Goal: Task Accomplishment & Management: Manage account settings

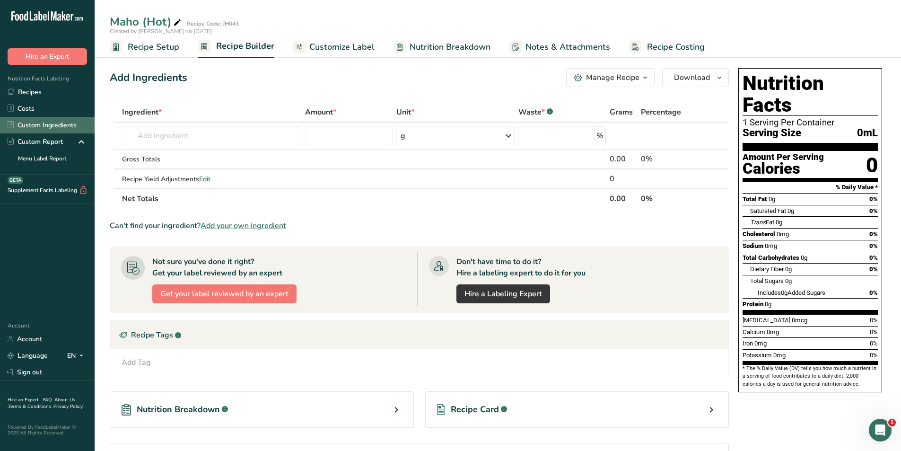
click at [27, 122] on link "Custom Ingredients" at bounding box center [47, 125] width 95 height 17
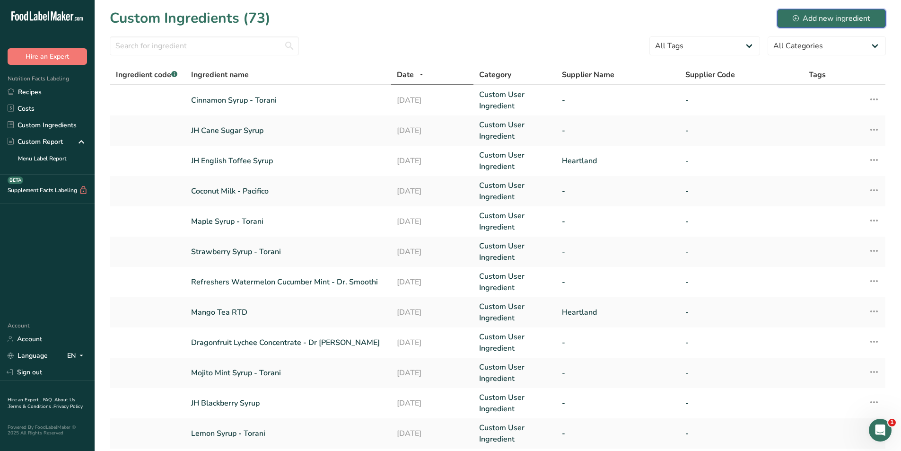
click at [817, 20] on div "Add new ingredient" at bounding box center [832, 18] width 78 height 11
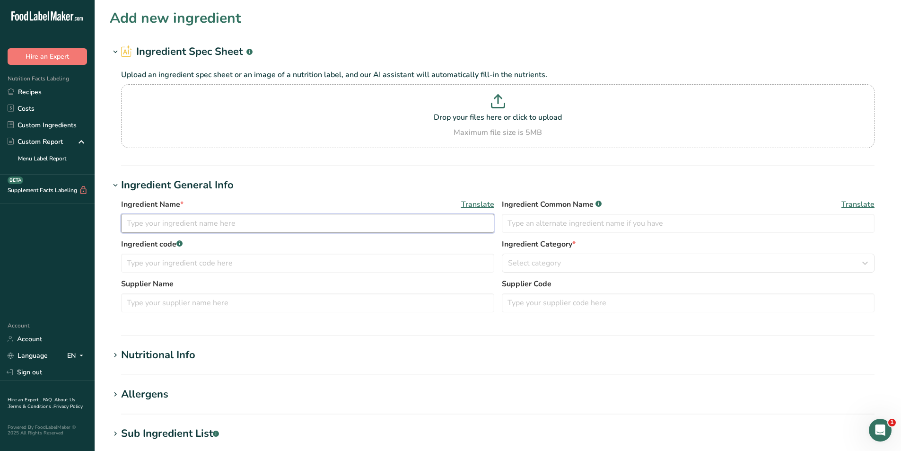
click at [177, 218] on input "text" at bounding box center [307, 223] width 373 height 19
type input "C"
type input "JH Coconut Syrup"
click at [555, 216] on input "text" at bounding box center [688, 223] width 373 height 19
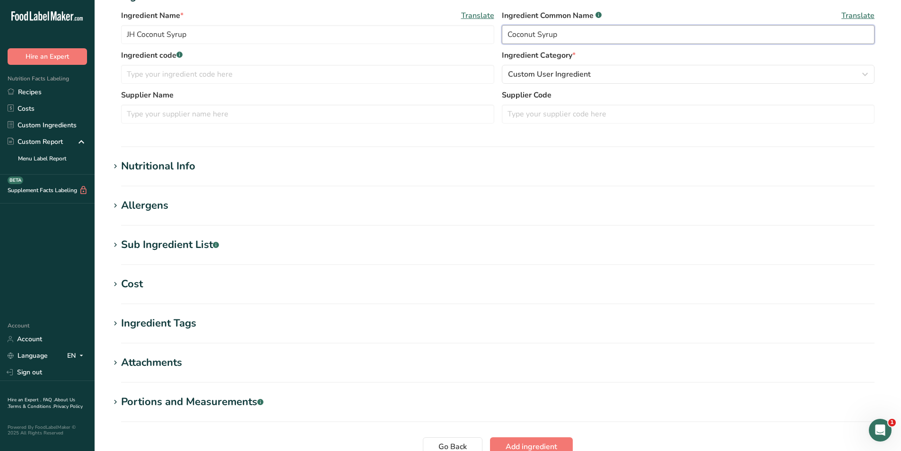
scroll to position [189, 0]
type input "Coconut Syrup"
click at [176, 165] on div "Nutritional Info" at bounding box center [158, 166] width 74 height 16
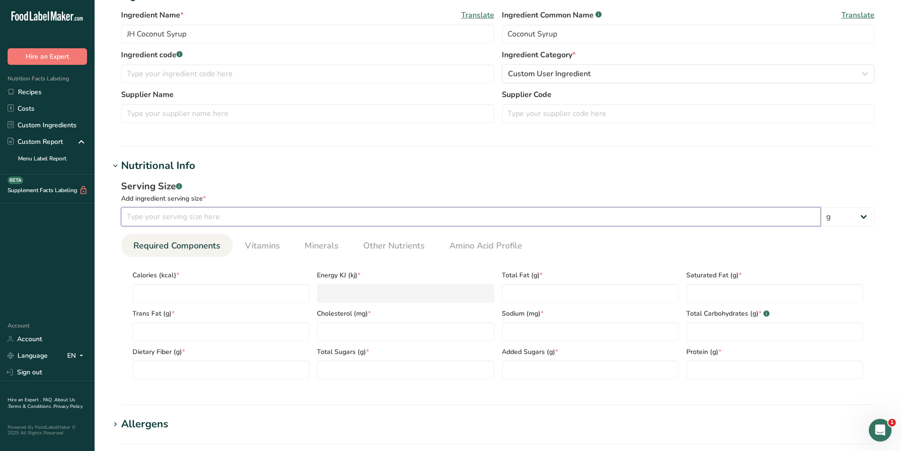
click at [178, 216] on input "number" at bounding box center [471, 216] width 700 height 19
click at [258, 219] on input "number" at bounding box center [471, 216] width 700 height 19
type input "76.5"
click at [862, 220] on select "g kg mg mcg lb oz l mL fl oz tbsp tsp cup qt gallon" at bounding box center [848, 216] width 54 height 19
select select "17"
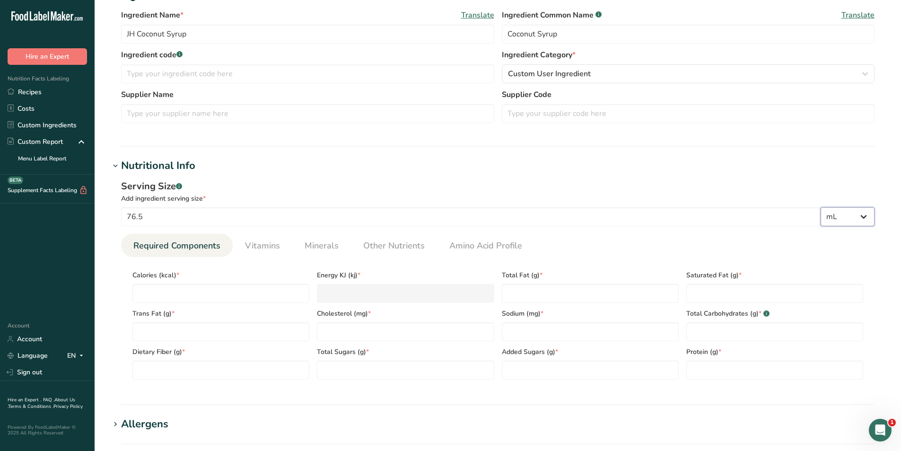
click at [821, 207] on select "g kg mg mcg lb oz l mL fl oz tbsp tsp cup qt gallon" at bounding box center [848, 216] width 54 height 19
select select "22"
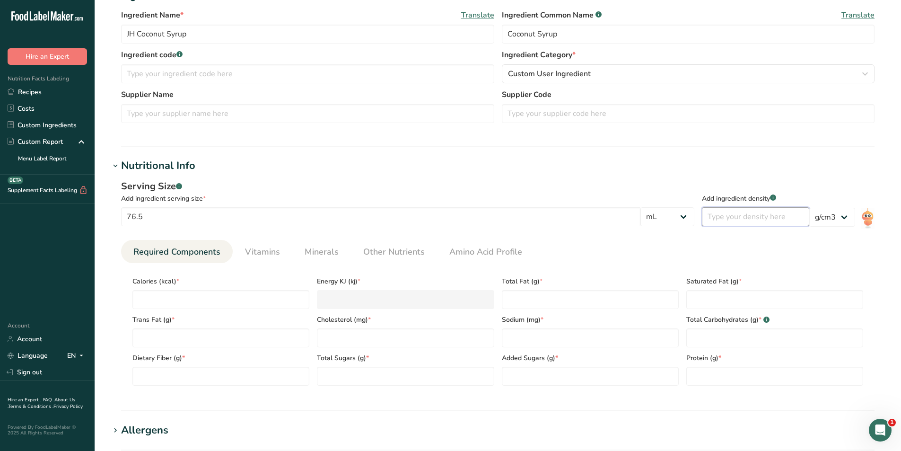
click at [749, 215] on input "number" at bounding box center [755, 216] width 107 height 19
type input "1.3068"
click at [744, 252] on ul "Required Components Vitamins Minerals Other Nutrients Amino Acid Profile" at bounding box center [498, 251] width 754 height 23
click at [183, 297] on input "number" at bounding box center [220, 299] width 177 height 19
click at [187, 296] on input "number" at bounding box center [220, 299] width 177 height 19
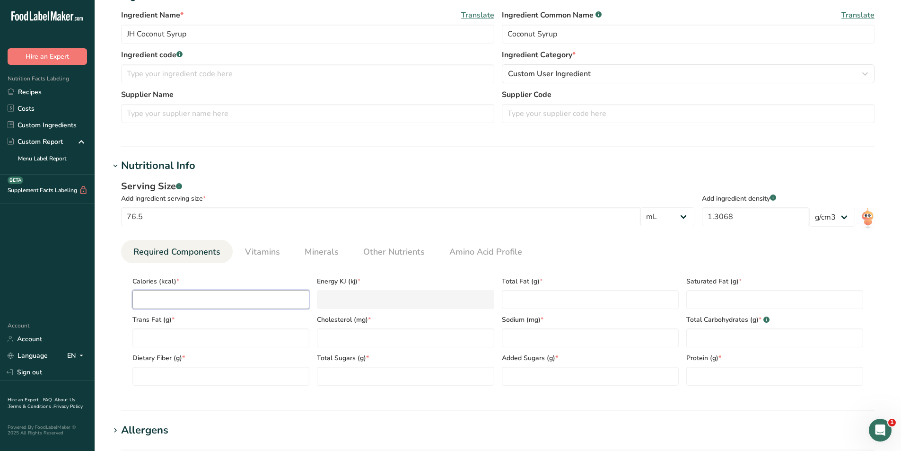
type input "2"
type KJ "8.4"
type input "24"
type KJ "100.4"
type input "241"
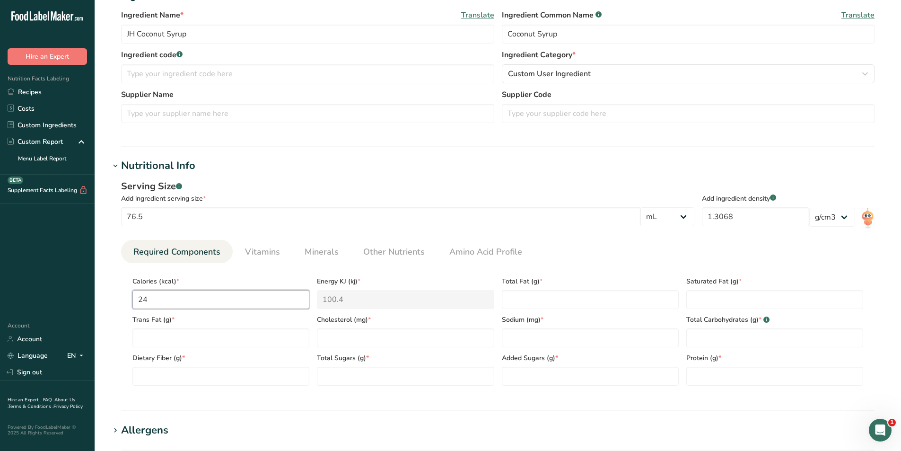
type KJ "1008.3"
type input "241.7"
type KJ "1011.3"
type input "241.73"
type KJ "1011.4"
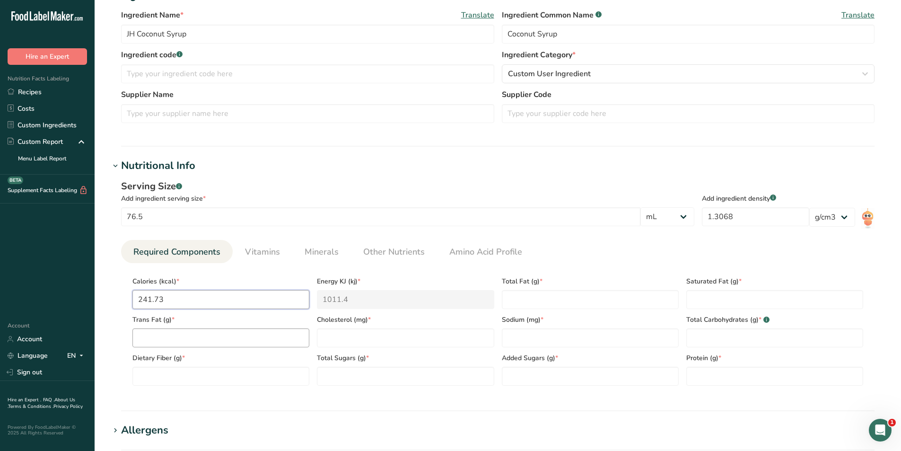
type input "241.73"
click at [186, 334] on Fat "number" at bounding box center [220, 337] width 177 height 19
type Fat "0"
click at [516, 308] on div "Calories (kcal) * 241.73 Energy KJ (kj) * 1011.4 Total Fat (g) * Saturated Fat …" at bounding box center [498, 328] width 738 height 115
click at [516, 308] on Fat "number" at bounding box center [590, 299] width 177 height 19
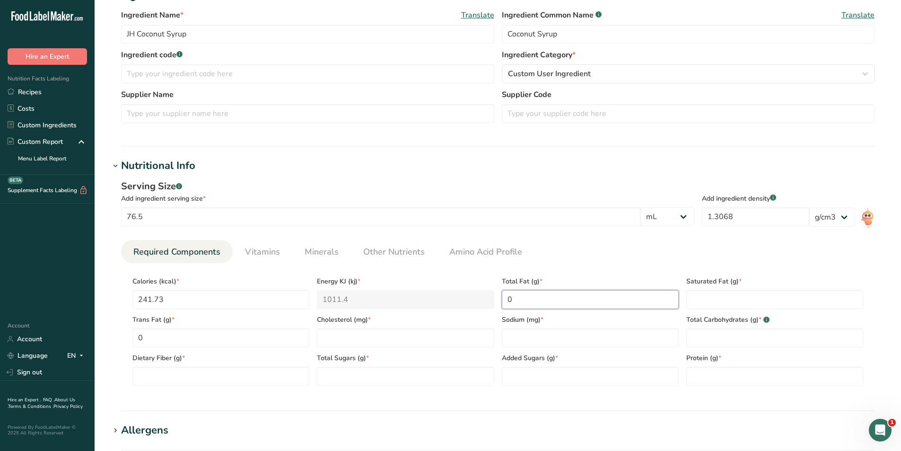
type Fat "0"
click at [755, 300] on Fat "number" at bounding box center [774, 299] width 177 height 19
type Fat "0"
type input "0"
type input "28.22"
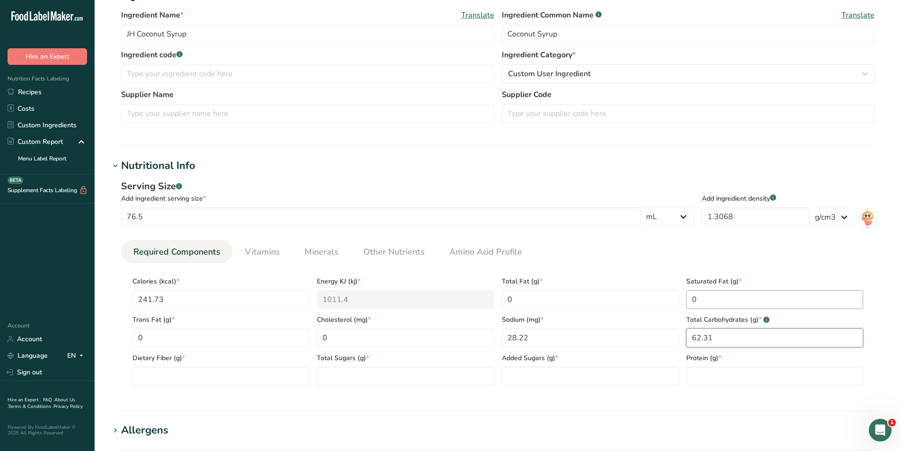
type Carbohydrates "62.31"
type Fiber "0"
type Sugars "59.88"
type input "0"
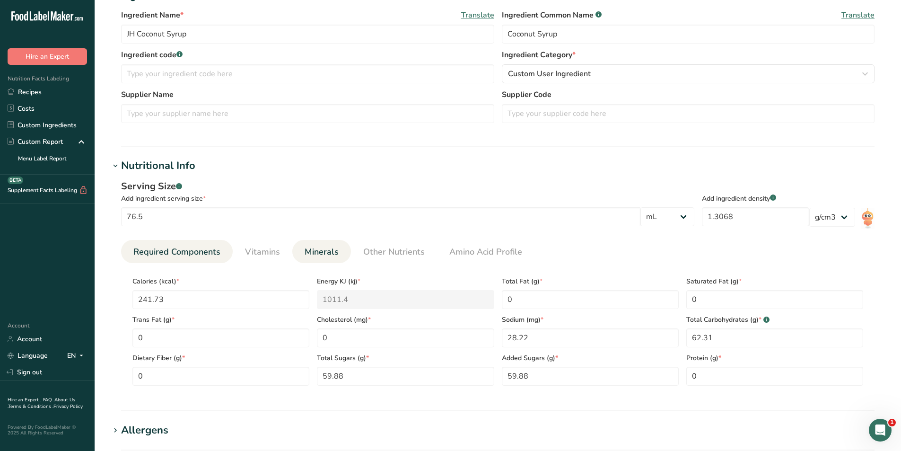
click at [324, 253] on span "Minerals" at bounding box center [322, 252] width 34 height 13
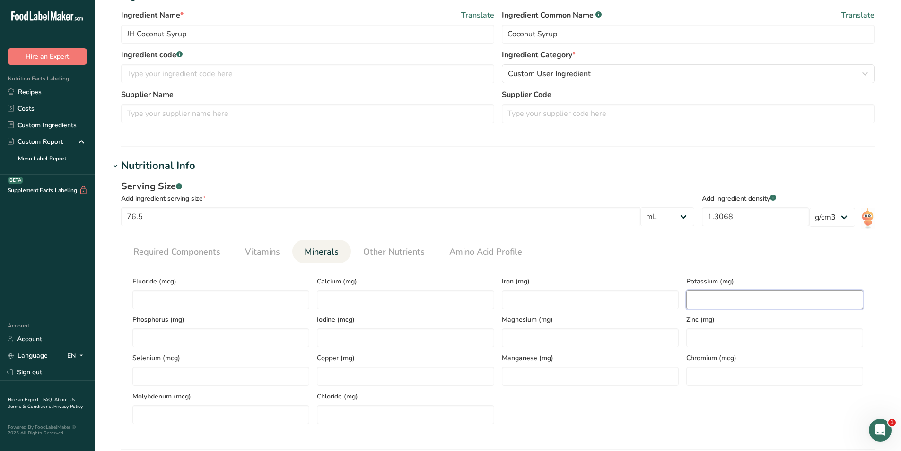
click at [711, 297] on input "number" at bounding box center [774, 299] width 177 height 19
type input "28.25"
click at [514, 405] on div "Fluoride (mcg) Calcium (mg) Iron (mg) Potassium (mg) 28.25 Phosphorus (mg) Iodi…" at bounding box center [498, 347] width 738 height 153
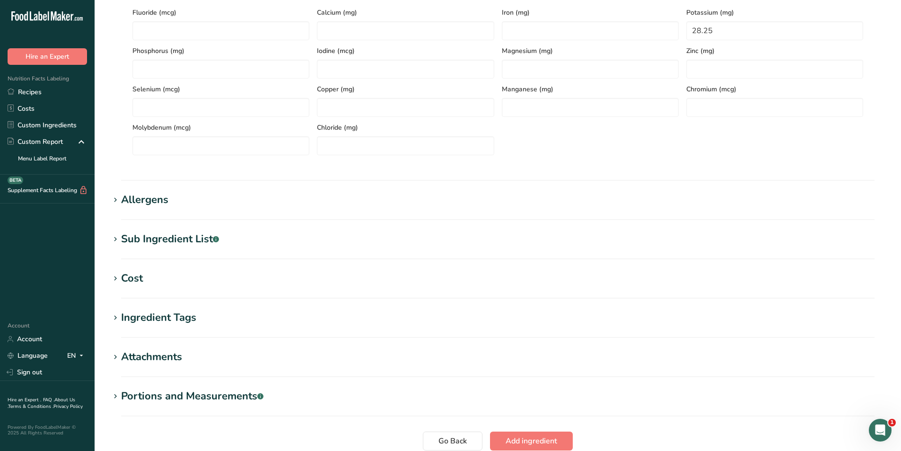
scroll to position [538, 0]
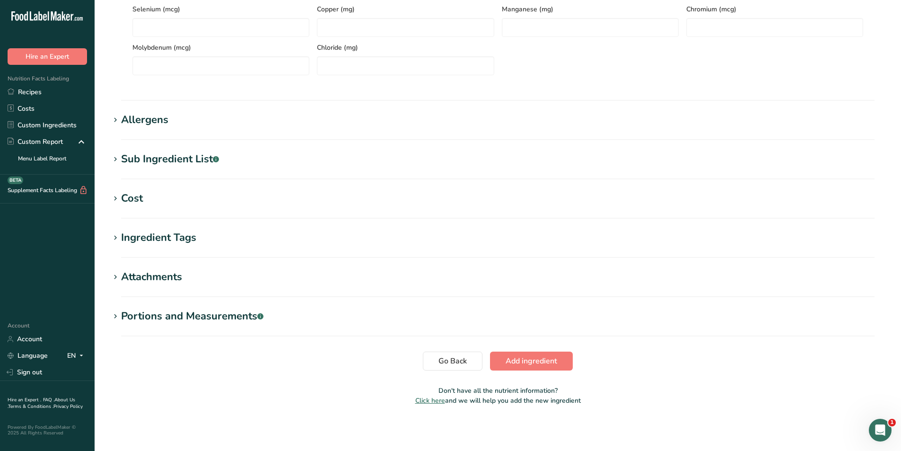
click at [157, 121] on div "Allergens" at bounding box center [144, 120] width 47 height 16
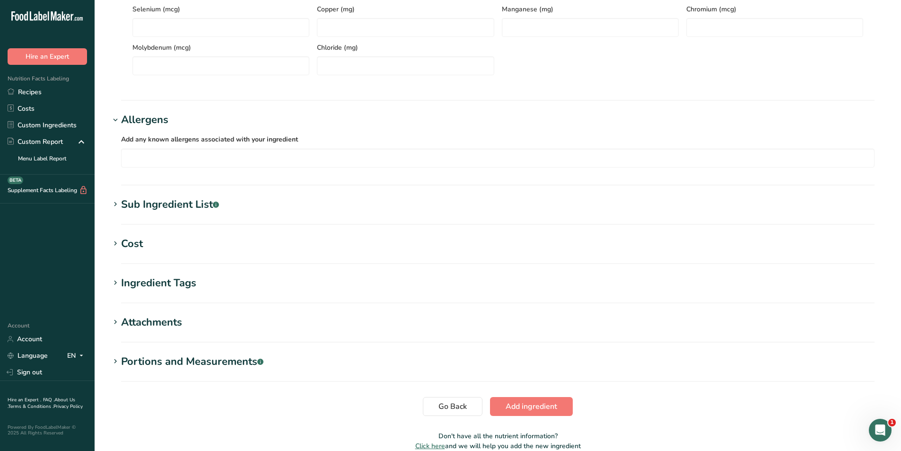
click at [198, 203] on div "Sub Ingredient List .a-a{fill:#347362;}.b-a{fill:#fff;}" at bounding box center [170, 205] width 98 height 16
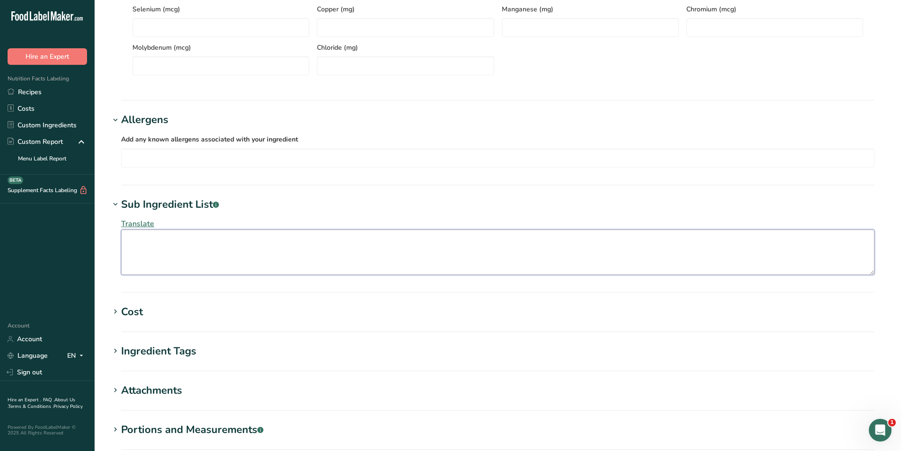
click at [137, 243] on textarea at bounding box center [498, 251] width 754 height 45
click at [197, 250] on textarea at bounding box center [498, 251] width 754 height 45
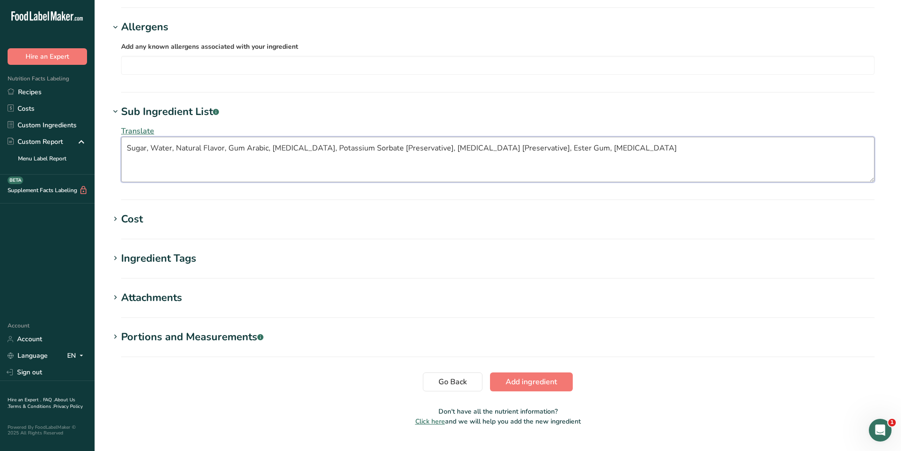
scroll to position [651, 0]
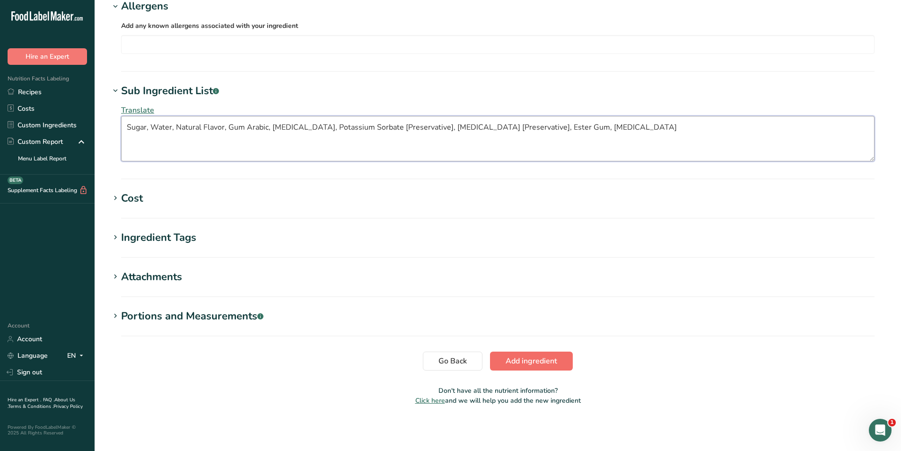
type textarea "Sugar, Water, Natural Flavor, Gum Arabic, Citric Acid, Potassium Sorbate [Prese…"
click at [538, 358] on span "Add ingredient" at bounding box center [532, 360] width 52 height 11
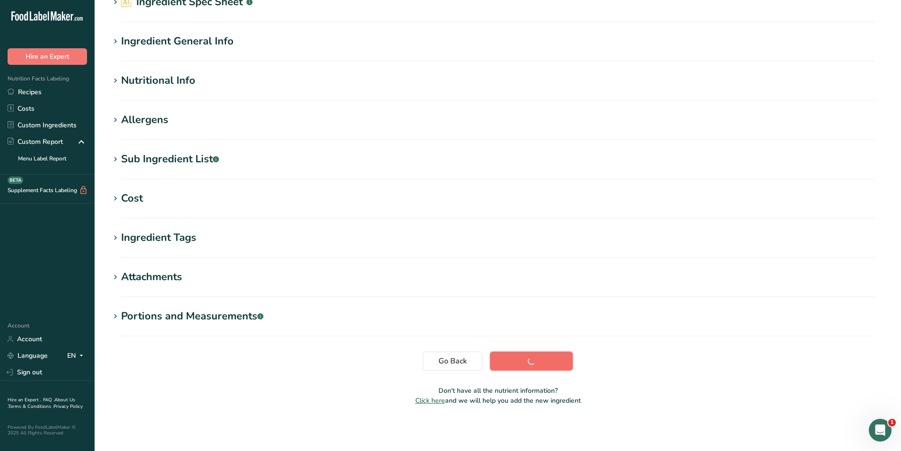
scroll to position [50, 0]
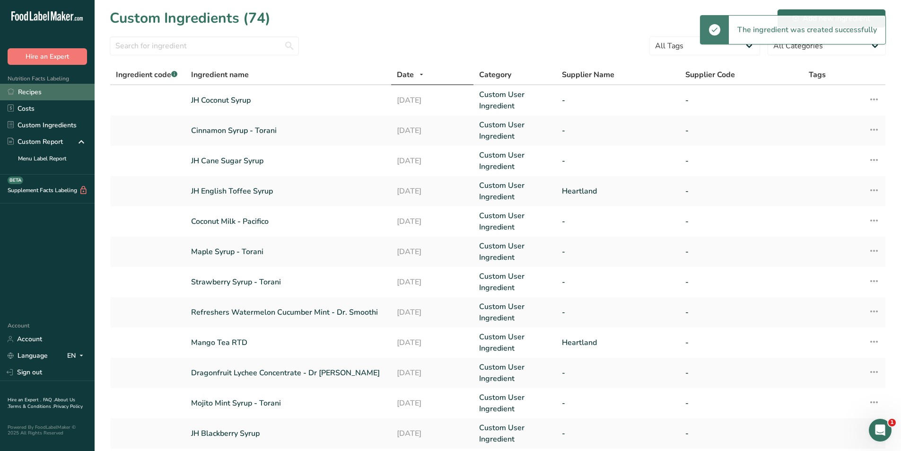
click at [24, 92] on link "Recipes" at bounding box center [47, 92] width 95 height 17
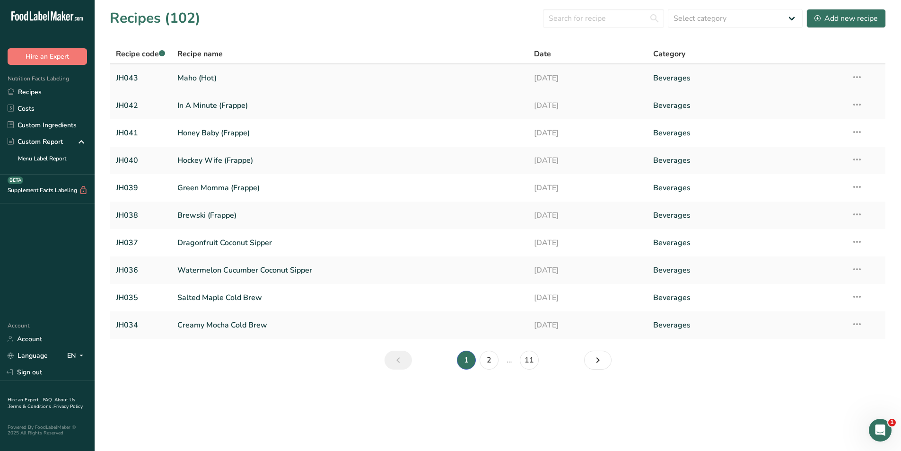
click at [198, 76] on link "Maho (Hot)" at bounding box center [350, 78] width 346 height 20
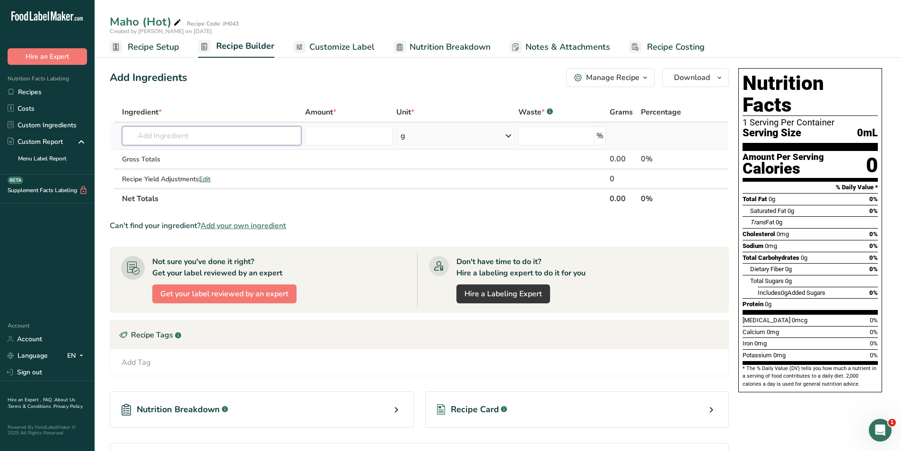
click at [179, 134] on input "text" at bounding box center [211, 135] width 179 height 19
type input "JH Coconut"
click at [177, 152] on p "JH Coconut Syrup" at bounding box center [161, 155] width 62 height 10
type input "JH Coconut Syrup"
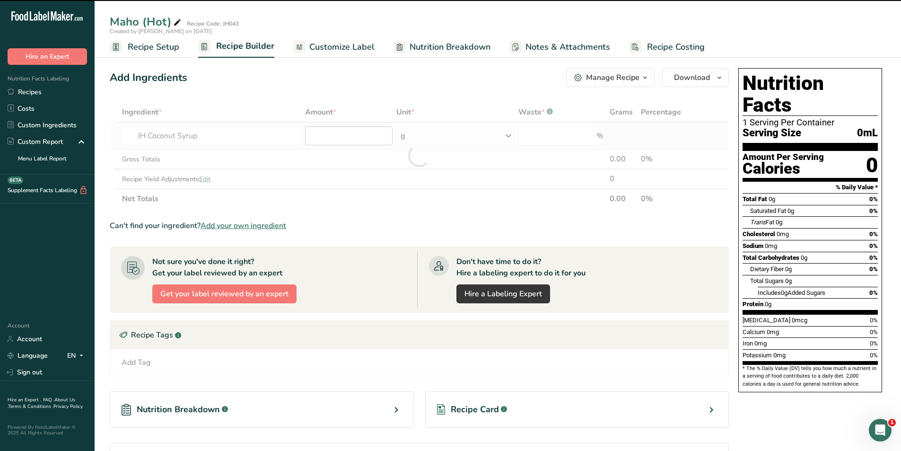
type input "0"
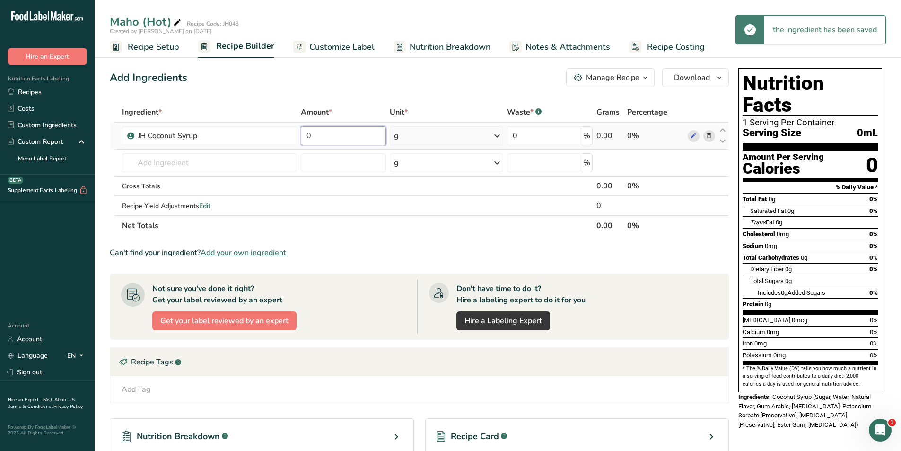
drag, startPoint x: 326, startPoint y: 140, endPoint x: 303, endPoint y: 137, distance: 23.4
click at [303, 137] on input "0" at bounding box center [343, 135] width 85 height 19
type input "14"
click at [463, 131] on div "Ingredient * Amount * Unit * Waste * .a-a{fill:#347362;}.b-a{fill:#fff;} Grams …" at bounding box center [419, 168] width 619 height 133
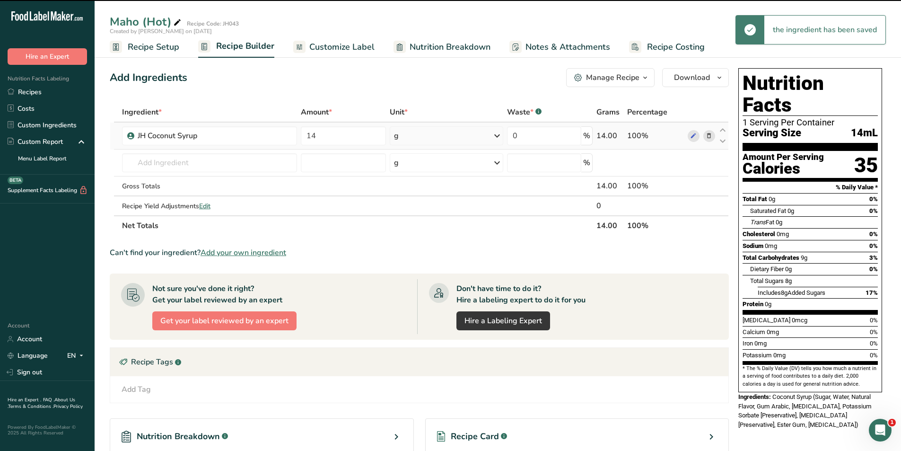
click at [495, 136] on icon at bounding box center [497, 135] width 11 height 17
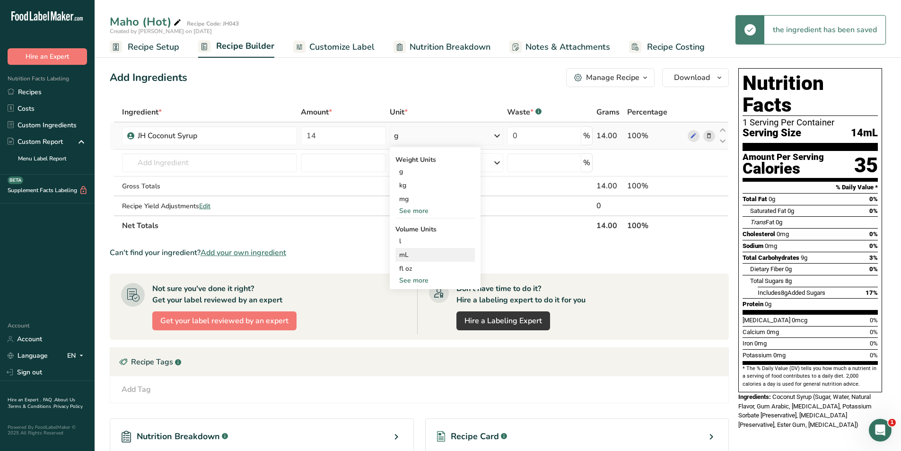
click at [409, 260] on div "mL" at bounding box center [434, 255] width 79 height 14
click at [422, 255] on div "mL" at bounding box center [435, 255] width 72 height 10
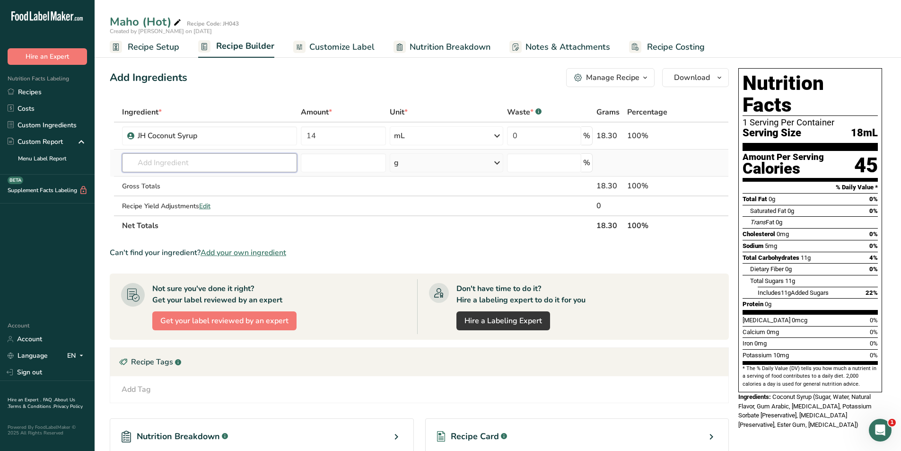
click at [159, 156] on input "text" at bounding box center [209, 162] width 175 height 19
type input "J"
type input "Chocolate Mocha"
click at [193, 182] on p "Dark Chocolate Mocha Sauce - Torani" at bounding box center [191, 182] width 123 height 10
type input "Dark Chocolate Mocha Sauce - Torani"
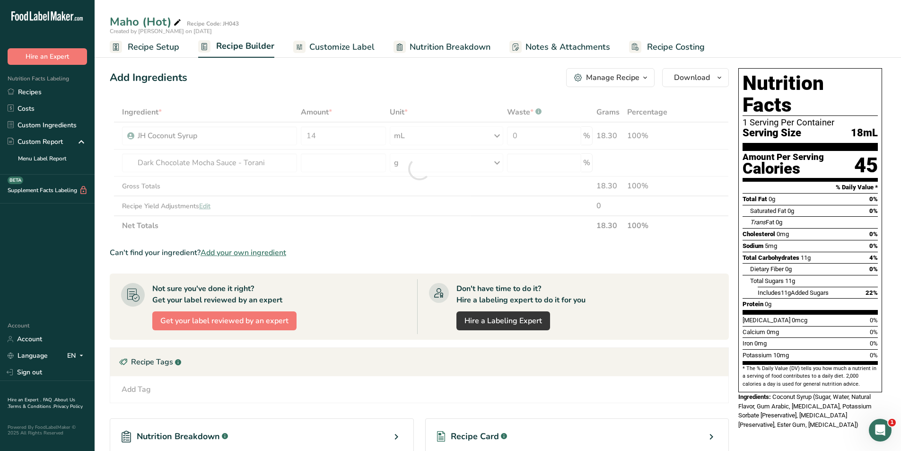
type input "0"
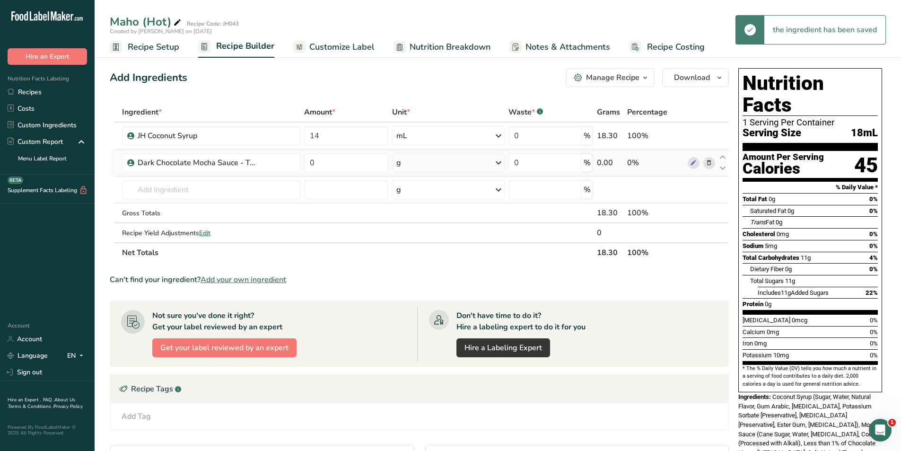
click at [405, 162] on div "g" at bounding box center [448, 162] width 113 height 19
click at [414, 285] on div "mL" at bounding box center [438, 282] width 72 height 10
drag, startPoint x: 328, startPoint y: 166, endPoint x: 306, endPoint y: 162, distance: 22.1
click at [306, 162] on input "0" at bounding box center [346, 162] width 84 height 19
type input "7"
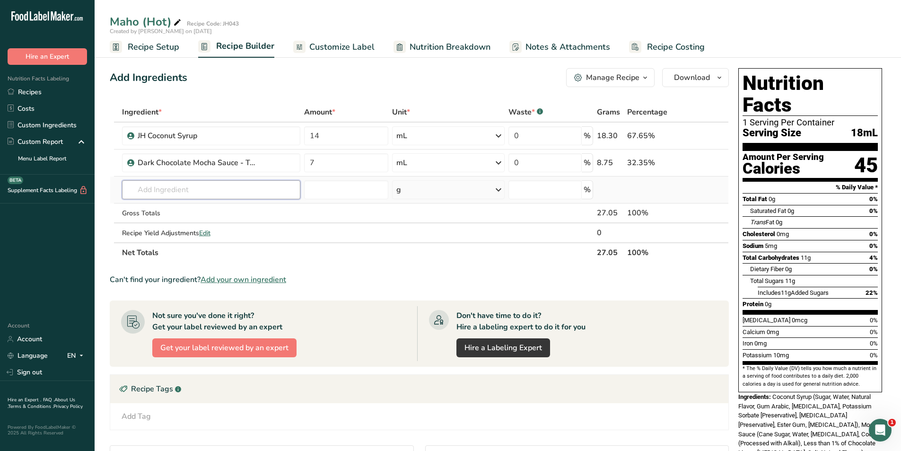
click at [216, 188] on div "Ingredient * Amount * Unit * Waste * .a-a{fill:#347362;}.b-a{fill:#fff;} Grams …" at bounding box center [419, 182] width 619 height 160
type input "JH Cold Brew"
click at [203, 222] on p "JH Cold Brew Concentrate" at bounding box center [174, 225] width 88 height 10
type input "JH Cold Brew Concentrate"
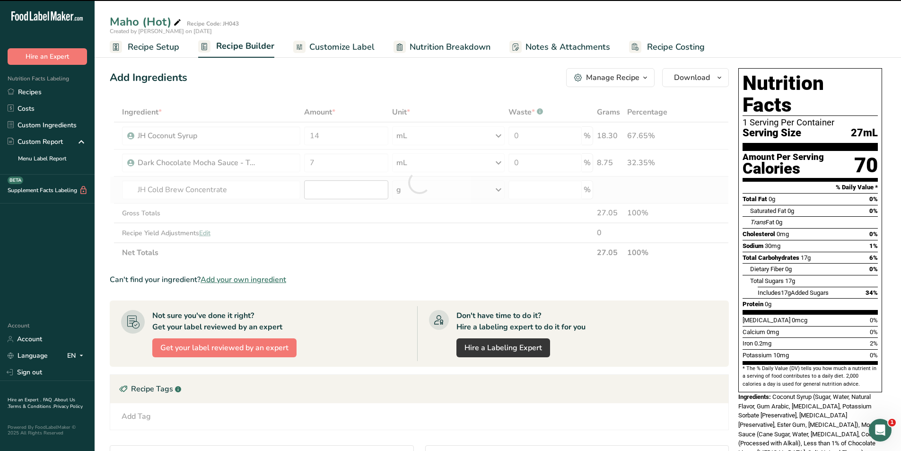
type input "0"
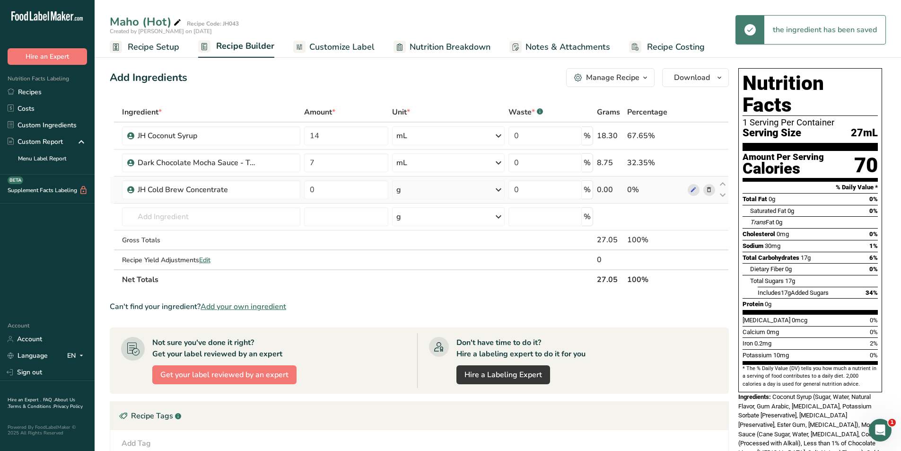
click at [423, 190] on div "g" at bounding box center [448, 189] width 113 height 19
click at [414, 317] on div "fl oz" at bounding box center [437, 323] width 79 height 14
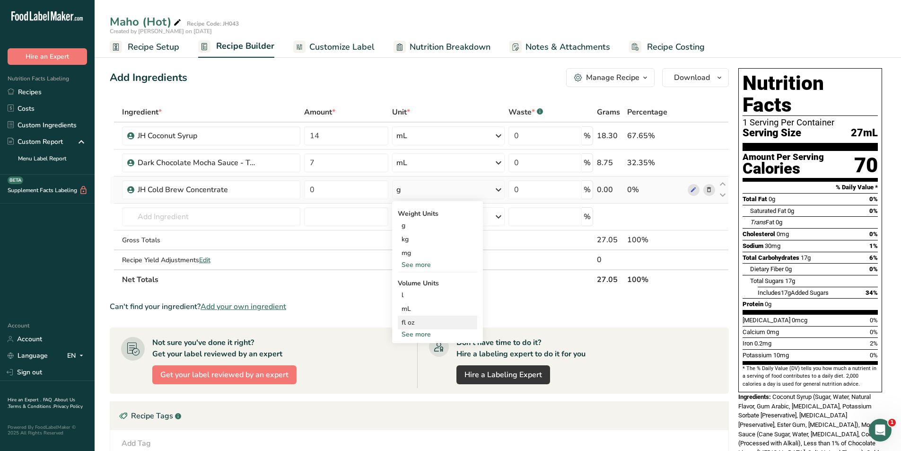
click at [409, 323] on div "fl oz" at bounding box center [438, 322] width 72 height 10
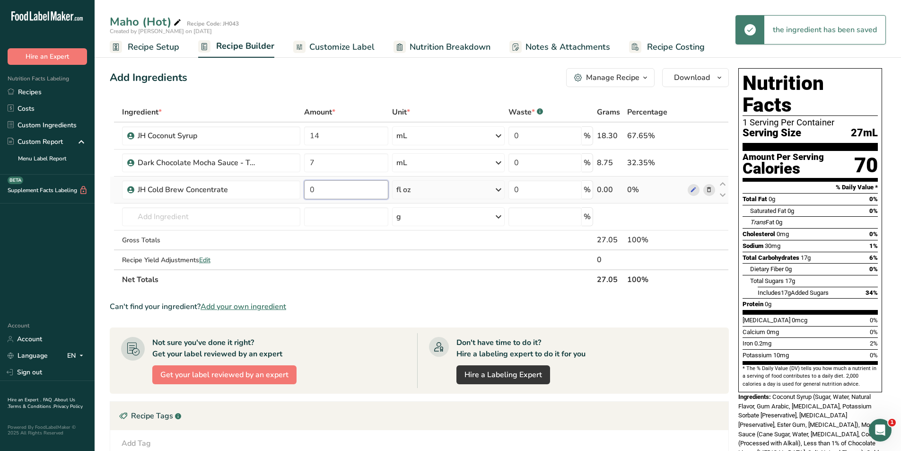
drag, startPoint x: 322, startPoint y: 189, endPoint x: 308, endPoint y: 189, distance: 14.2
click at [308, 189] on input "0" at bounding box center [346, 189] width 84 height 19
type input "2"
click at [221, 217] on div "Ingredient * Amount * Unit * Waste * .a-a{fill:#347362;}.b-a{fill:#fff;} Grams …" at bounding box center [419, 195] width 619 height 187
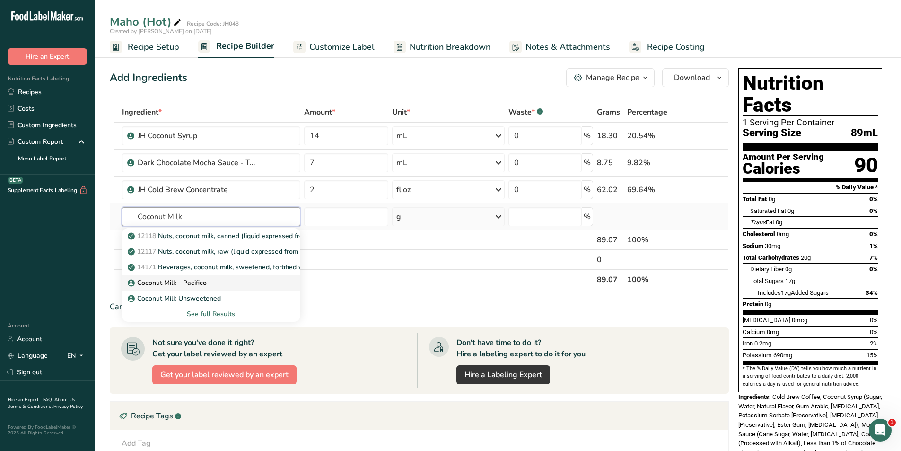
type input "Coconut Milk"
click at [223, 281] on div "Coconut Milk - Pacifico" at bounding box center [204, 283] width 148 height 10
type input "Coconut Milk - Pacifico"
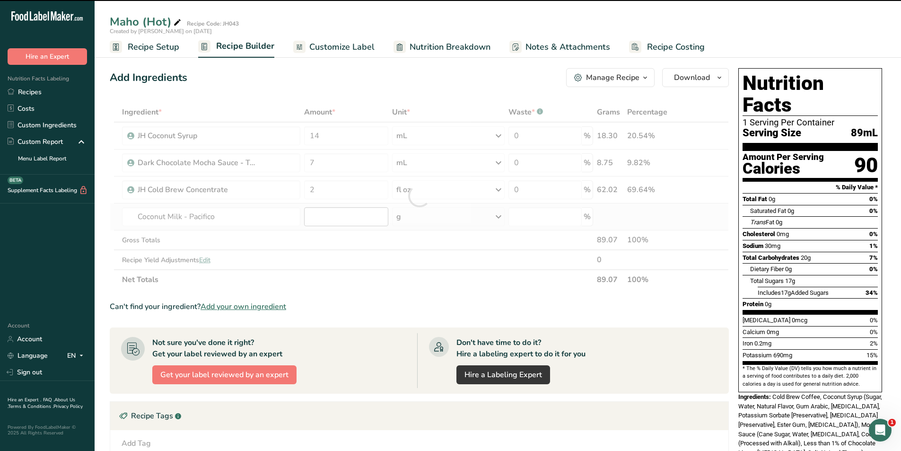
type input "0"
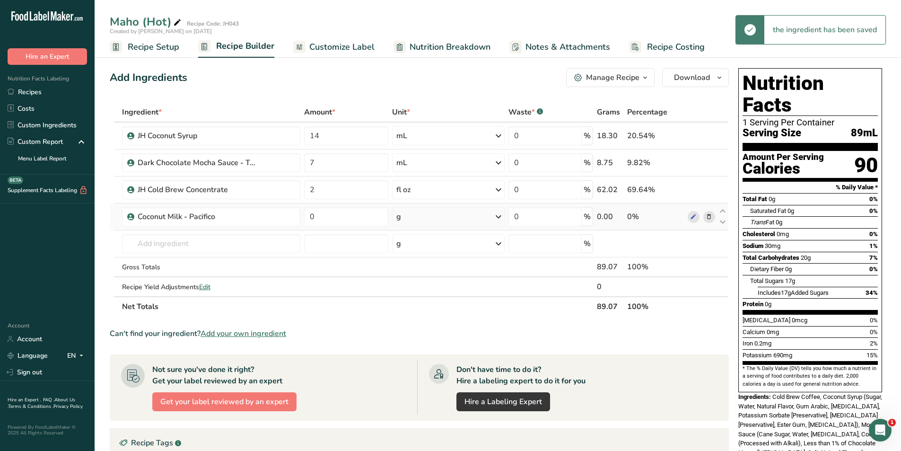
click at [418, 223] on div "g" at bounding box center [448, 216] width 113 height 19
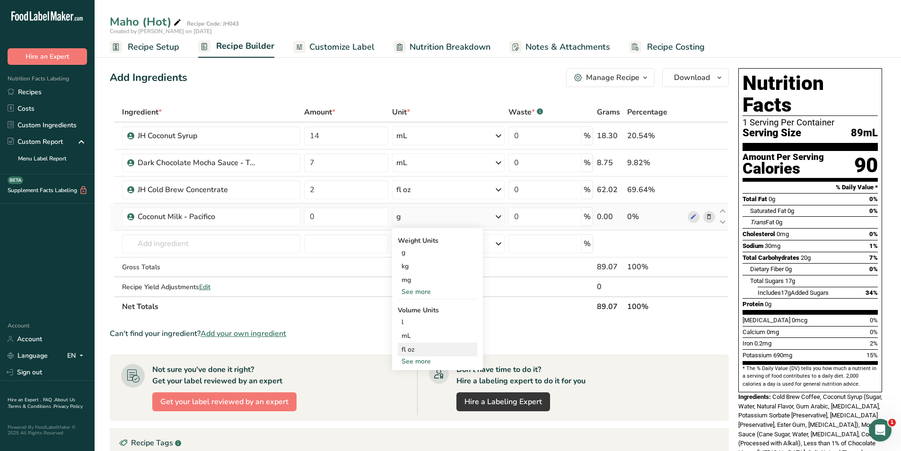
click at [408, 351] on div "fl oz" at bounding box center [438, 349] width 72 height 10
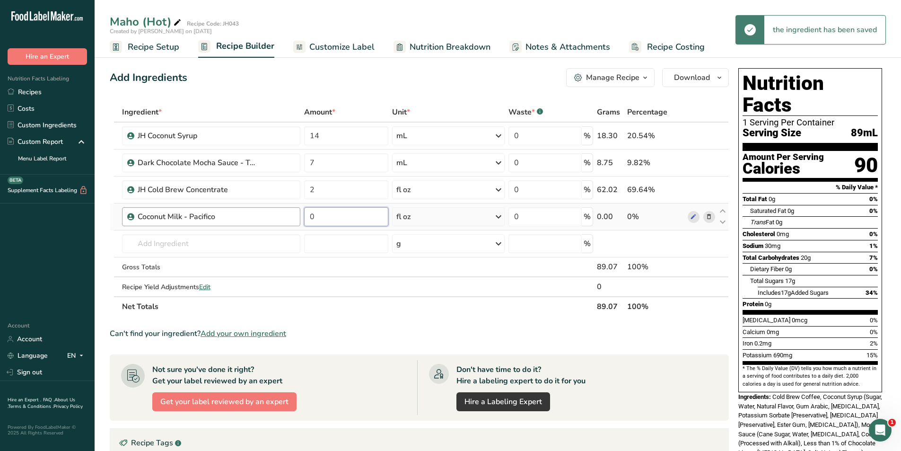
drag, startPoint x: 335, startPoint y: 215, endPoint x: 300, endPoint y: 216, distance: 35.0
click at [300, 216] on tr "Coconut Milk - Pacifico 0 fl oz Weight Units g kg mg See more Volume Units l mL…" at bounding box center [419, 216] width 618 height 27
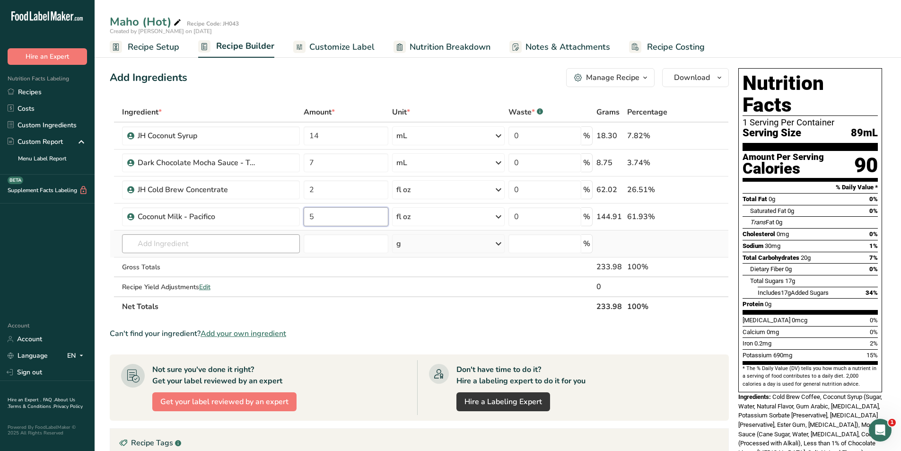
type input "5"
click at [193, 244] on div "Ingredient * Amount * Unit * Waste * .a-a{fill:#347362;}.b-a{fill:#fff;} Grams …" at bounding box center [419, 209] width 619 height 214
type input "JavaHouse"
click at [190, 258] on p "JavaHouse Whipped Cream" at bounding box center [176, 263] width 93 height 10
type input "JavaHouse Whipped Cream"
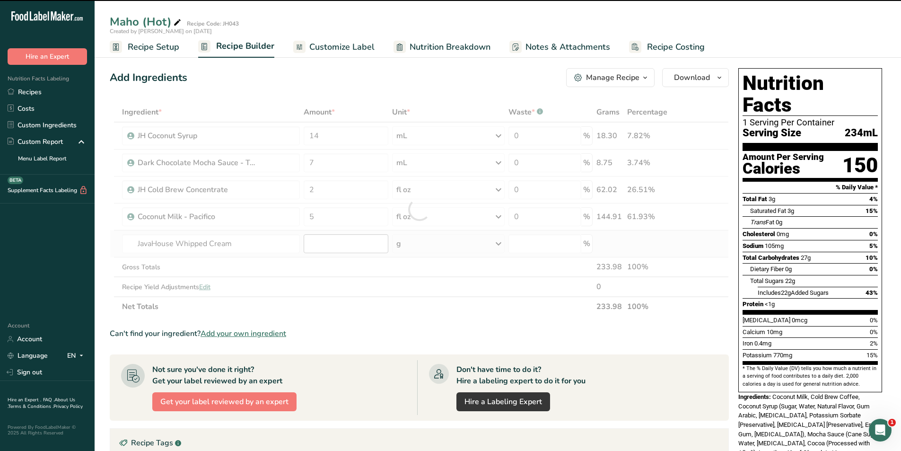
type input "0"
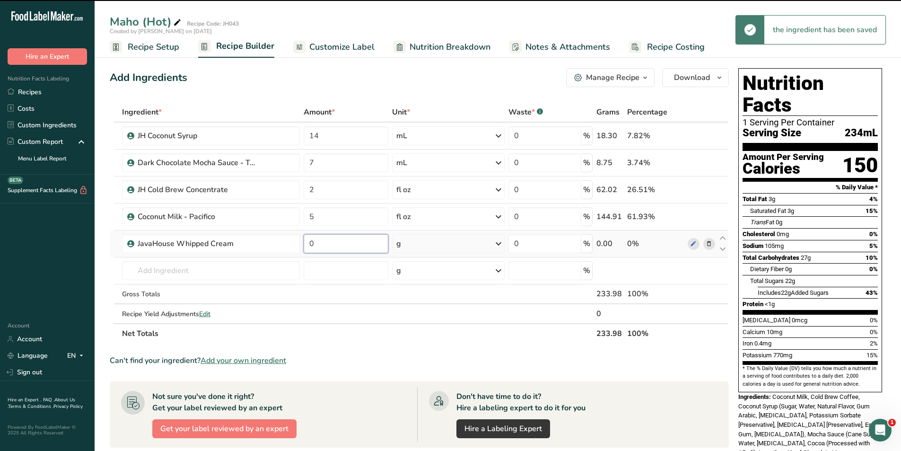
click at [328, 244] on input "0" at bounding box center [346, 243] width 84 height 19
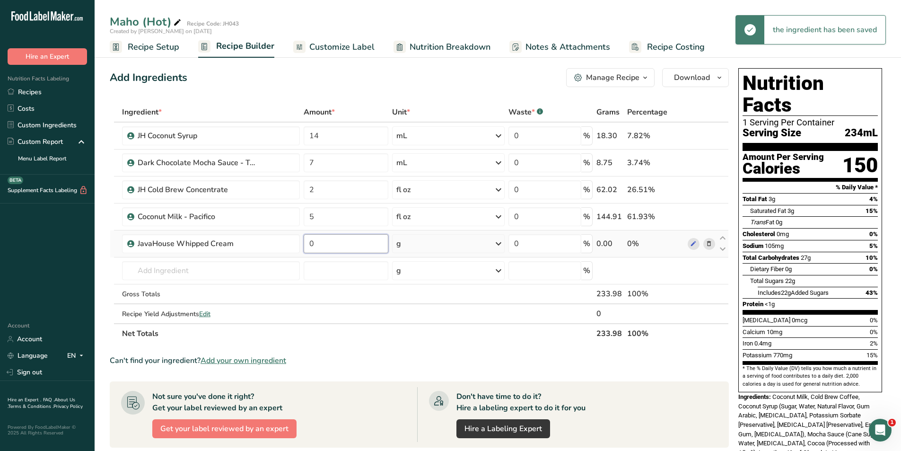
drag, startPoint x: 328, startPoint y: 244, endPoint x: 308, endPoint y: 243, distance: 19.9
click at [308, 243] on input "0" at bounding box center [346, 243] width 84 height 19
type input "28"
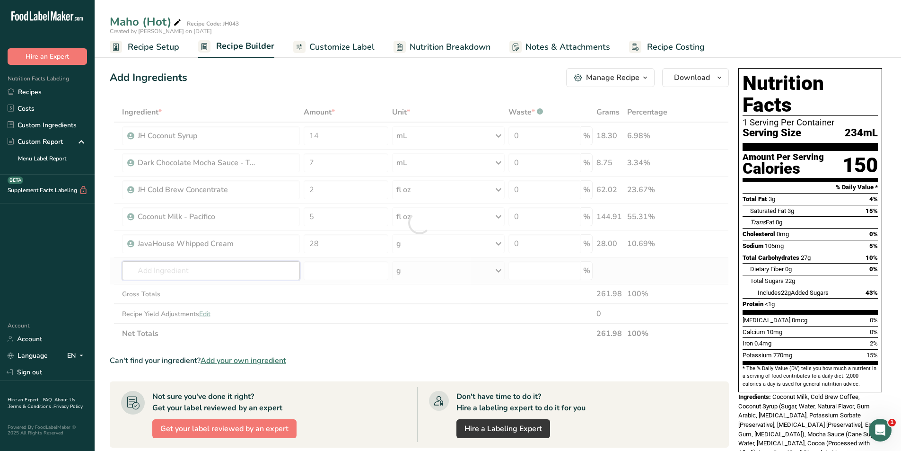
click at [205, 265] on div "Ingredient * Amount * Unit * Waste * .a-a{fill:#347362;}.b-a{fill:#fff;} Grams …" at bounding box center [419, 222] width 619 height 241
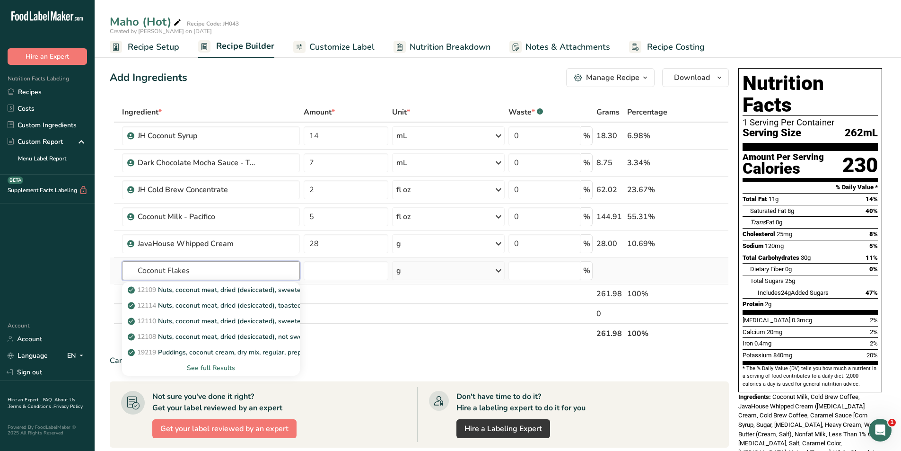
type input "Coconut Flakes"
click at [214, 370] on div "See full Results" at bounding box center [211, 368] width 163 height 10
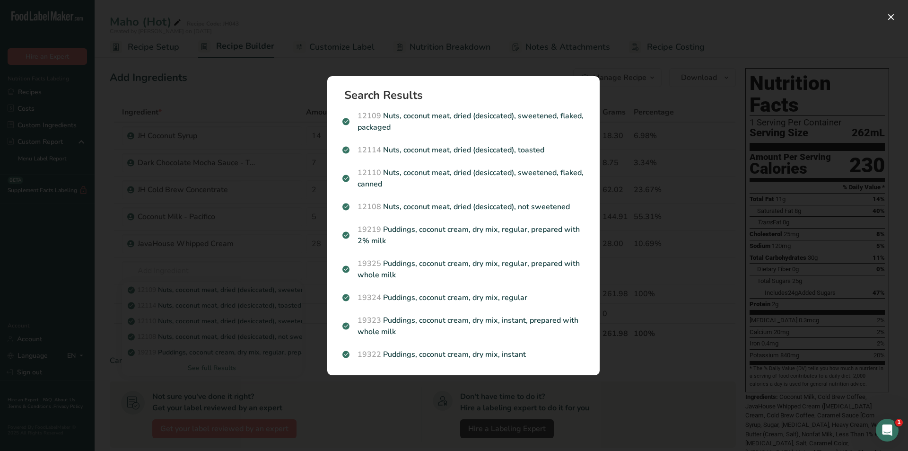
click at [442, 208] on p "12108 Nuts, coconut meat, dried (desiccated), not sweetened" at bounding box center [464, 206] width 242 height 11
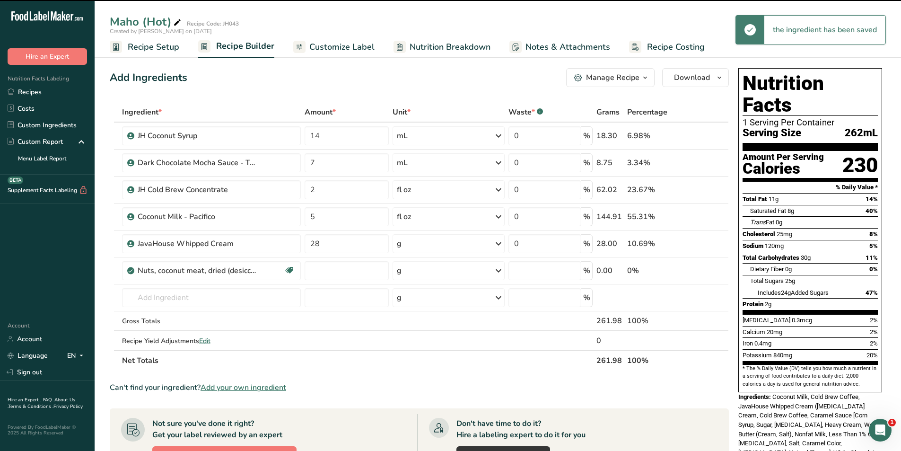
type input "0"
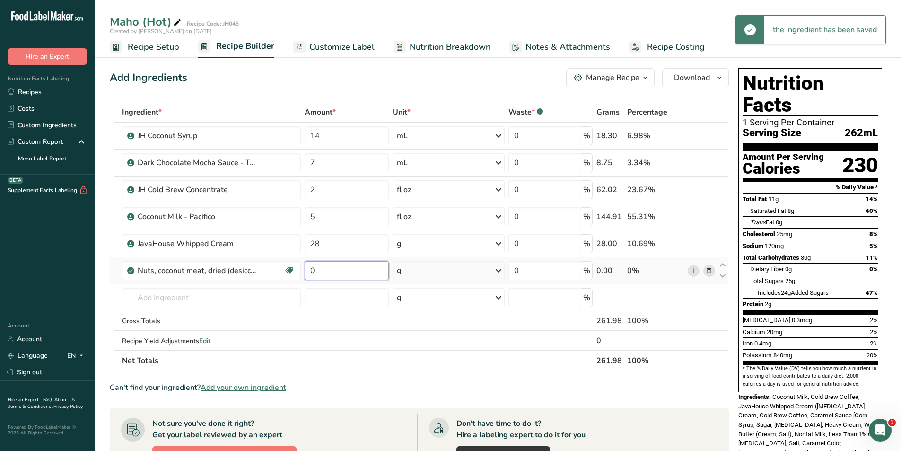
drag, startPoint x: 331, startPoint y: 267, endPoint x: 309, endPoint y: 272, distance: 21.9
click at [309, 272] on input "0" at bounding box center [347, 270] width 84 height 19
type input "2"
click at [376, 369] on div "Ingredient * Amount * Unit * Waste * .a-a{fill:#347362;}.b-a{fill:#fff;} Grams …" at bounding box center [419, 236] width 619 height 268
click at [339, 43] on span "Customize Label" at bounding box center [341, 47] width 65 height 13
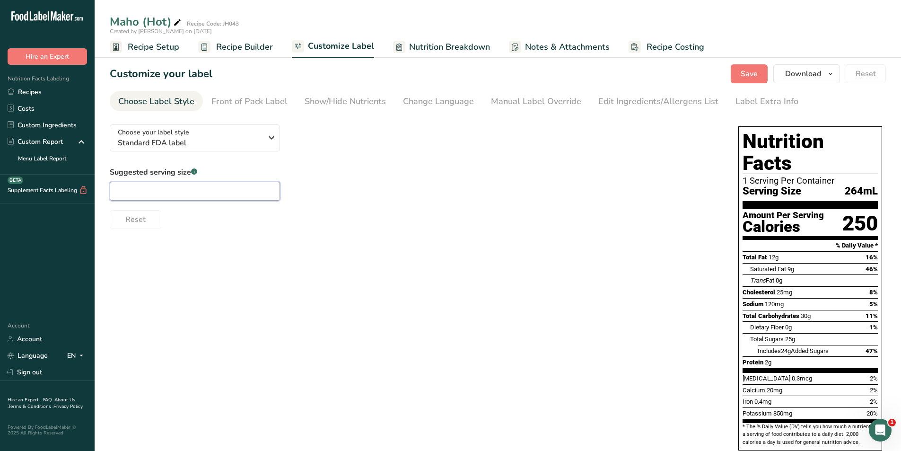
click at [178, 193] on input "text" at bounding box center [195, 191] width 170 height 19
type input "16oz"
click at [239, 102] on div "Front of Pack Label" at bounding box center [249, 101] width 76 height 13
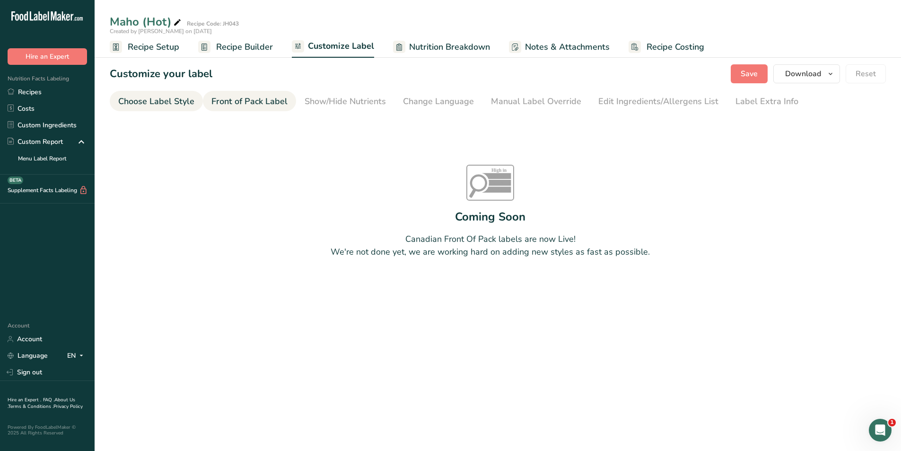
click at [180, 102] on div "Choose Label Style" at bounding box center [156, 101] width 76 height 13
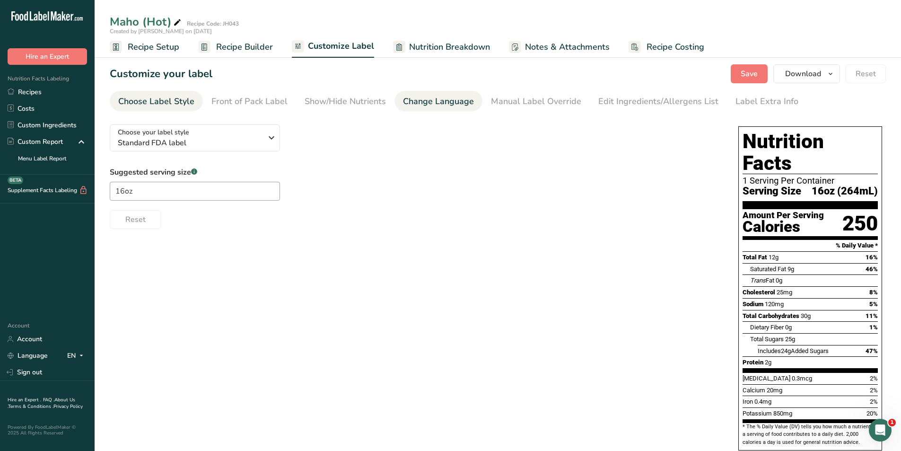
click at [419, 101] on div "Change Language" at bounding box center [438, 101] width 71 height 13
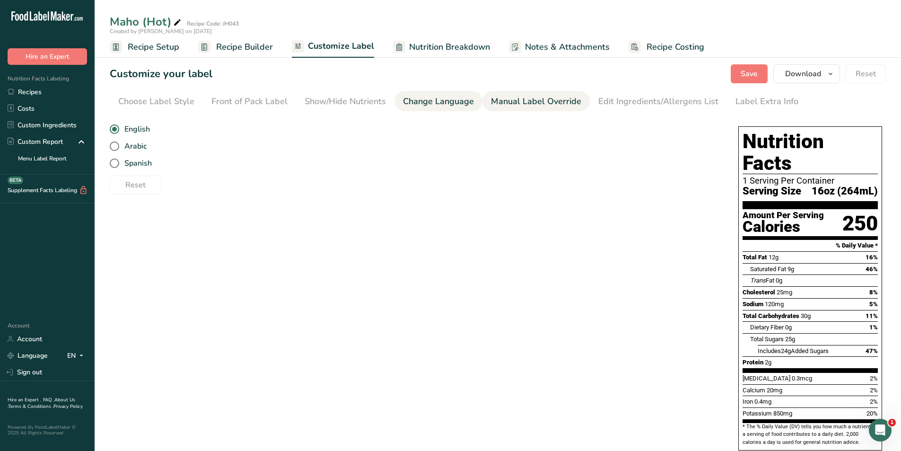
click at [523, 104] on div "Manual Label Override" at bounding box center [536, 101] width 90 height 13
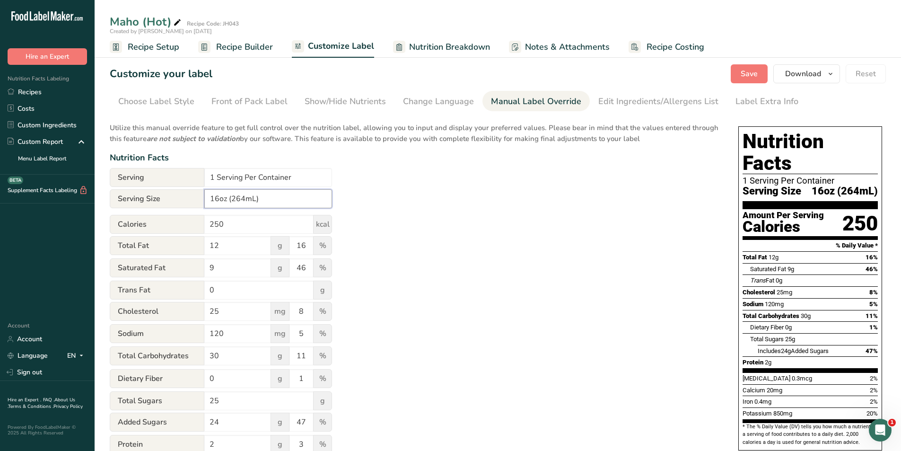
click at [245, 197] on input "16oz (264mL)" at bounding box center [268, 198] width 128 height 19
type input "16oz (473mL)"
click at [414, 207] on div "Utilize this manual override feature to get full control over the nutrition lab…" at bounding box center [415, 343] width 610 height 453
click at [666, 97] on div "Edit Ingredients/Allergens List" at bounding box center [658, 101] width 120 height 13
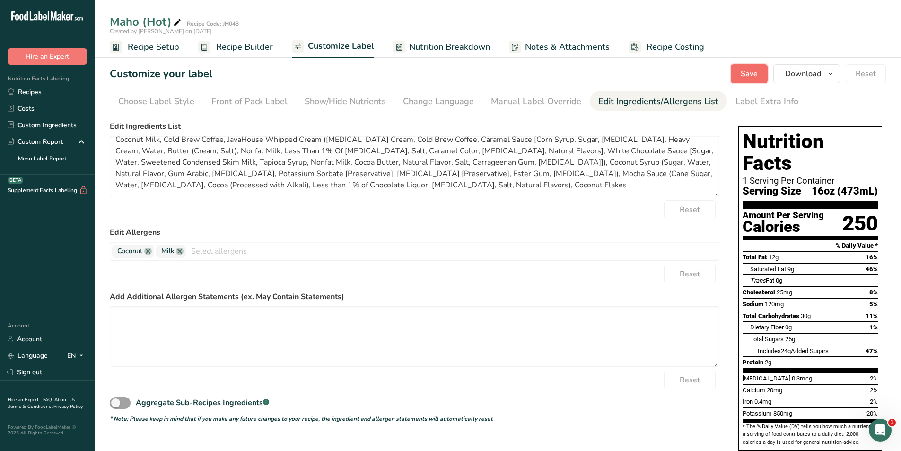
click at [756, 72] on span "Save" at bounding box center [749, 73] width 17 height 11
click at [795, 74] on span "Download" at bounding box center [803, 73] width 36 height 11
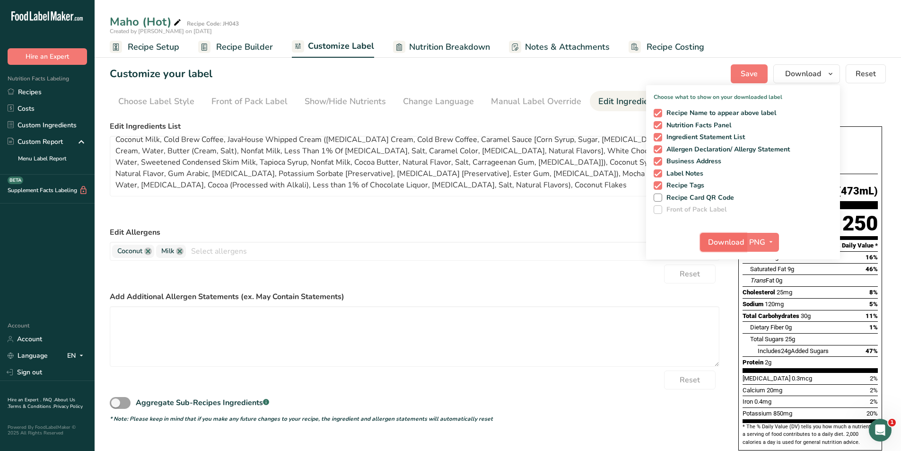
click at [721, 242] on span "Download" at bounding box center [726, 242] width 36 height 11
click at [625, 287] on form "Edit Ingredients List Coconut Milk, Cold Brew Coffee, JavaHouse Whipped Cream (…" at bounding box center [415, 272] width 610 height 302
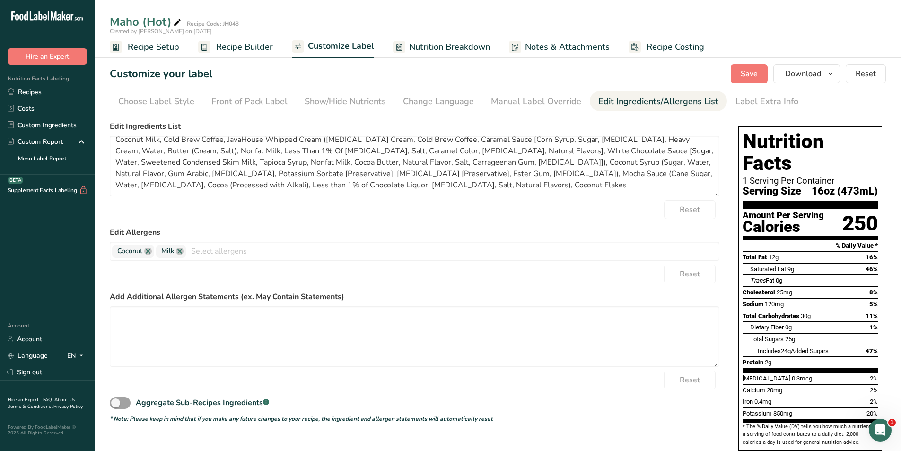
click at [149, 46] on span "Recipe Setup" at bounding box center [154, 47] width 52 height 13
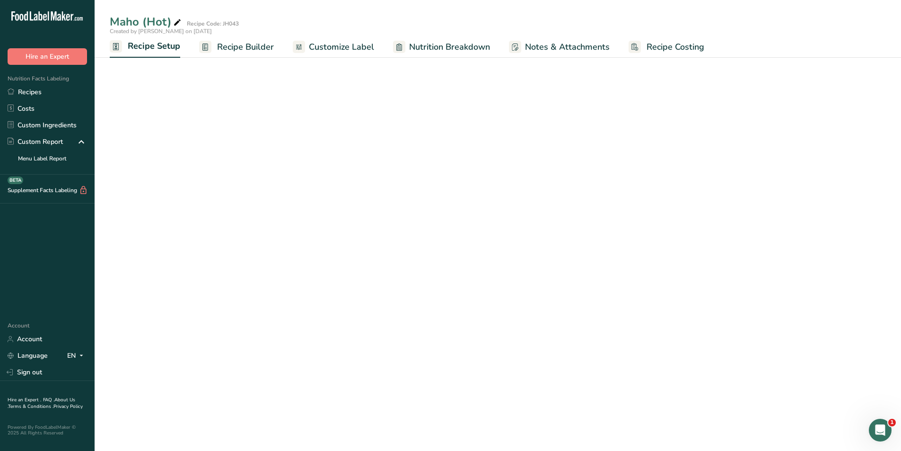
select select "22"
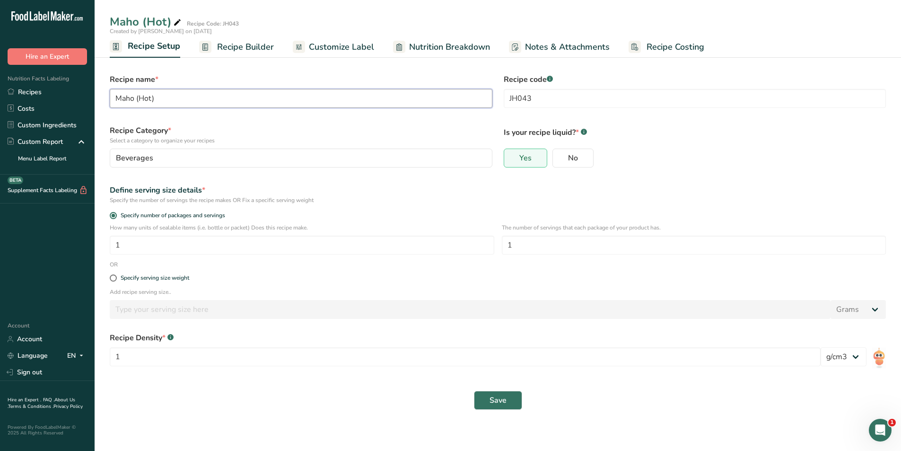
click at [150, 99] on input "Maho (Hot)" at bounding box center [301, 98] width 383 height 19
type input "Maho (Iced)"
click at [318, 132] on label "Recipe Category * Select a category to organize your recipes" at bounding box center [301, 135] width 383 height 20
click at [237, 54] on link "Recipe Builder" at bounding box center [236, 46] width 75 height 21
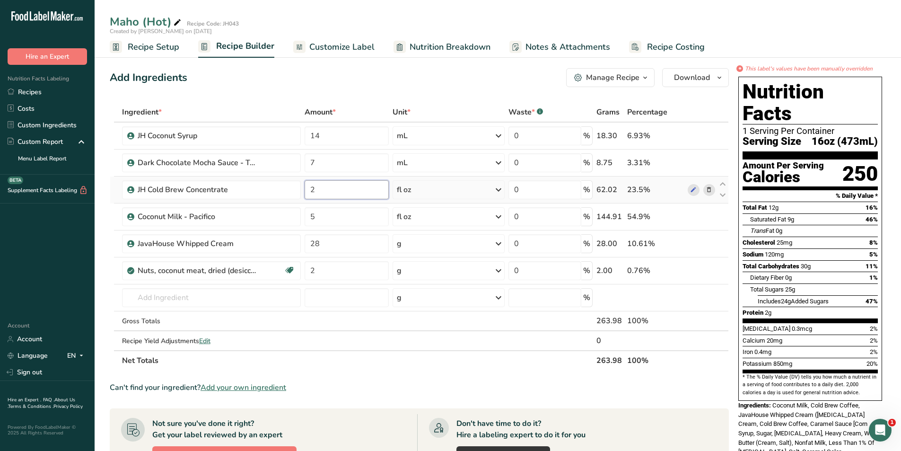
drag, startPoint x: 322, startPoint y: 184, endPoint x: 305, endPoint y: 194, distance: 20.1
click at [305, 194] on input "2" at bounding box center [347, 189] width 84 height 19
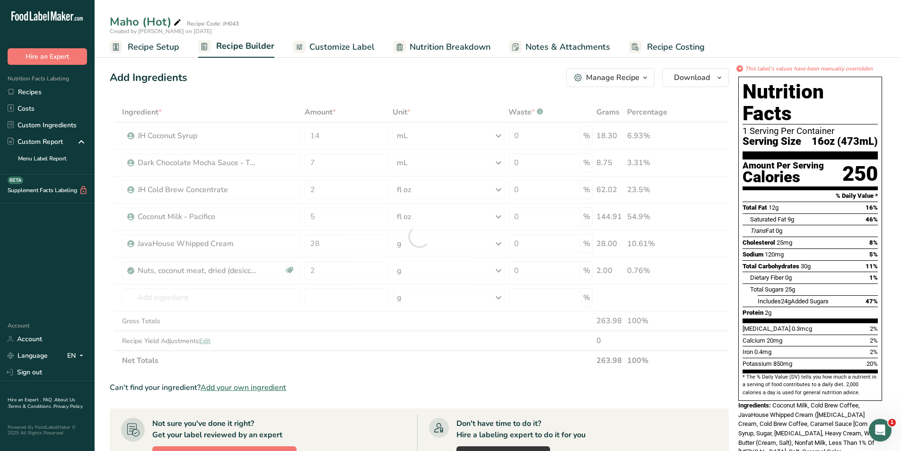
click at [330, 46] on span "Customize Label" at bounding box center [341, 47] width 65 height 13
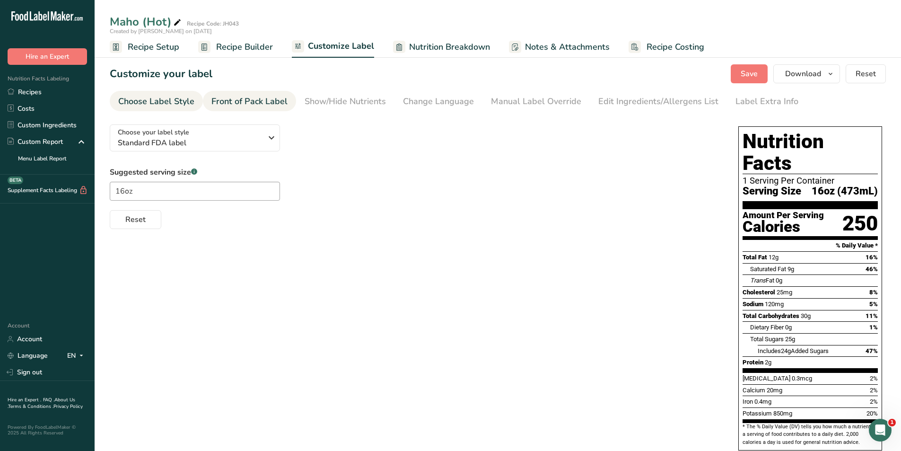
click at [260, 101] on div "Front of Pack Label" at bounding box center [249, 101] width 76 height 13
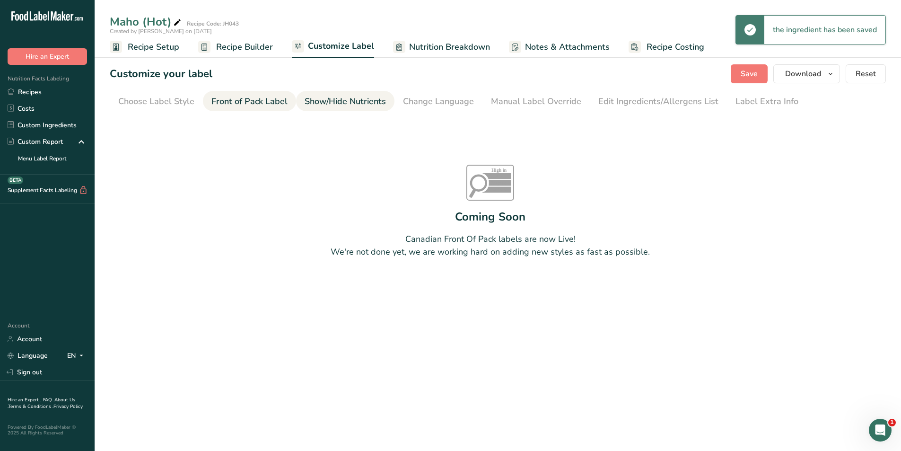
click at [354, 95] on div "Show/Hide Nutrients" at bounding box center [345, 101] width 81 height 13
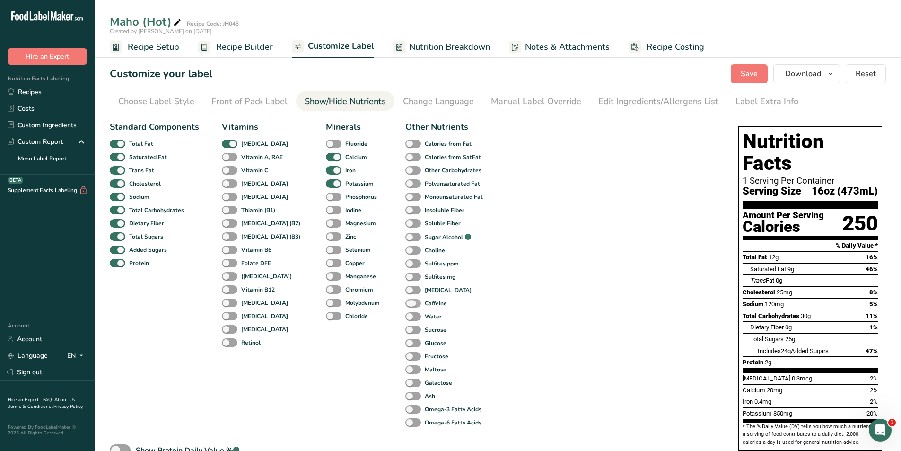
click at [405, 304] on span at bounding box center [413, 303] width 16 height 9
click at [405, 304] on input "Caffeine" at bounding box center [408, 303] width 6 height 6
checkbox input "true"
click at [757, 69] on span "Save" at bounding box center [749, 73] width 17 height 11
click at [800, 78] on span "Download" at bounding box center [803, 73] width 36 height 11
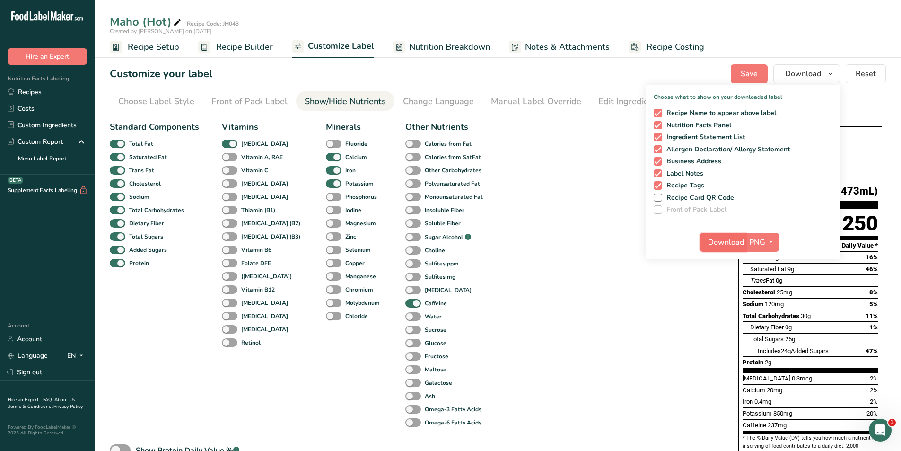
click at [728, 239] on span "Download" at bounding box center [726, 242] width 36 height 11
click at [655, 296] on div "Standard Components Total Fat Saturated Fat Trans Fat Cholesterol Sodium Total …" at bounding box center [415, 328] width 610 height 423
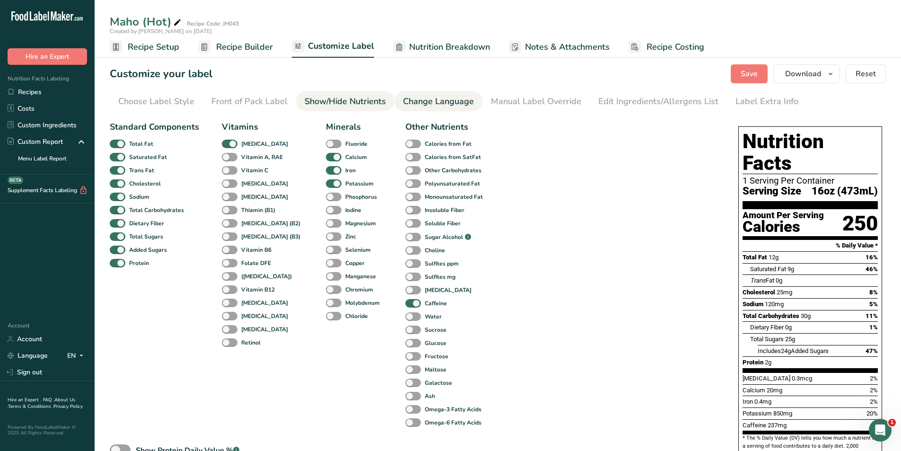
click at [423, 102] on div "Change Language" at bounding box center [438, 101] width 71 height 13
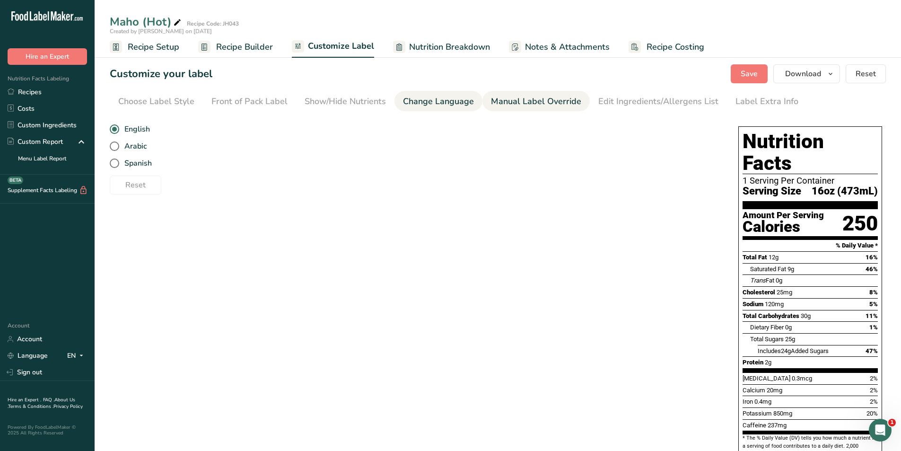
click at [548, 99] on div "Manual Label Override" at bounding box center [536, 101] width 90 height 13
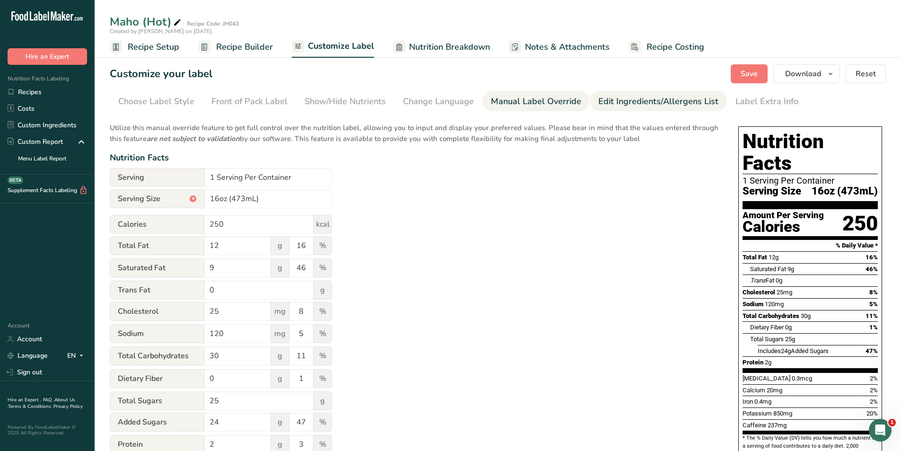
click at [623, 98] on div "Edit Ingredients/Allergens List" at bounding box center [658, 101] width 120 height 13
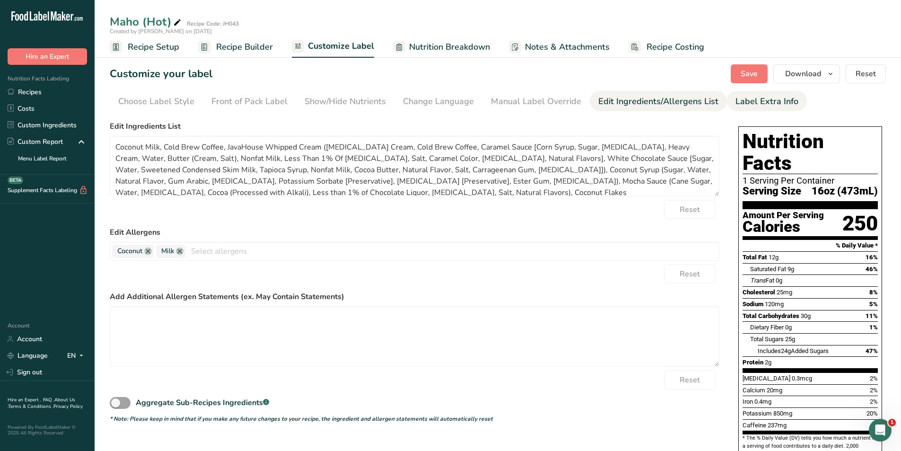
click at [744, 101] on div "Label Extra Info" at bounding box center [767, 101] width 63 height 13
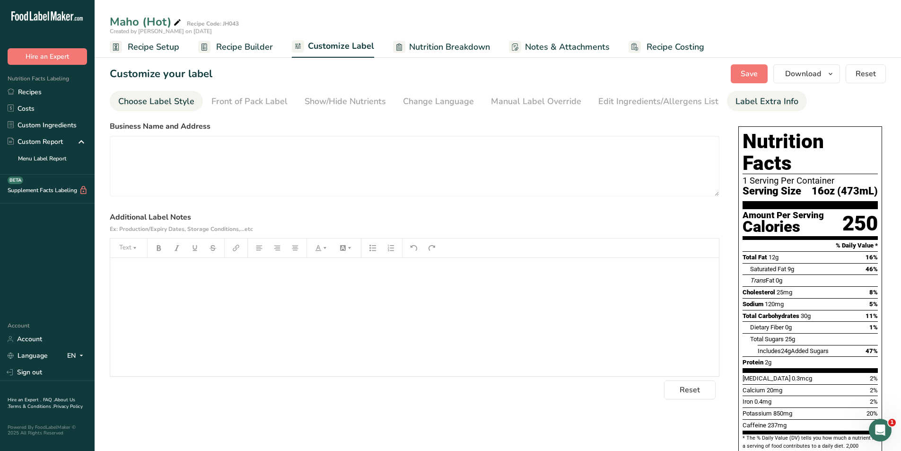
click at [135, 97] on div "Choose Label Style" at bounding box center [156, 101] width 76 height 13
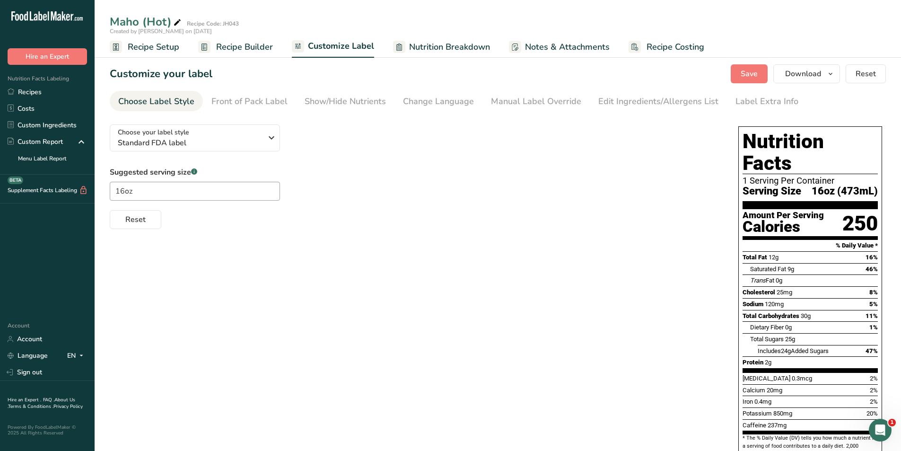
click at [158, 45] on span "Recipe Setup" at bounding box center [154, 47] width 52 height 13
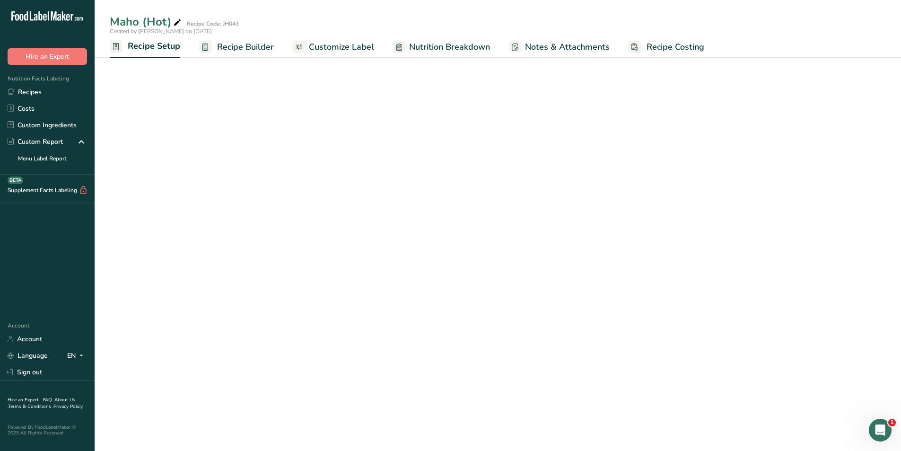
select select "22"
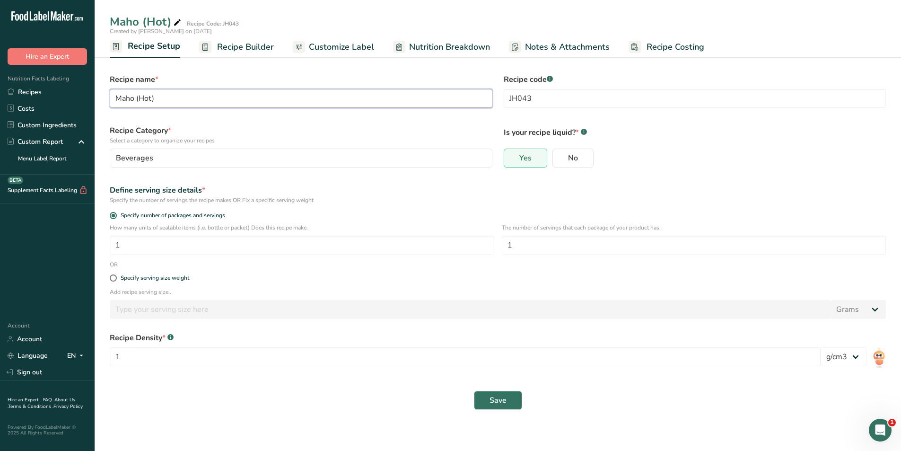
click at [151, 99] on input "Maho (Hot)" at bounding box center [301, 98] width 383 height 19
type input "Maho (Iced)"
click at [228, 70] on div "Recipe name * Maho (Iced)" at bounding box center [301, 90] width 394 height 45
click at [233, 47] on span "Recipe Builder" at bounding box center [245, 47] width 57 height 13
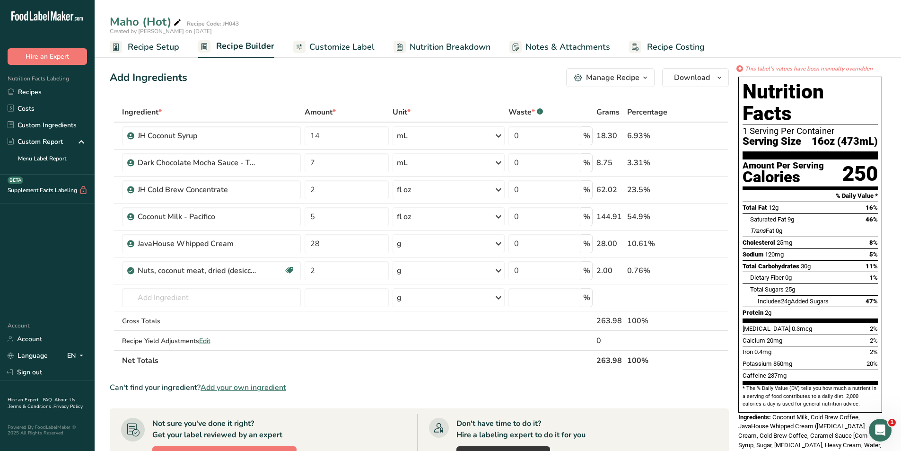
click at [135, 48] on span "Recipe Setup" at bounding box center [154, 47] width 52 height 13
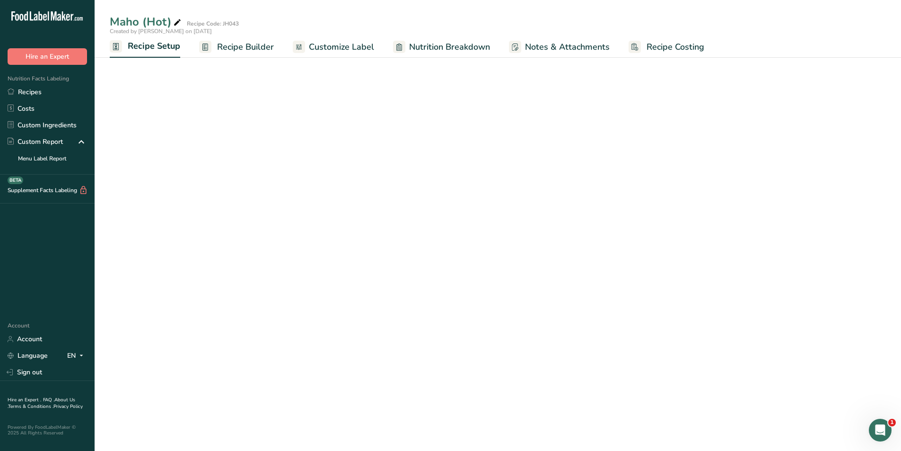
select select "22"
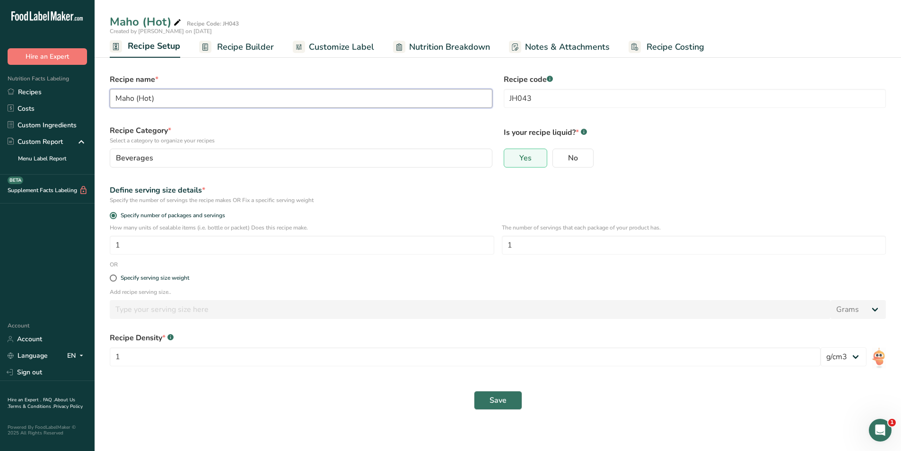
click at [151, 99] on input "Maho (Hot)" at bounding box center [301, 98] width 383 height 19
type input "Maho (Iced)"
click at [505, 398] on span "Save" at bounding box center [498, 400] width 17 height 11
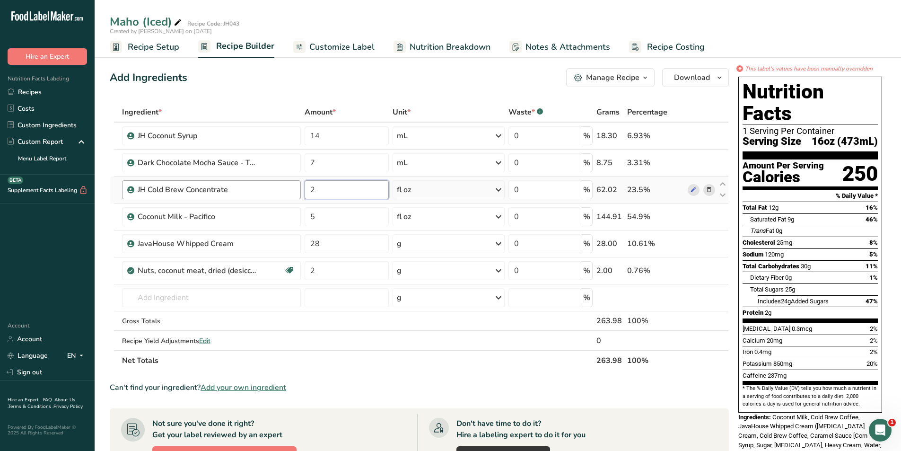
drag, startPoint x: 322, startPoint y: 188, endPoint x: 299, endPoint y: 188, distance: 22.7
click at [299, 188] on tr "JH Cold Brew Concentrate 2 fl oz Weight Units g kg mg See more Volume Units l m…" at bounding box center [419, 189] width 618 height 27
type input "1.5"
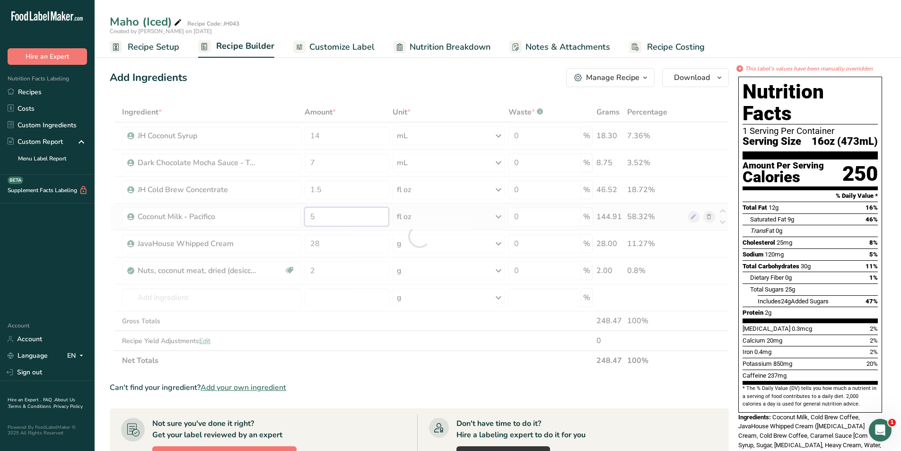
click at [327, 212] on div "Ingredient * Amount * Unit * Waste * .a-a{fill:#347362;}.b-a{fill:#fff;} Grams …" at bounding box center [419, 236] width 619 height 268
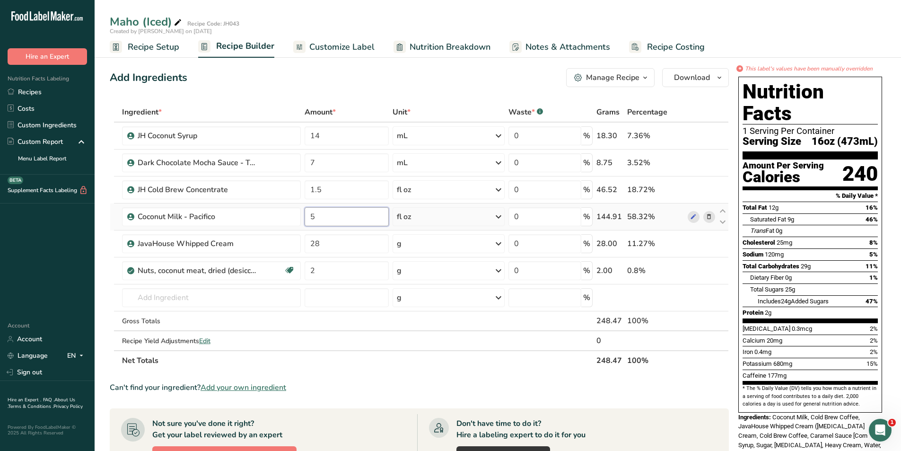
click at [329, 221] on input "5" at bounding box center [347, 216] width 84 height 19
type input "8"
click at [413, 380] on section "Ingredient * Amount * Unit * Waste * .a-a{fill:#347362;}.b-a{fill:#fff;} Grams …" at bounding box center [419, 392] width 619 height 580
click at [322, 45] on span "Customize Label" at bounding box center [341, 47] width 65 height 13
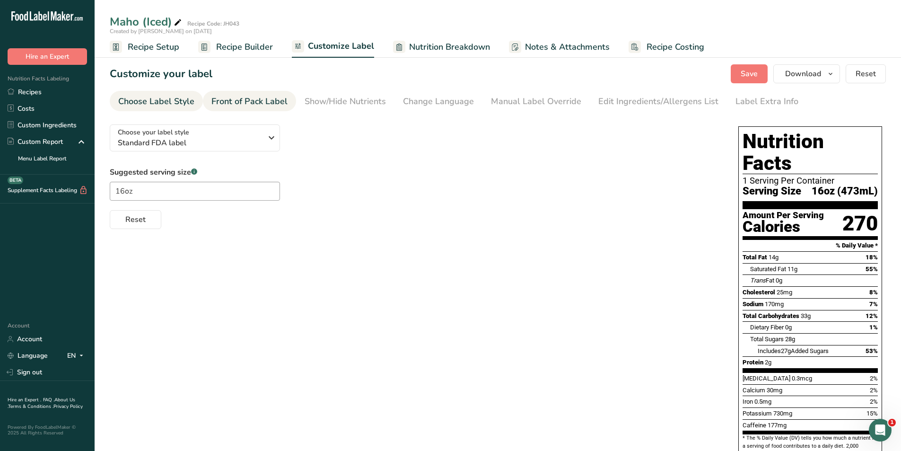
click at [238, 104] on div "Front of Pack Label" at bounding box center [249, 101] width 76 height 13
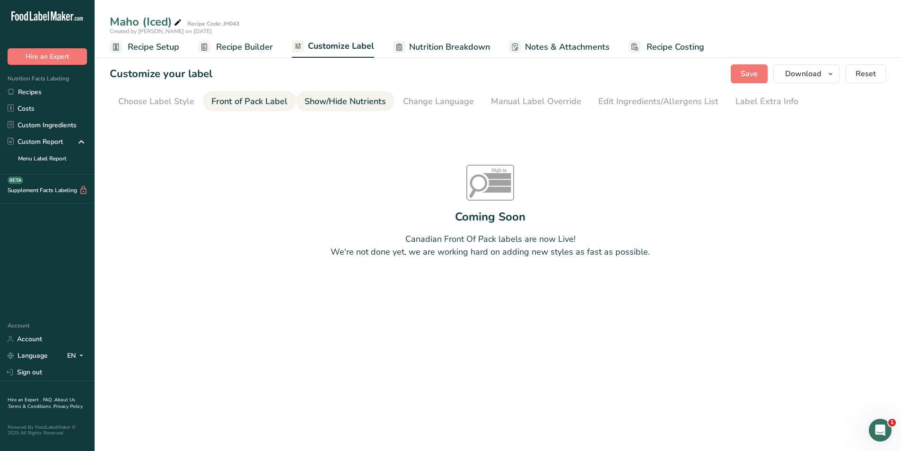
click at [356, 105] on div "Show/Hide Nutrients" at bounding box center [345, 101] width 81 height 13
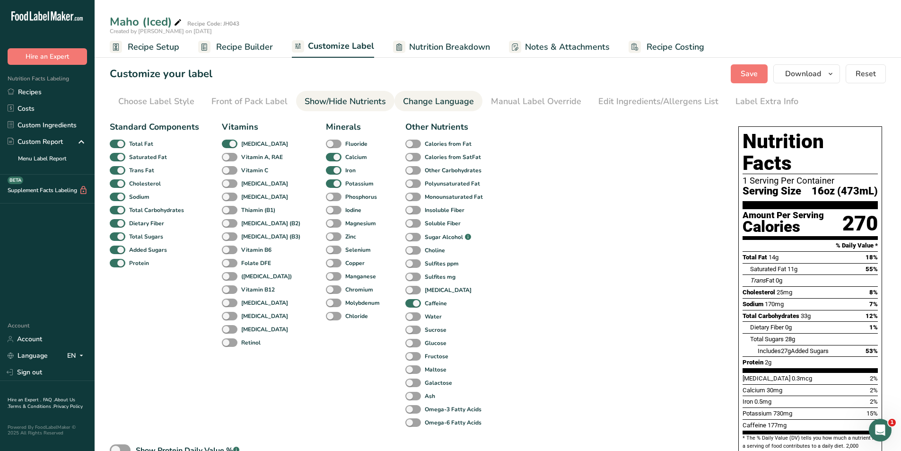
click at [436, 104] on div "Change Language" at bounding box center [438, 101] width 71 height 13
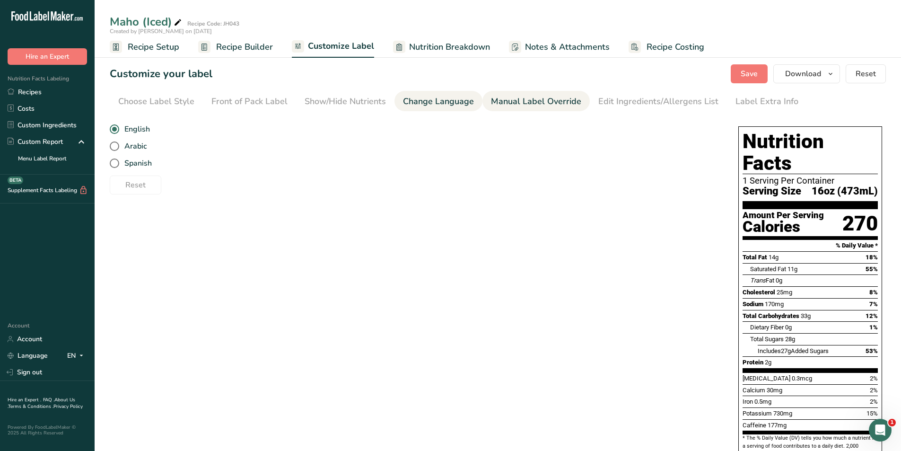
click at [545, 106] on div "Manual Label Override" at bounding box center [536, 101] width 90 height 13
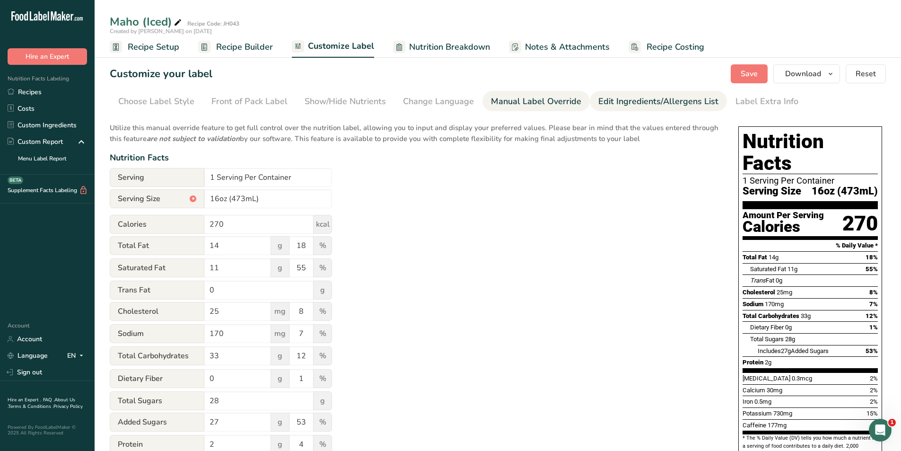
click at [643, 103] on div "Edit Ingredients/Allergens List" at bounding box center [658, 101] width 120 height 13
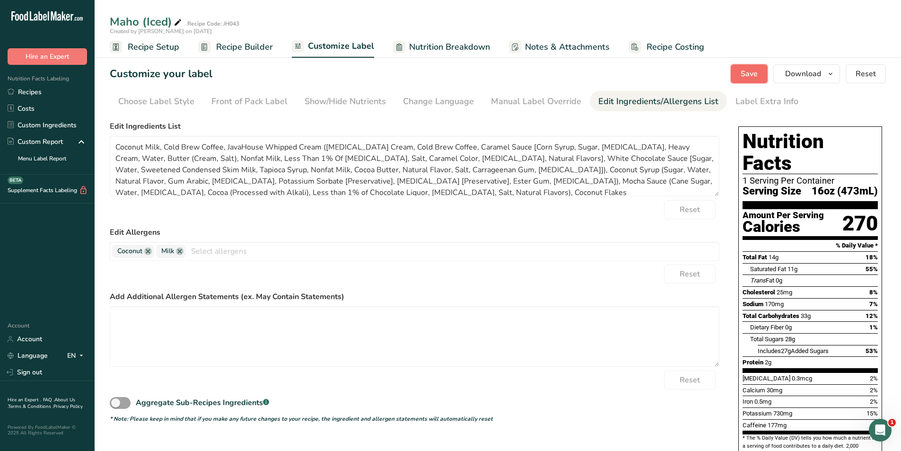
click at [744, 71] on span "Save" at bounding box center [749, 73] width 17 height 11
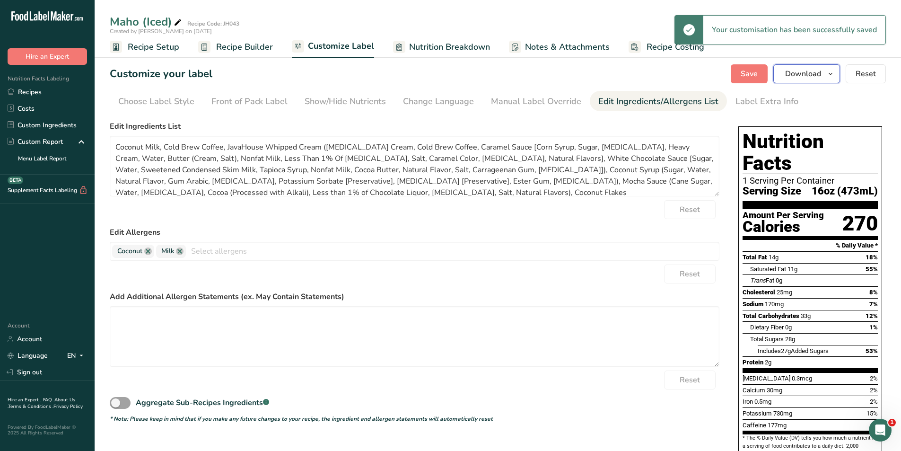
click at [816, 76] on span "Download" at bounding box center [803, 73] width 36 height 11
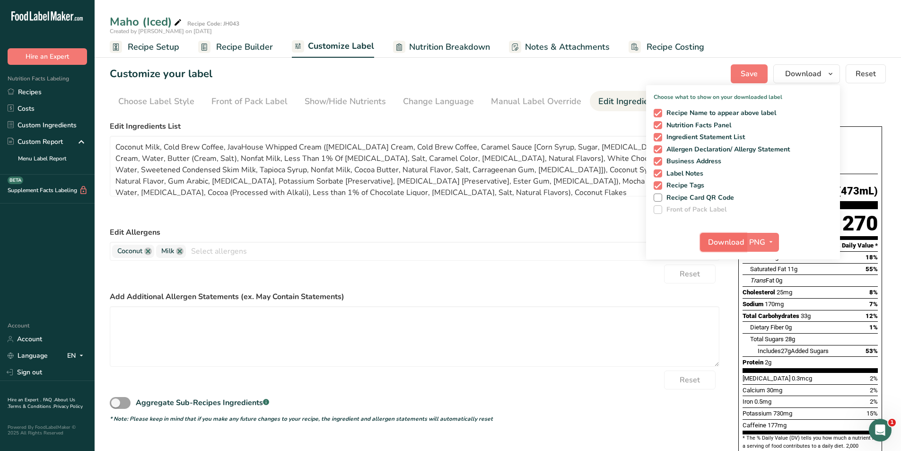
click at [732, 244] on span "Download" at bounding box center [726, 242] width 36 height 11
click at [586, 272] on div "Reset" at bounding box center [415, 273] width 610 height 19
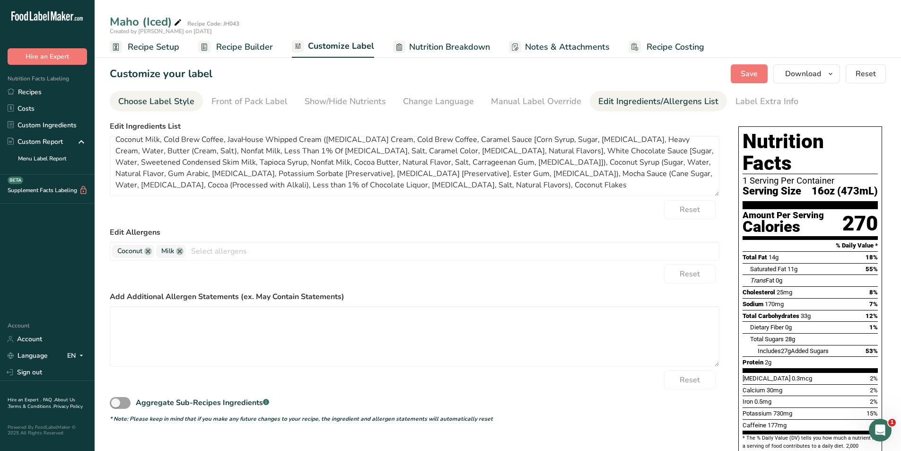
click at [163, 103] on div "Choose Label Style" at bounding box center [156, 101] width 76 height 13
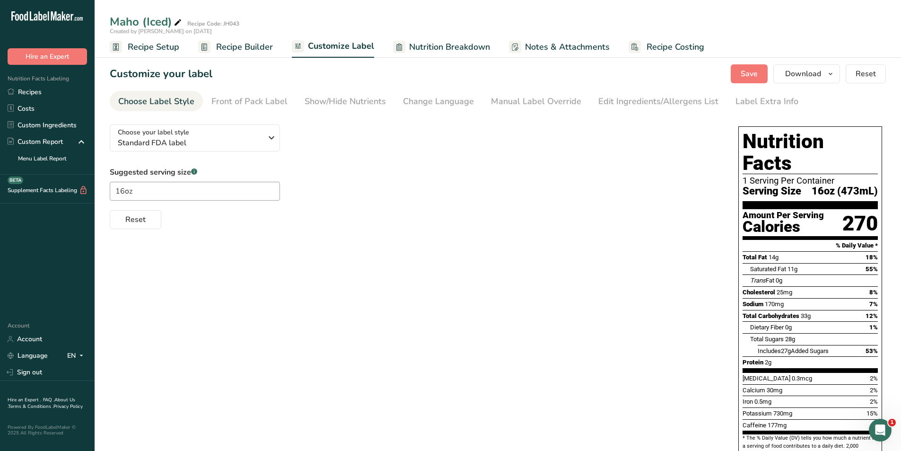
click at [137, 52] on span "Recipe Setup" at bounding box center [154, 47] width 52 height 13
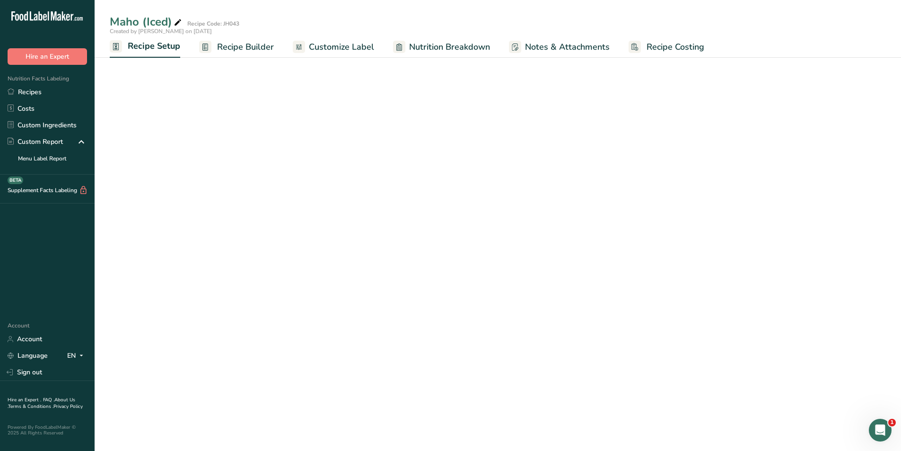
select select "22"
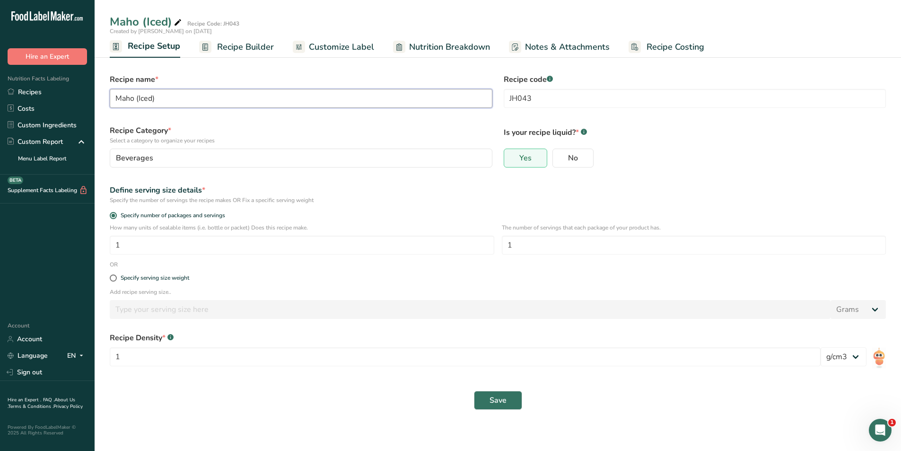
drag, startPoint x: 153, startPoint y: 98, endPoint x: 175, endPoint y: 105, distance: 23.2
click at [152, 98] on input "Maho (Iced)" at bounding box center [301, 98] width 383 height 19
type input "Maho (Hot)"
click at [509, 400] on button "Save" at bounding box center [498, 400] width 48 height 19
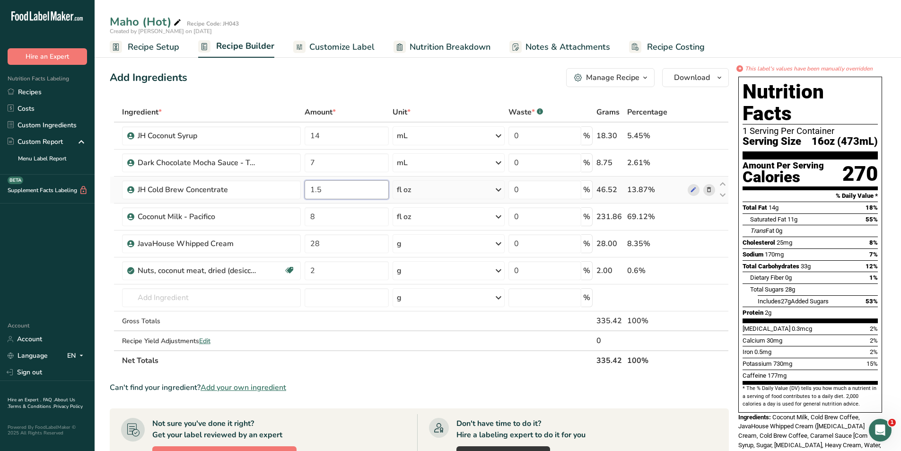
drag, startPoint x: 333, startPoint y: 192, endPoint x: 303, endPoint y: 193, distance: 29.8
click at [303, 192] on td "1.5" at bounding box center [347, 189] width 88 height 27
type input "2"
click at [328, 217] on div "Ingredient * Amount * Unit * Waste * .a-a{fill:#347362;}.b-a{fill:#fff;} Grams …" at bounding box center [419, 236] width 619 height 268
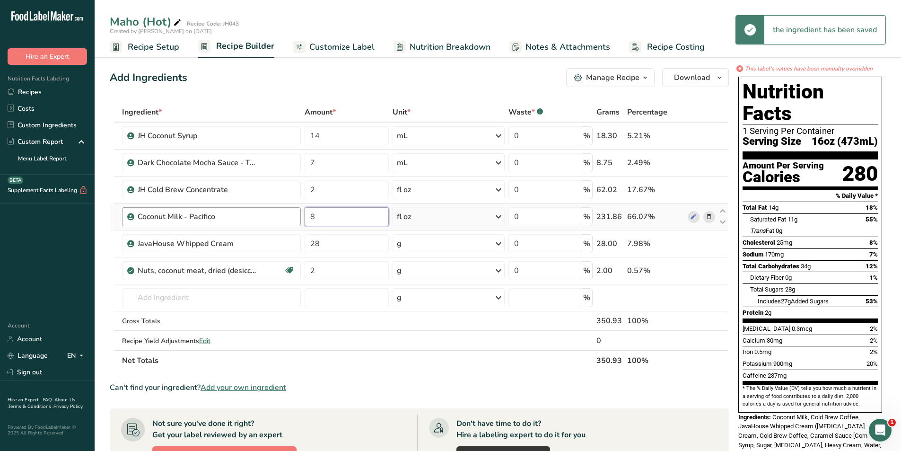
drag, startPoint x: 334, startPoint y: 217, endPoint x: 286, endPoint y: 218, distance: 47.8
click at [286, 218] on tr "Coconut Milk - Pacifico 8 fl oz Weight Units g kg mg See more Volume Units l mL…" at bounding box center [419, 216] width 618 height 27
type input "10"
click at [377, 388] on div "Can't find your ingredient? Add your own ingredient" at bounding box center [419, 387] width 619 height 11
click at [345, 44] on span "Customize Label" at bounding box center [341, 47] width 65 height 13
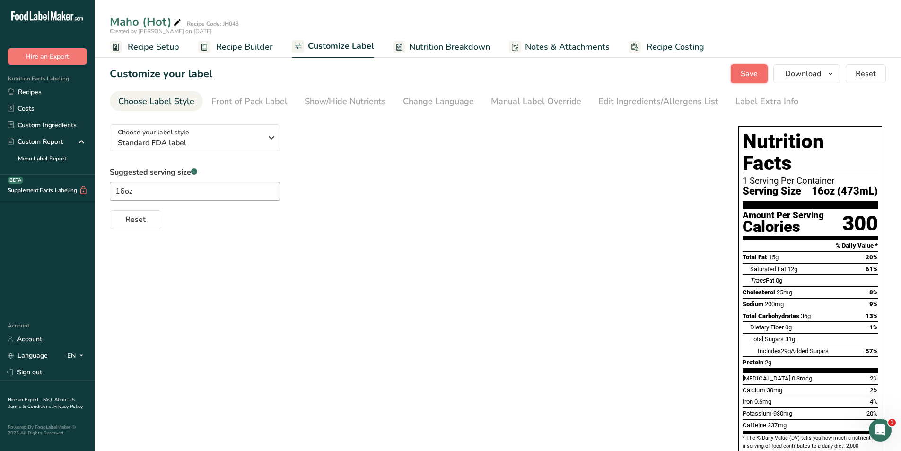
click at [748, 75] on span "Save" at bounding box center [749, 73] width 17 height 11
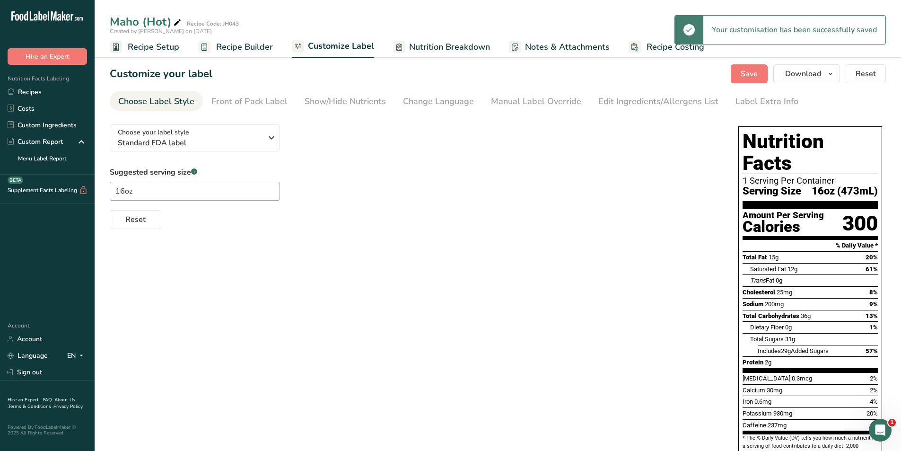
click at [238, 48] on span "Recipe Builder" at bounding box center [244, 47] width 57 height 13
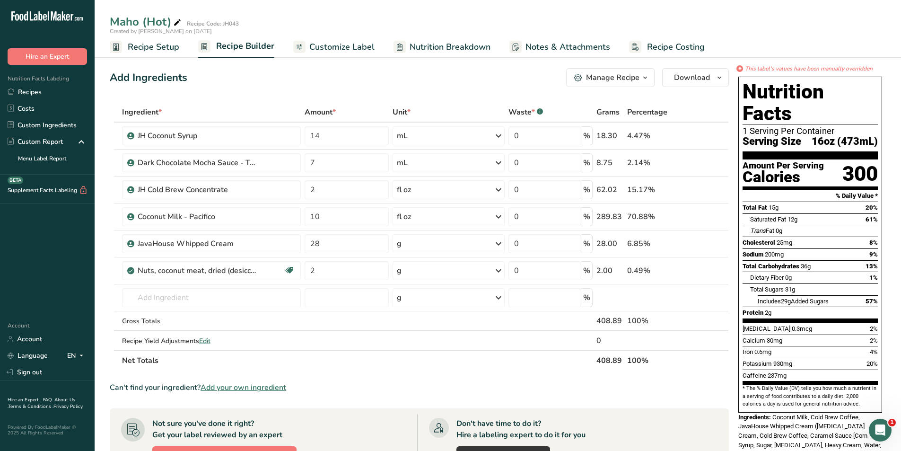
click at [329, 44] on span "Customize Label" at bounding box center [341, 47] width 65 height 13
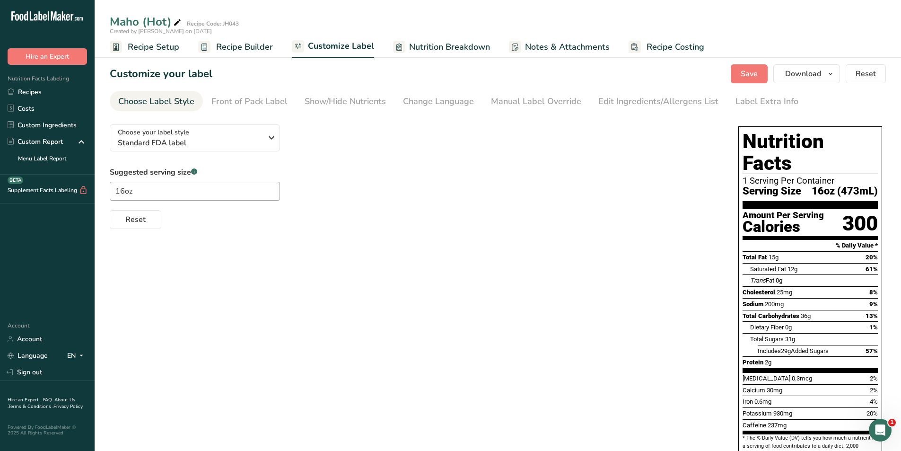
click at [618, 185] on div "Suggested serving size .a-a{fill:#347362;}.b-a{fill:#fff;} 16oz Reset" at bounding box center [415, 198] width 610 height 62
click at [799, 67] on button "Download" at bounding box center [806, 73] width 67 height 19
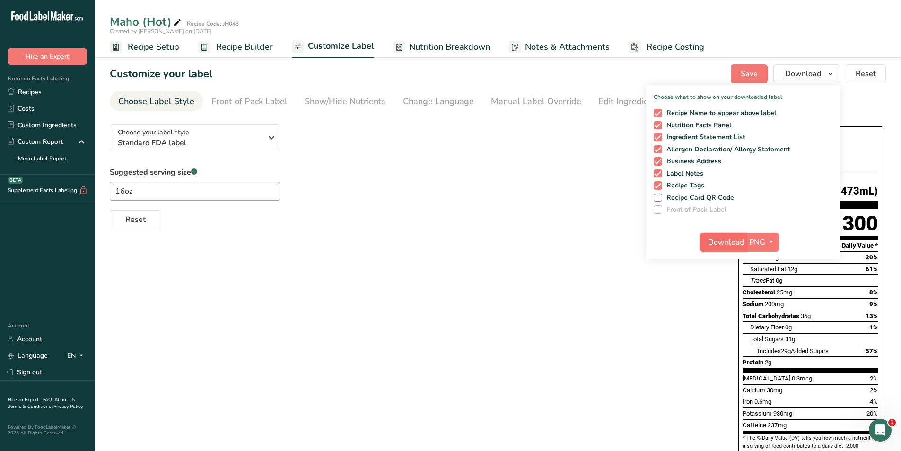
click at [720, 239] on span "Download" at bounding box center [726, 242] width 36 height 11
click at [404, 293] on div "Choose your label style Standard FDA label USA (FDA) Standard FDA label Tabular…" at bounding box center [498, 383] width 776 height 532
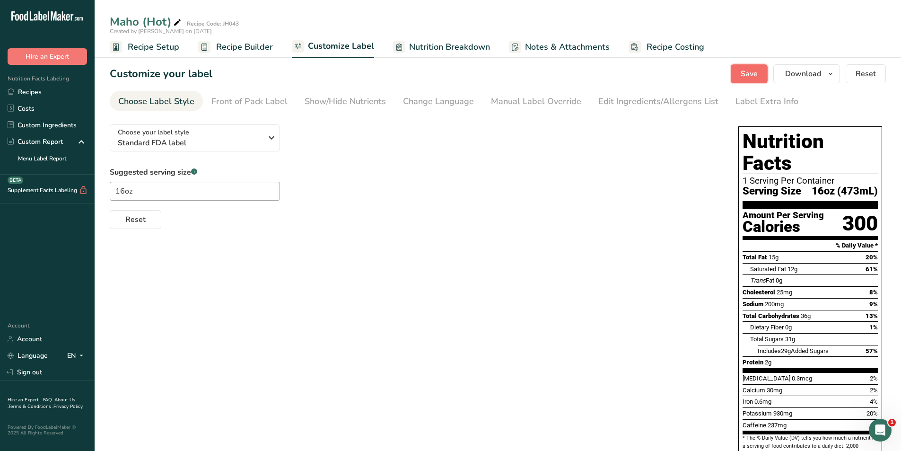
click at [755, 70] on span "Save" at bounding box center [749, 73] width 17 height 11
click at [248, 47] on span "Recipe Builder" at bounding box center [244, 47] width 57 height 13
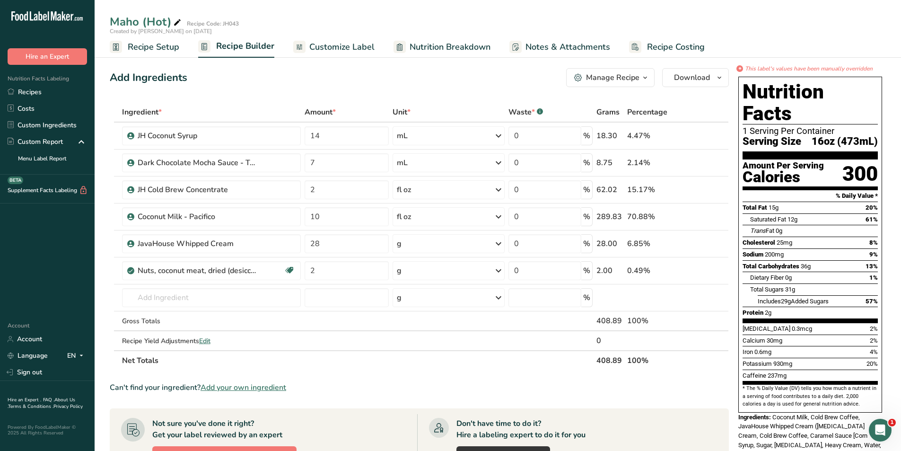
click at [149, 49] on span "Recipe Setup" at bounding box center [154, 47] width 52 height 13
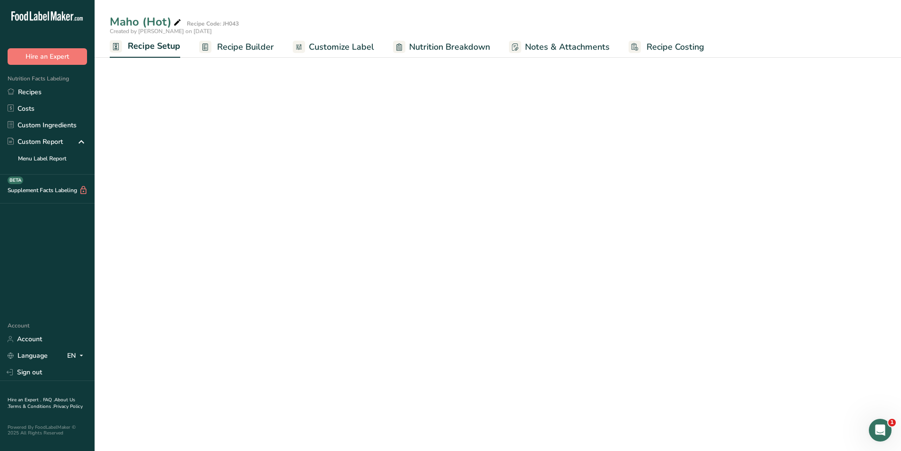
select select "22"
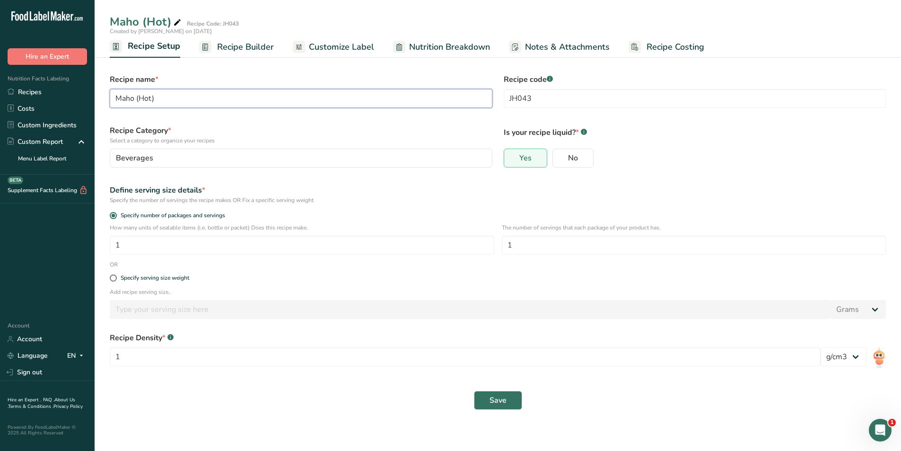
click at [151, 98] on input "Maho (Hot)" at bounding box center [301, 98] width 383 height 19
type input "Maho (Frappe)"
click at [249, 128] on label "Recipe Category * Select a category to organize your recipes" at bounding box center [301, 135] width 383 height 20
click at [232, 44] on span "Recipe Builder" at bounding box center [245, 47] width 57 height 13
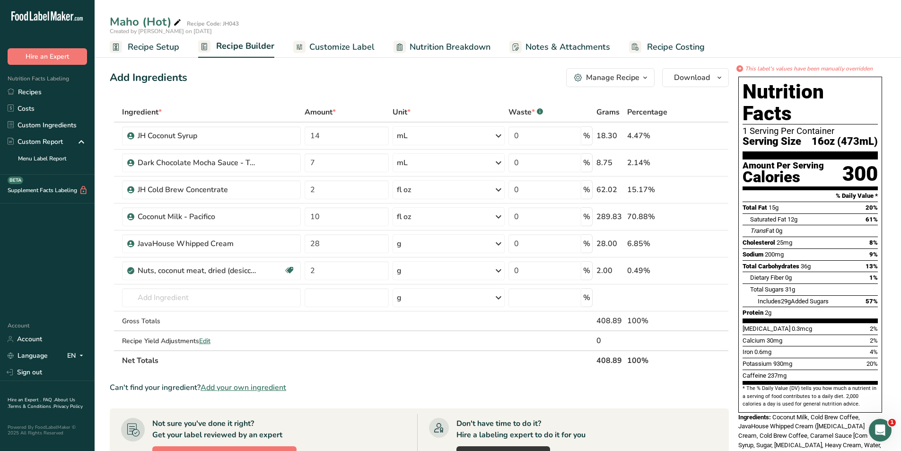
click at [154, 44] on span "Recipe Setup" at bounding box center [154, 47] width 52 height 13
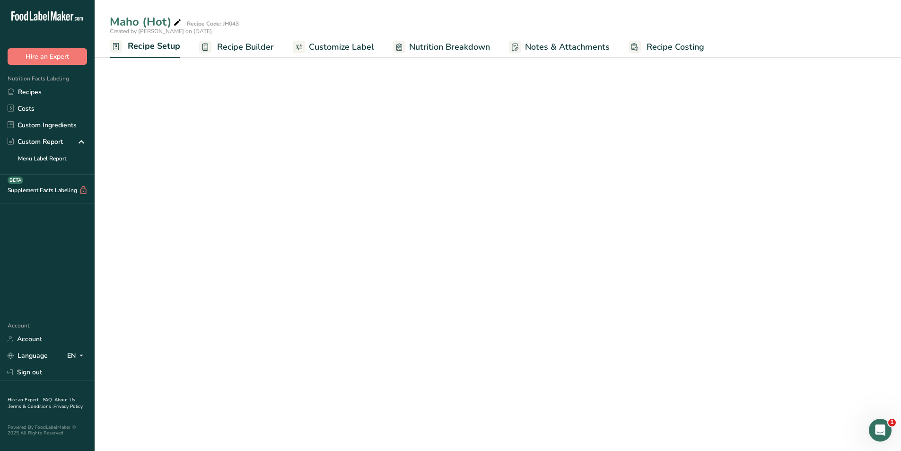
select select "22"
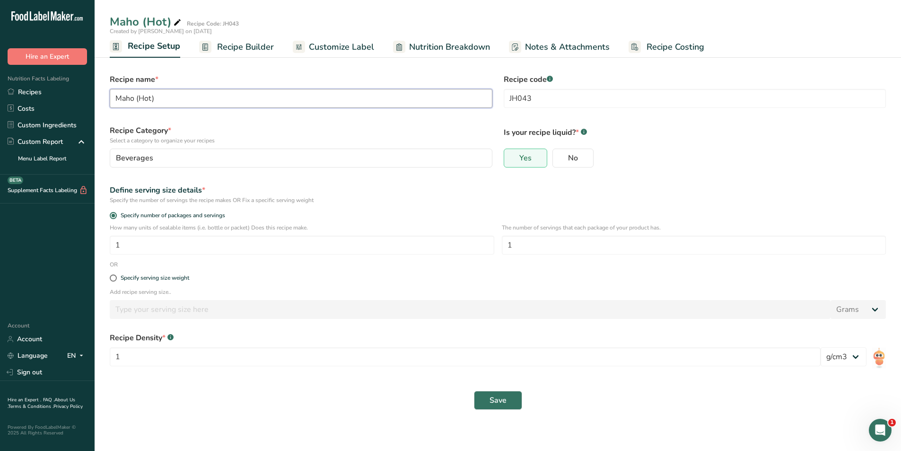
drag, startPoint x: 151, startPoint y: 99, endPoint x: 176, endPoint y: 101, distance: 25.1
click at [152, 99] on input "Maho (Hot)" at bounding box center [301, 98] width 383 height 19
type input "Maho (Frappe)"
click at [492, 397] on span "Save" at bounding box center [498, 400] width 17 height 11
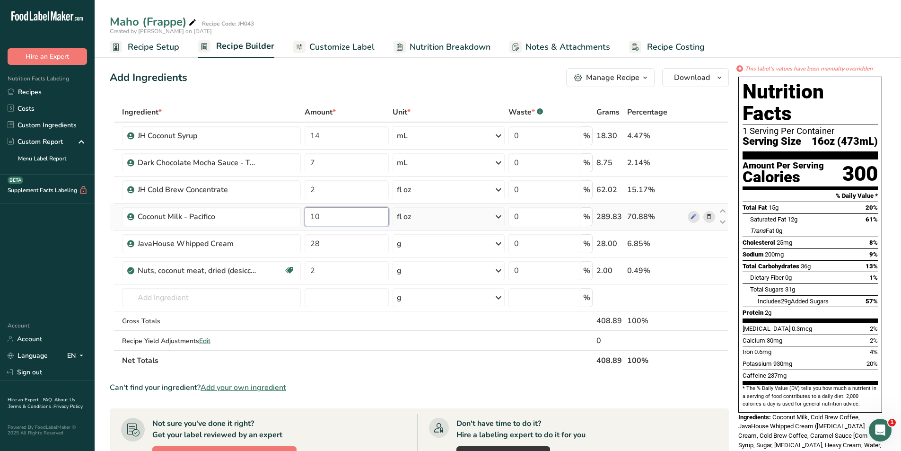
drag, startPoint x: 335, startPoint y: 213, endPoint x: 352, endPoint y: 215, distance: 17.1
click at [308, 215] on input "10" at bounding box center [347, 216] width 84 height 19
click at [712, 215] on div "Ingredient * Amount * Unit * Waste * .a-a{fill:#347362;}.b-a{fill:#fff;} Grams …" at bounding box center [419, 236] width 619 height 268
click at [710, 217] on icon at bounding box center [709, 217] width 7 height 10
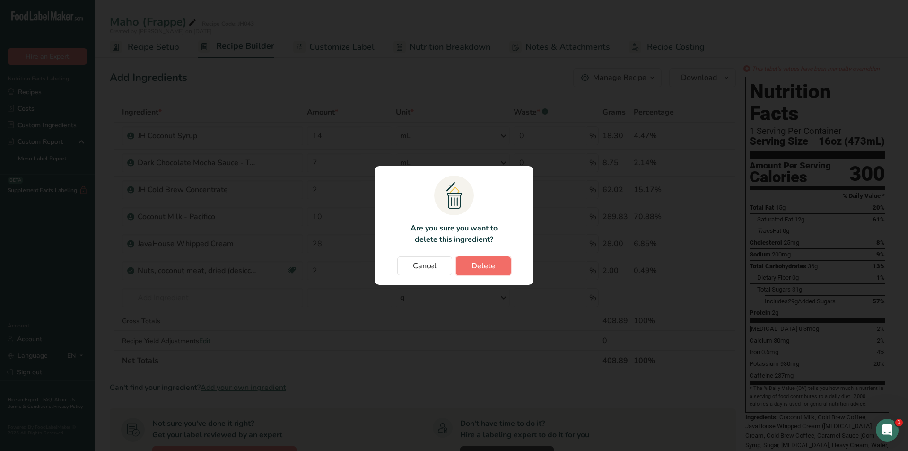
click at [483, 266] on span "Delete" at bounding box center [484, 265] width 24 height 11
type input "28"
type input "2"
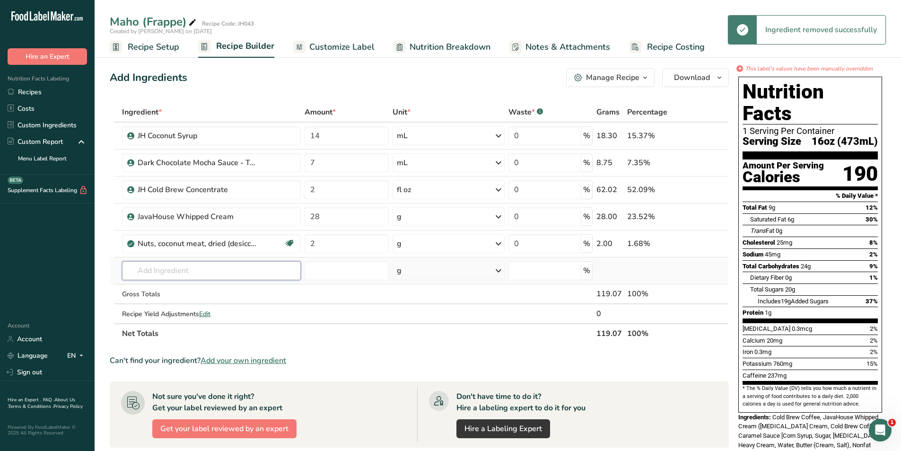
click at [187, 270] on input "text" at bounding box center [211, 270] width 179 height 19
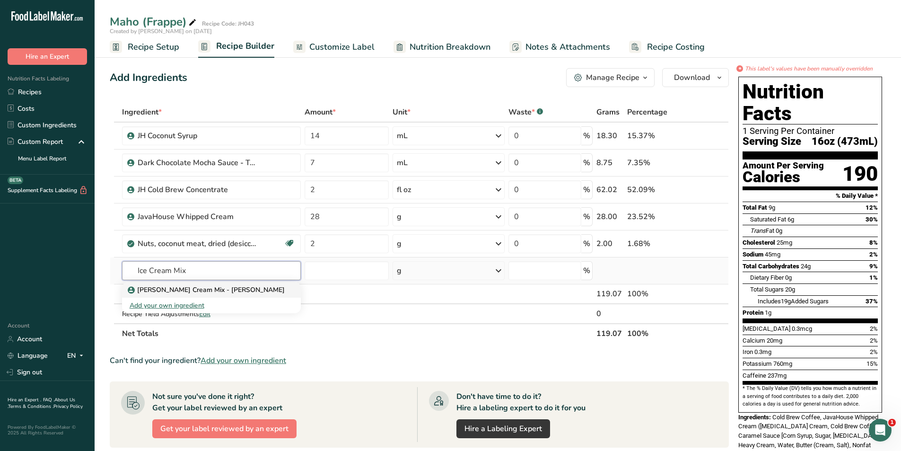
type input "Ice Cream Mix"
click at [194, 285] on p "Vanilla Ice Cream Mix - Borden" at bounding box center [207, 290] width 155 height 10
type input "Vanilla Ice Cream Mix - Borden"
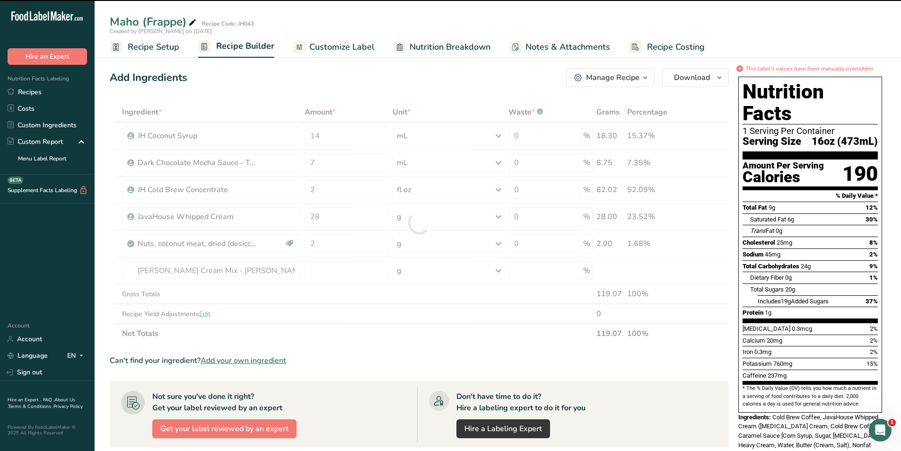
type input "0"
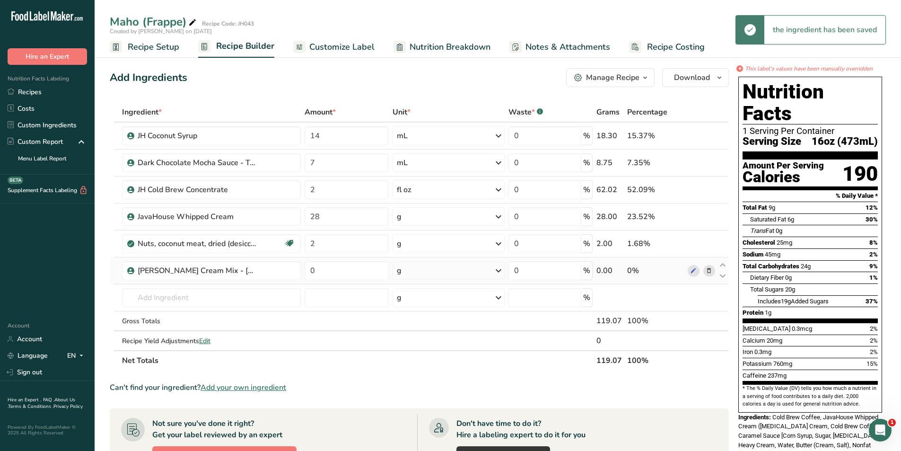
click at [427, 268] on div "g" at bounding box center [449, 270] width 112 height 19
click at [413, 399] on div "fl oz" at bounding box center [438, 403] width 72 height 10
drag, startPoint x: 334, startPoint y: 270, endPoint x: 309, endPoint y: 270, distance: 25.6
click at [309, 270] on input "0" at bounding box center [347, 270] width 84 height 19
type input "5"
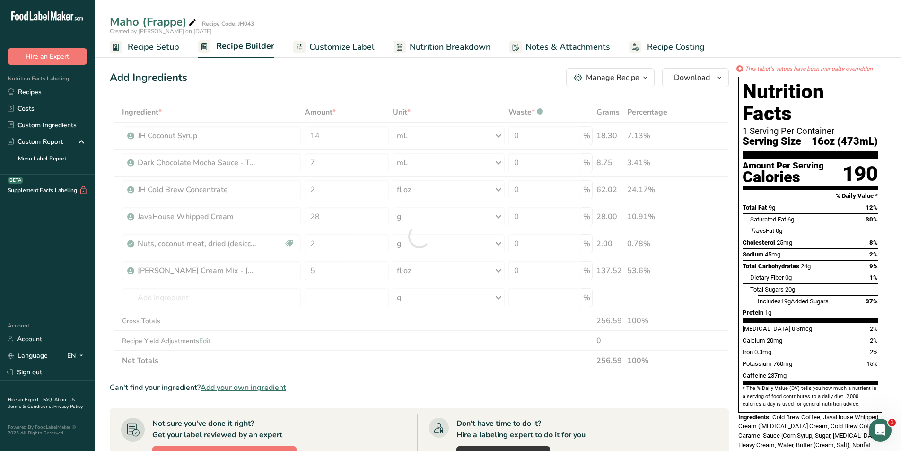
click at [406, 375] on section "Ingredient * Amount * Unit * Waste * .a-a{fill:#347362;}.b-a{fill:#fff;} Grams …" at bounding box center [419, 392] width 619 height 580
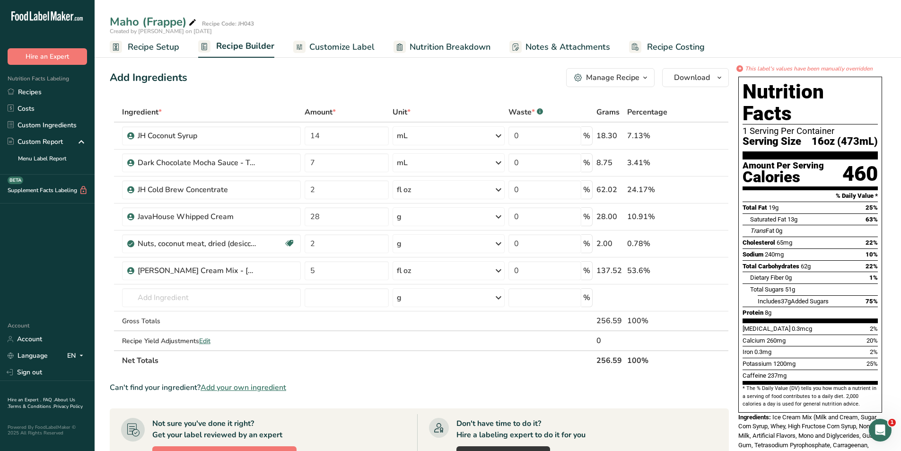
click at [342, 49] on span "Customize Label" at bounding box center [341, 47] width 65 height 13
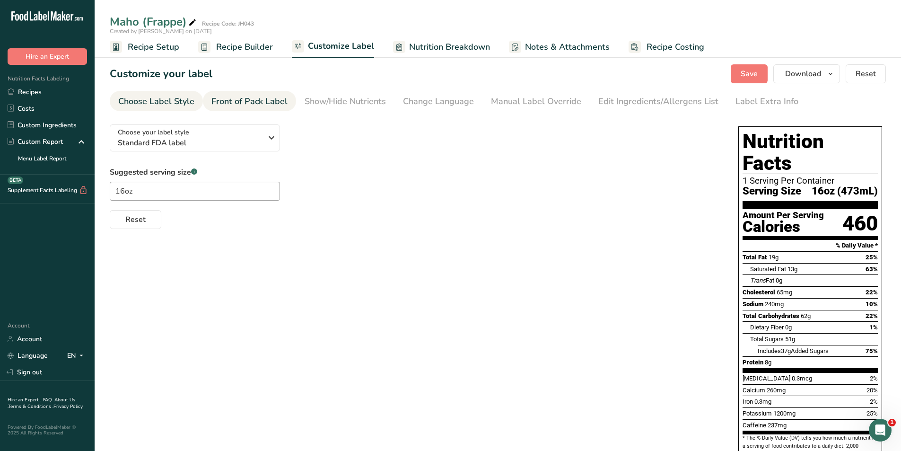
click at [253, 100] on div "Front of Pack Label" at bounding box center [249, 101] width 76 height 13
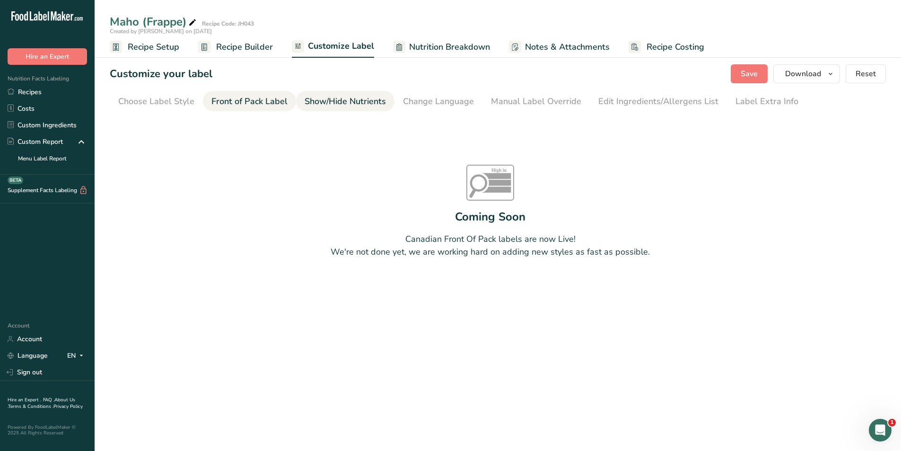
click at [335, 98] on div "Show/Hide Nutrients" at bounding box center [345, 101] width 81 height 13
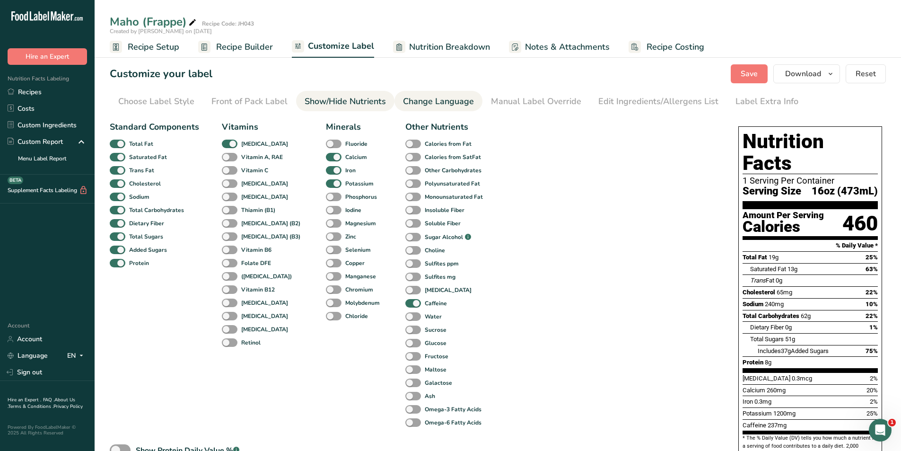
click at [432, 102] on div "Change Language" at bounding box center [438, 101] width 71 height 13
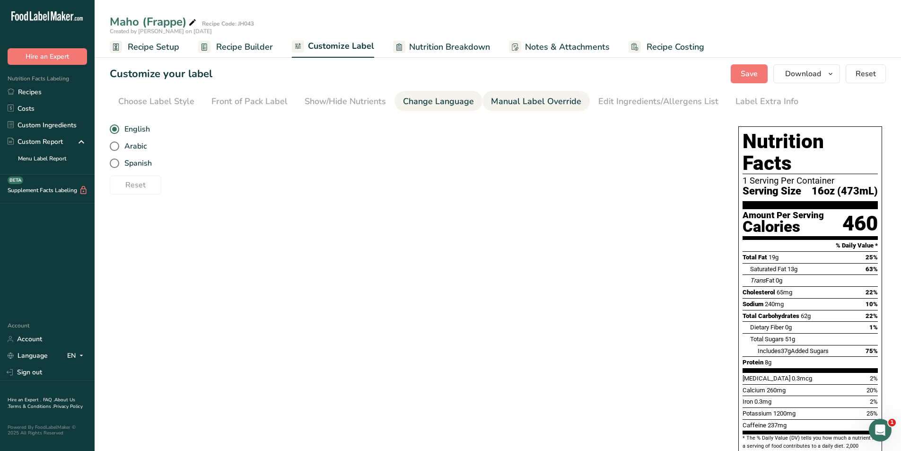
click at [524, 102] on div "Manual Label Override" at bounding box center [536, 101] width 90 height 13
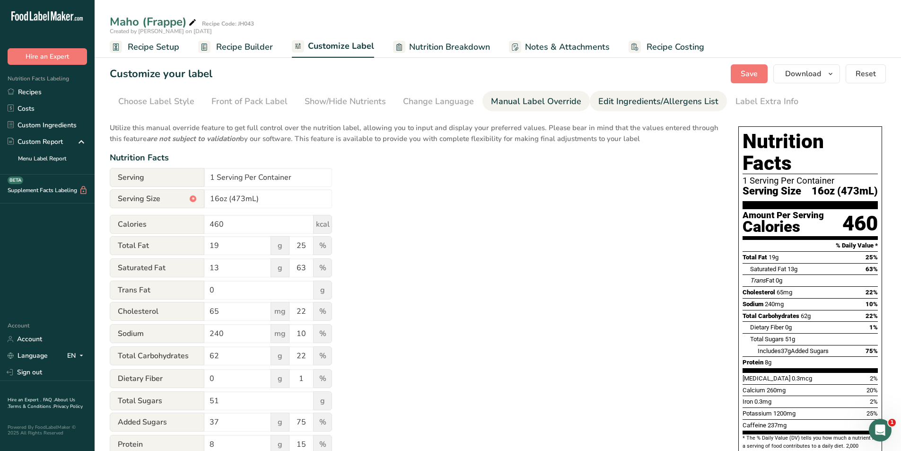
click at [631, 105] on div "Edit Ingredients/Allergens List" at bounding box center [658, 101] width 120 height 13
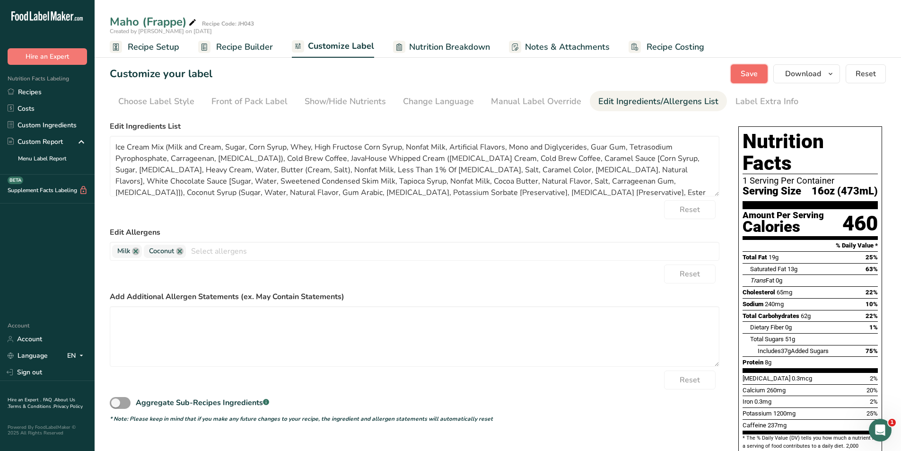
click at [757, 76] on span "Save" at bounding box center [749, 73] width 17 height 11
click at [801, 75] on span "Download" at bounding box center [803, 73] width 36 height 11
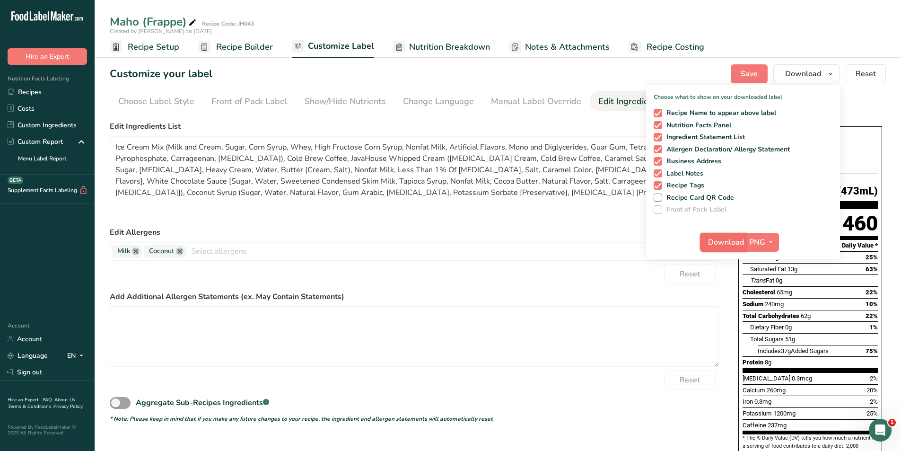
click at [731, 239] on span "Download" at bounding box center [726, 242] width 36 height 11
drag, startPoint x: 240, startPoint y: 48, endPoint x: 203, endPoint y: 52, distance: 37.1
click at [240, 48] on span "Recipe Builder" at bounding box center [244, 47] width 57 height 13
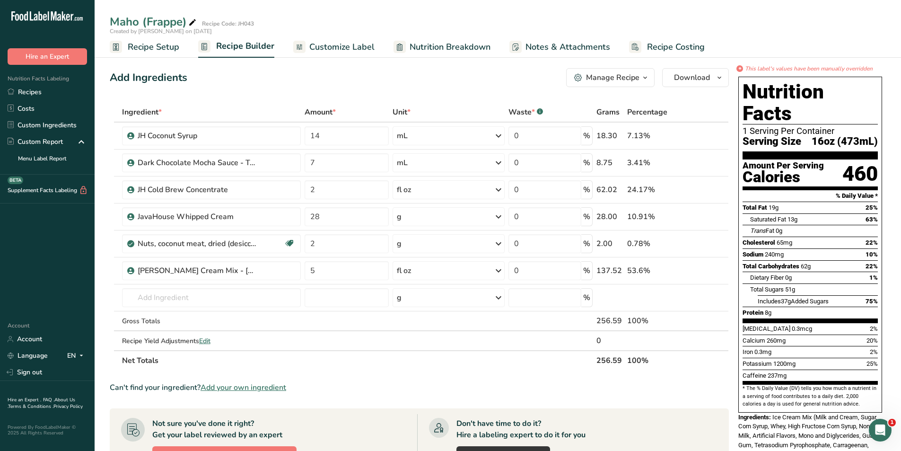
click at [149, 47] on span "Recipe Setup" at bounding box center [154, 47] width 52 height 13
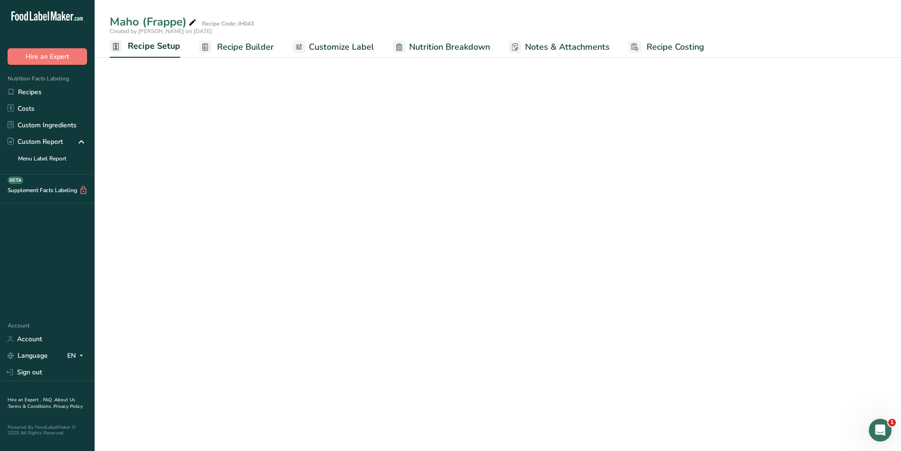
select select "22"
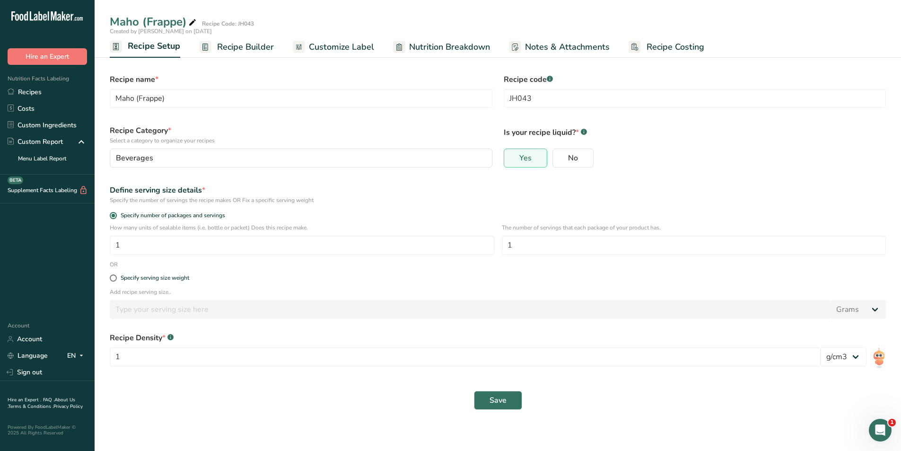
click at [235, 52] on span "Recipe Builder" at bounding box center [245, 47] width 57 height 13
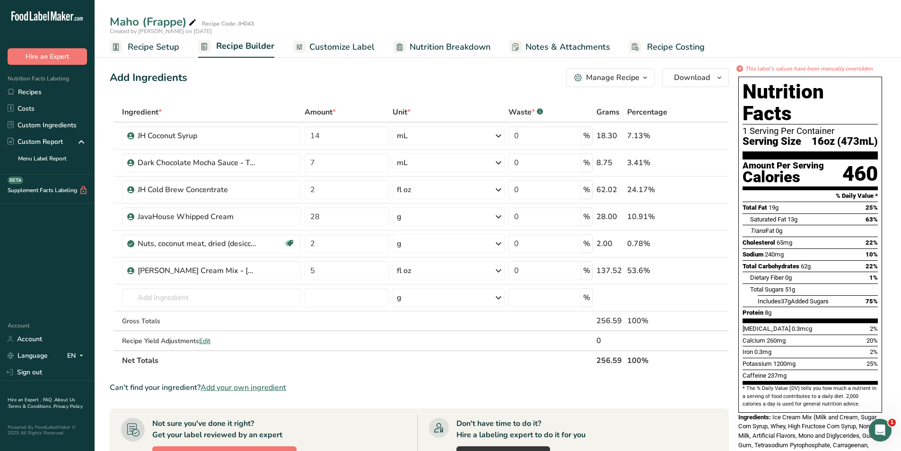
click at [155, 49] on span "Recipe Setup" at bounding box center [154, 47] width 52 height 13
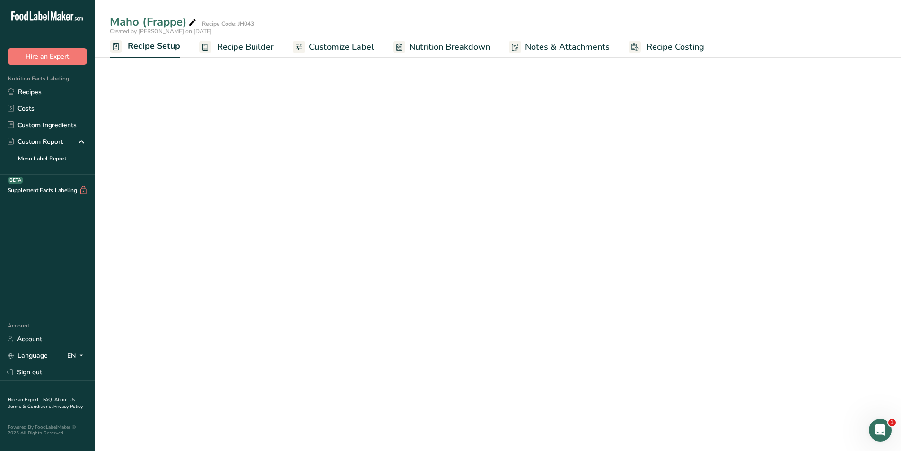
select select "22"
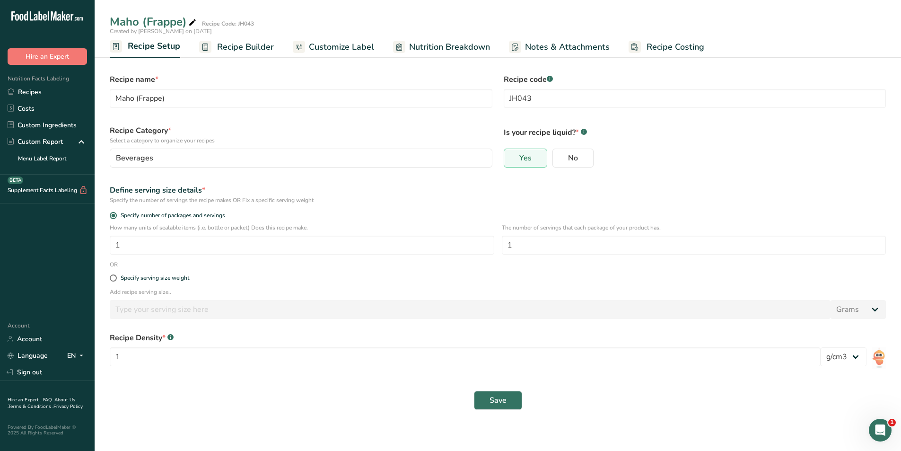
click at [235, 47] on span "Recipe Builder" at bounding box center [245, 47] width 57 height 13
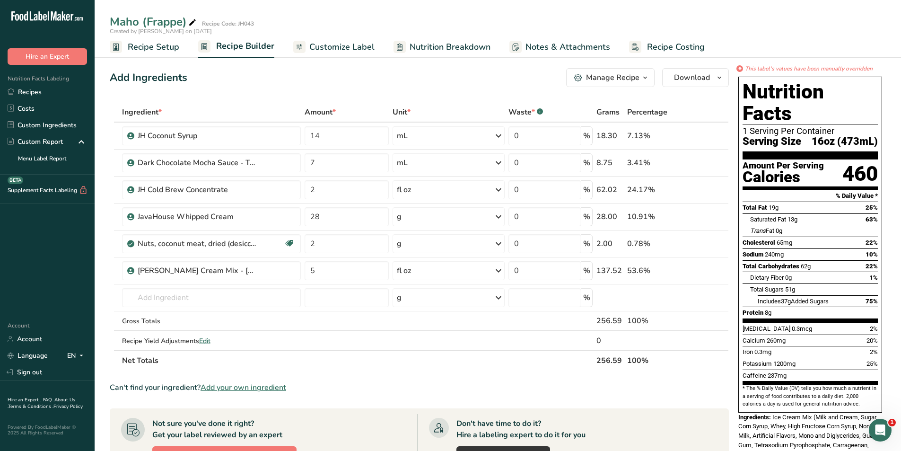
click at [341, 48] on span "Customize Label" at bounding box center [341, 47] width 65 height 13
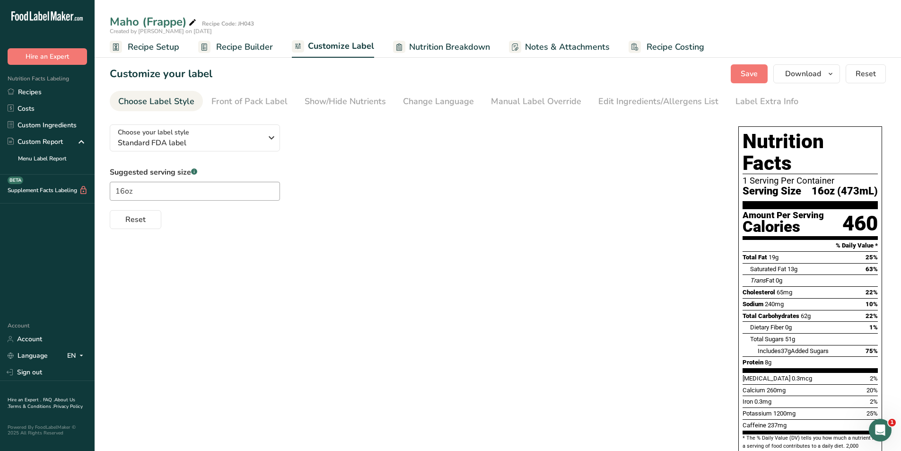
click at [251, 41] on span "Recipe Builder" at bounding box center [244, 47] width 57 height 13
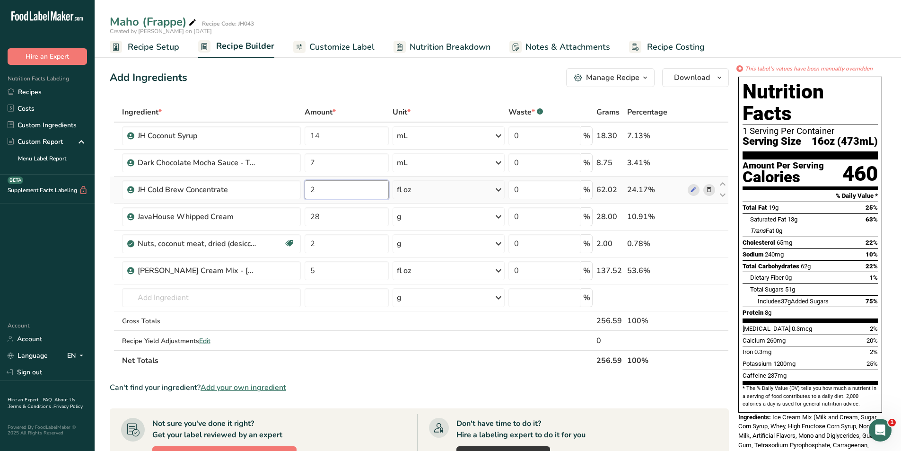
drag, startPoint x: 324, startPoint y: 192, endPoint x: 303, endPoint y: 192, distance: 20.3
click at [303, 192] on td "2" at bounding box center [347, 189] width 88 height 27
type input "1.5"
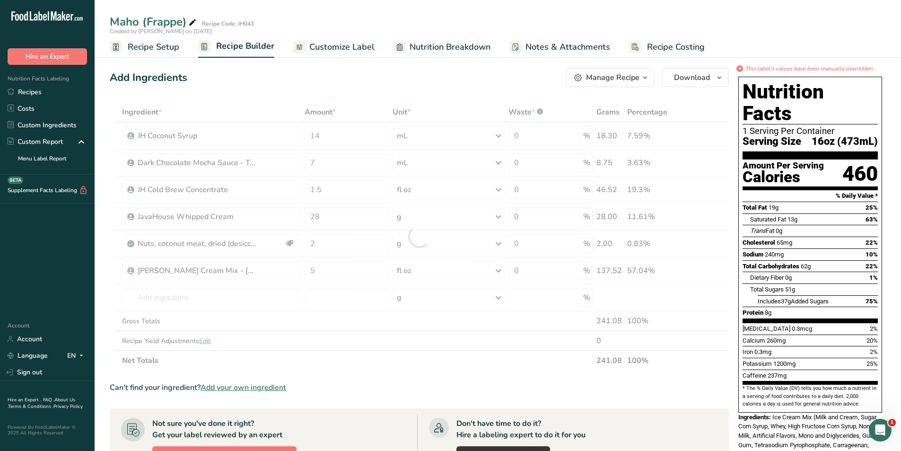
click at [392, 377] on section "Ingredient * Amount * Unit * Waste * .a-a{fill:#347362;}.b-a{fill:#fff;} Grams …" at bounding box center [419, 392] width 619 height 580
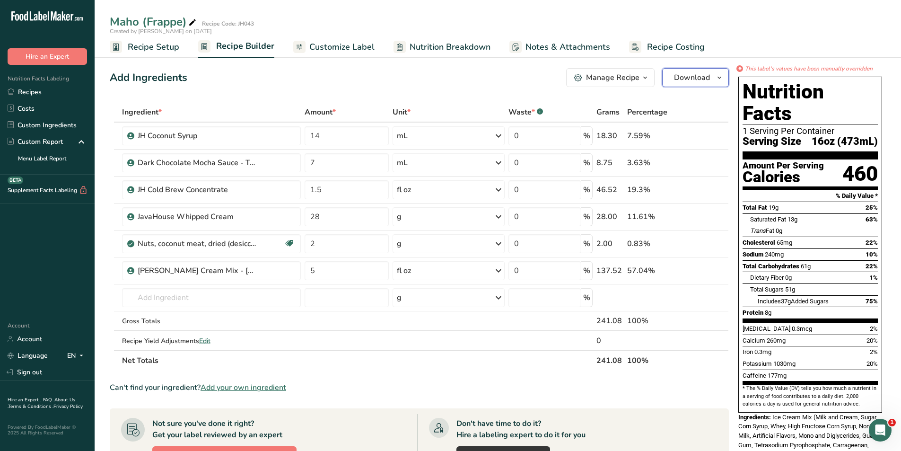
click at [692, 78] on span "Download" at bounding box center [692, 77] width 36 height 11
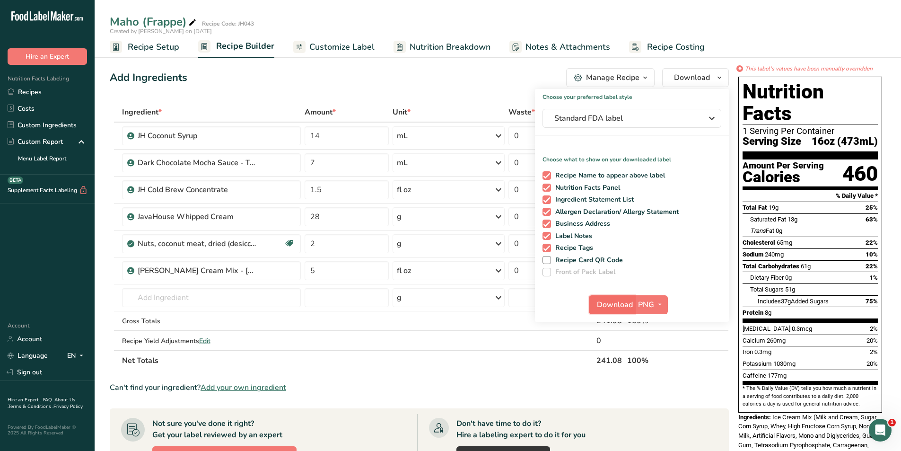
click at [611, 302] on span "Download" at bounding box center [615, 304] width 36 height 11
click at [460, 375] on section "Ingredient * Amount * Unit * Waste * .a-a{fill:#347362;}.b-a{fill:#fff;} Grams …" at bounding box center [419, 392] width 619 height 580
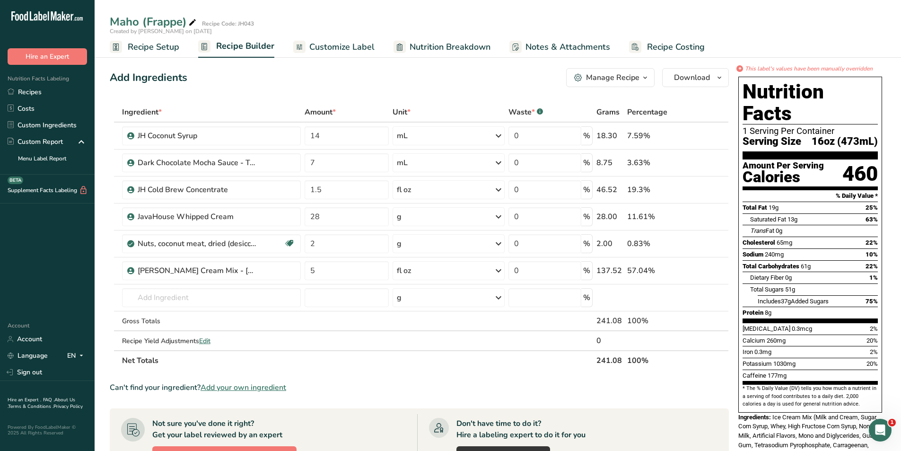
click at [150, 47] on span "Recipe Setup" at bounding box center [154, 47] width 52 height 13
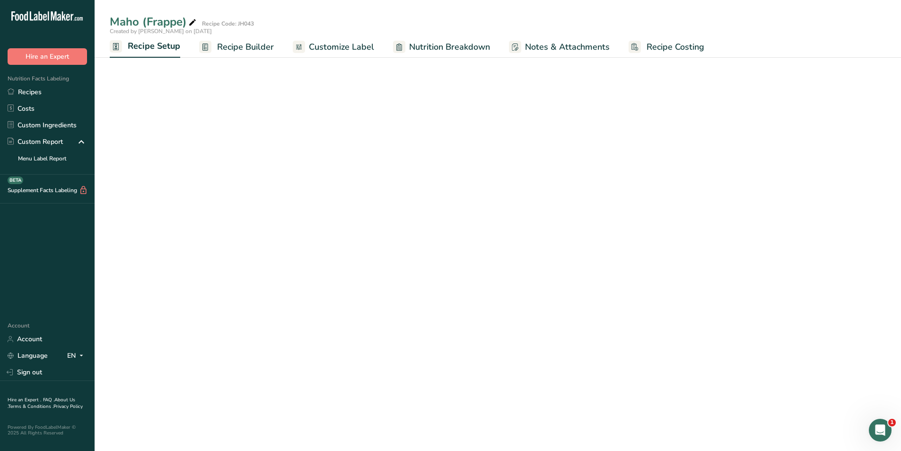
select select "22"
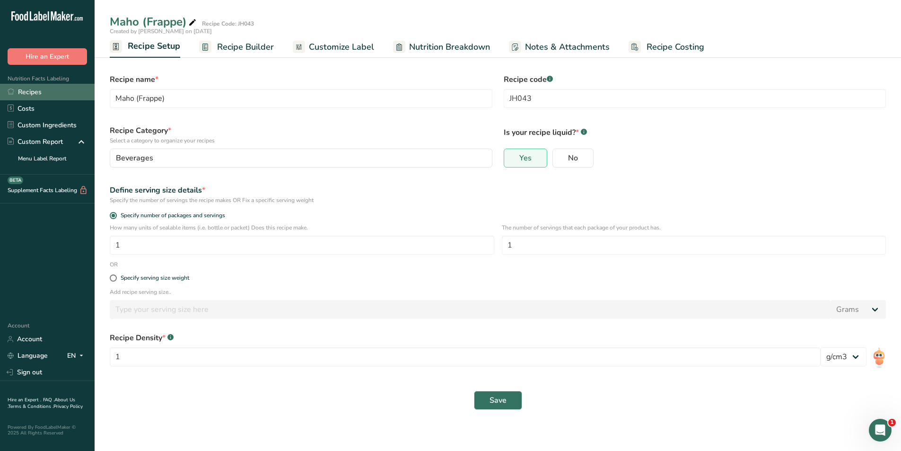
click at [35, 92] on link "Recipes" at bounding box center [47, 92] width 95 height 17
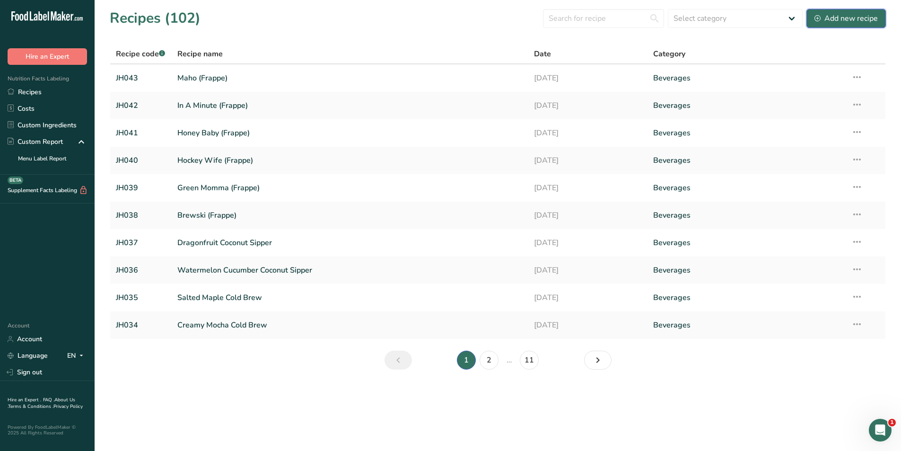
click at [833, 23] on div "Add new recipe" at bounding box center [846, 18] width 63 height 11
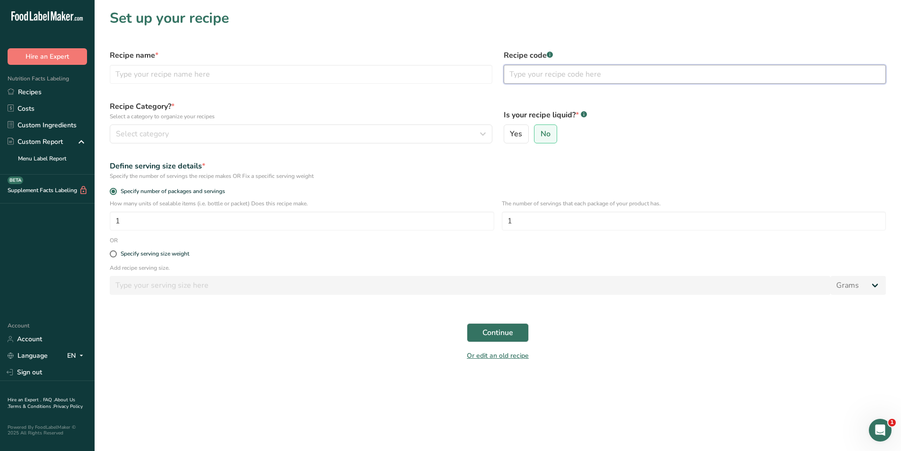
click at [544, 76] on input "text" at bounding box center [695, 74] width 383 height 19
type input "JH044"
click at [175, 73] on input "text" at bounding box center [301, 74] width 383 height 19
type input "Tedster (Hot)"
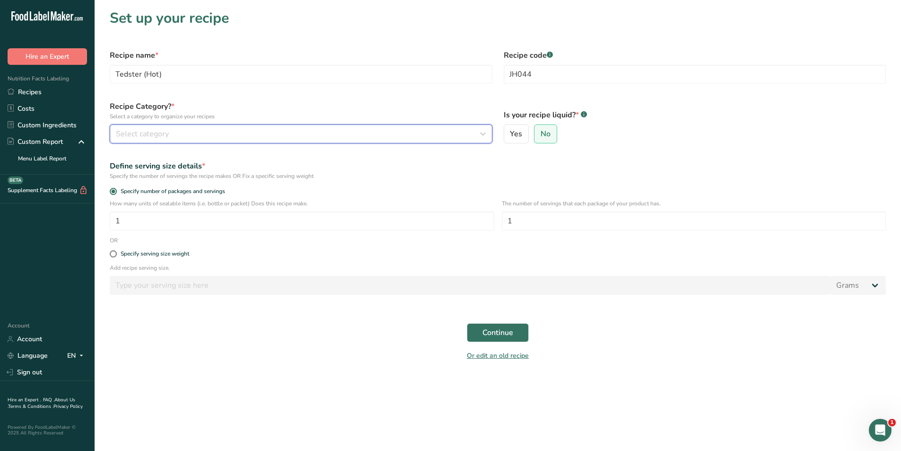
click at [170, 133] on div "Select category" at bounding box center [298, 133] width 365 height 11
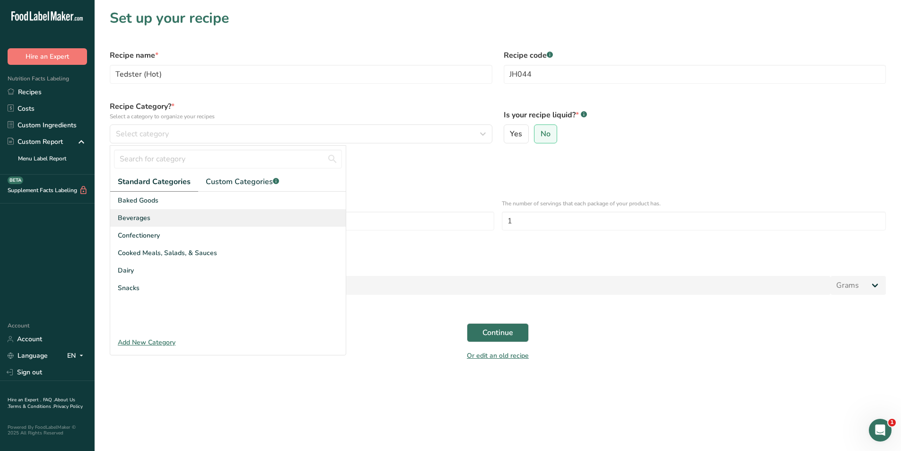
click at [156, 223] on div "Beverages" at bounding box center [228, 218] width 236 height 18
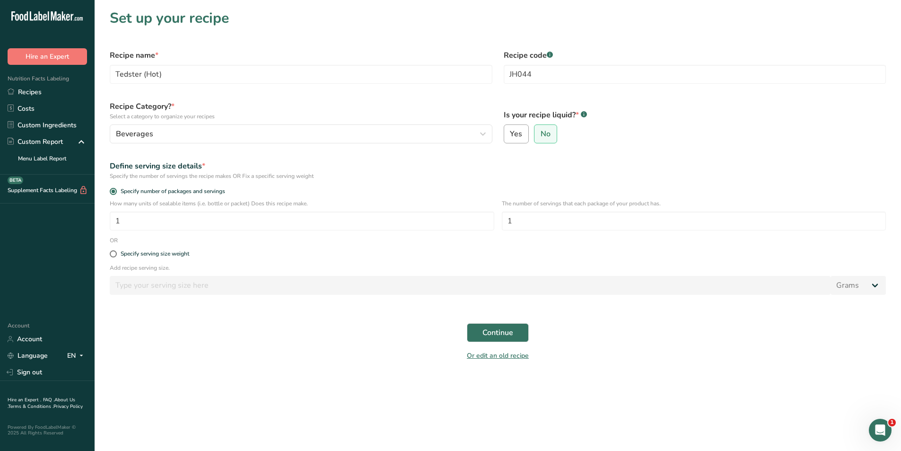
click at [519, 139] on label "Yes" at bounding box center [517, 133] width 26 height 19
click at [510, 137] on input "Yes" at bounding box center [507, 134] width 6 height 6
radio input "true"
radio input "false"
select select "22"
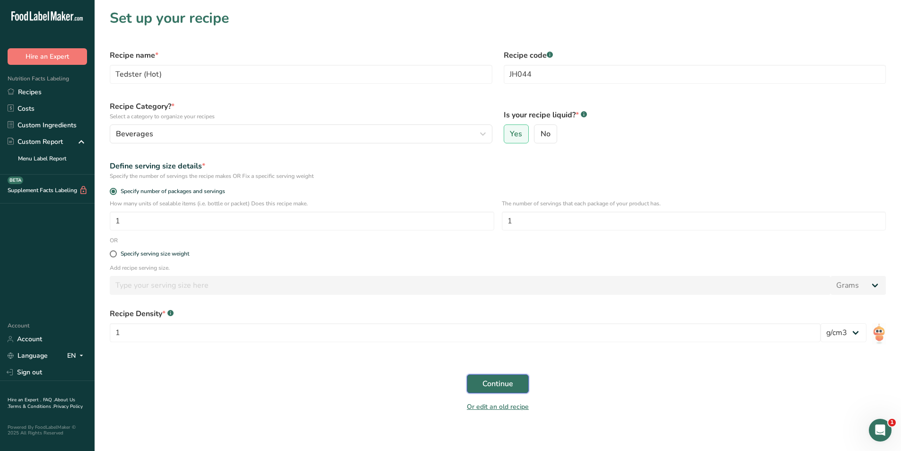
click at [507, 387] on span "Continue" at bounding box center [498, 383] width 31 height 11
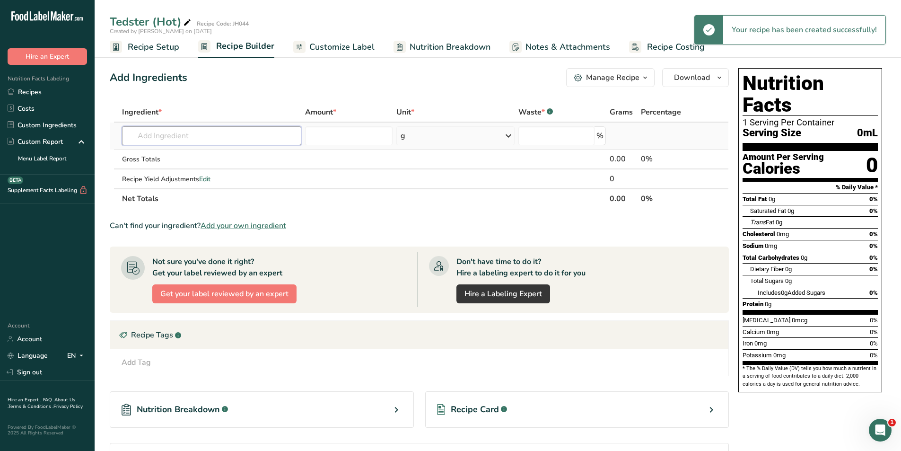
click at [156, 136] on input "text" at bounding box center [211, 135] width 179 height 19
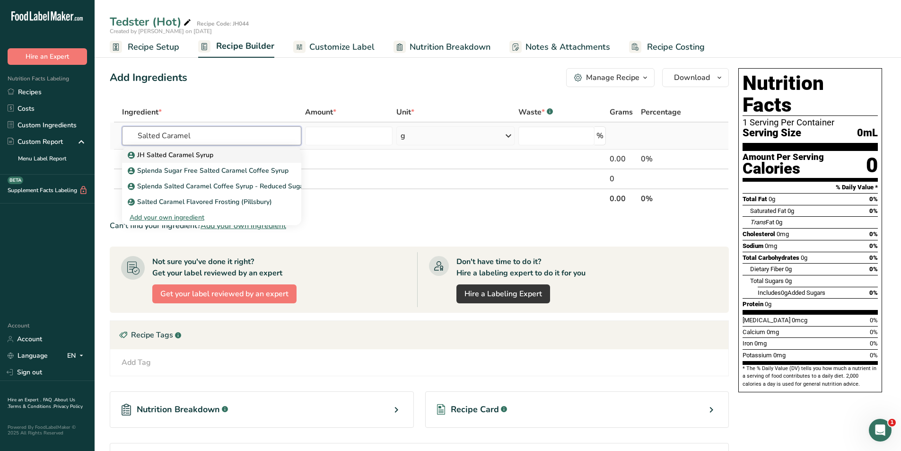
type input "Salted Caramel"
click at [158, 157] on p "JH Salted Caramel Syrup" at bounding box center [172, 155] width 84 height 10
type input "JH Salted Caramel Syrup"
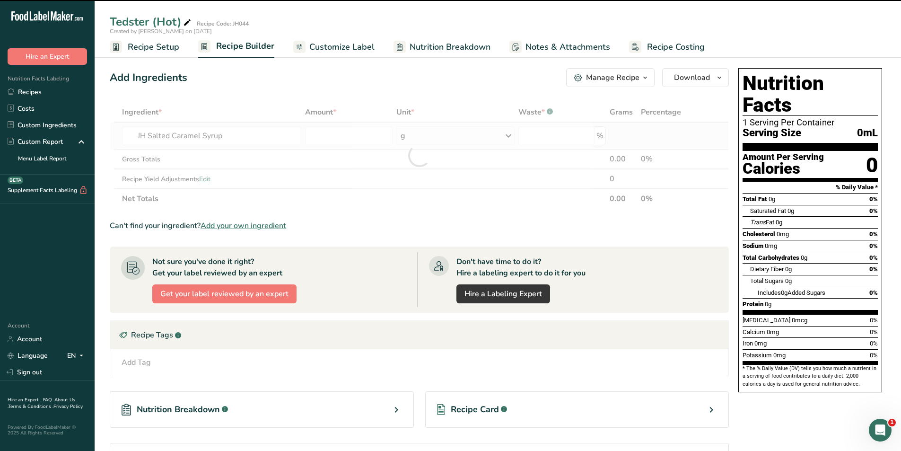
type input "0"
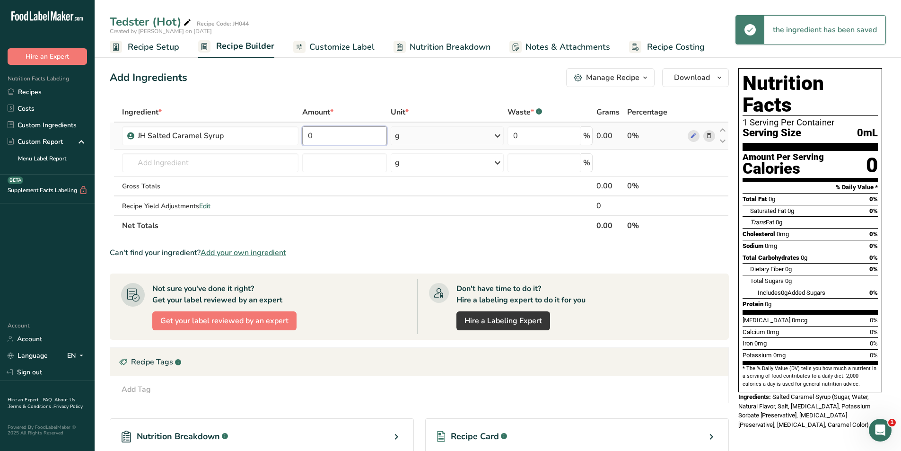
drag, startPoint x: 344, startPoint y: 139, endPoint x: 306, endPoint y: 141, distance: 38.8
click at [306, 141] on input "0" at bounding box center [344, 135] width 85 height 19
type input "14"
click at [497, 135] on div "Ingredient * Amount * Unit * Waste * .a-a{fill:#347362;}.b-a{fill:#fff;} Grams …" at bounding box center [419, 168] width 619 height 133
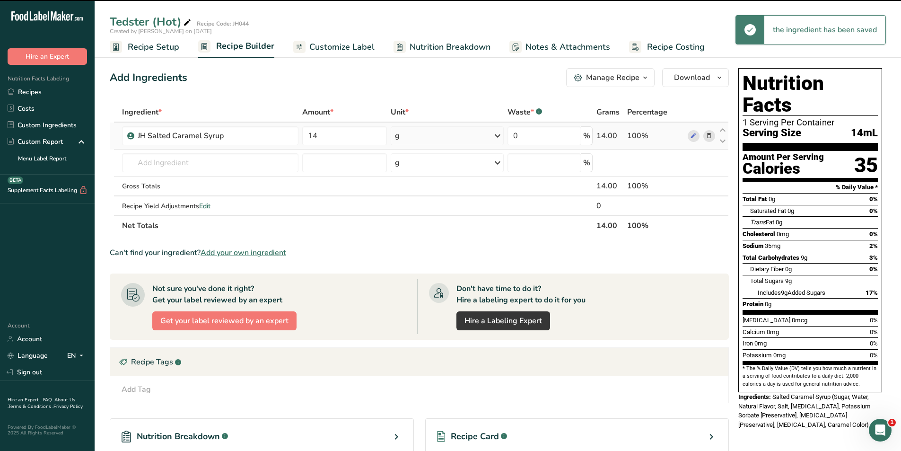
click at [497, 136] on icon at bounding box center [497, 135] width 11 height 17
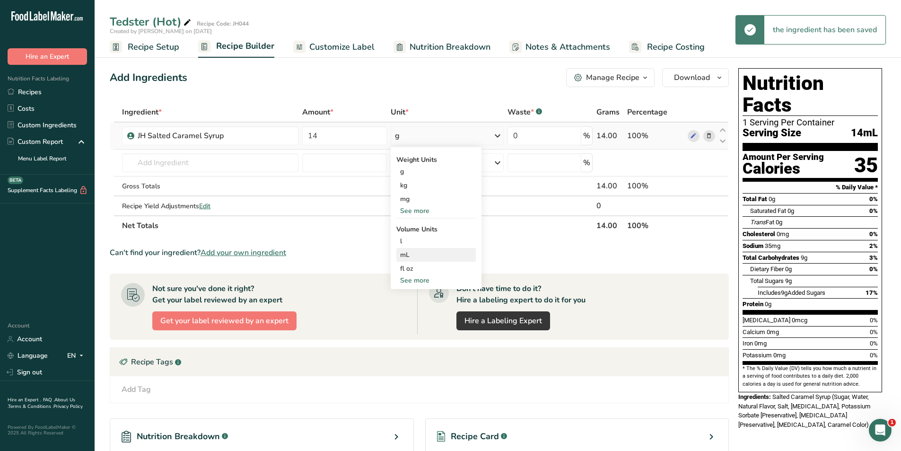
click at [415, 252] on div "mL" at bounding box center [436, 255] width 72 height 10
click at [184, 160] on input "text" at bounding box center [210, 162] width 176 height 19
type input "C"
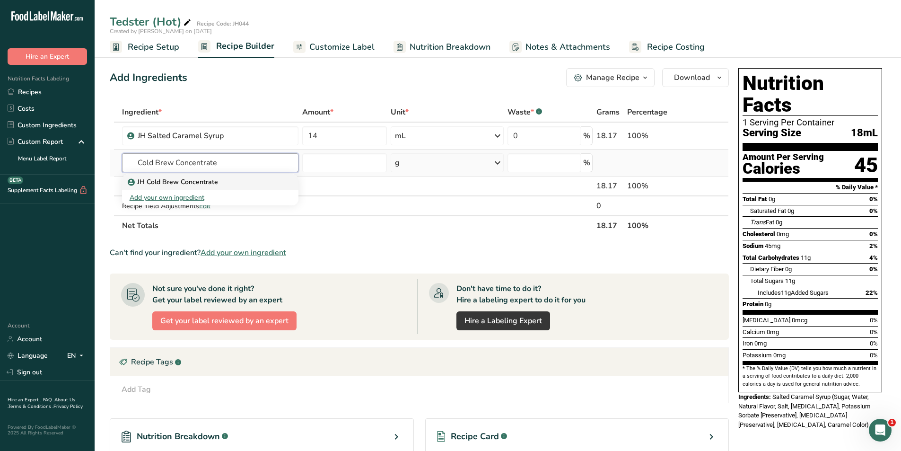
type input "Cold Brew Concentrate"
click at [186, 179] on p "JH Cold Brew Concentrate" at bounding box center [174, 182] width 88 height 10
type input "JH Cold Brew Concentrate"
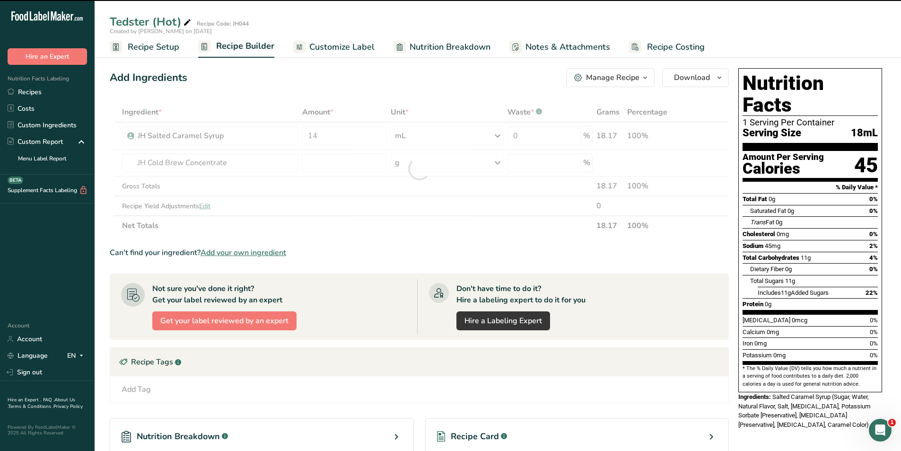
type input "0"
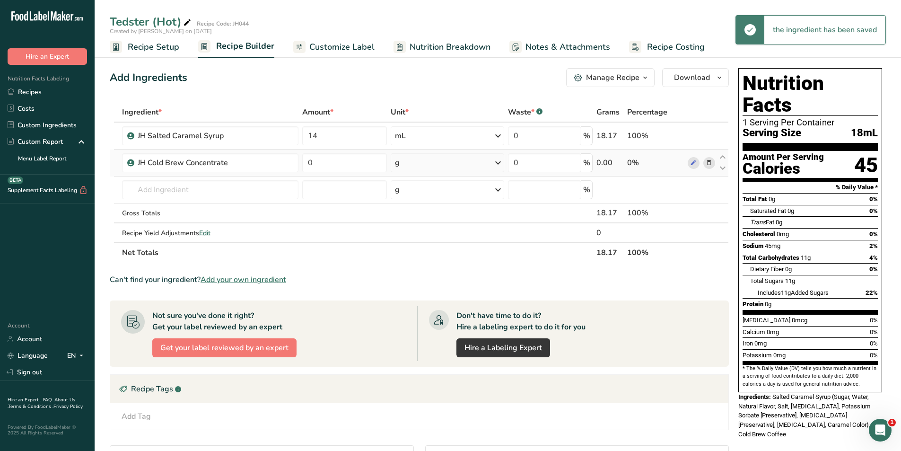
click at [419, 159] on div "g" at bounding box center [447, 162] width 113 height 19
click at [419, 279] on div "mL" at bounding box center [436, 282] width 72 height 10
click at [418, 163] on div "mL" at bounding box center [447, 162] width 113 height 19
click at [424, 290] on div "fl oz" at bounding box center [436, 295] width 72 height 10
drag, startPoint x: 326, startPoint y: 159, endPoint x: 303, endPoint y: 162, distance: 23.8
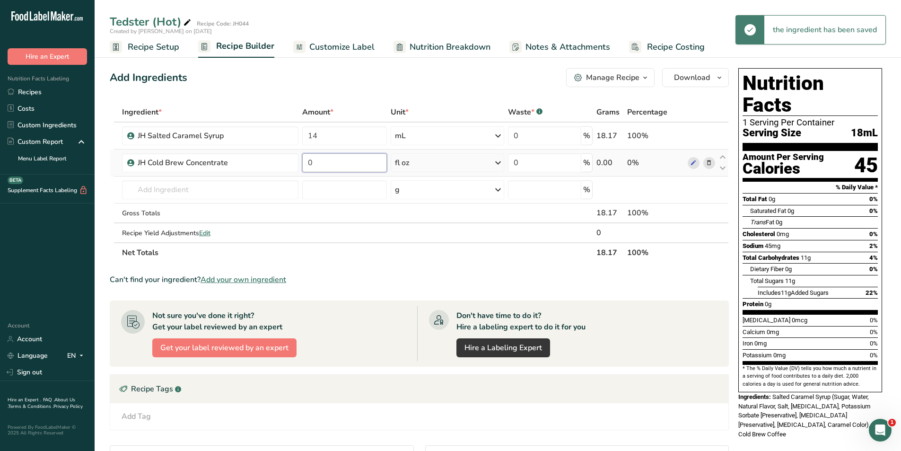
click at [305, 162] on input "0" at bounding box center [344, 162] width 85 height 19
type input "2"
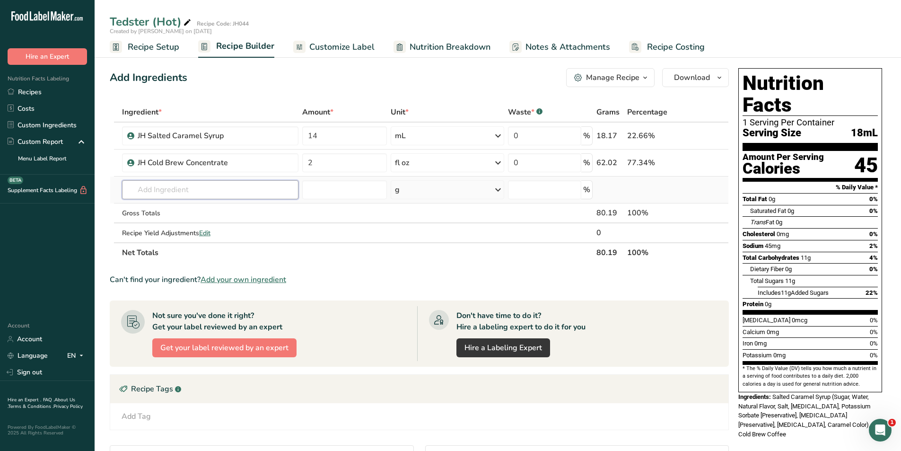
click at [194, 188] on div "Ingredient * Amount * Unit * Waste * .a-a{fill:#347362;}.b-a{fill:#fff;} Grams …" at bounding box center [419, 182] width 619 height 160
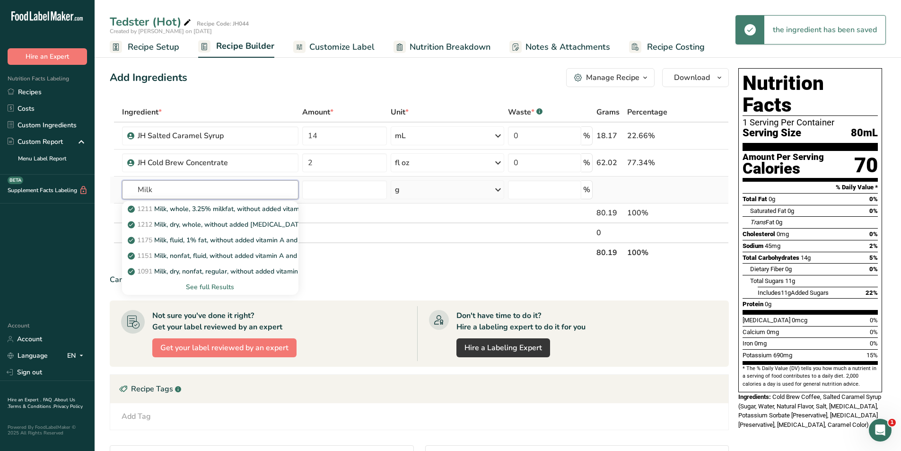
type input "Milk"
click at [216, 286] on div "See full Results" at bounding box center [210, 287] width 161 height 10
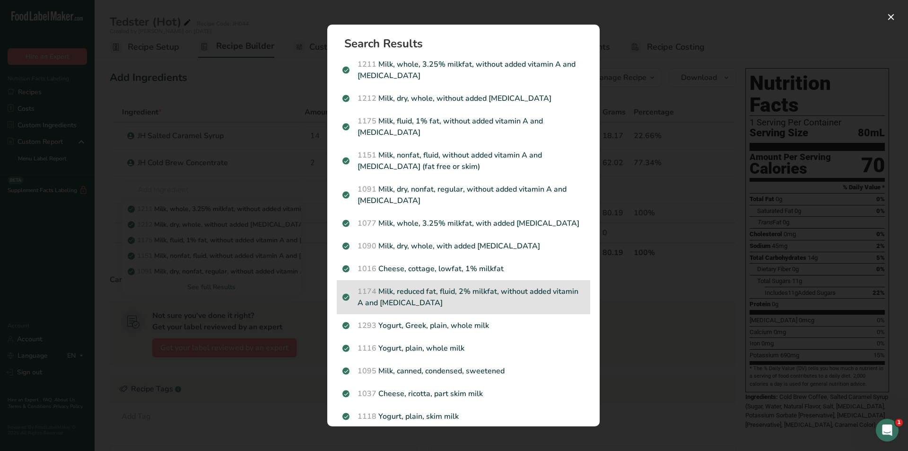
click at [448, 300] on p "1174 Milk, reduced fat, fluid, 2% milkfat, without added vitamin A and vitamin D" at bounding box center [464, 297] width 242 height 23
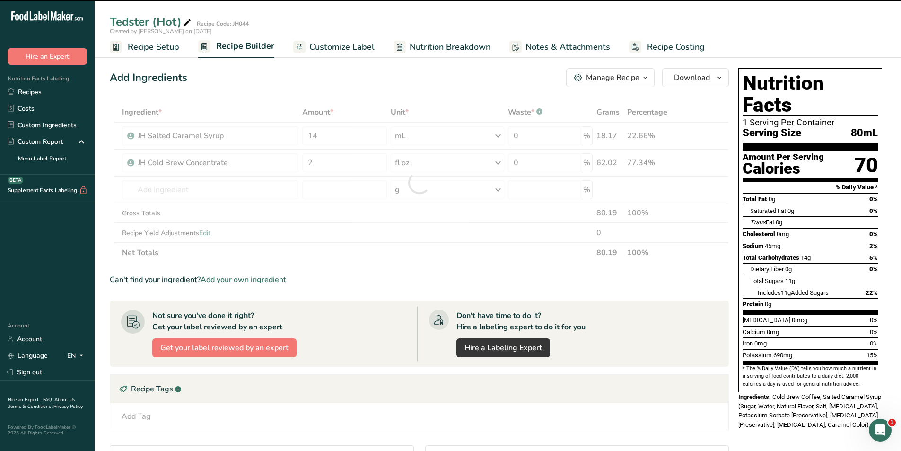
type input "0"
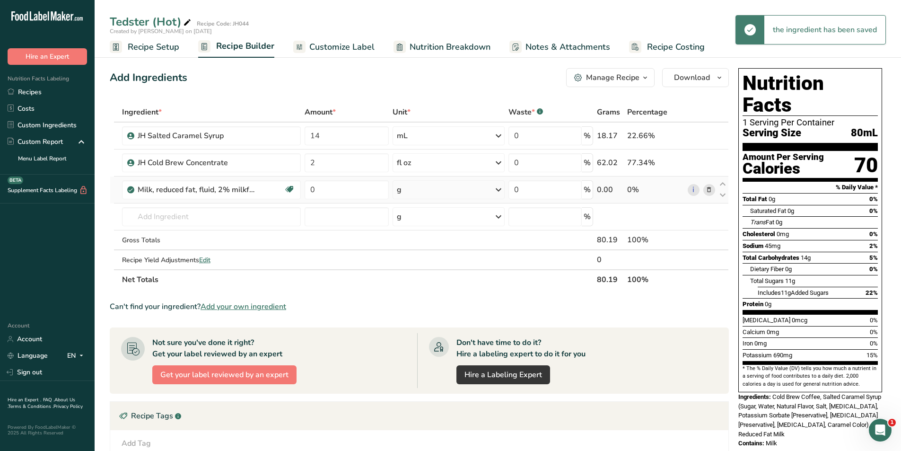
click at [437, 191] on div "g" at bounding box center [449, 189] width 112 height 19
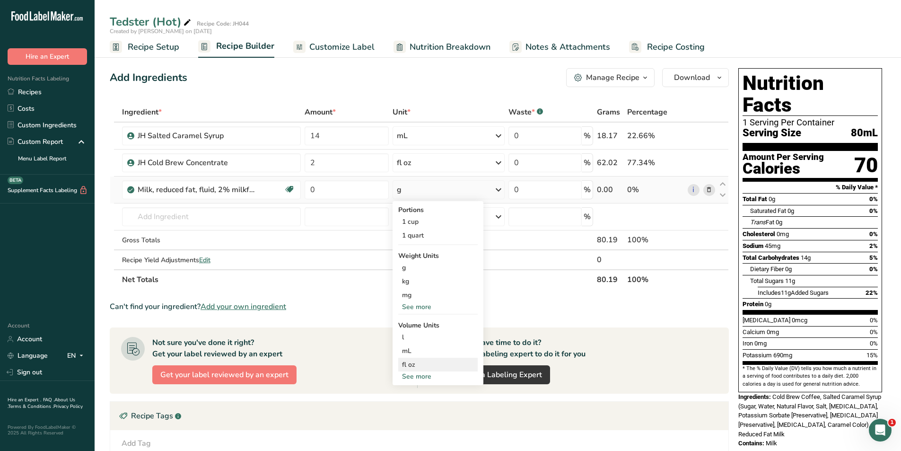
click at [407, 359] on div "fl oz Volume units require a density conversion. If you know your ingredient's …" at bounding box center [437, 365] width 79 height 14
click at [415, 365] on div "fl oz" at bounding box center [438, 365] width 72 height 10
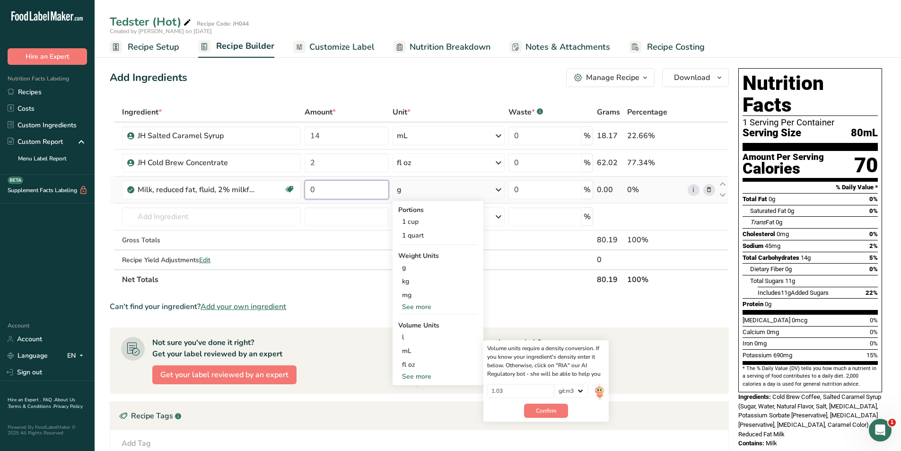
drag, startPoint x: 327, startPoint y: 189, endPoint x: 308, endPoint y: 189, distance: 19.4
click at [308, 189] on input "0" at bounding box center [347, 189] width 84 height 19
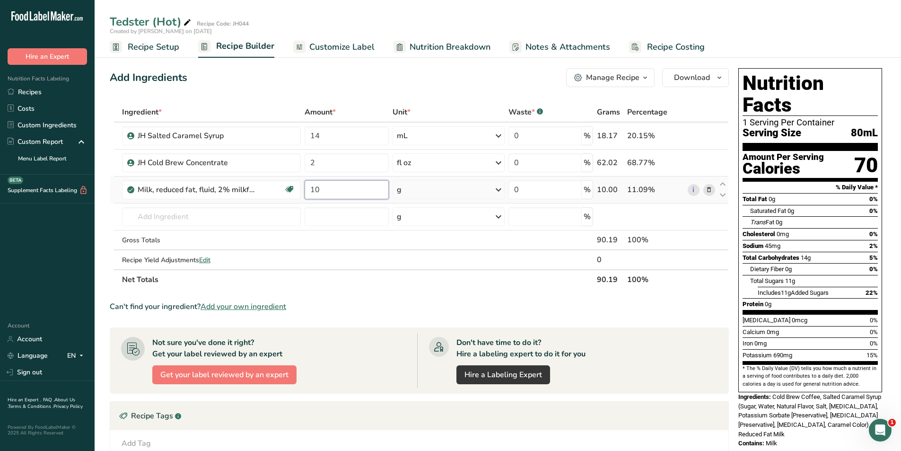
type input "10"
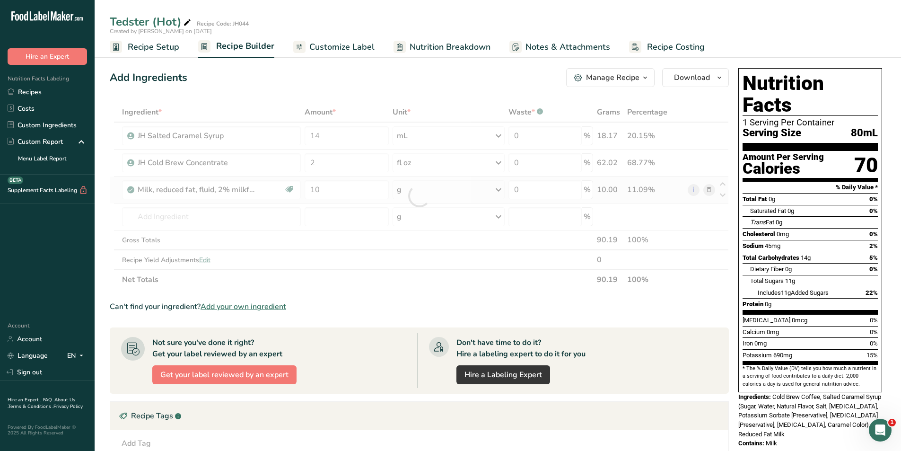
click at [433, 188] on div "Ingredient * Amount * Unit * Waste * .a-a{fill:#347362;}.b-a{fill:#fff;} Grams …" at bounding box center [419, 195] width 619 height 187
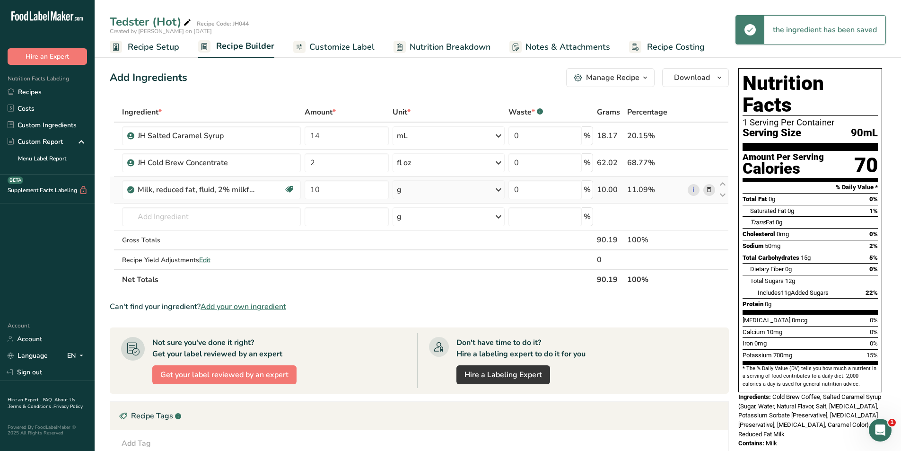
click at [490, 189] on div "g" at bounding box center [449, 189] width 112 height 19
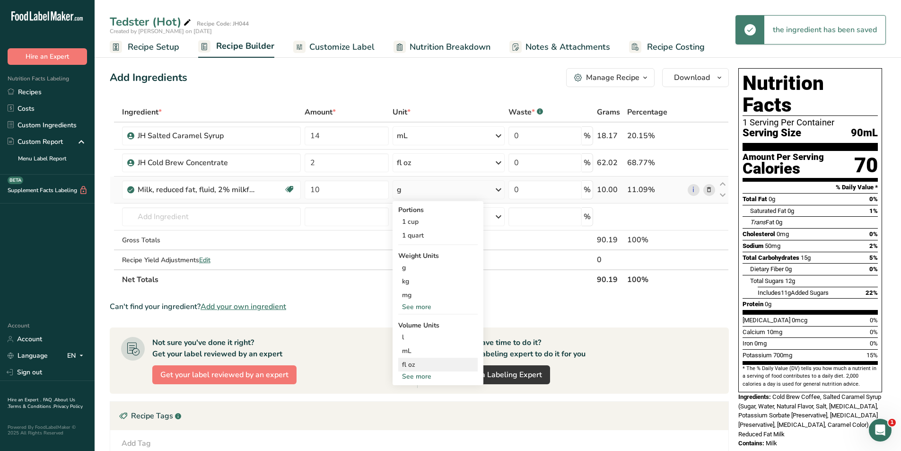
click at [404, 363] on div "fl oz" at bounding box center [438, 365] width 72 height 10
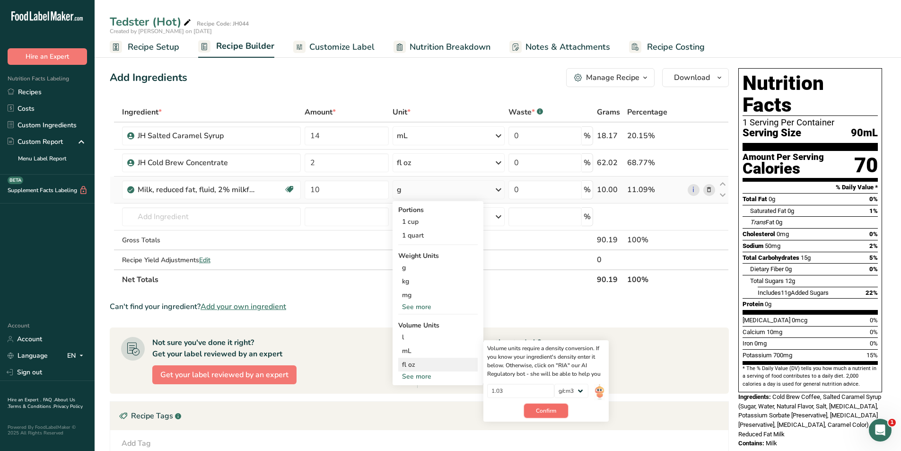
click at [552, 412] on span "Confirm" at bounding box center [546, 410] width 20 height 9
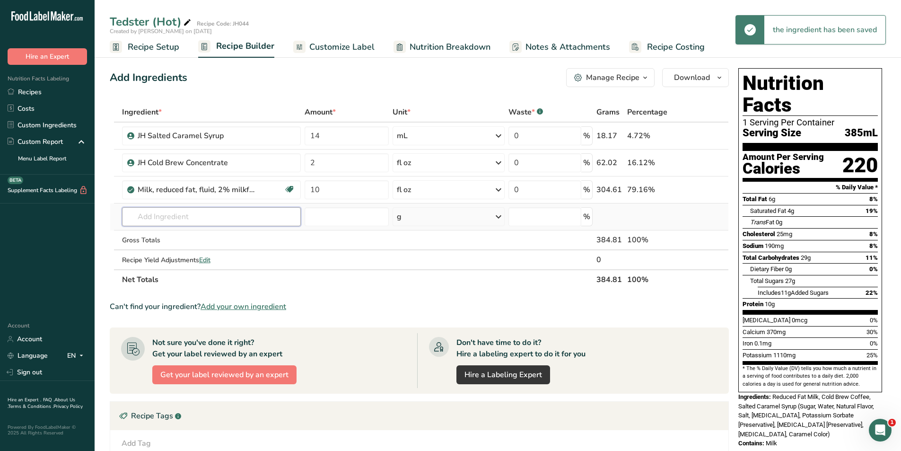
click at [198, 220] on input "text" at bounding box center [211, 216] width 179 height 19
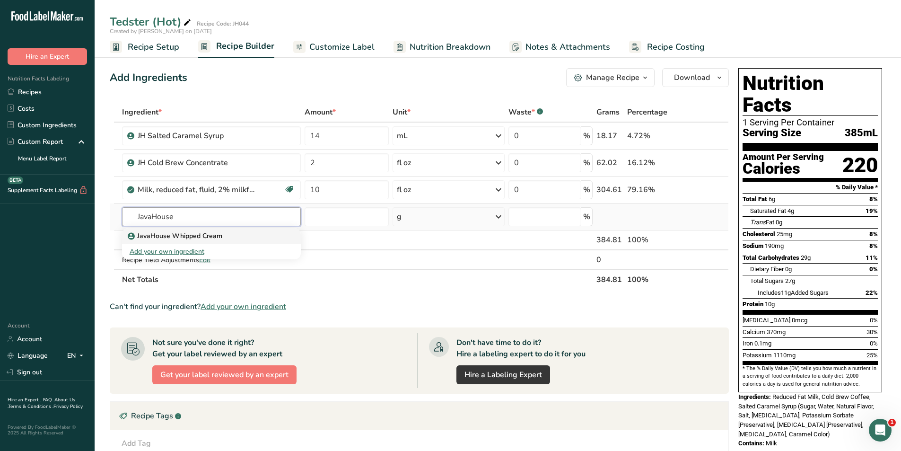
type input "JavaHouse"
click at [212, 238] on p "JavaHouse Whipped Cream" at bounding box center [176, 236] width 93 height 10
type input "JavaHouse Whipped Cream"
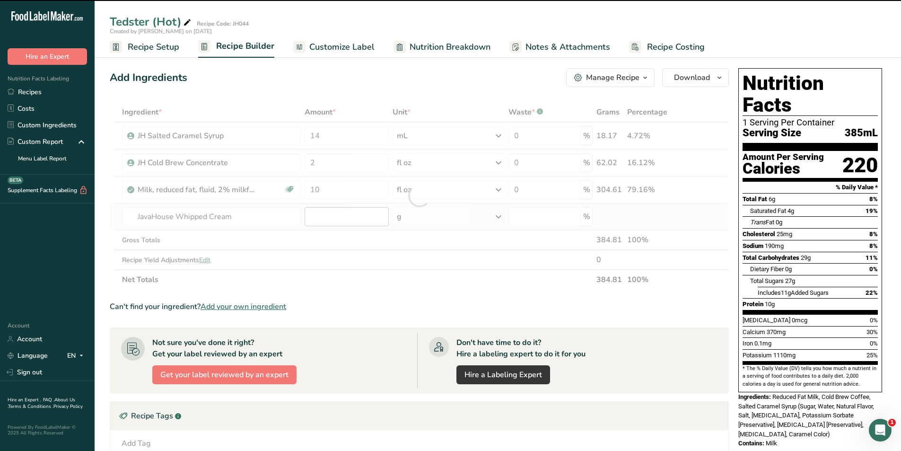
type input "0"
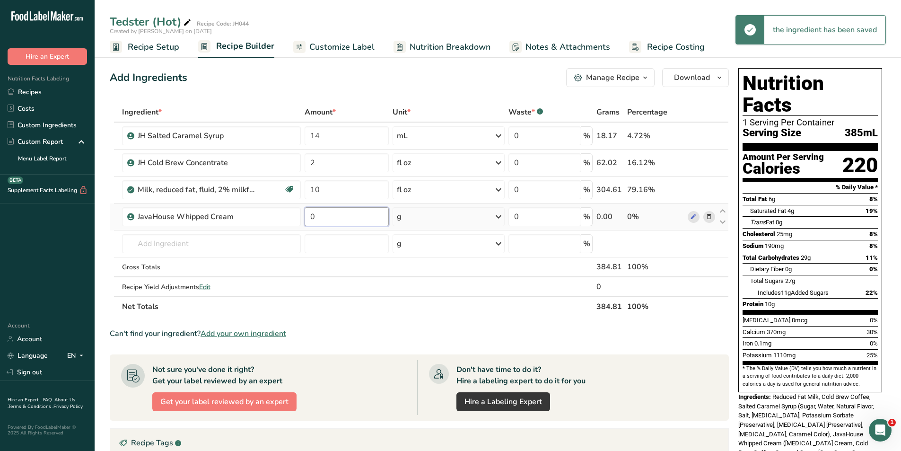
drag, startPoint x: 336, startPoint y: 214, endPoint x: 305, endPoint y: 217, distance: 30.9
click at [305, 217] on input "0" at bounding box center [347, 216] width 84 height 19
type input "28"
click at [201, 244] on div "Ingredient * Amount * Unit * Waste * .a-a{fill:#347362;}.b-a{fill:#fff;} Grams …" at bounding box center [419, 209] width 619 height 214
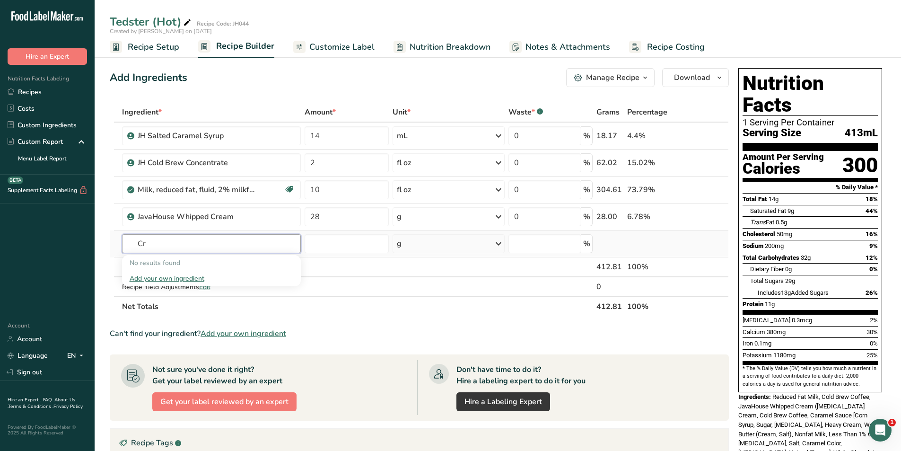
type input "C"
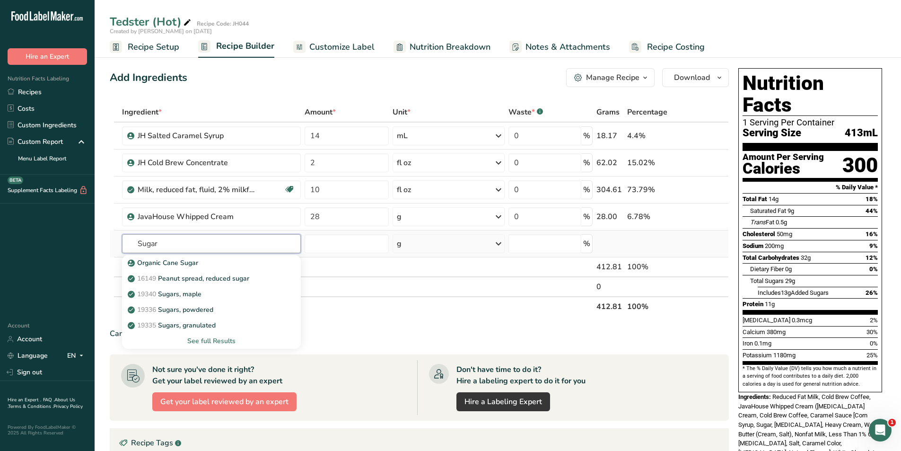
drag, startPoint x: 170, startPoint y: 244, endPoint x: 134, endPoint y: 240, distance: 36.1
click at [129, 242] on input "Sugar" at bounding box center [211, 243] width 179 height 19
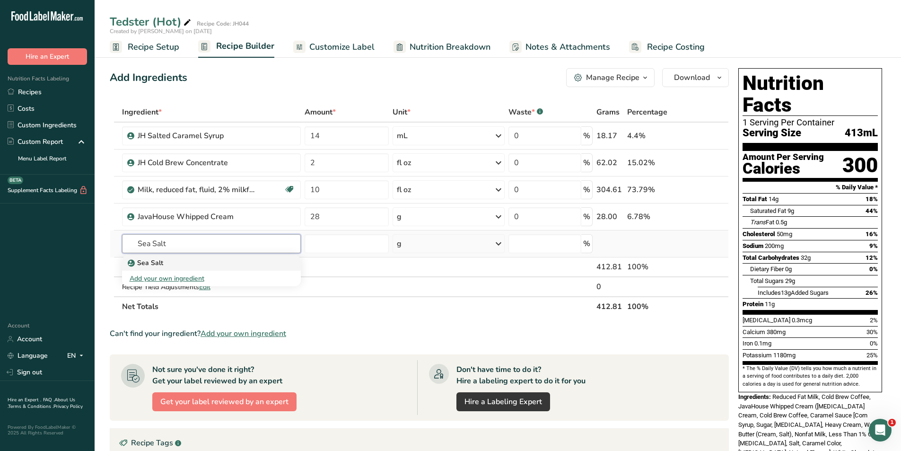
type input "Sea Salt"
click at [182, 259] on div "Sea Salt" at bounding box center [204, 263] width 149 height 10
type input "Sea Salt"
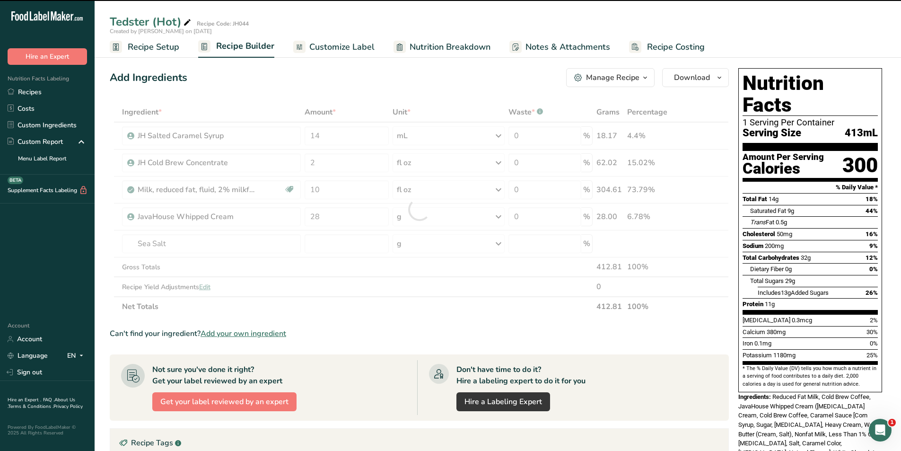
type input "0"
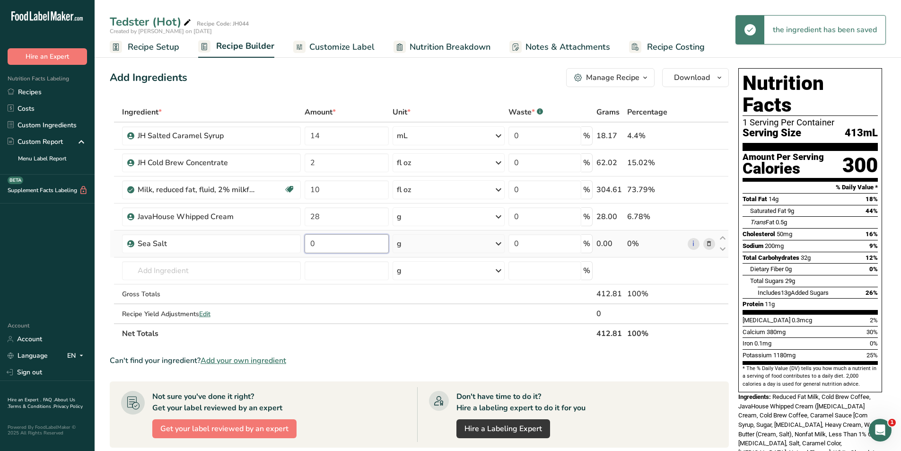
drag, startPoint x: 329, startPoint y: 245, endPoint x: 308, endPoint y: 244, distance: 20.8
click at [308, 243] on input "0" at bounding box center [347, 243] width 84 height 19
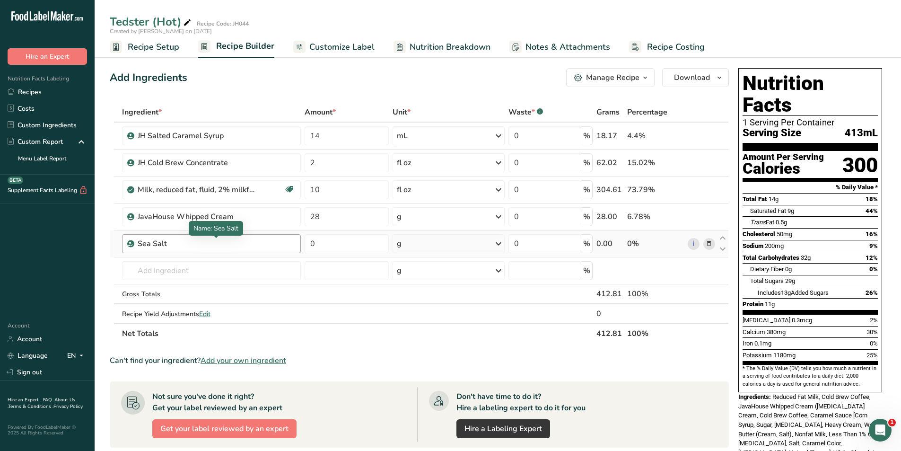
click at [184, 244] on div "Ingredient * Amount * Unit * Waste * .a-a{fill:#347362;}.b-a{fill:#fff;} Grams …" at bounding box center [419, 222] width 619 height 241
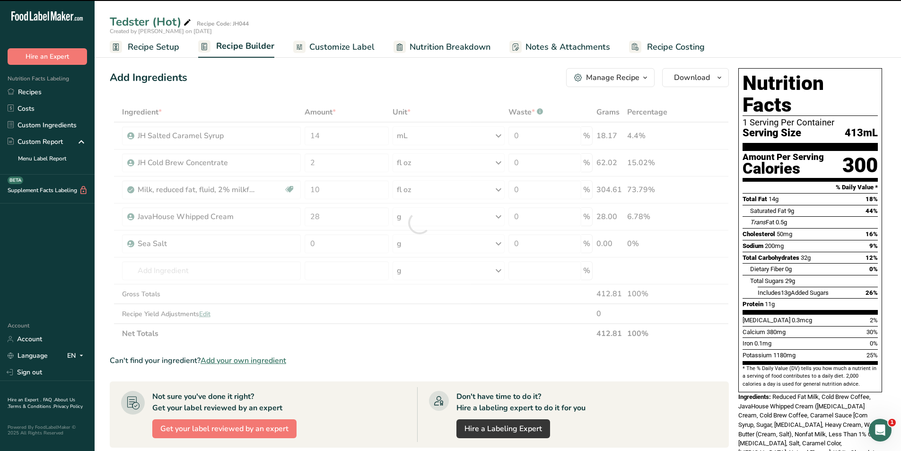
click at [333, 244] on div at bounding box center [419, 222] width 619 height 241
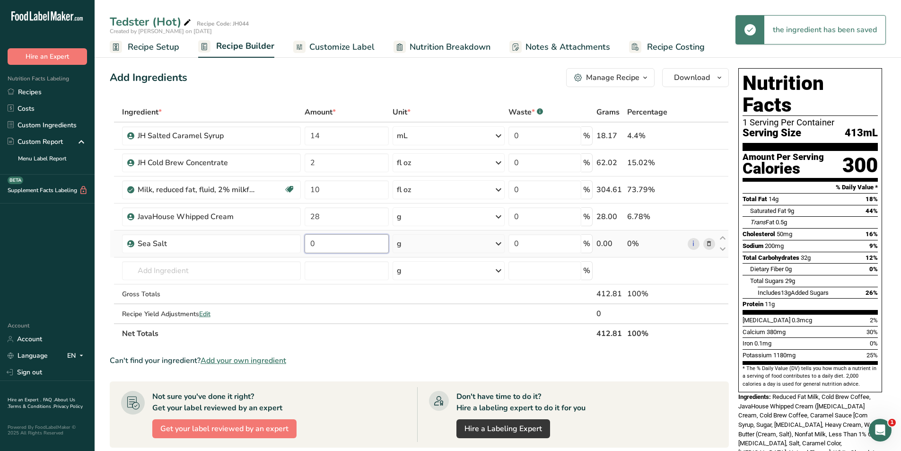
drag, startPoint x: 327, startPoint y: 241, endPoint x: 305, endPoint y: 241, distance: 22.7
click at [305, 241] on input "0" at bounding box center [347, 243] width 84 height 19
type input "0.5"
click at [366, 344] on section "Ingredient * Amount * Unit * Waste * .a-a{fill:#347362;}.b-a{fill:#fff;} Grams …" at bounding box center [419, 378] width 619 height 553
click at [337, 46] on span "Customize Label" at bounding box center [341, 47] width 65 height 13
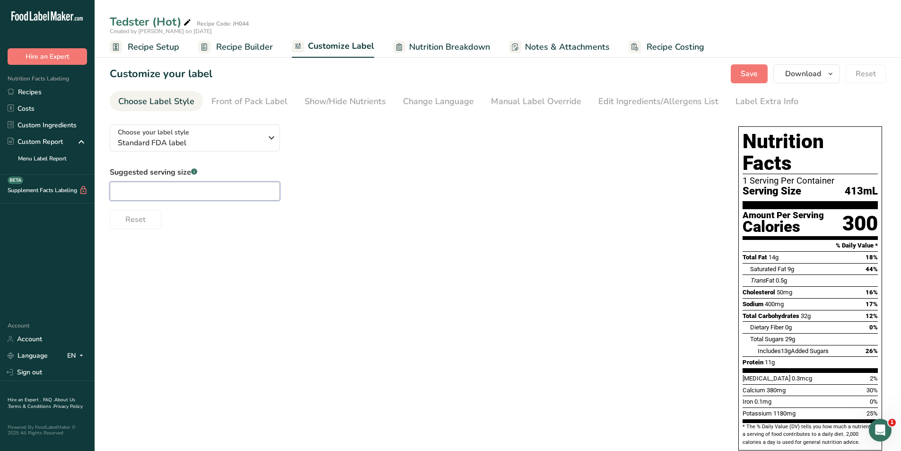
click at [149, 192] on input "text" at bounding box center [195, 191] width 170 height 19
type input "R"
type input "16oz"
click at [325, 164] on div "Choose your label style Standard FDA label USA (FDA) Standard FDA label Tabular…" at bounding box center [415, 173] width 610 height 112
click at [237, 100] on div "Front of Pack Label" at bounding box center [249, 101] width 76 height 13
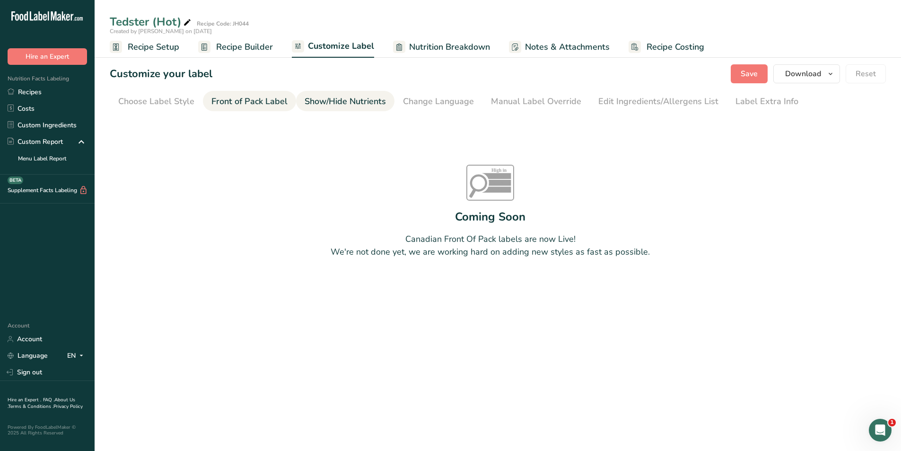
click at [329, 107] on div "Show/Hide Nutrients" at bounding box center [345, 101] width 81 height 13
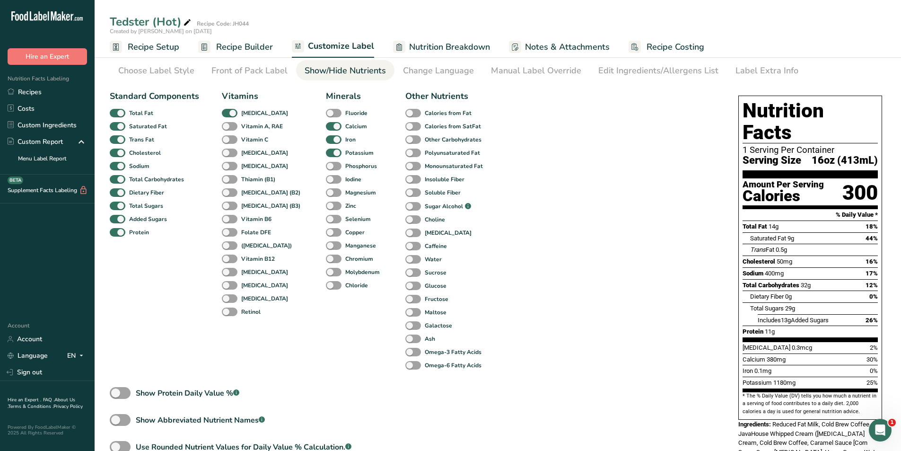
scroll to position [47, 0]
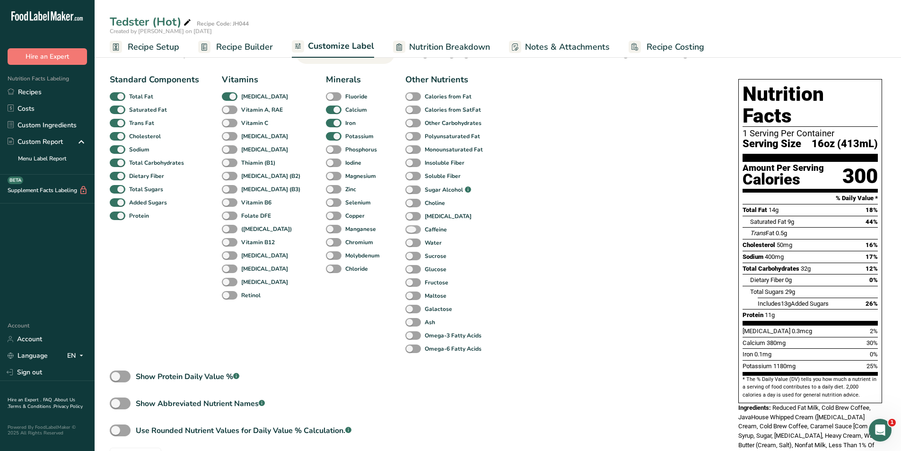
click at [405, 231] on span at bounding box center [413, 229] width 16 height 9
click at [405, 231] on input "Caffeine" at bounding box center [408, 229] width 6 height 6
checkbox input "true"
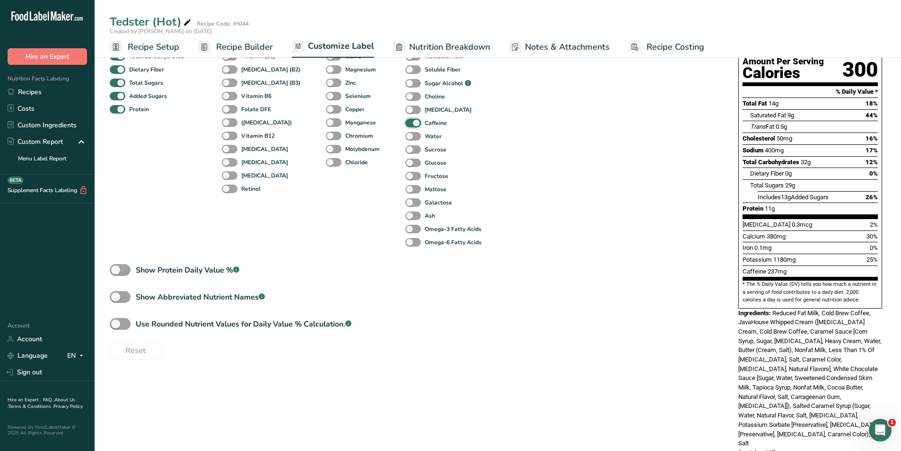
scroll to position [0, 0]
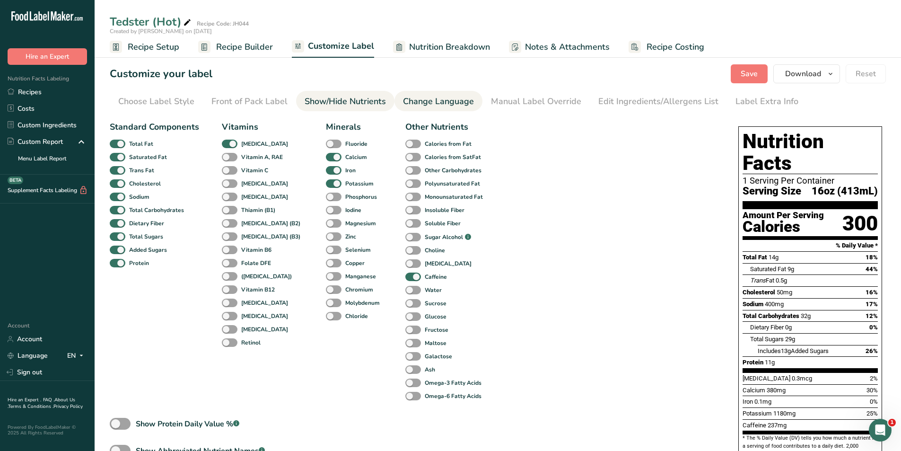
click at [411, 100] on div "Change Language" at bounding box center [438, 101] width 71 height 13
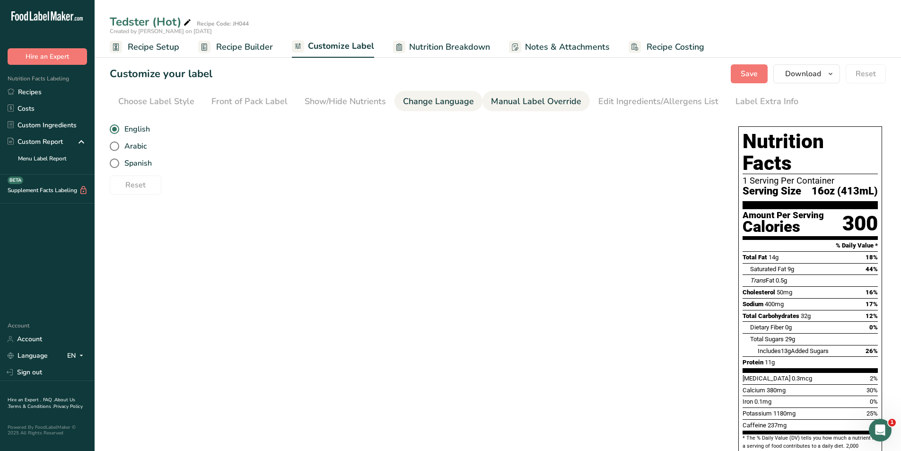
click at [537, 95] on div "Manual Label Override" at bounding box center [536, 101] width 90 height 13
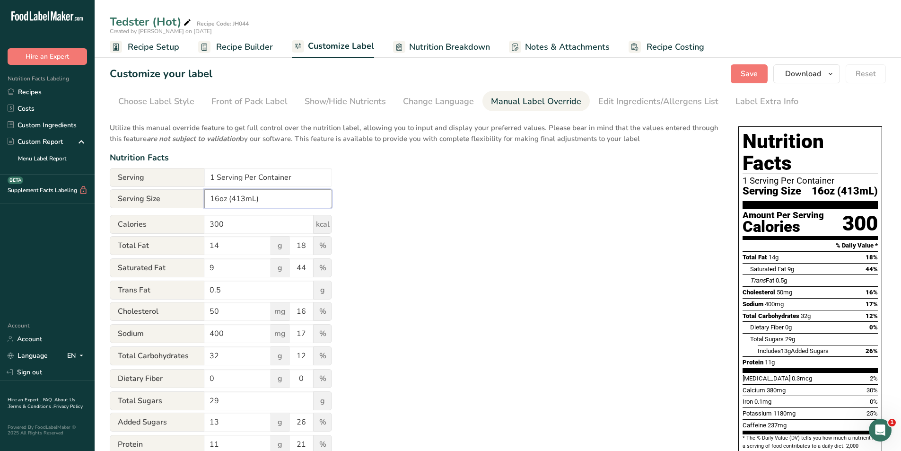
drag, startPoint x: 244, startPoint y: 196, endPoint x: 237, endPoint y: 198, distance: 6.8
click at [237, 198] on input "16oz (413mL)" at bounding box center [268, 198] width 128 height 19
type input "16oz (473mL)"
click at [456, 222] on div "Utilize this manual override feature to get full control over the nutrition lab…" at bounding box center [415, 354] width 610 height 474
click at [625, 105] on div "Edit Ingredients/Allergens List" at bounding box center [658, 101] width 120 height 13
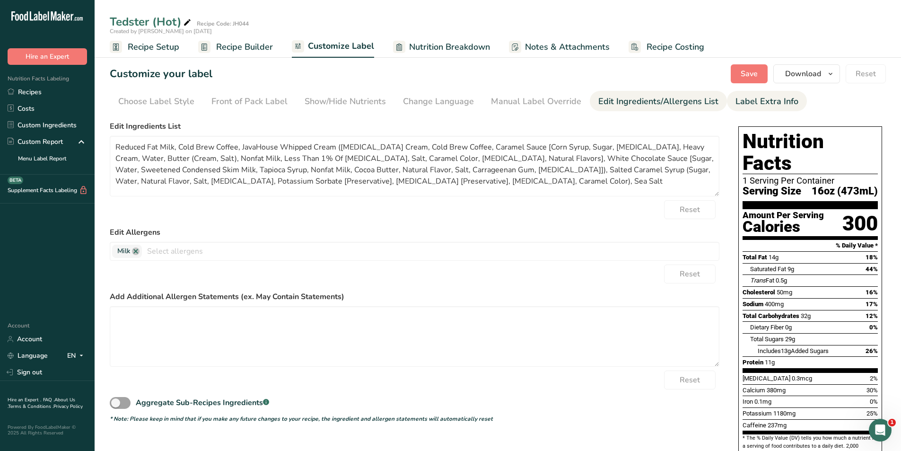
click at [740, 101] on div "Label Extra Info" at bounding box center [767, 101] width 63 height 13
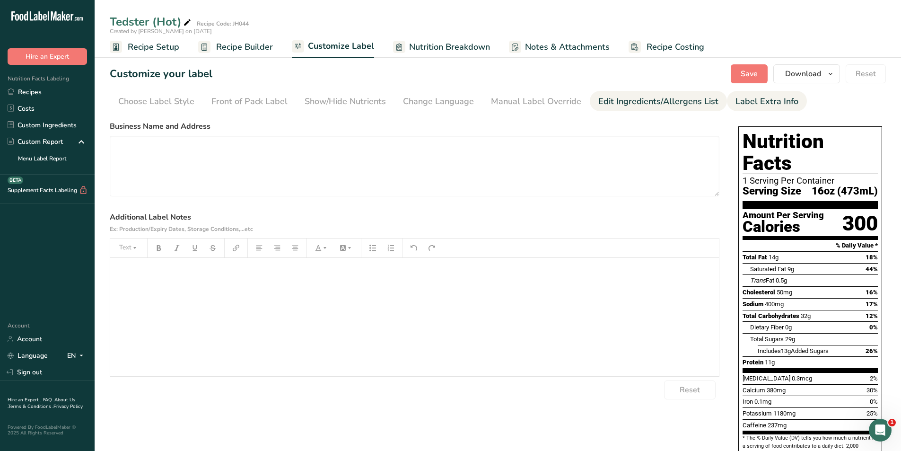
click at [644, 105] on div "Edit Ingredients/Allergens List" at bounding box center [658, 101] width 120 height 13
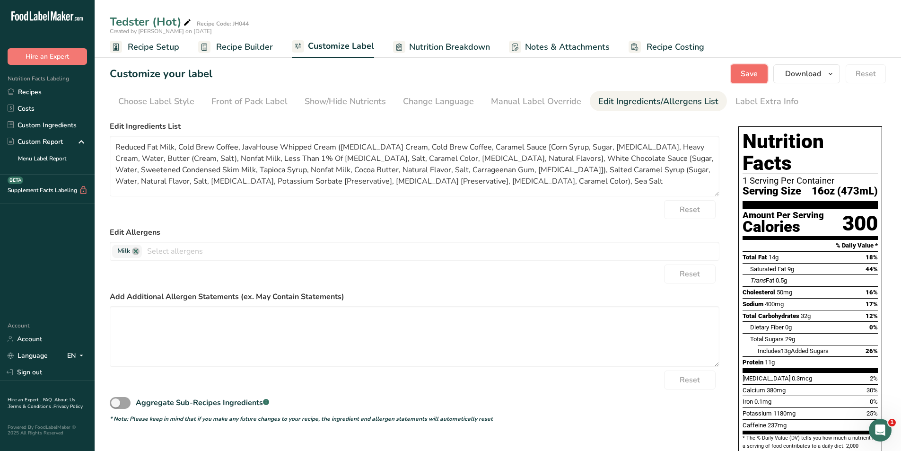
click at [747, 70] on span "Save" at bounding box center [749, 73] width 17 height 11
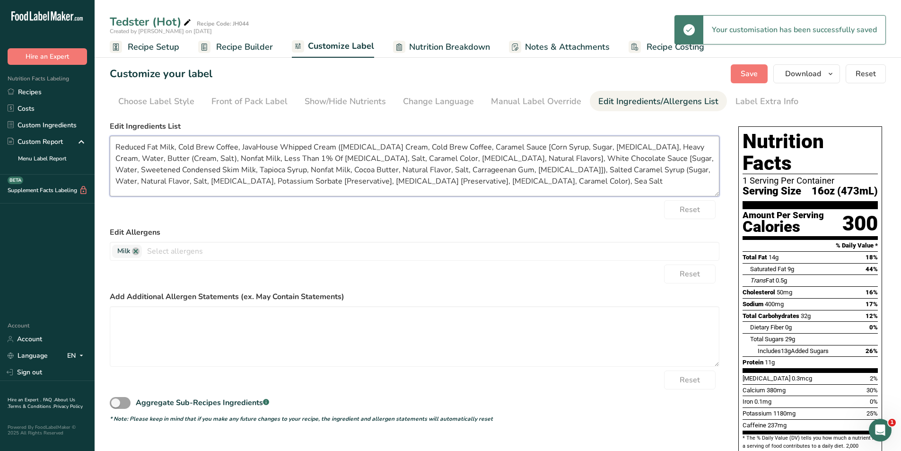
click at [527, 183] on textarea "Reduced Fat Milk, Cold Brew Coffee, JavaHouse Whipped Cream (Whipping Cream, Co…" at bounding box center [415, 166] width 610 height 61
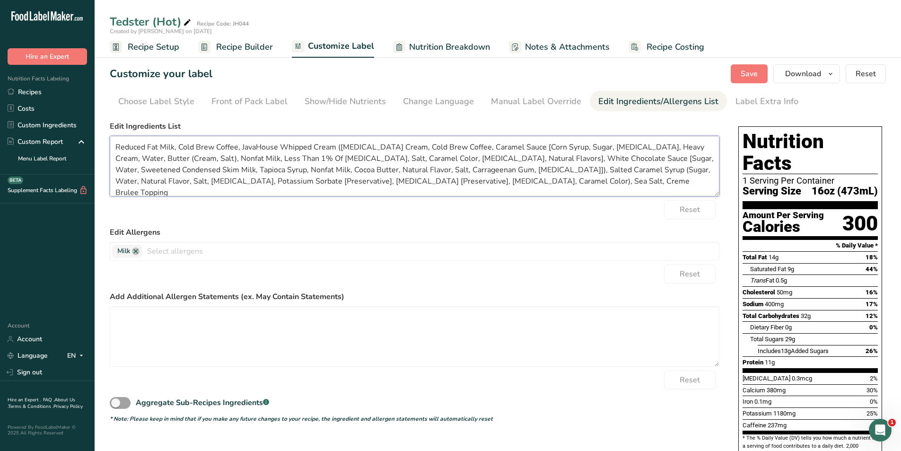
type textarea "Reduced Fat Milk, Cold Brew Coffee, JavaHouse Whipped Cream (Whipping Cream, Co…"
click at [555, 210] on div "Reset" at bounding box center [415, 209] width 610 height 19
click at [562, 207] on div "Reset" at bounding box center [415, 209] width 610 height 19
click at [743, 69] on span "Save" at bounding box center [749, 73] width 17 height 11
click at [801, 69] on span "Download" at bounding box center [803, 73] width 36 height 11
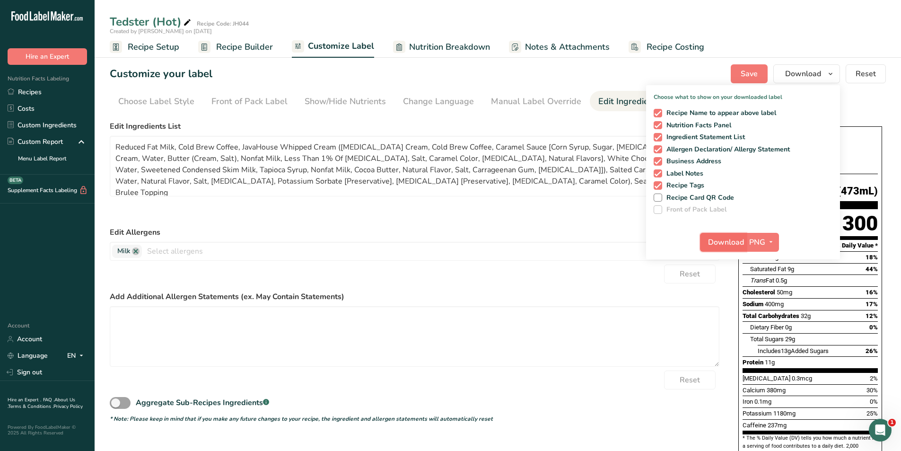
click at [724, 241] on span "Download" at bounding box center [726, 242] width 36 height 11
click at [591, 276] on div "Reset" at bounding box center [415, 273] width 610 height 19
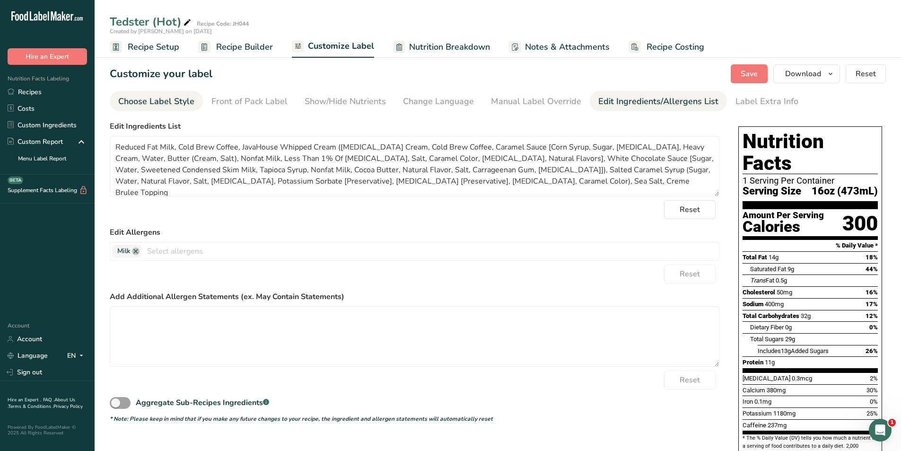
click at [149, 99] on div "Choose Label Style" at bounding box center [156, 101] width 76 height 13
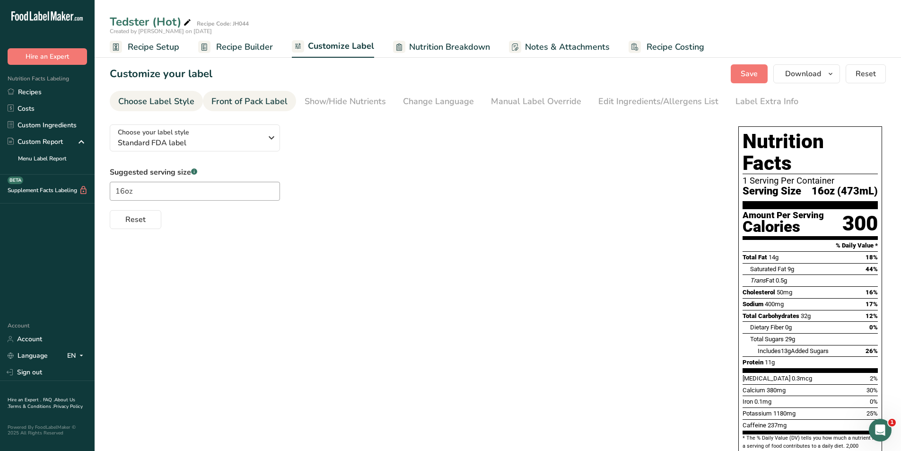
click at [232, 100] on div "Front of Pack Label" at bounding box center [249, 101] width 76 height 13
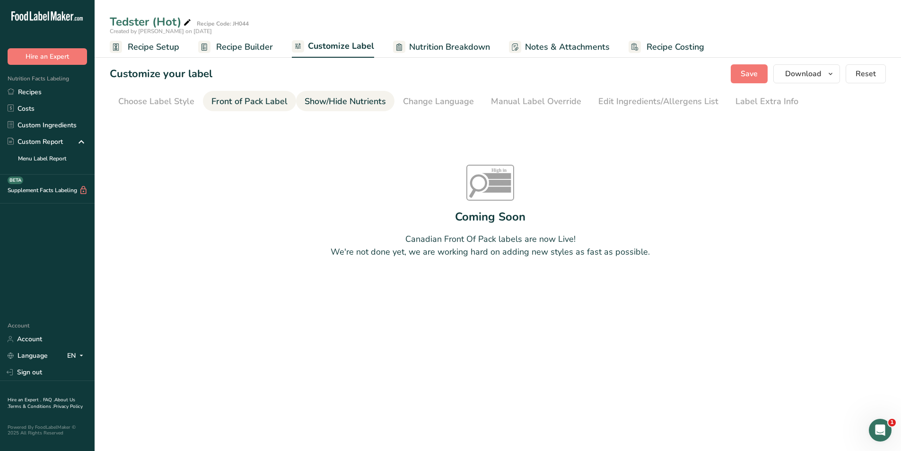
click at [317, 99] on div "Show/Hide Nutrients" at bounding box center [345, 101] width 81 height 13
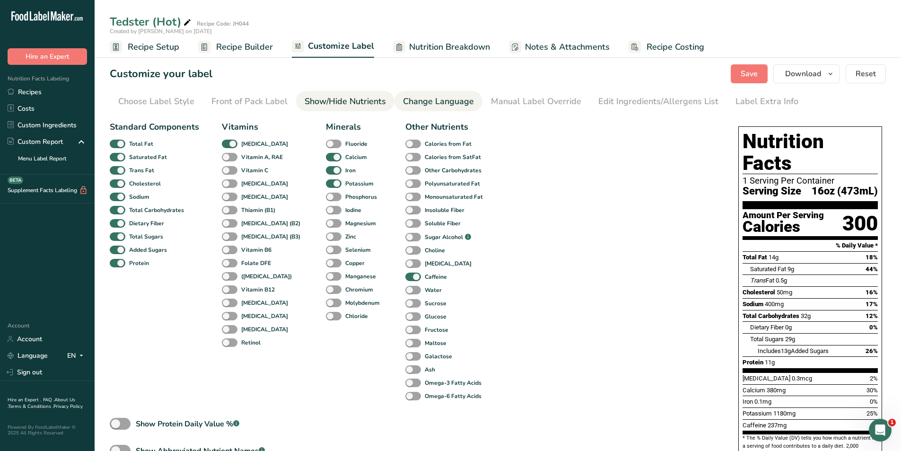
click at [431, 105] on div "Change Language" at bounding box center [438, 101] width 71 height 13
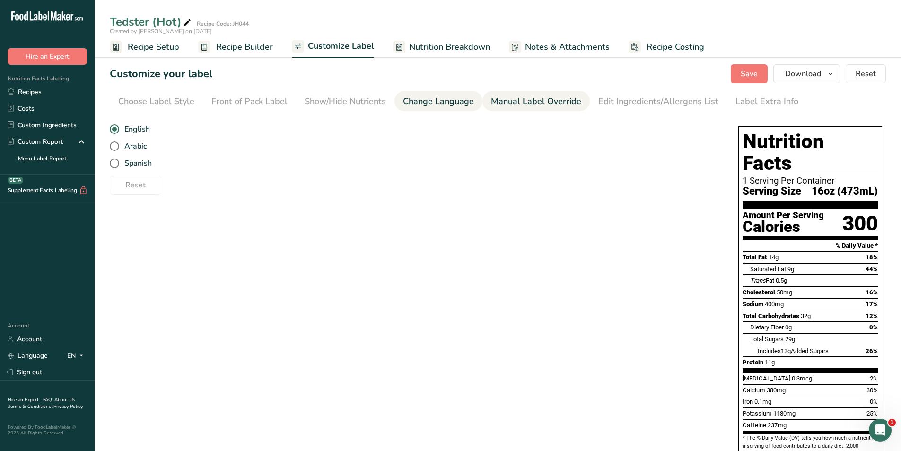
click at [525, 101] on div "Manual Label Override" at bounding box center [536, 101] width 90 height 13
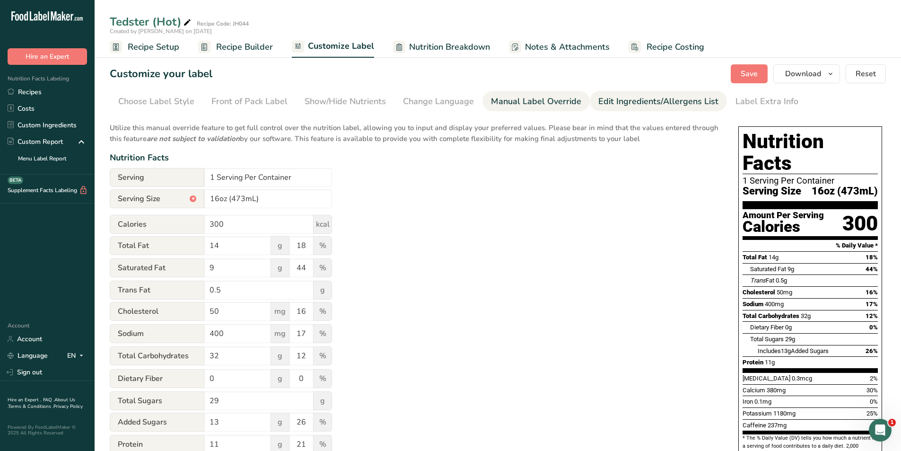
click at [618, 99] on div "Edit Ingredients/Allergens List" at bounding box center [658, 101] width 120 height 13
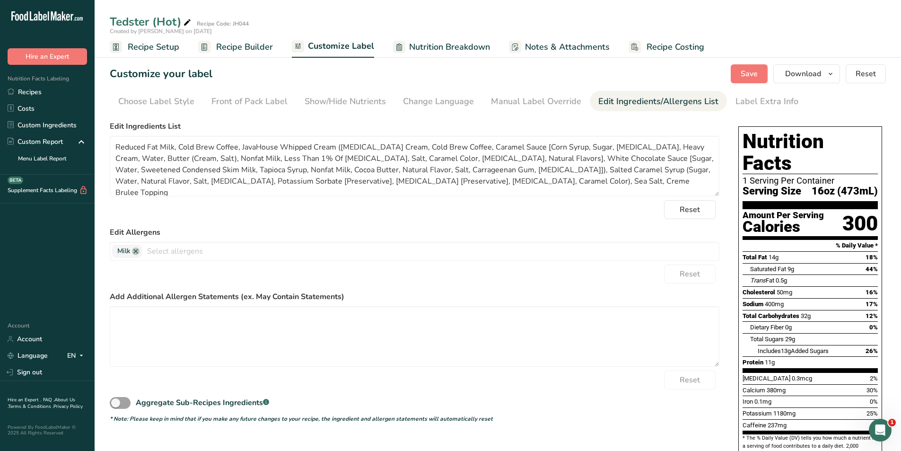
click at [153, 44] on span "Recipe Setup" at bounding box center [154, 47] width 52 height 13
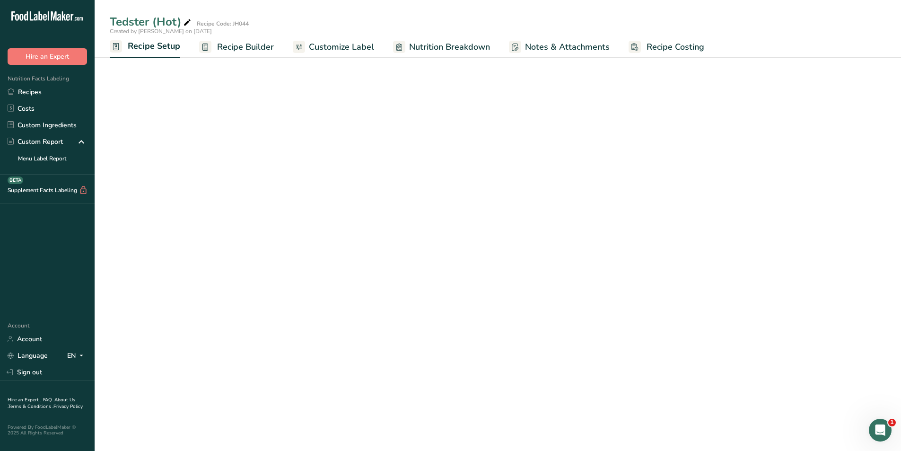
select select "22"
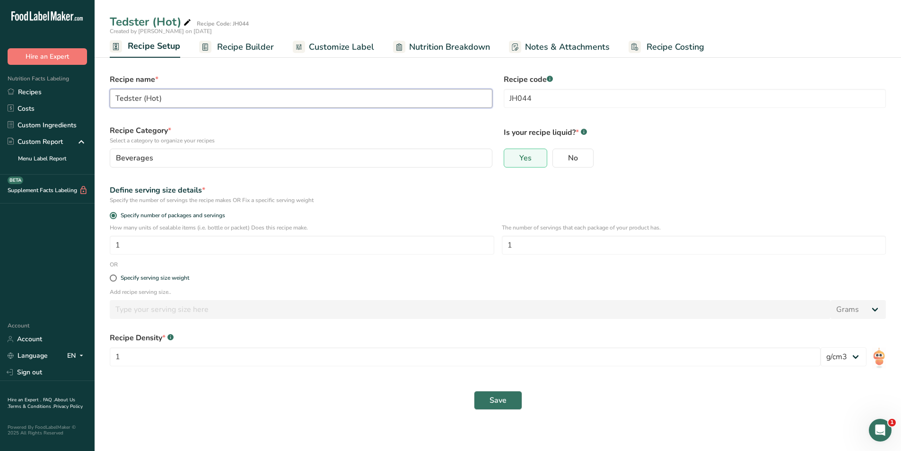
click at [156, 98] on input "Tedster (Hot)" at bounding box center [301, 98] width 383 height 19
type input "Tedster (Iced)"
click at [495, 202] on div "Specify the number of servings the recipe makes OR Fix a specific serving weight" at bounding box center [498, 200] width 776 height 9
click at [494, 403] on span "Save" at bounding box center [498, 400] width 17 height 11
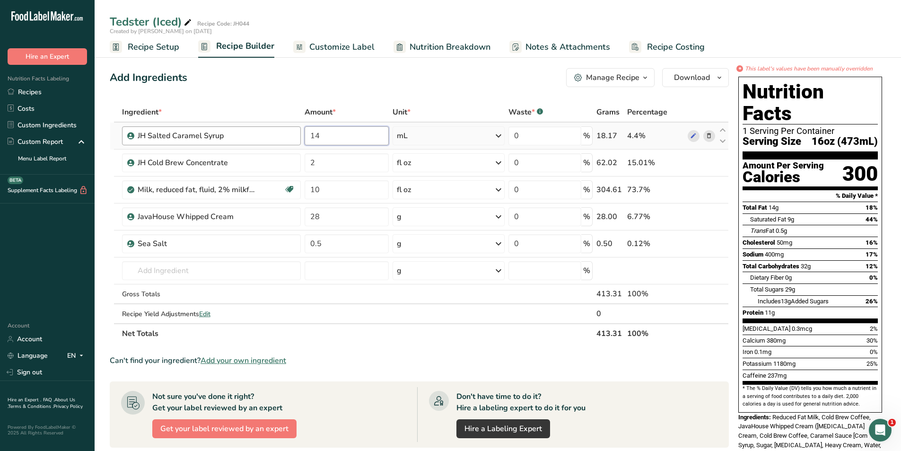
drag, startPoint x: 334, startPoint y: 135, endPoint x: 288, endPoint y: 134, distance: 46.4
click at [288, 134] on tr "JH Salted Caramel Syrup 14 mL Weight Units g kg mg See more Volume Units l mL f…" at bounding box center [419, 136] width 618 height 27
type input "21"
click at [149, 44] on span "Recipe Setup" at bounding box center [154, 47] width 52 height 13
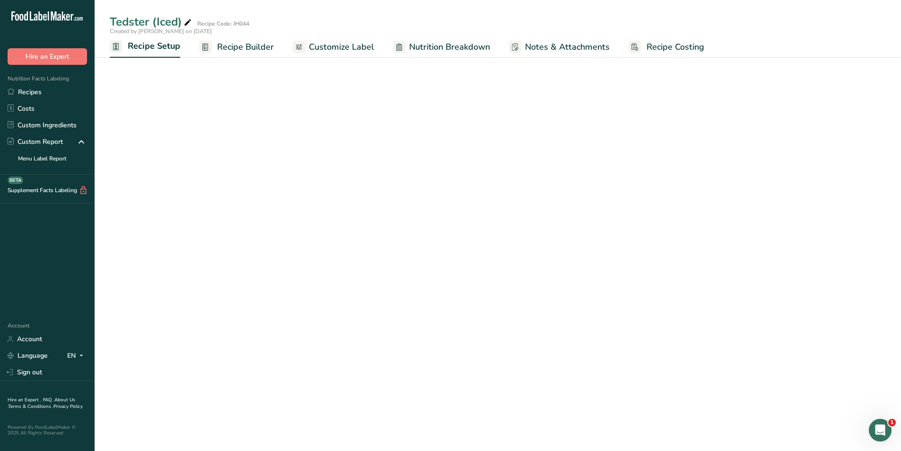
select select "22"
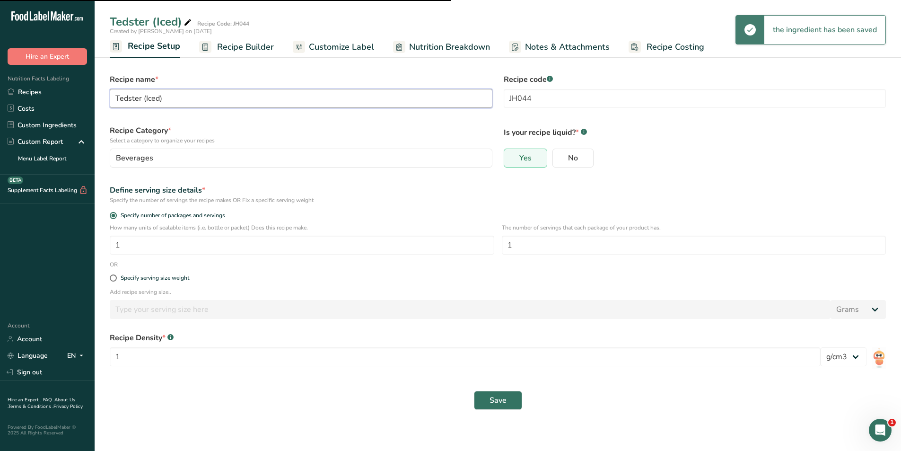
click at [159, 96] on input "Tedster (Iced)" at bounding box center [301, 98] width 383 height 19
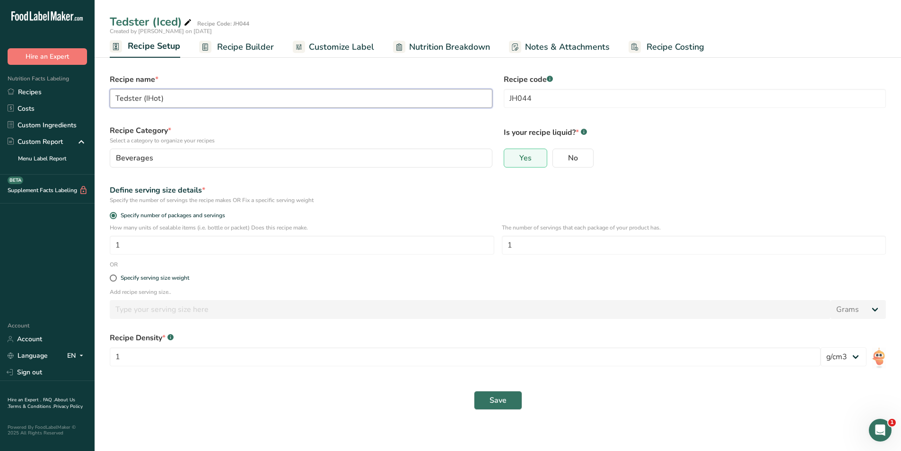
click at [147, 97] on input "Tedster (IHot)" at bounding box center [301, 98] width 383 height 19
type input "Tedster (Hot)"
click at [239, 124] on div "Recipe Category * Select a category to organize your recipes [GEOGRAPHIC_DATA] …" at bounding box center [301, 146] width 394 height 54
click at [499, 395] on span "Save" at bounding box center [498, 400] width 17 height 11
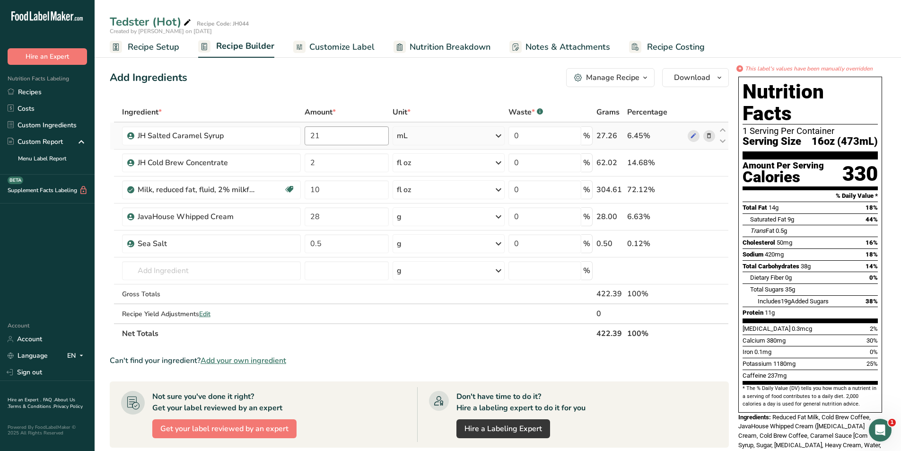
drag, startPoint x: 327, startPoint y: 49, endPoint x: 357, endPoint y: 128, distance: 84.4
click at [327, 49] on span "Customize Label" at bounding box center [341, 47] width 65 height 13
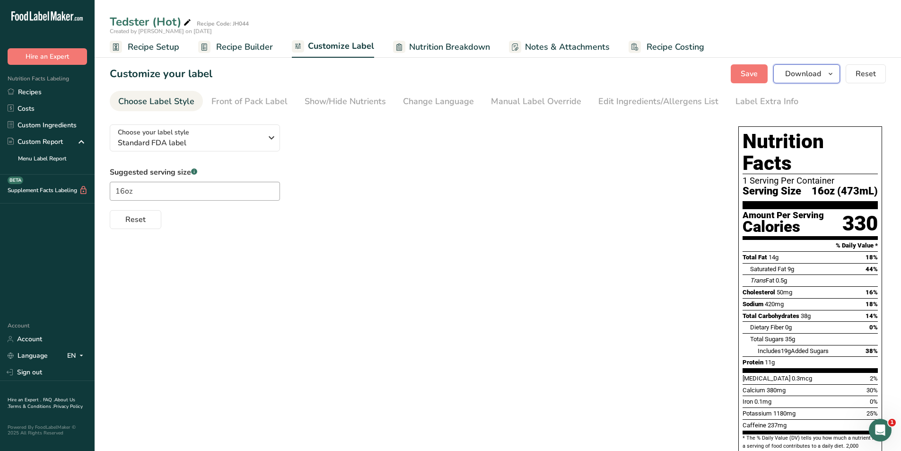
click at [805, 75] on span "Download" at bounding box center [803, 73] width 36 height 11
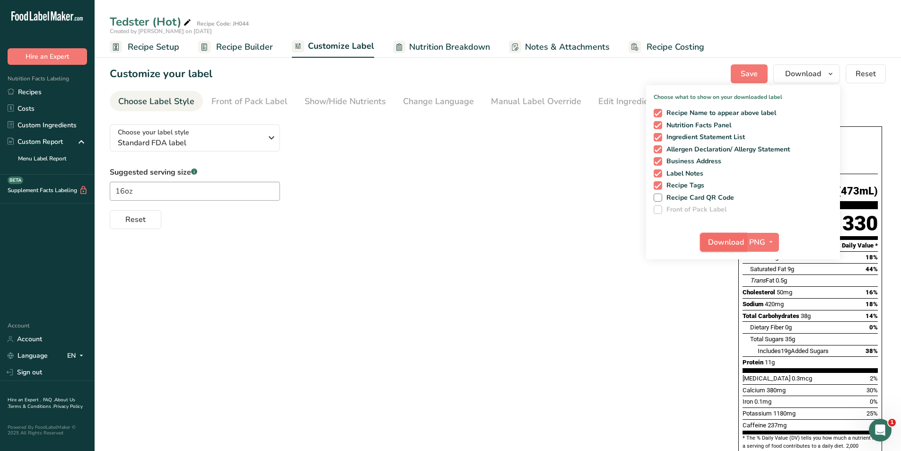
click at [716, 237] on span "Download" at bounding box center [726, 242] width 36 height 11
drag, startPoint x: 502, startPoint y: 240, endPoint x: 495, endPoint y: 237, distance: 7.6
click at [502, 240] on div "Choose your label style Standard FDA label USA (FDA) Standard FDA label Tabular…" at bounding box center [498, 369] width 776 height 504
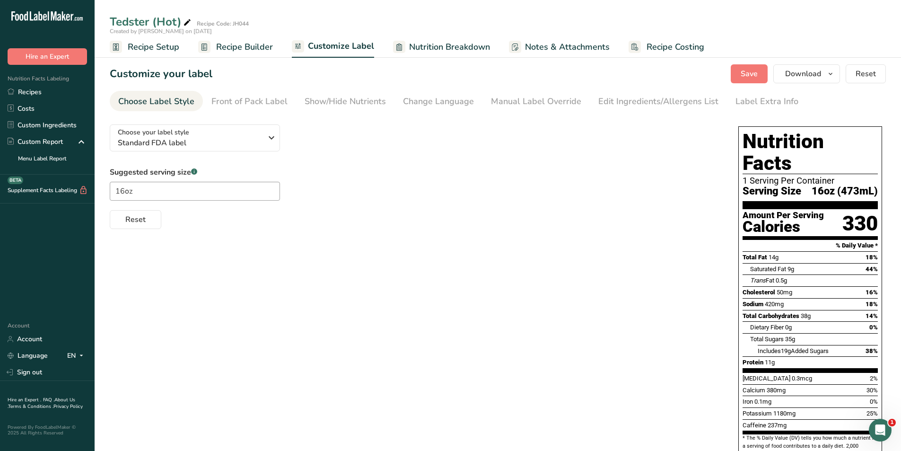
click at [247, 45] on span "Recipe Builder" at bounding box center [244, 47] width 57 height 13
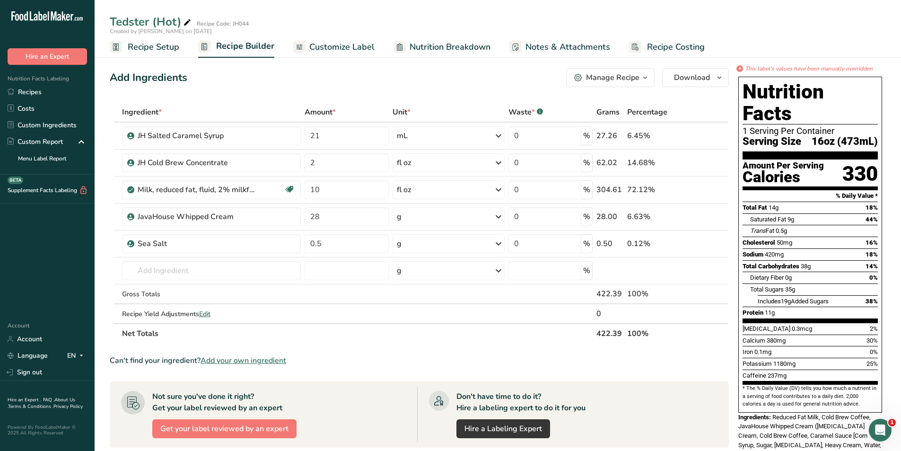
click at [161, 53] on span "Recipe Setup" at bounding box center [154, 47] width 52 height 13
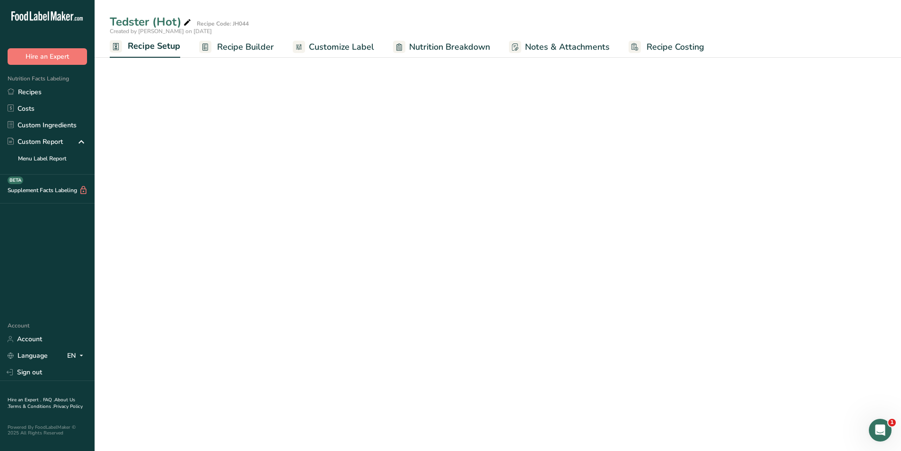
select select "22"
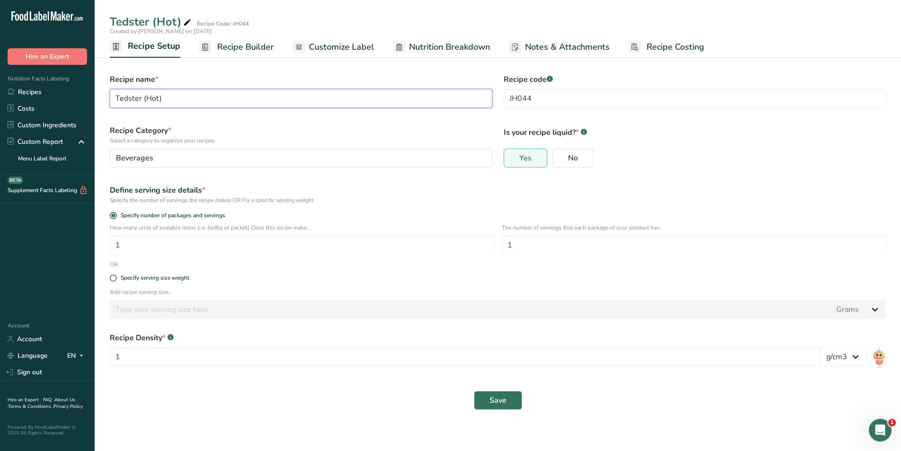
click at [158, 99] on input "Tedster (Hot)" at bounding box center [301, 98] width 383 height 19
type input "Tedster (Iced)"
click at [499, 400] on span "Save" at bounding box center [498, 400] width 17 height 11
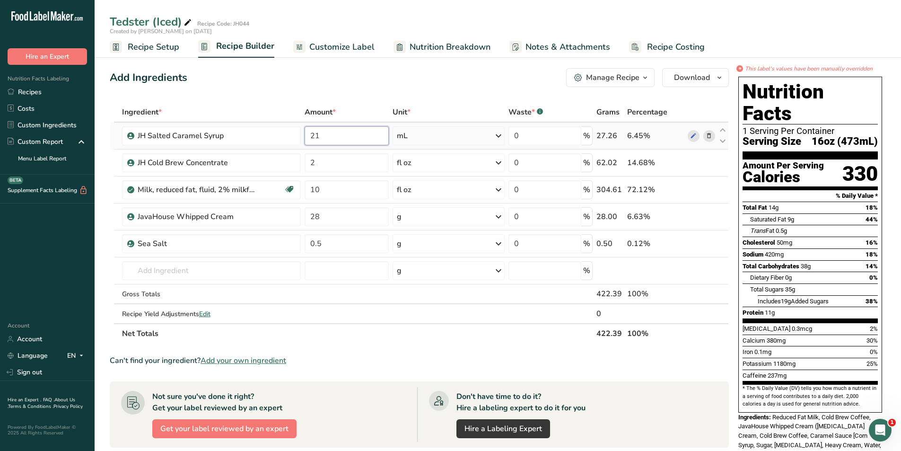
drag, startPoint x: 349, startPoint y: 132, endPoint x: 308, endPoint y: 135, distance: 41.3
click at [308, 135] on input "21" at bounding box center [347, 135] width 84 height 19
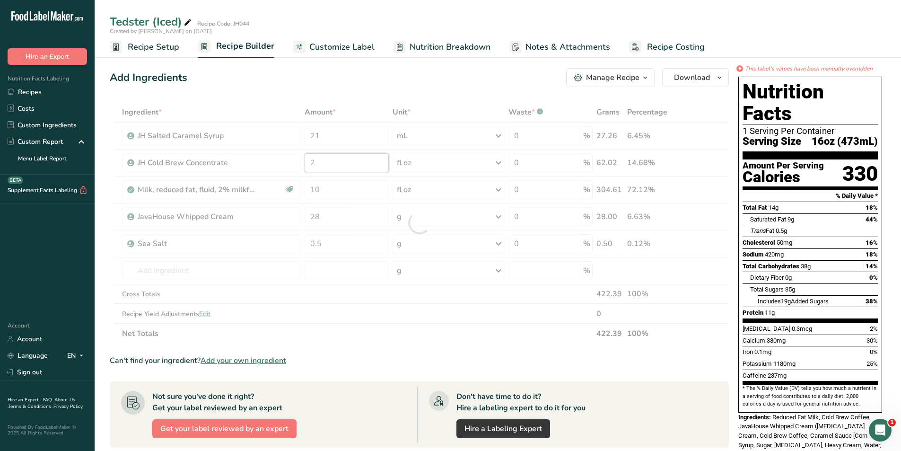
drag, startPoint x: 345, startPoint y: 158, endPoint x: 305, endPoint y: 164, distance: 40.5
click at [305, 164] on div "Ingredient * Amount * Unit * Waste * .a-a{fill:#347362;}.b-a{fill:#fff;} Grams …" at bounding box center [419, 222] width 619 height 241
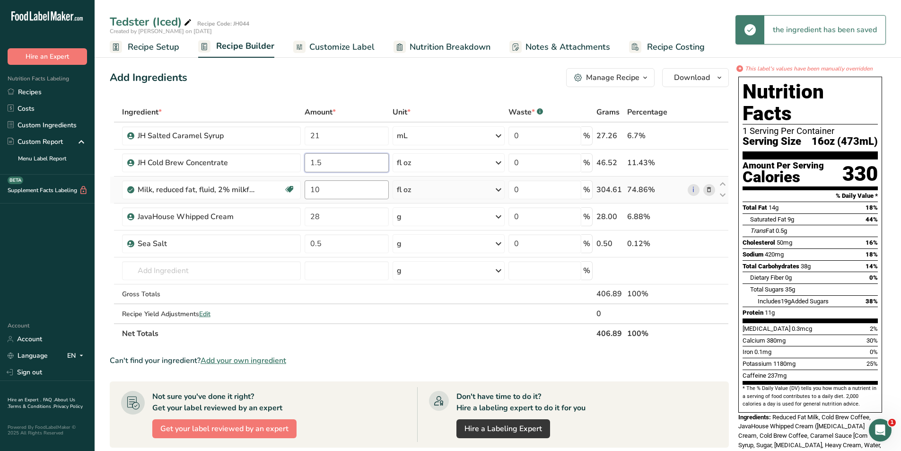
type input "1.5"
click at [334, 190] on div "Ingredient * Amount * Unit * Waste * .a-a{fill:#347362;}.b-a{fill:#fff;} Grams …" at bounding box center [419, 222] width 619 height 241
drag, startPoint x: 335, startPoint y: 189, endPoint x: 311, endPoint y: 189, distance: 23.7
click at [311, 189] on input "10" at bounding box center [347, 189] width 84 height 19
type input "8"
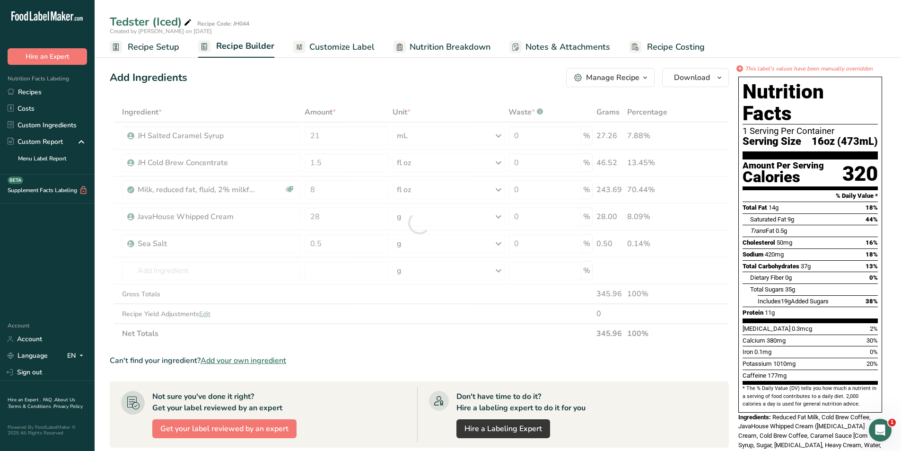
click at [384, 332] on div "Ingredient * Amount * Unit * Waste * .a-a{fill:#347362;}.b-a{fill:#fff;} Grams …" at bounding box center [419, 222] width 619 height 241
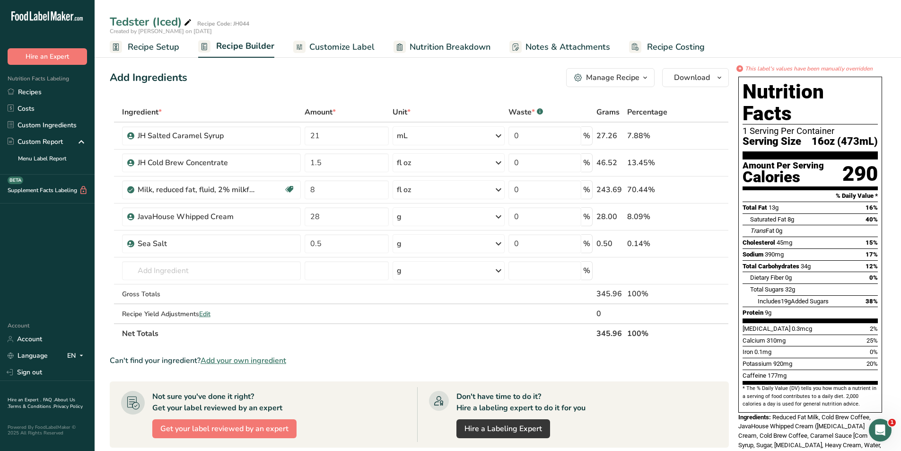
click at [325, 49] on span "Customize Label" at bounding box center [341, 47] width 65 height 13
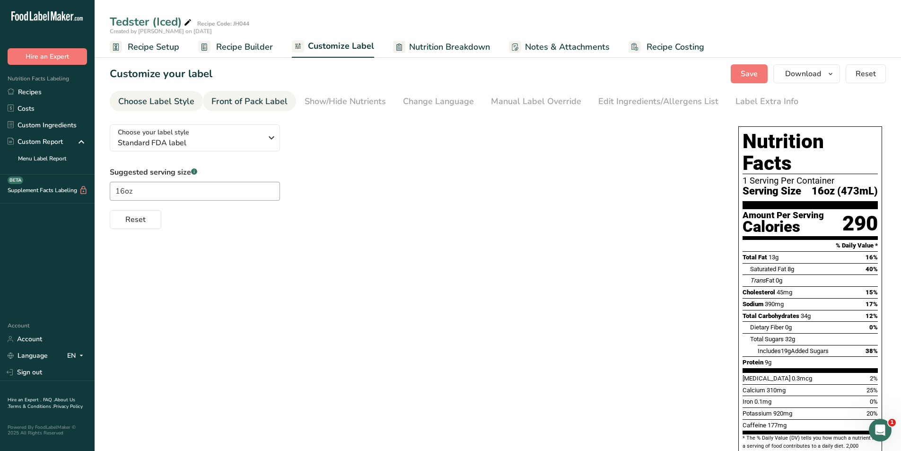
click at [255, 100] on div "Front of Pack Label" at bounding box center [249, 101] width 76 height 13
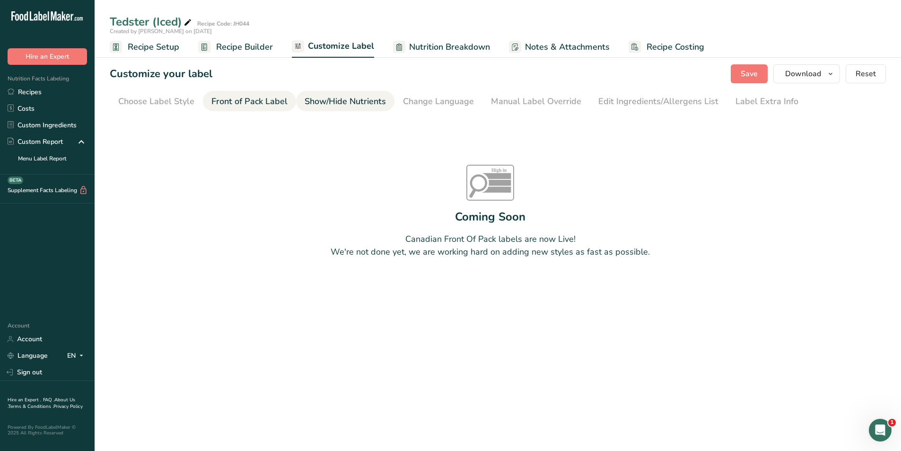
click at [356, 103] on div "Show/Hide Nutrients" at bounding box center [345, 101] width 81 height 13
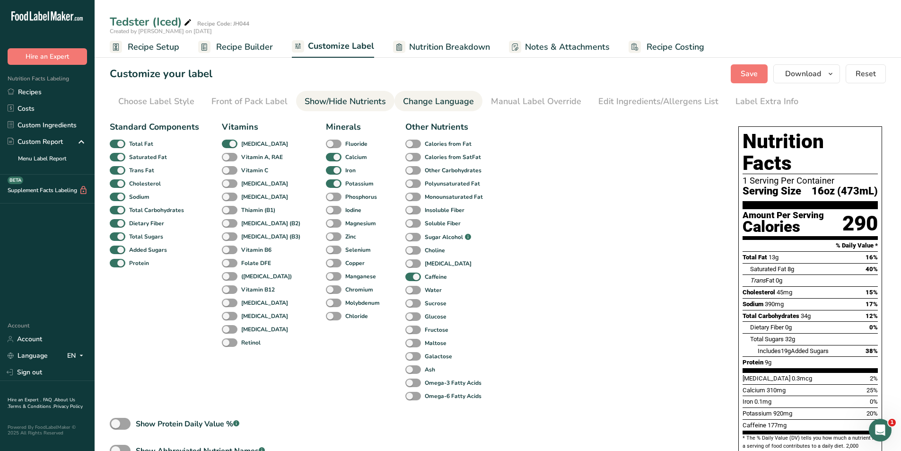
click at [424, 97] on div "Change Language" at bounding box center [438, 101] width 71 height 13
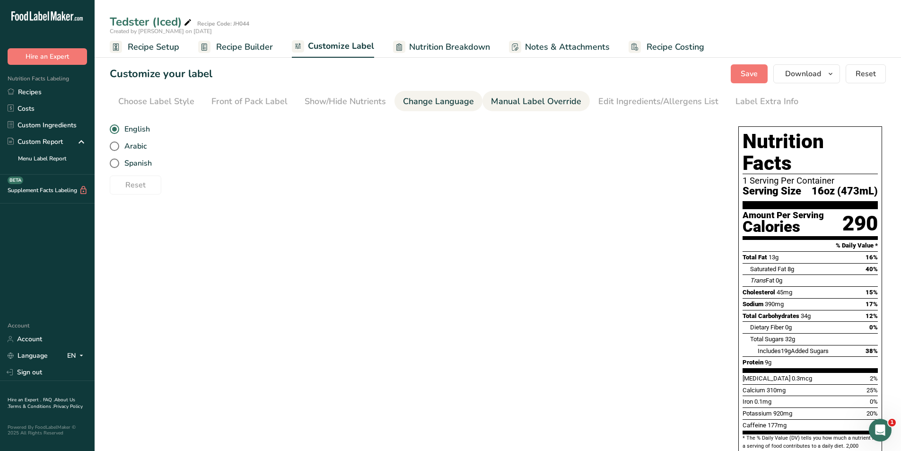
click at [514, 98] on div "Manual Label Override" at bounding box center [536, 101] width 90 height 13
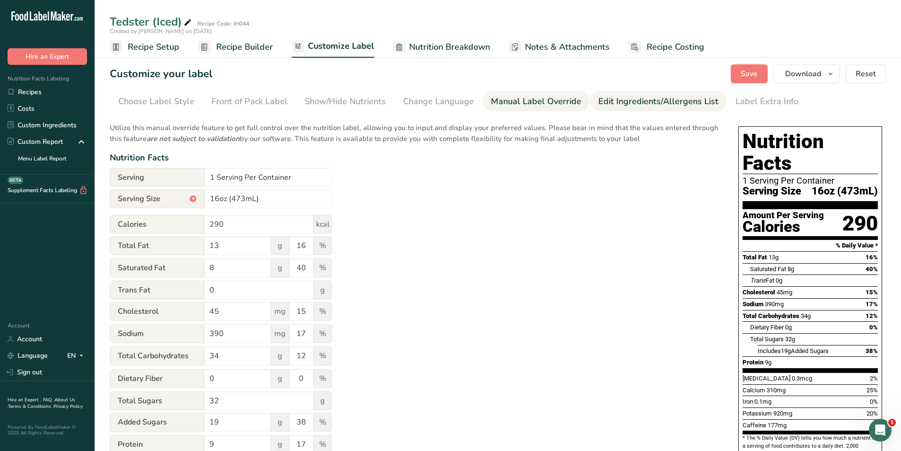
click at [617, 105] on div "Edit Ingredients/Allergens List" at bounding box center [658, 101] width 120 height 13
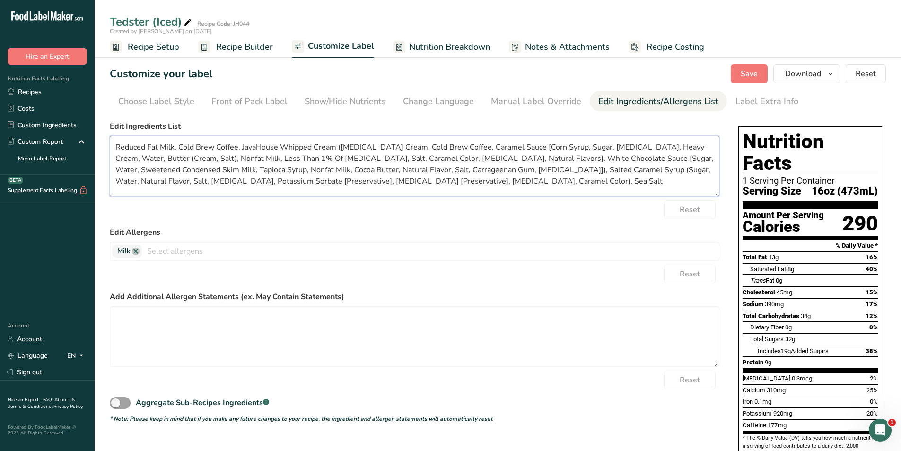
click at [543, 185] on textarea "Reduced Fat Milk, Cold Brew Coffee, JavaHouse Whipped Cream (Whipping Cream, Co…" at bounding box center [415, 166] width 610 height 61
type textarea "Reduced Fat Milk, Cold Brew Coffee, JavaHouse Whipped Cream (Whipping Cream, Co…"
click at [583, 209] on div "Reset" at bounding box center [415, 209] width 610 height 19
click at [749, 71] on span "Save" at bounding box center [749, 73] width 17 height 11
click at [807, 76] on span "Download" at bounding box center [803, 73] width 36 height 11
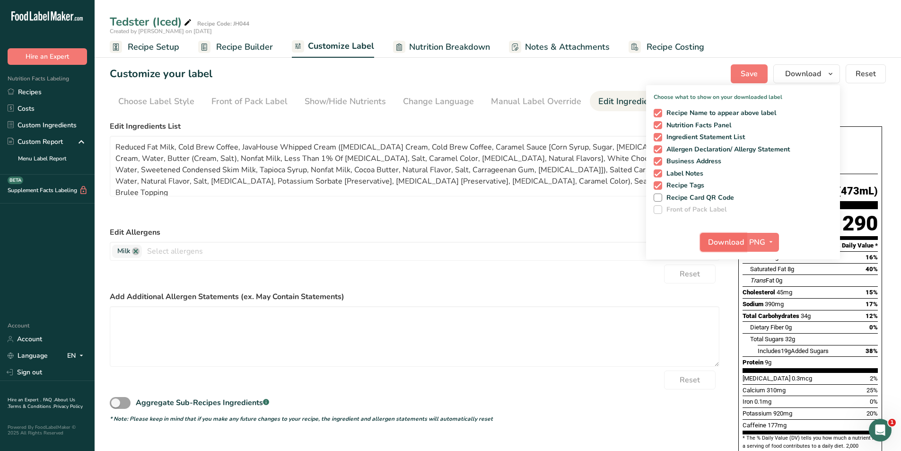
click at [722, 241] on span "Download" at bounding box center [726, 242] width 36 height 11
drag, startPoint x: 501, startPoint y: 227, endPoint x: 507, endPoint y: 222, distance: 7.8
click at [501, 227] on label "Edit Allergens" at bounding box center [415, 232] width 610 height 11
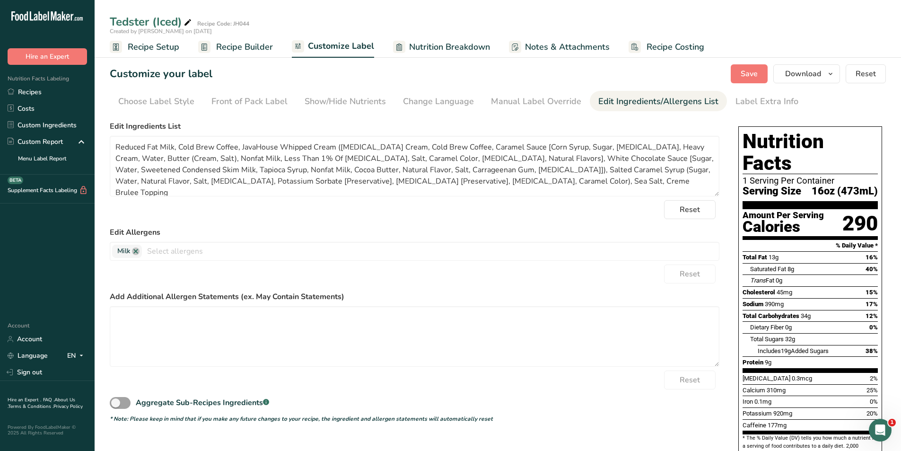
click at [168, 47] on span "Recipe Setup" at bounding box center [154, 47] width 52 height 13
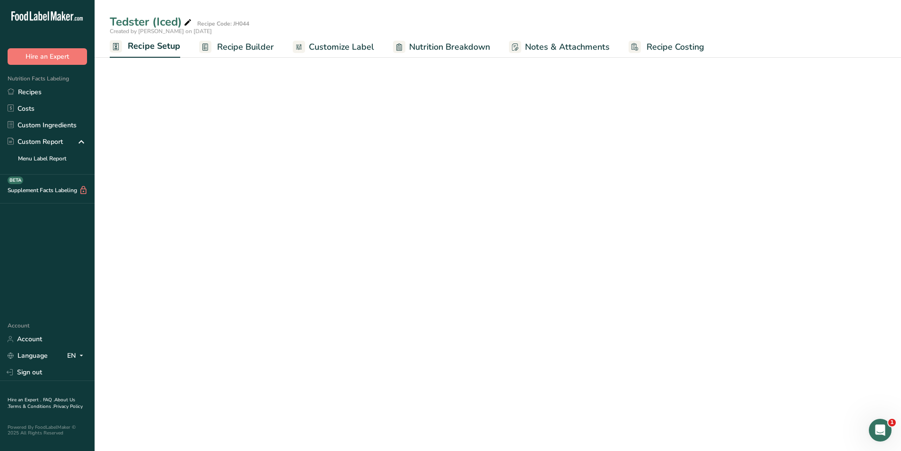
select select "22"
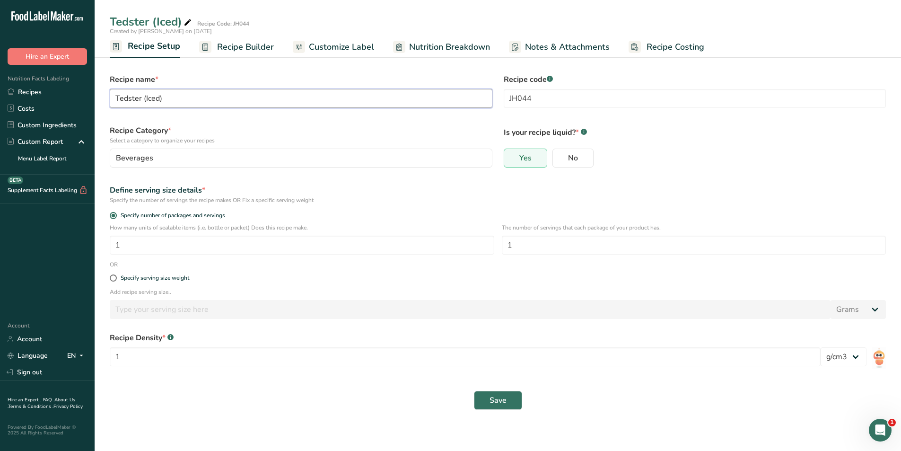
click at [157, 98] on input "Tedster (Iced)" at bounding box center [301, 98] width 383 height 19
type input "Tedster (Frappe)"
click at [506, 400] on span "Save" at bounding box center [498, 400] width 17 height 11
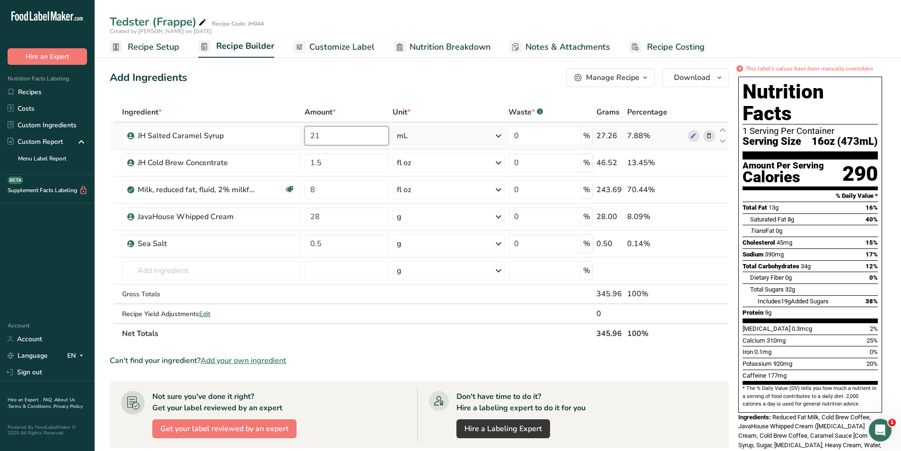
drag, startPoint x: 335, startPoint y: 129, endPoint x: 308, endPoint y: 137, distance: 28.6
click at [308, 136] on input "21" at bounding box center [347, 135] width 84 height 19
type input "14"
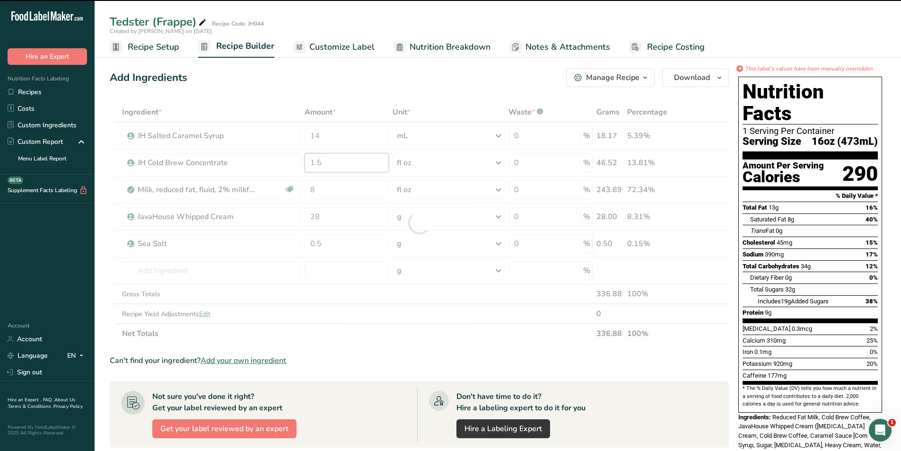
drag, startPoint x: 328, startPoint y: 164, endPoint x: 306, endPoint y: 165, distance: 21.8
click at [306, 165] on div "Ingredient * Amount * Unit * Waste * .a-a{fill:#347362;}.b-a{fill:#fff;} Grams …" at bounding box center [419, 222] width 619 height 241
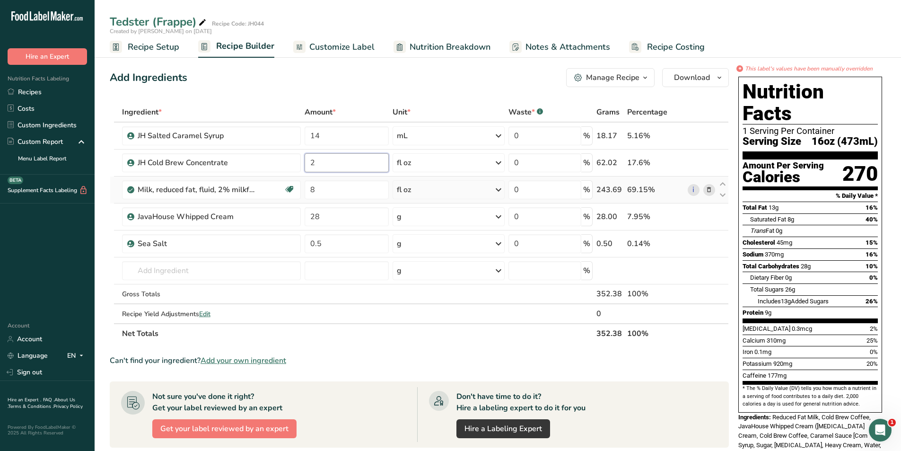
type input "2"
click at [674, 193] on div "Ingredient * Amount * Unit * Waste * .a-a{fill:#347362;}.b-a{fill:#fff;} Grams …" at bounding box center [419, 222] width 619 height 241
click at [709, 189] on icon at bounding box center [709, 190] width 7 height 10
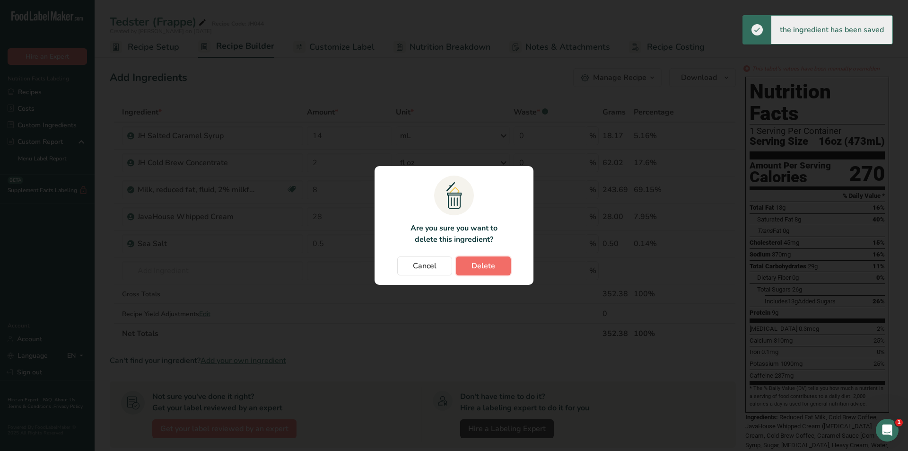
click at [495, 268] on button "Delete" at bounding box center [483, 265] width 55 height 19
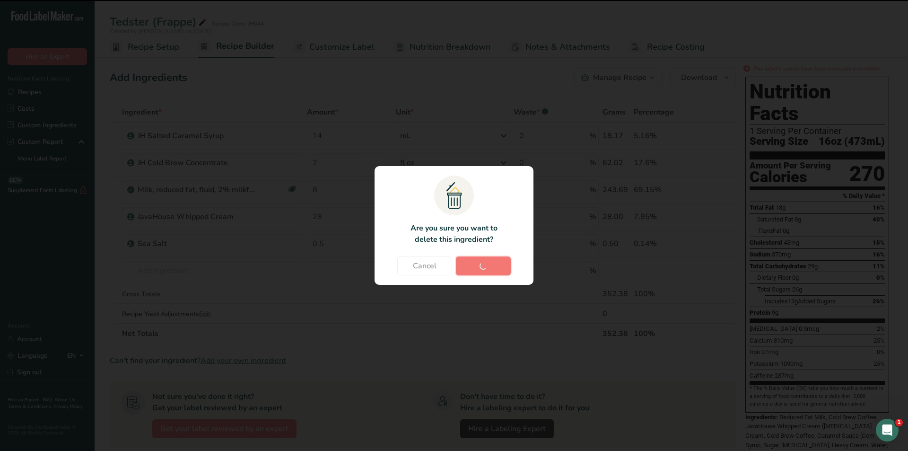
type input "28"
type input "0.5"
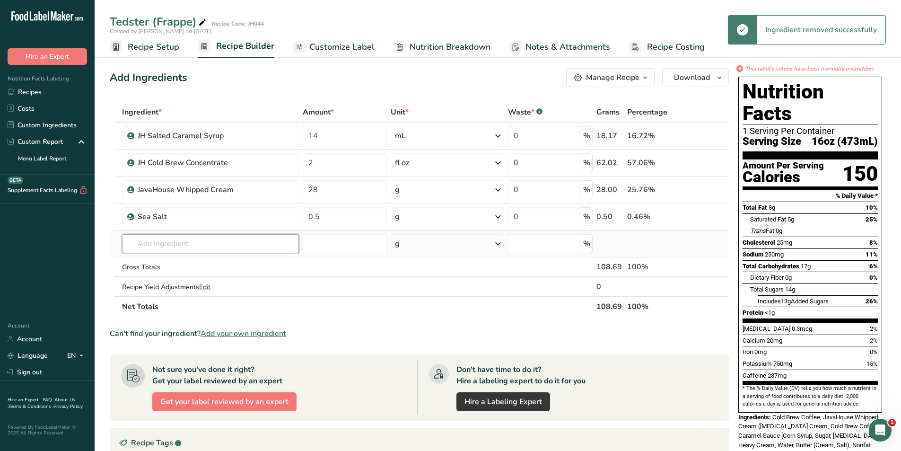
click at [169, 245] on input "text" at bounding box center [210, 243] width 177 height 19
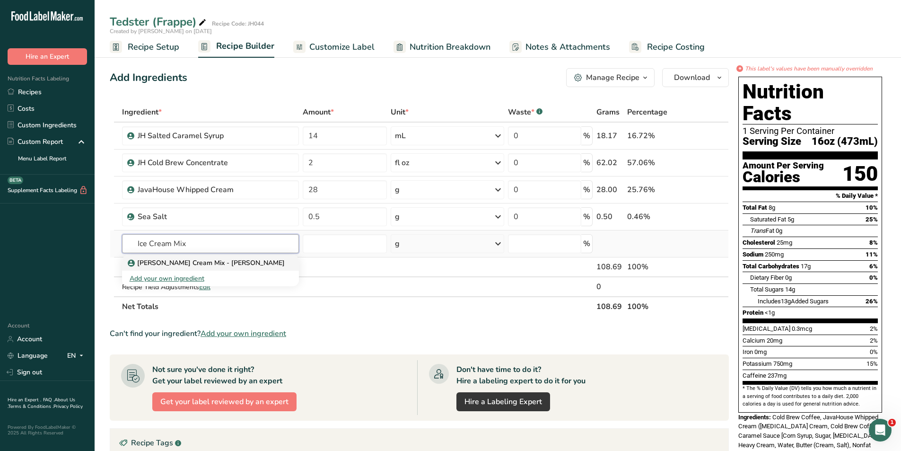
type input "Ice Cream Mix"
click at [192, 259] on p "Vanilla Ice Cream Mix - Borden" at bounding box center [207, 263] width 155 height 10
type input "Vanilla Ice Cream Mix - Borden"
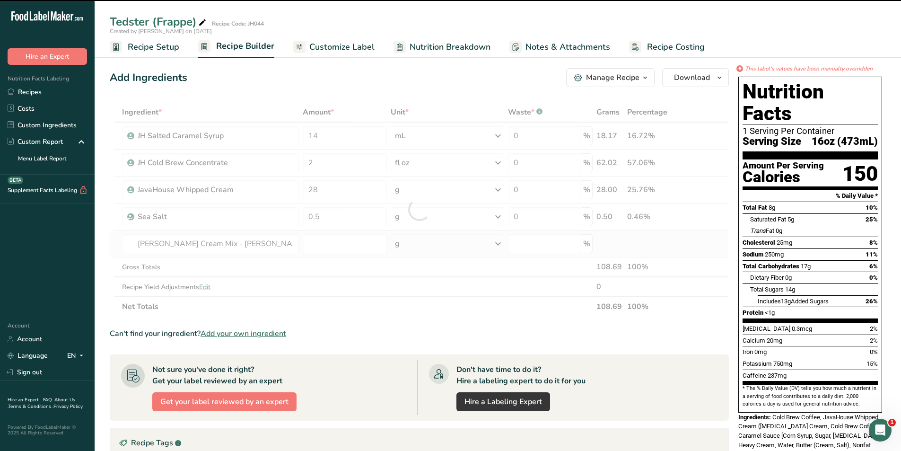
type input "0"
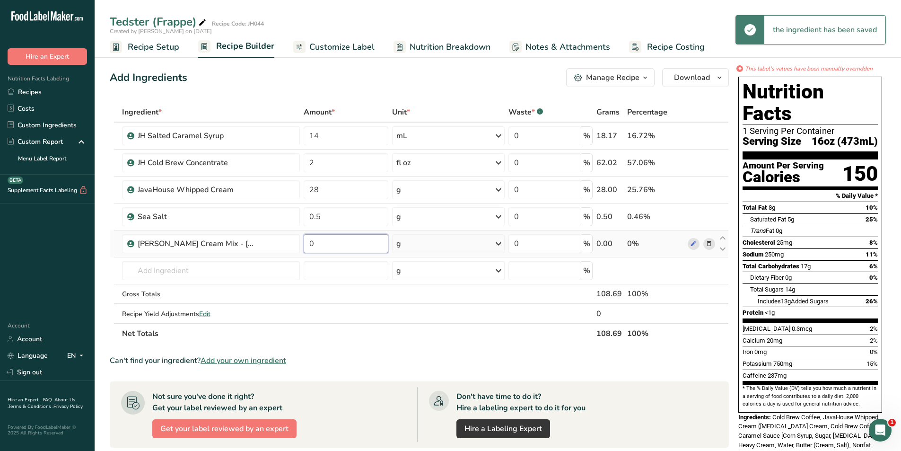
drag, startPoint x: 325, startPoint y: 245, endPoint x: 306, endPoint y: 244, distance: 19.4
click at [306, 244] on input "0" at bounding box center [346, 243] width 84 height 19
type input "5"
click at [465, 245] on div "Ingredient * Amount * Unit * Waste * .a-a{fill:#347362;}.b-a{fill:#fff;} Grams …" at bounding box center [419, 222] width 619 height 241
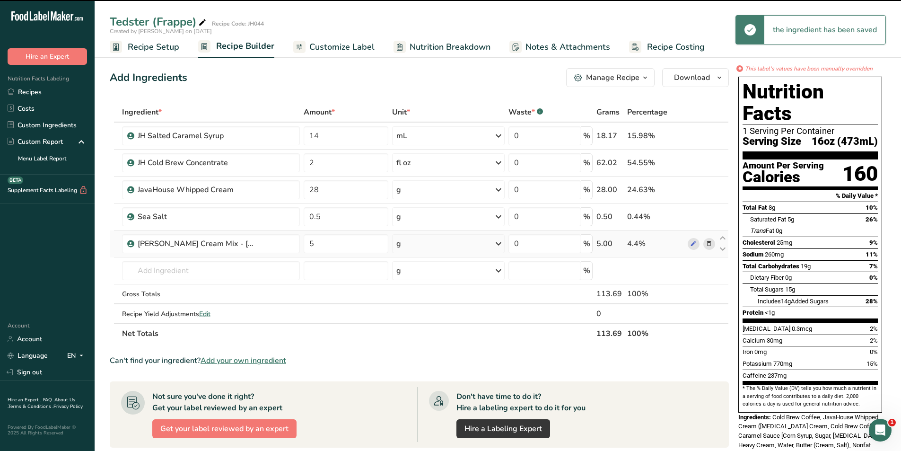
click at [440, 245] on div "g" at bounding box center [448, 243] width 113 height 19
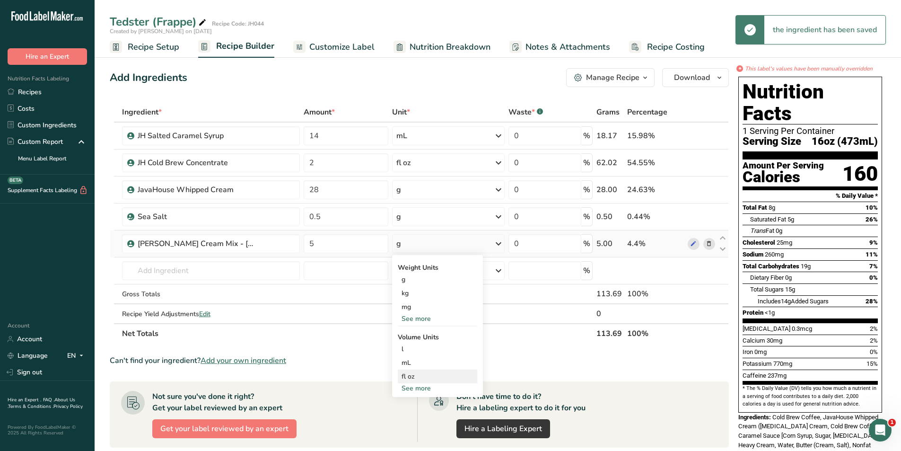
click at [417, 374] on div "fl oz" at bounding box center [438, 376] width 72 height 10
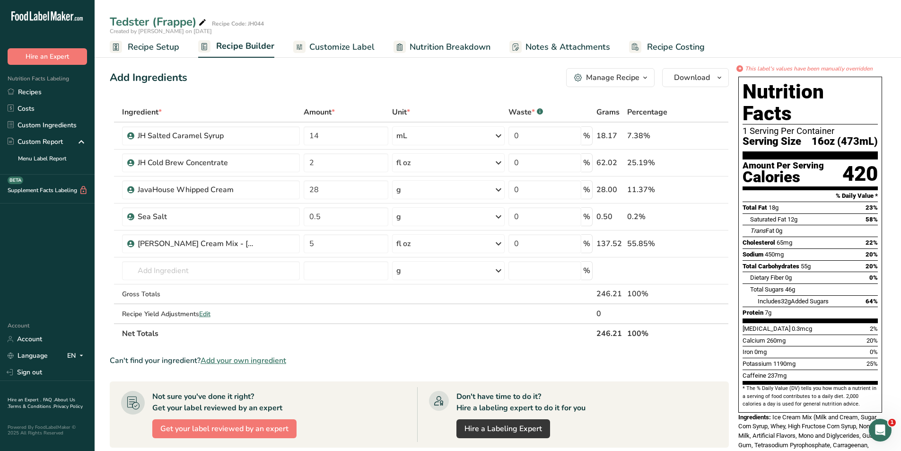
click at [455, 348] on section "Ingredient * Amount * Unit * Waste * .a-a{fill:#347362;}.b-a{fill:#fff;} Grams …" at bounding box center [419, 378] width 619 height 553
click at [334, 49] on span "Customize Label" at bounding box center [341, 47] width 65 height 13
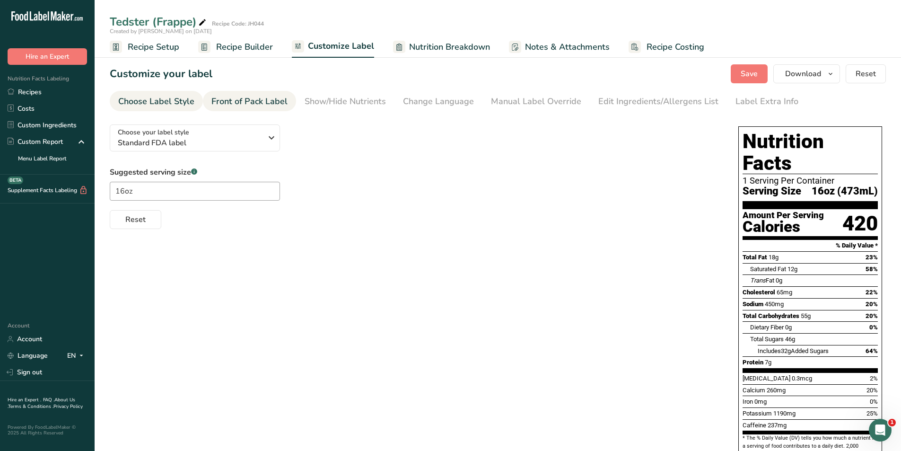
click at [278, 104] on div "Front of Pack Label" at bounding box center [249, 101] width 76 height 13
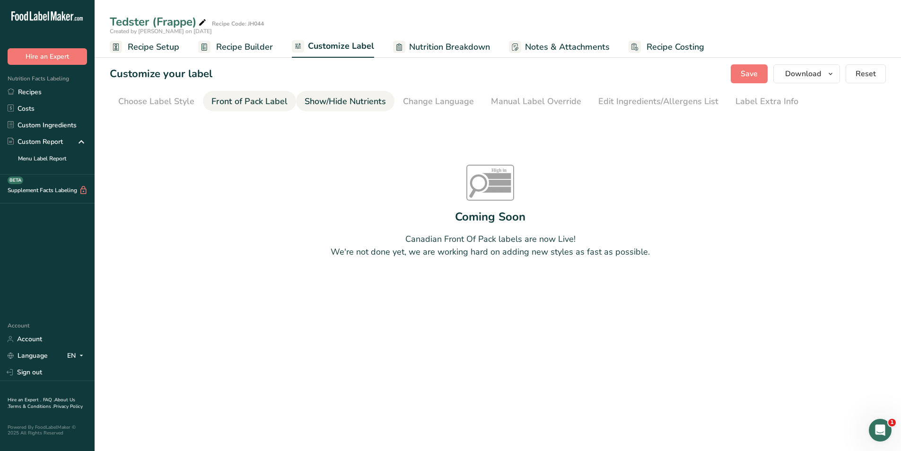
click at [330, 100] on div "Show/Hide Nutrients" at bounding box center [345, 101] width 81 height 13
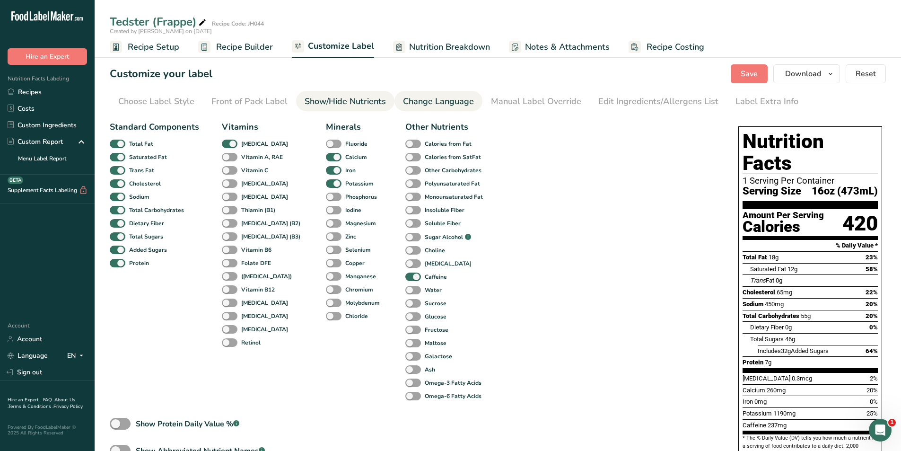
click at [417, 100] on div "Change Language" at bounding box center [438, 101] width 71 height 13
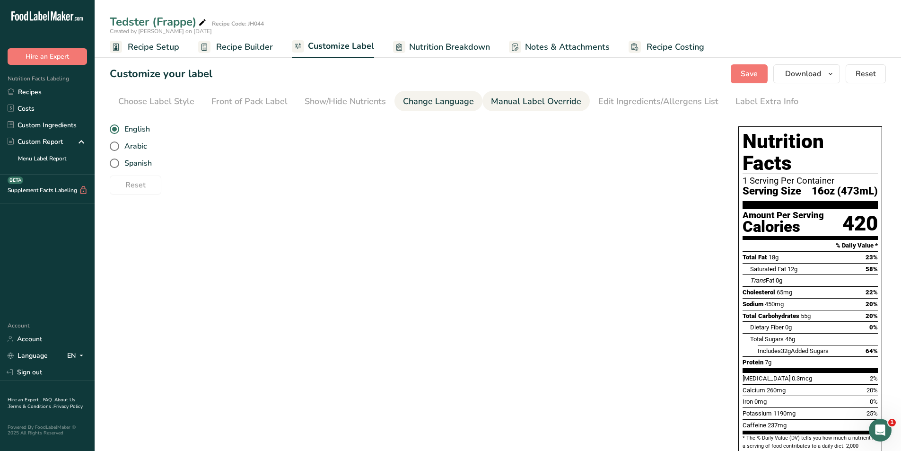
click at [513, 105] on div "Manual Label Override" at bounding box center [536, 101] width 90 height 13
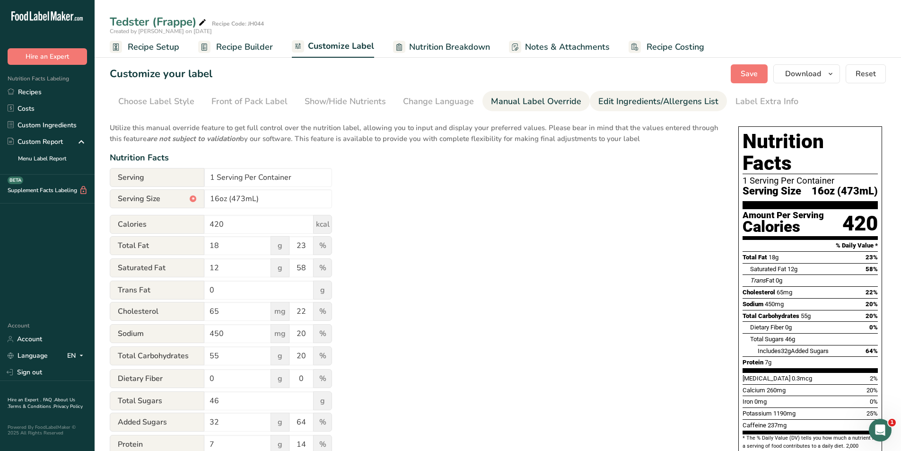
click at [621, 103] on div "Edit Ingredients/Allergens List" at bounding box center [658, 101] width 120 height 13
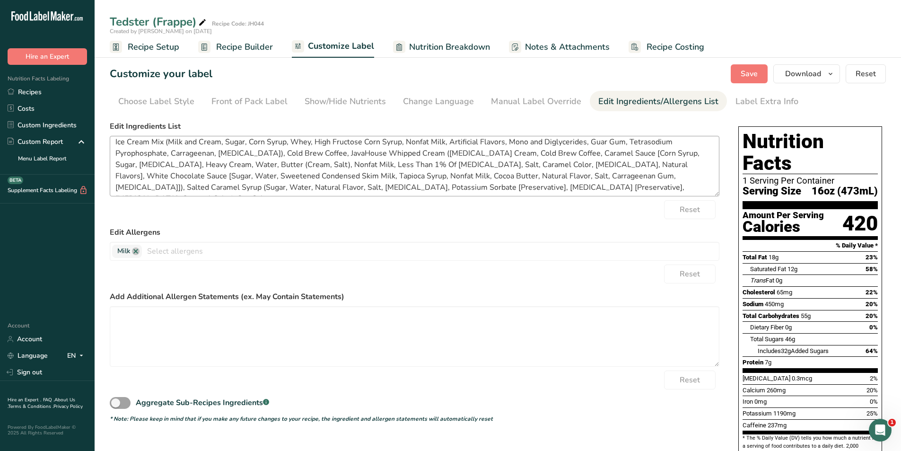
scroll to position [8, 0]
click at [644, 189] on textarea "Ice Cream Mix (Milk and Cream, Sugar, Corn Syrup, Whey, High Fructose Corn Syru…" at bounding box center [415, 166] width 610 height 61
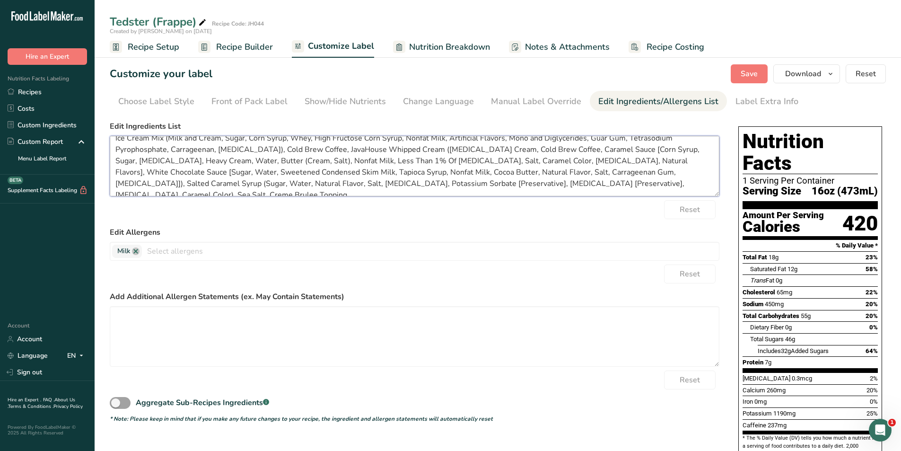
scroll to position [0, 0]
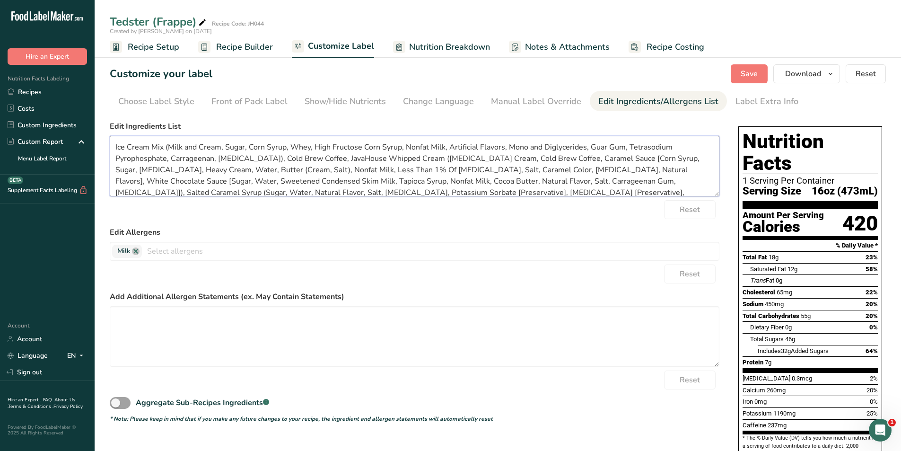
type textarea "Ice Cream Mix (Milk and Cream, Sugar, Corn Syrup, Whey, High Fructose Corn Syru…"
click at [742, 74] on span "Save" at bounding box center [749, 73] width 17 height 11
click at [758, 102] on div "Label Extra Info" at bounding box center [767, 101] width 63 height 13
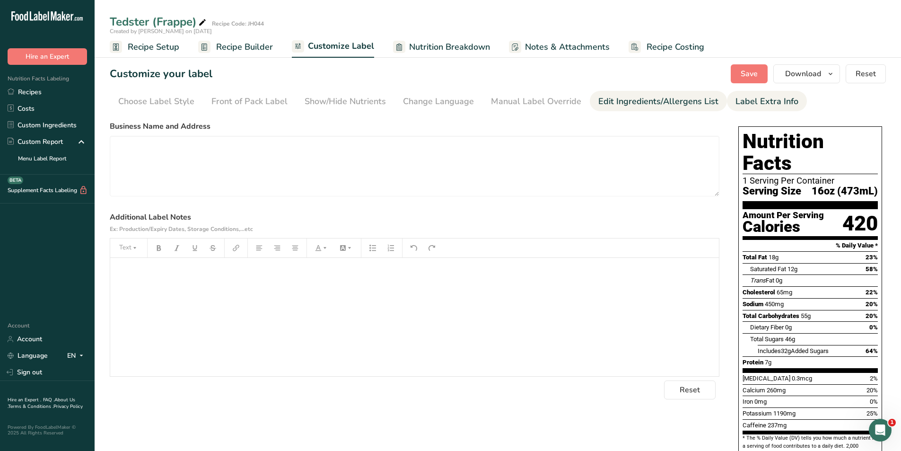
click at [638, 98] on div "Edit Ingredients/Allergens List" at bounding box center [658, 101] width 120 height 13
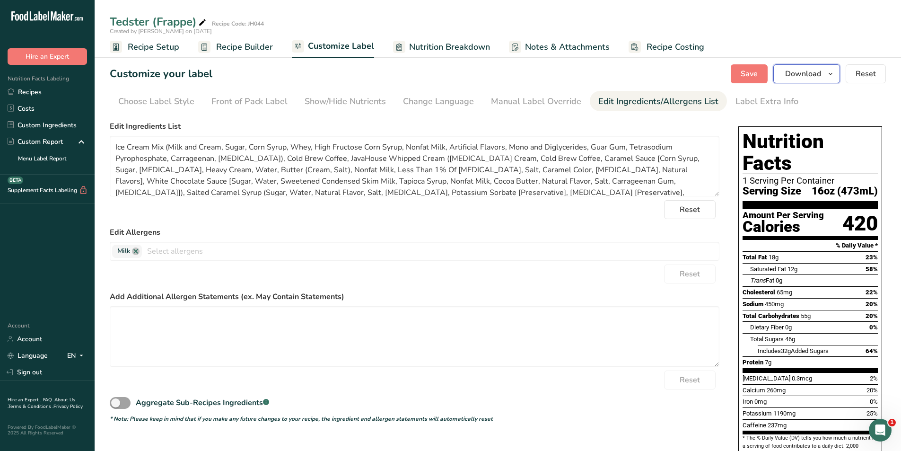
click at [810, 74] on span "Download" at bounding box center [803, 73] width 36 height 11
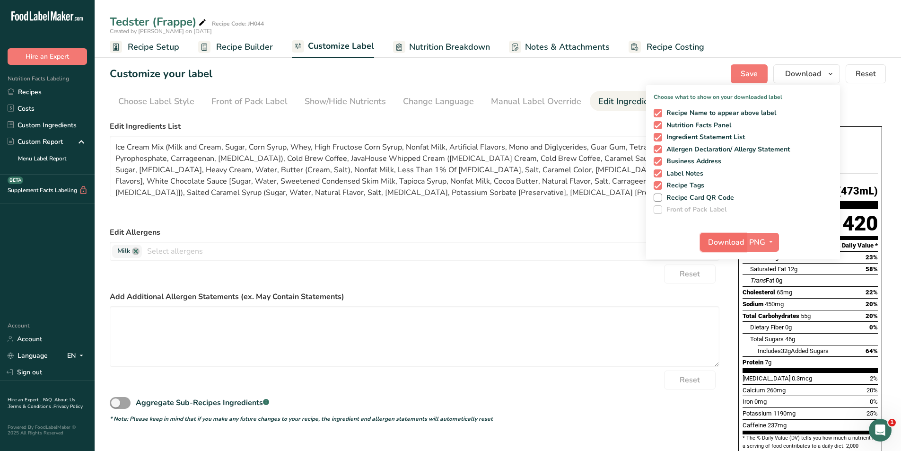
click at [723, 243] on span "Download" at bounding box center [726, 242] width 36 height 11
click at [529, 73] on div "Customize your label Save Download Choose what to show on your downloaded label…" at bounding box center [498, 73] width 776 height 19
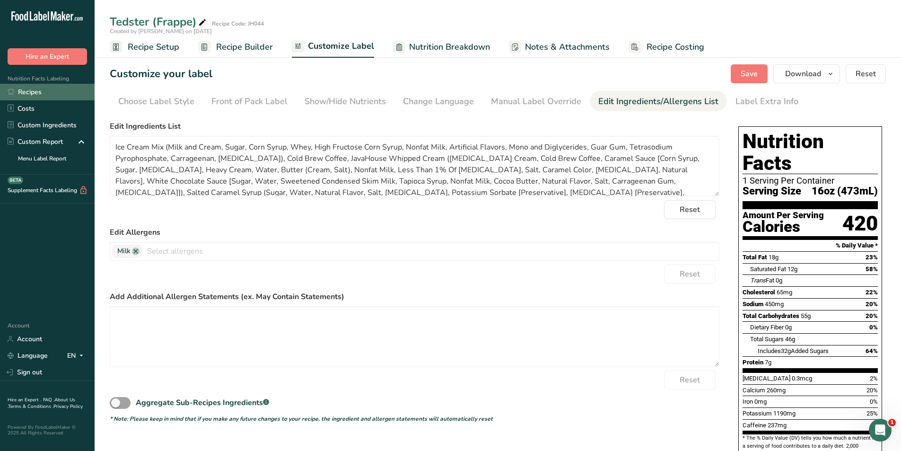
click at [34, 94] on link "Recipes" at bounding box center [47, 92] width 95 height 17
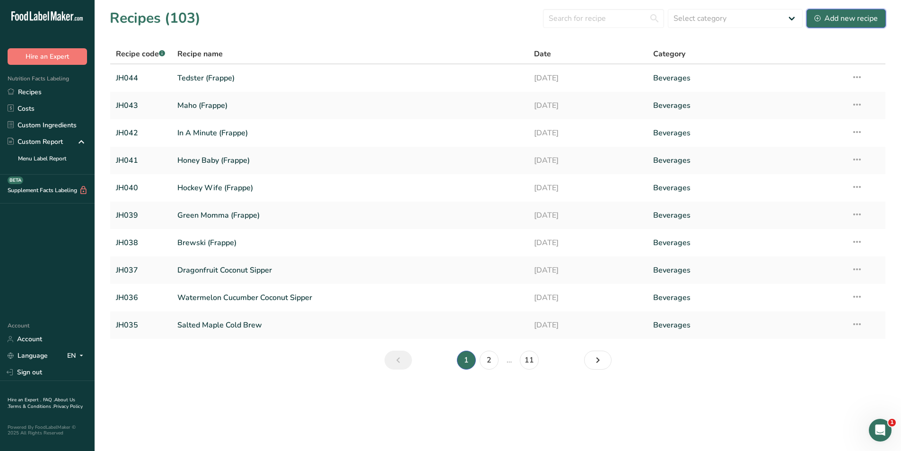
click at [841, 21] on div "Add new recipe" at bounding box center [846, 18] width 63 height 11
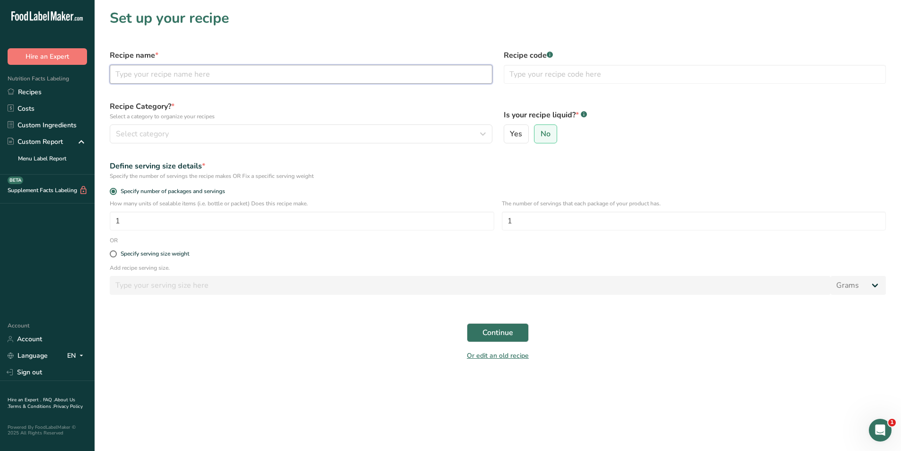
click at [176, 70] on input "text" at bounding box center [301, 74] width 383 height 19
type input "Workaholic (Hot)"
click at [525, 72] on input "text" at bounding box center [695, 74] width 383 height 19
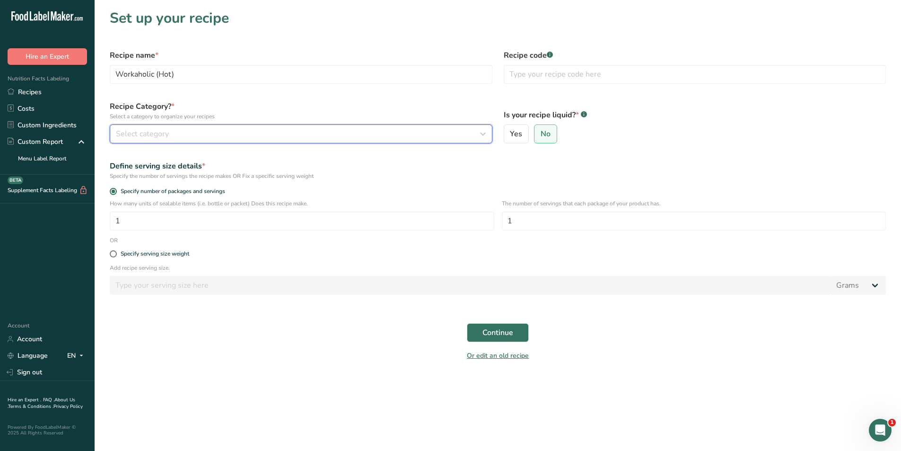
click at [204, 131] on div "Select category" at bounding box center [298, 133] width 365 height 11
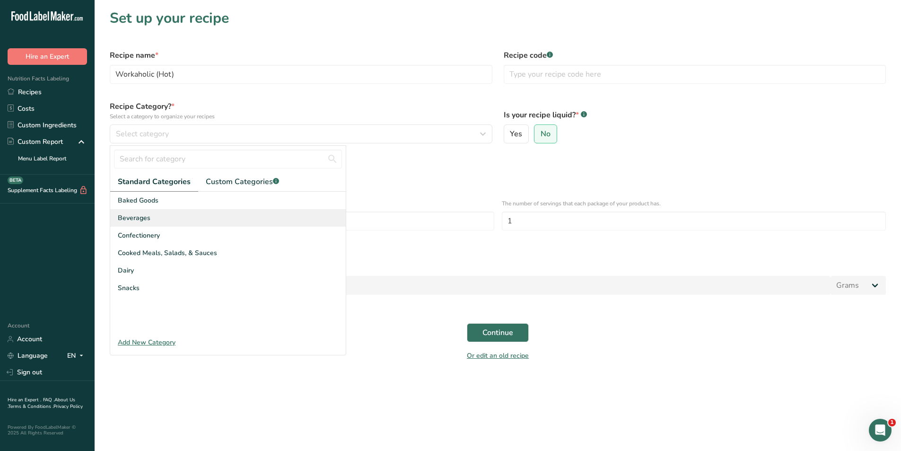
click at [150, 220] on div "Beverages" at bounding box center [228, 218] width 236 height 18
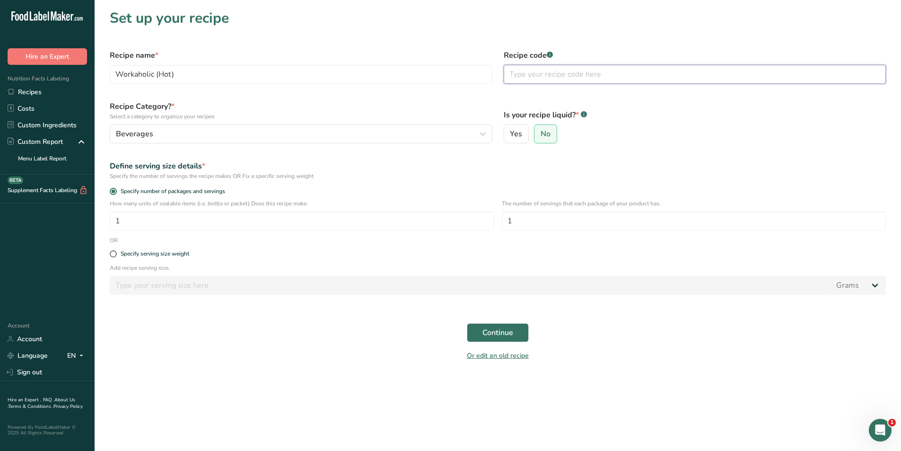
click at [533, 76] on input "text" at bounding box center [695, 74] width 383 height 19
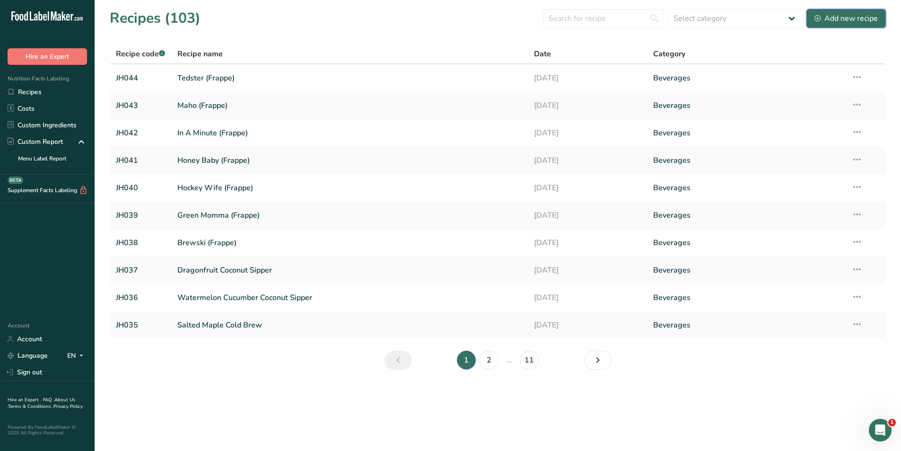
click at [831, 20] on div "Add new recipe" at bounding box center [846, 18] width 63 height 11
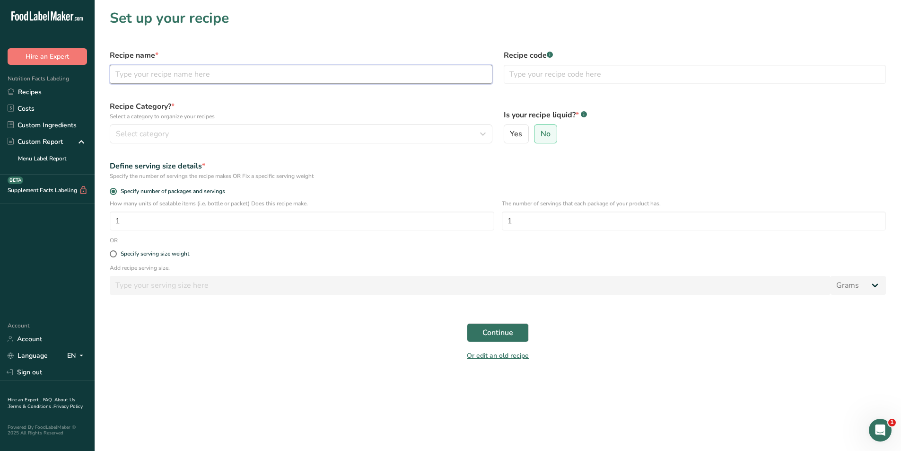
click at [213, 71] on input "text" at bounding box center [301, 74] width 383 height 19
click at [570, 76] on input "text" at bounding box center [695, 74] width 383 height 19
type input "JH045"
click at [162, 68] on input "text" at bounding box center [301, 74] width 383 height 19
type input "Workaholic (Hot)"
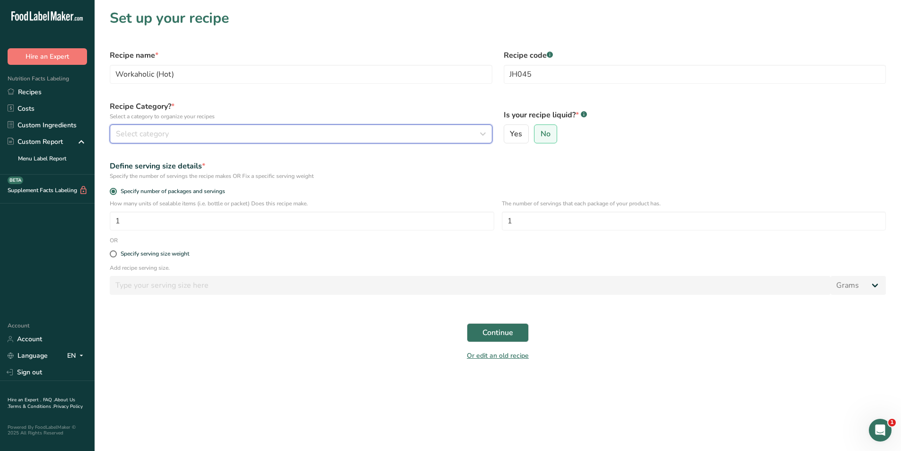
click at [214, 132] on div "Select category" at bounding box center [298, 133] width 365 height 11
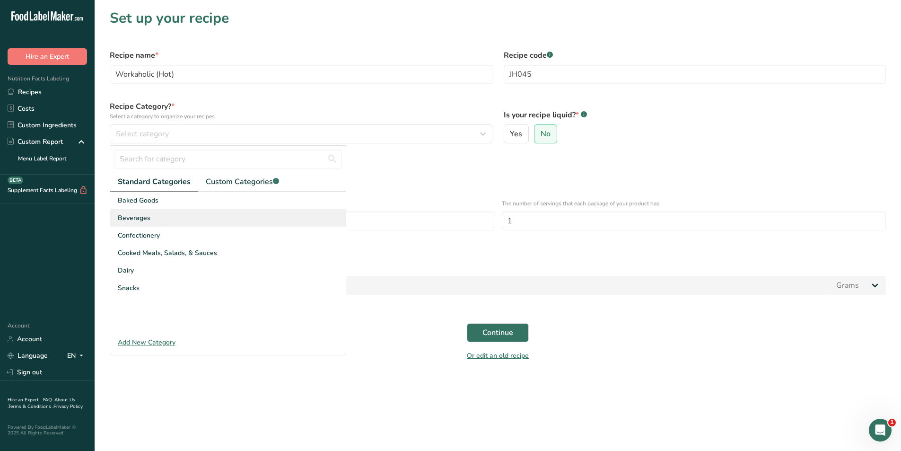
click at [152, 221] on div "Beverages" at bounding box center [228, 218] width 236 height 18
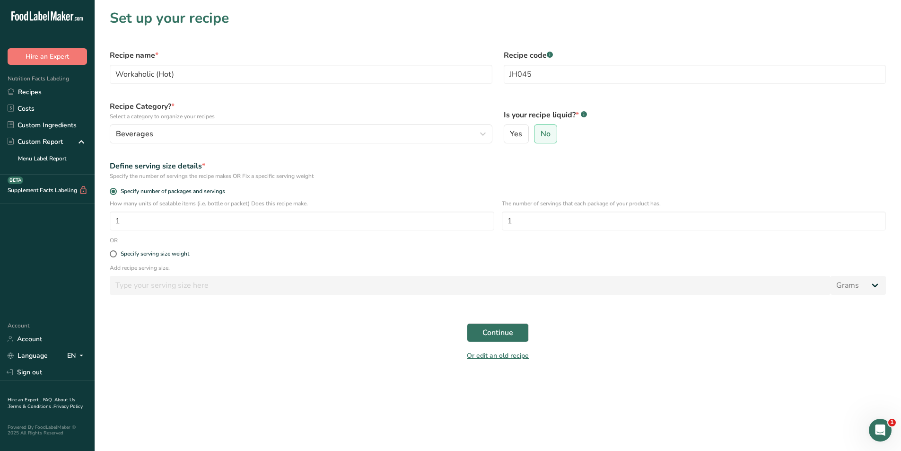
click at [480, 177] on div "Specify the number of servings the recipe makes OR Fix a specific serving weight" at bounding box center [498, 176] width 776 height 9
click at [518, 131] on span "Yes" at bounding box center [516, 133] width 12 height 9
click at [510, 131] on input "Yes" at bounding box center [507, 134] width 6 height 6
radio input "true"
radio input "false"
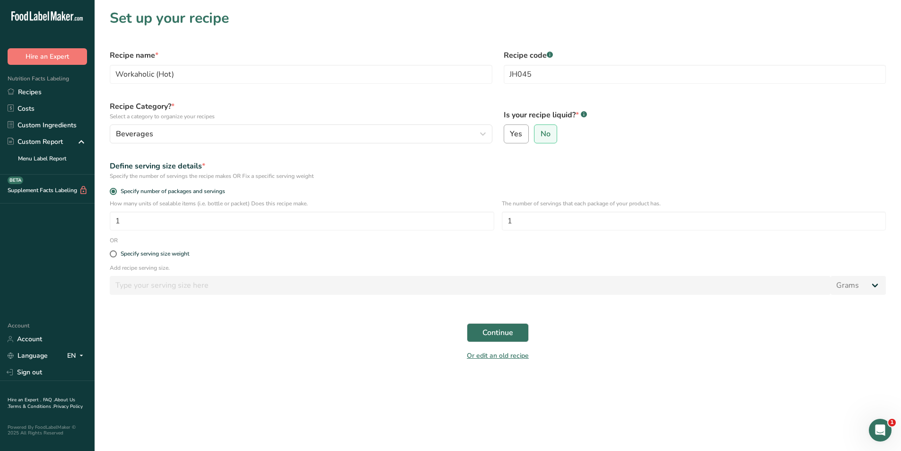
select select "22"
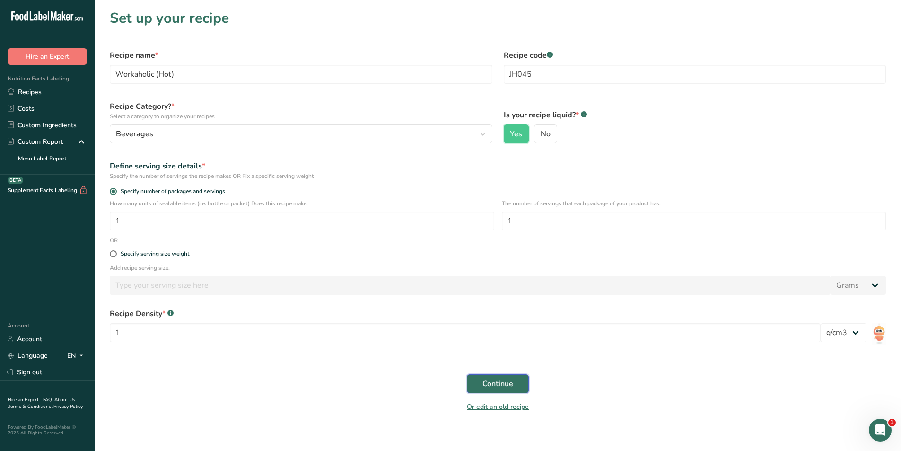
click at [494, 380] on span "Continue" at bounding box center [498, 383] width 31 height 11
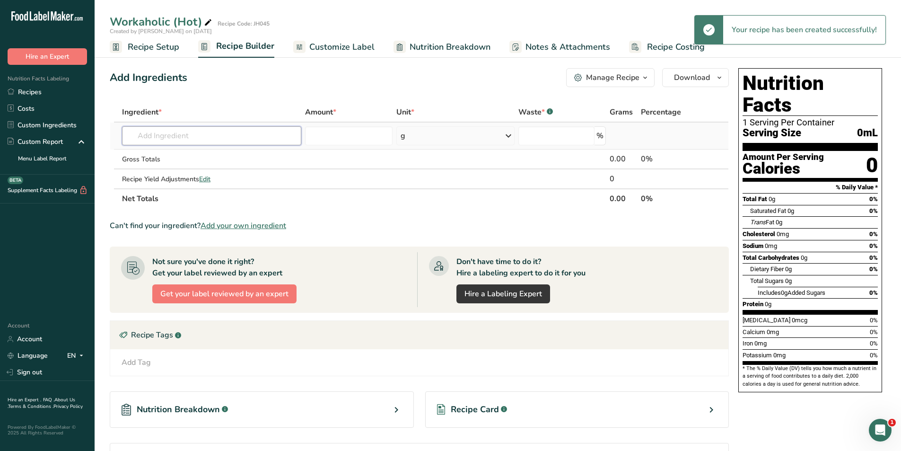
click at [183, 134] on input "text" at bounding box center [211, 135] width 179 height 19
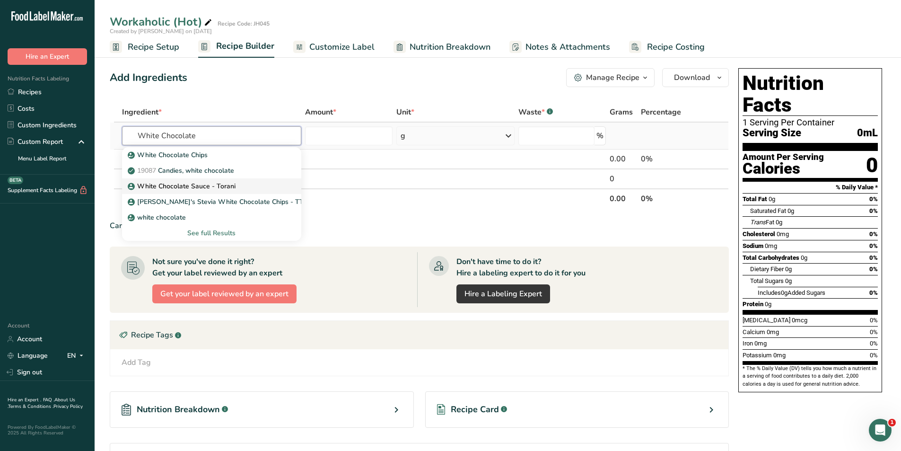
type input "White Chocolate"
click at [209, 188] on p "White Chocolate Sauce - Torani" at bounding box center [183, 186] width 106 height 10
type input "White Chocolate Sauce - Torani"
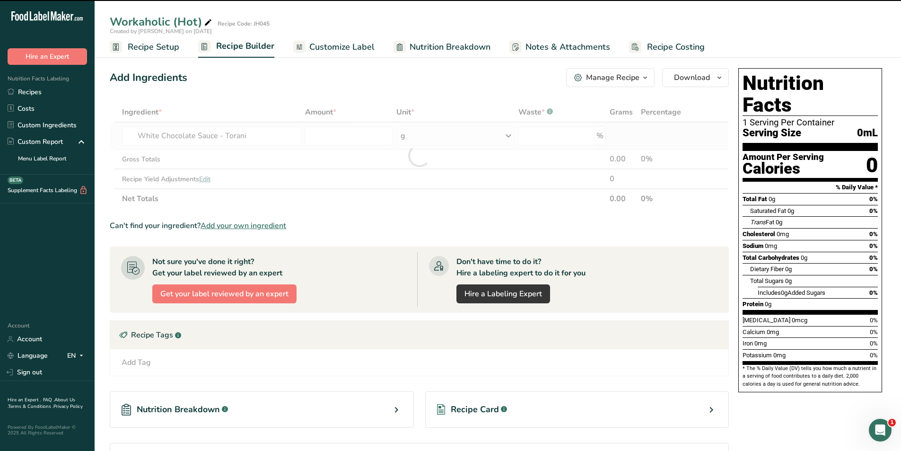
type input "0"
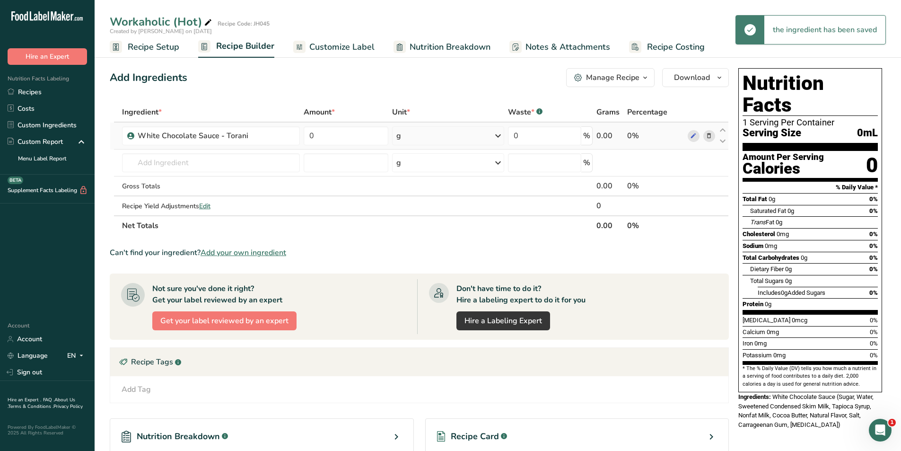
click at [424, 136] on div "g" at bounding box center [448, 135] width 113 height 19
click at [414, 256] on div "mL" at bounding box center [438, 255] width 72 height 10
drag, startPoint x: 325, startPoint y: 136, endPoint x: 308, endPoint y: 131, distance: 18.6
click at [308, 131] on input "0" at bounding box center [346, 135] width 85 height 19
type input "7"
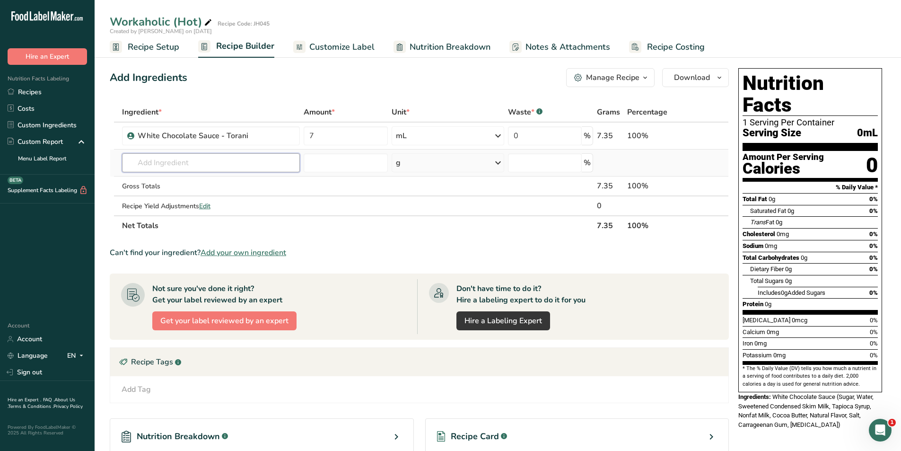
click at [266, 158] on div "Ingredient * Amount * Unit * Waste * .a-a{fill:#347362;}.b-a{fill:#fff;} Grams …" at bounding box center [419, 168] width 619 height 133
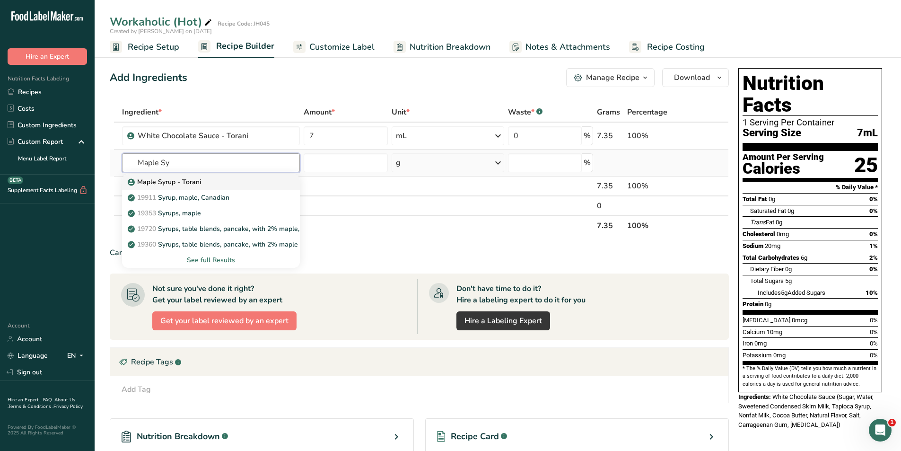
type input "Maple Sy"
click at [202, 183] on div "Maple Syrup - Torani" at bounding box center [204, 182] width 148 height 10
type input "Maple Syrup - Torani"
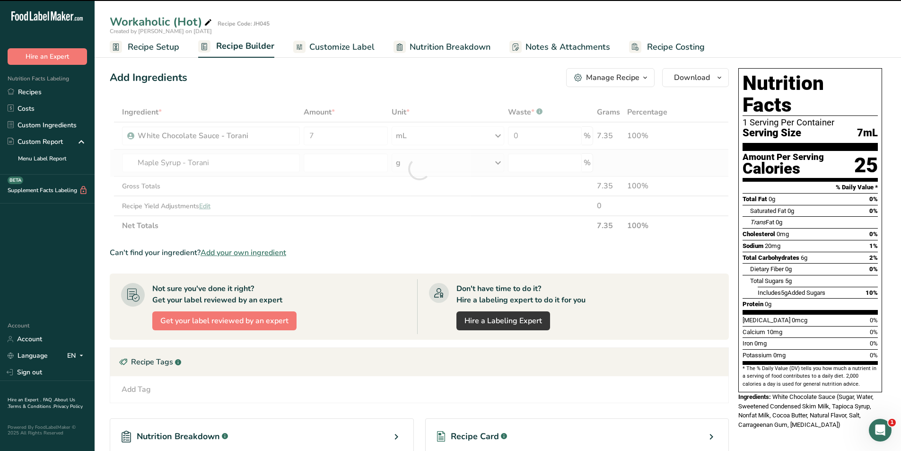
type input "0"
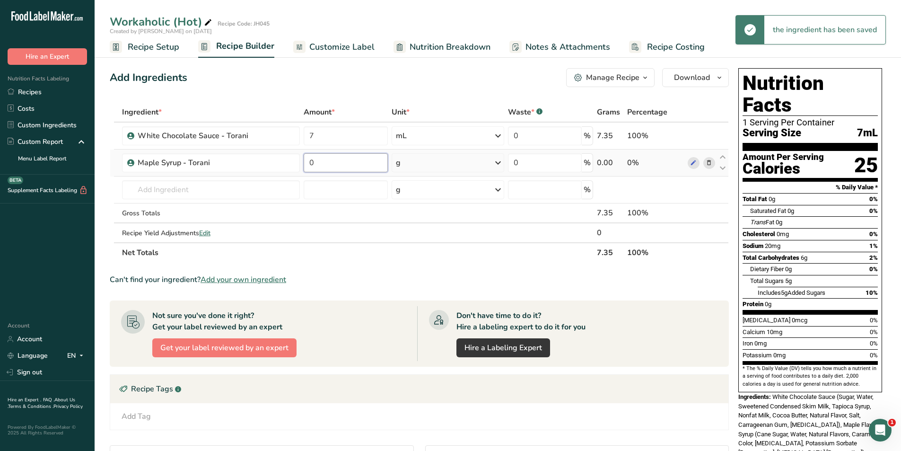
drag, startPoint x: 326, startPoint y: 157, endPoint x: 310, endPoint y: 162, distance: 17.4
click at [310, 162] on input "0" at bounding box center [346, 162] width 85 height 19
type input "14"
click at [492, 162] on div "Ingredient * Amount * Unit * Waste * .a-a{fill:#347362;}.b-a{fill:#fff;} Grams …" at bounding box center [419, 182] width 619 height 160
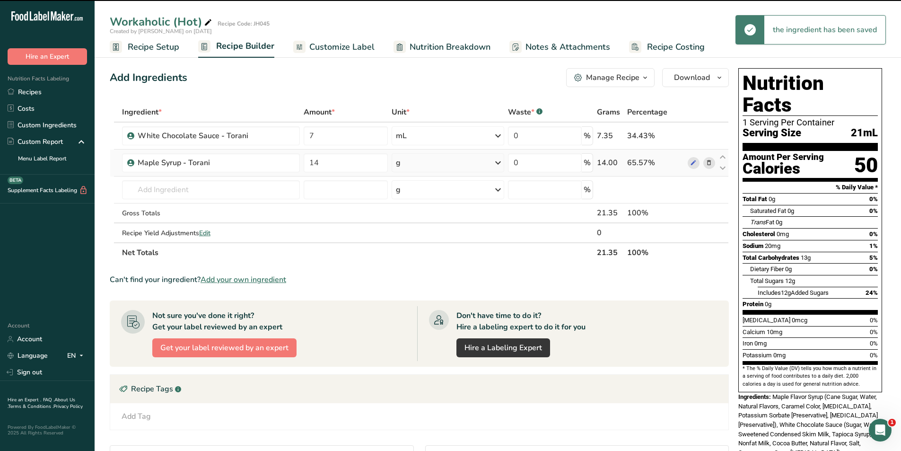
click at [493, 161] on icon at bounding box center [497, 162] width 11 height 17
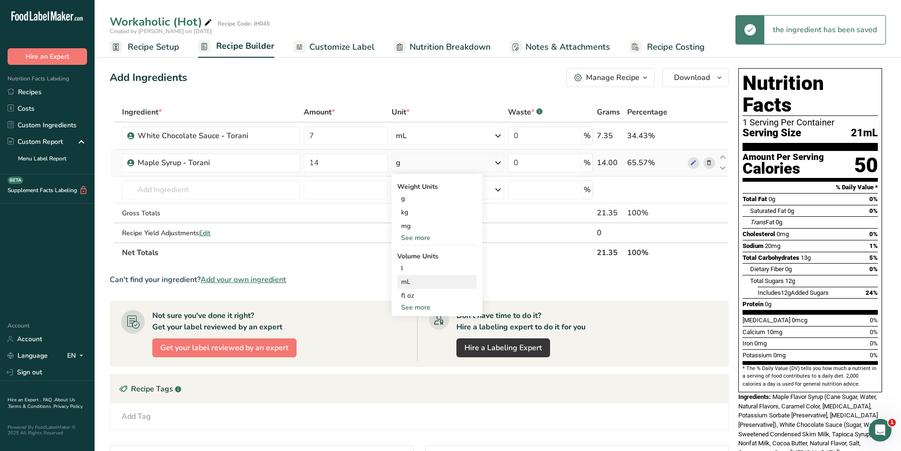
click at [420, 279] on div "mL" at bounding box center [437, 282] width 72 height 10
click at [187, 187] on input "text" at bounding box center [211, 189] width 178 height 19
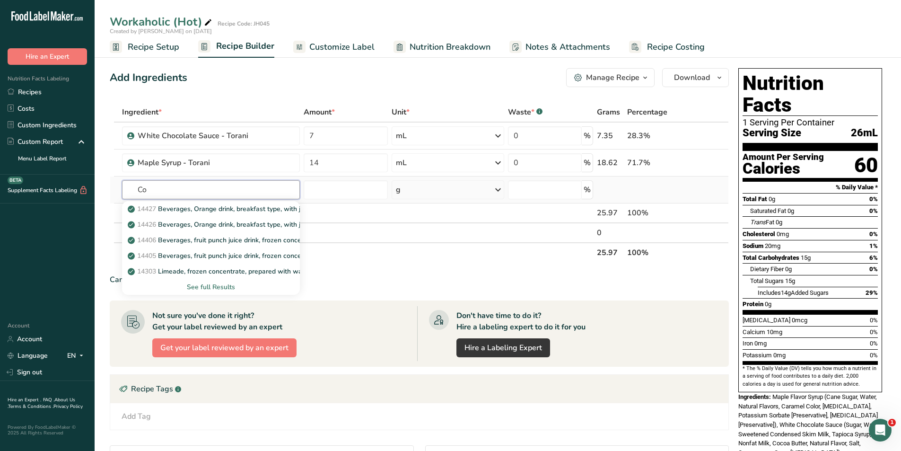
type input "C"
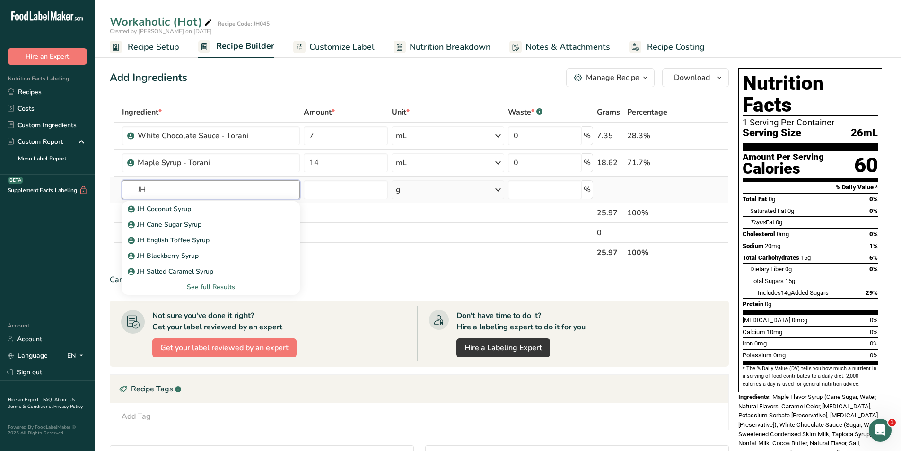
type input "J"
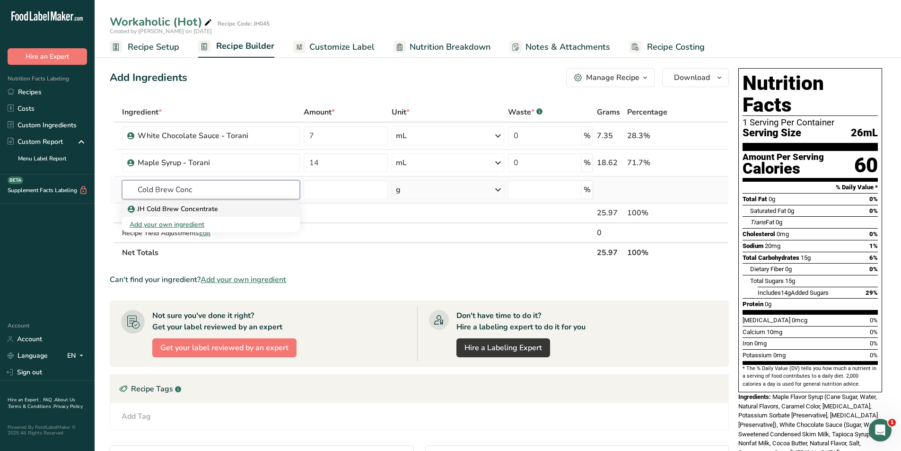
type input "Cold Brew Conc"
click at [206, 205] on p "JH Cold Brew Concentrate" at bounding box center [174, 209] width 88 height 10
type input "JH Cold Brew Concentrate"
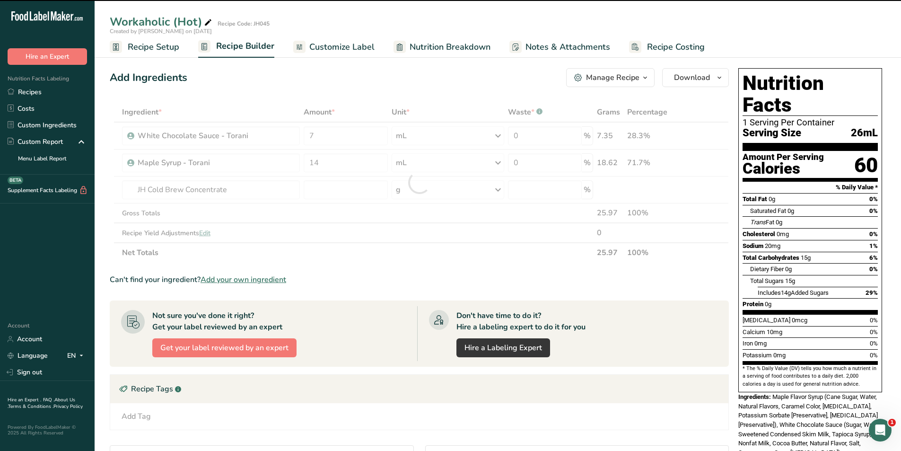
type input "0"
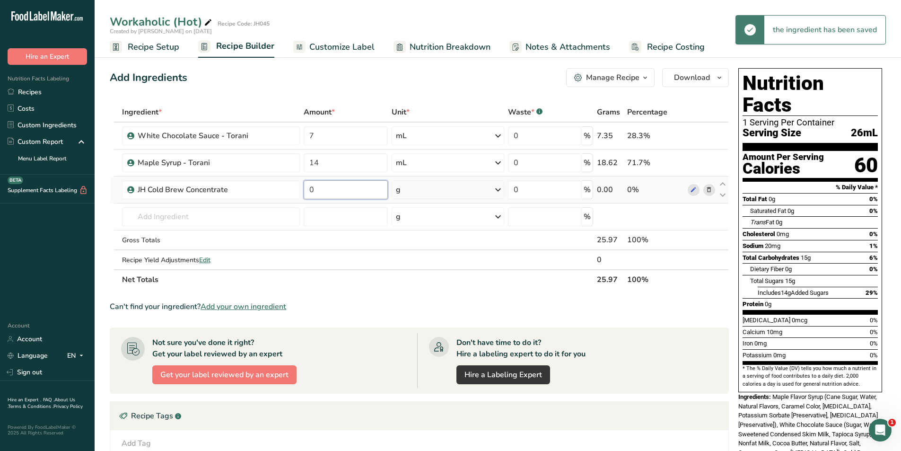
drag, startPoint x: 326, startPoint y: 189, endPoint x: 310, endPoint y: 191, distance: 16.6
click at [310, 191] on input "0" at bounding box center [346, 189] width 85 height 19
type input "2"
click at [432, 187] on div "Ingredient * Amount * Unit * Waste * .a-a{fill:#347362;}.b-a{fill:#fff;} Grams …" at bounding box center [419, 195] width 619 height 187
click at [442, 185] on div "g" at bounding box center [448, 189] width 113 height 19
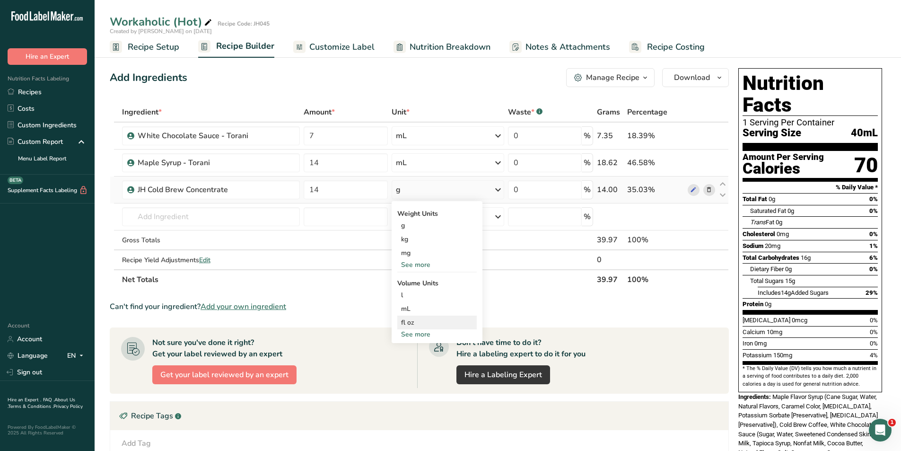
click at [413, 316] on div "fl oz" at bounding box center [436, 323] width 79 height 14
click at [412, 321] on div "fl oz" at bounding box center [437, 322] width 72 height 10
drag, startPoint x: 343, startPoint y: 188, endPoint x: 309, endPoint y: 192, distance: 34.3
click at [309, 192] on input "14" at bounding box center [345, 189] width 84 height 19
type input "2"
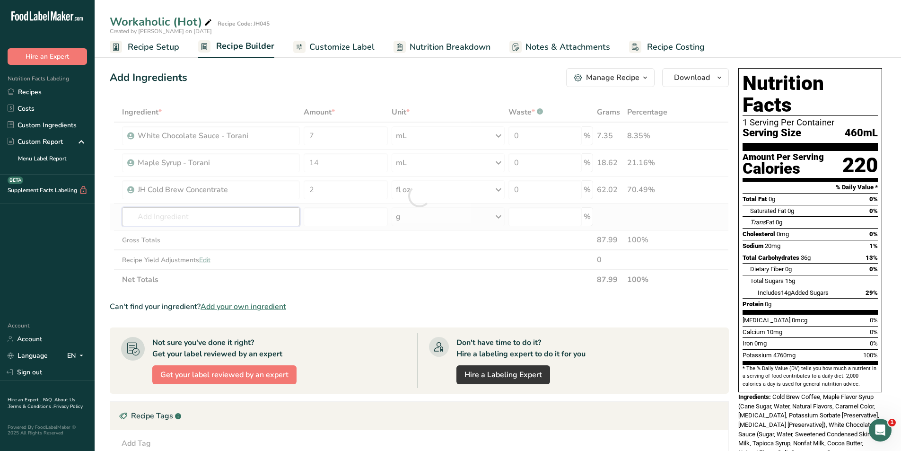
click at [217, 219] on div "Ingredient * Amount * Unit * Waste * .a-a{fill:#347362;}.b-a{fill:#fff;} Grams …" at bounding box center [419, 195] width 619 height 187
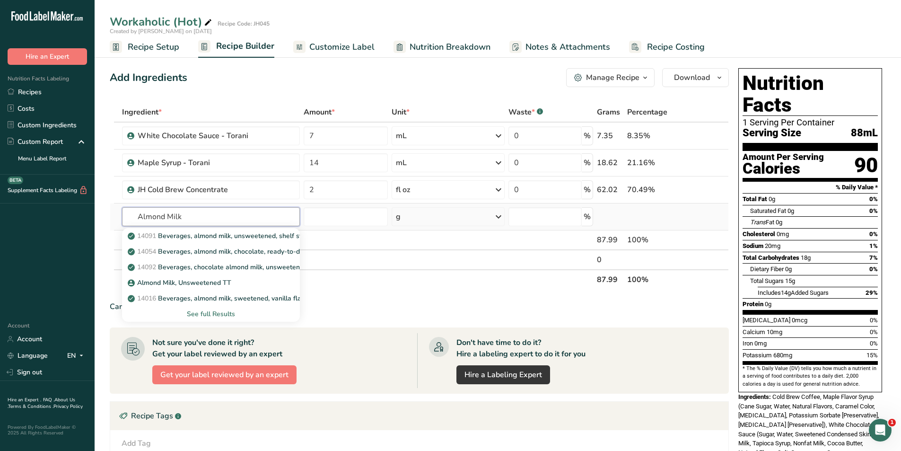
type input "Almond Milk"
click at [219, 311] on div "See full Results" at bounding box center [211, 314] width 163 height 10
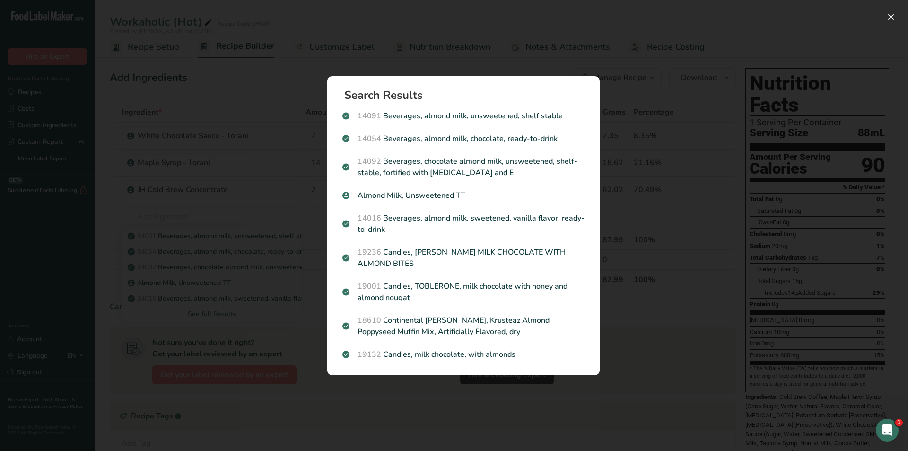
click at [324, 406] on div "Search results modal" at bounding box center [454, 225] width 908 height 451
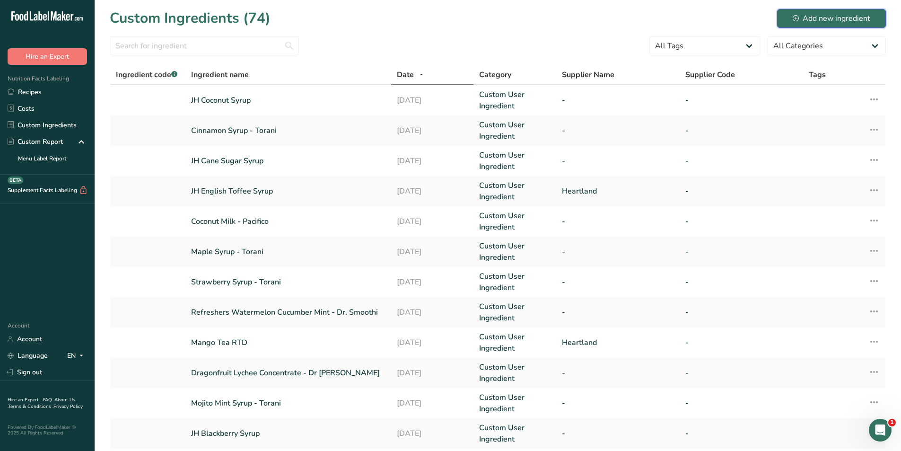
click at [816, 16] on div "Add new ingredient" at bounding box center [832, 18] width 78 height 11
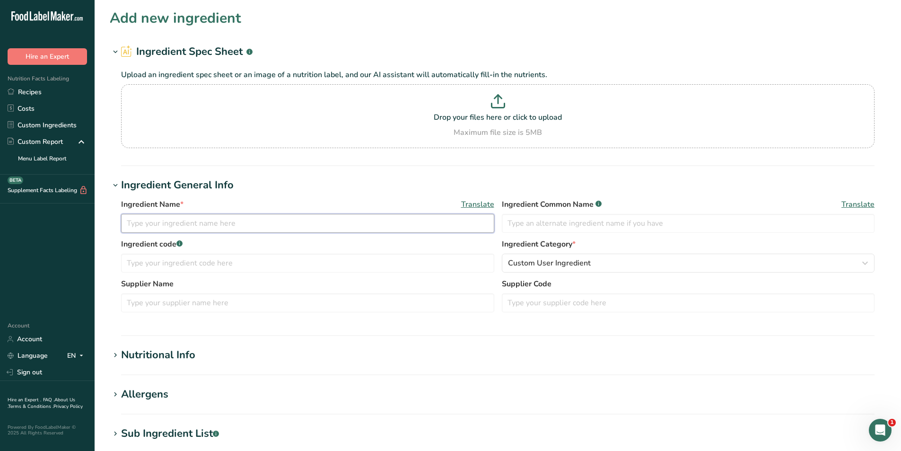
click at [212, 223] on input "text" at bounding box center [307, 223] width 373 height 19
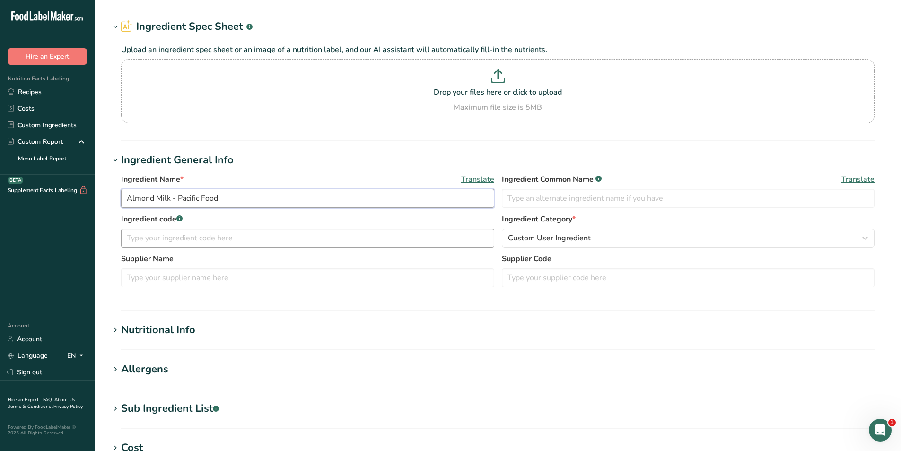
scroll to position [47, 0]
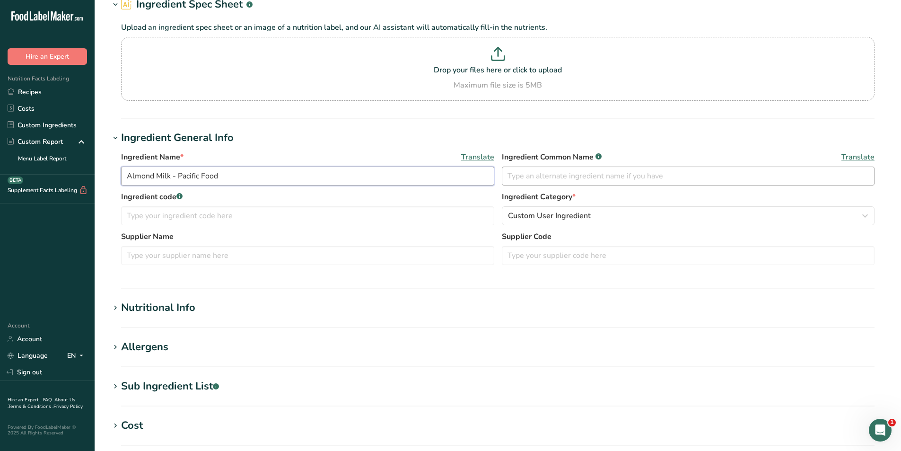
type input "Almond Milk - Pacific Food"
click at [562, 178] on input "text" at bounding box center [688, 176] width 373 height 19
click at [237, 215] on input "text" at bounding box center [307, 215] width 373 height 19
click at [568, 177] on input "text" at bounding box center [688, 176] width 373 height 19
type input "Almond Milk"
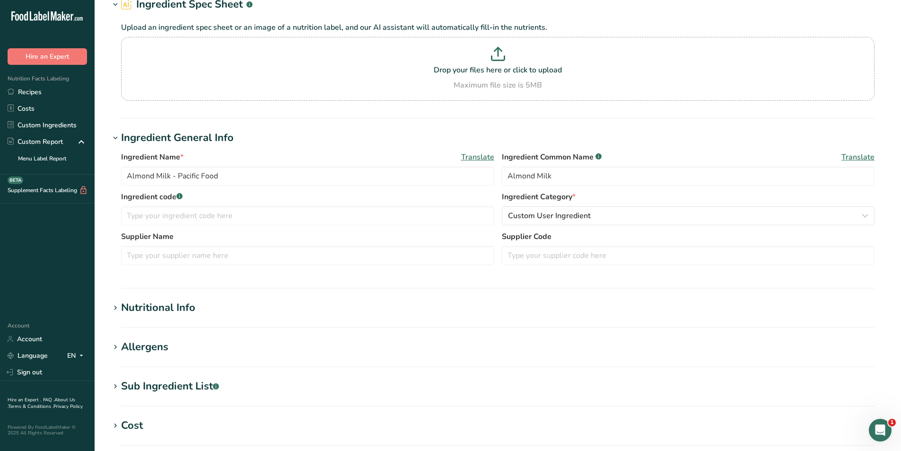
click at [178, 313] on div "Nutritional Info" at bounding box center [158, 308] width 74 height 16
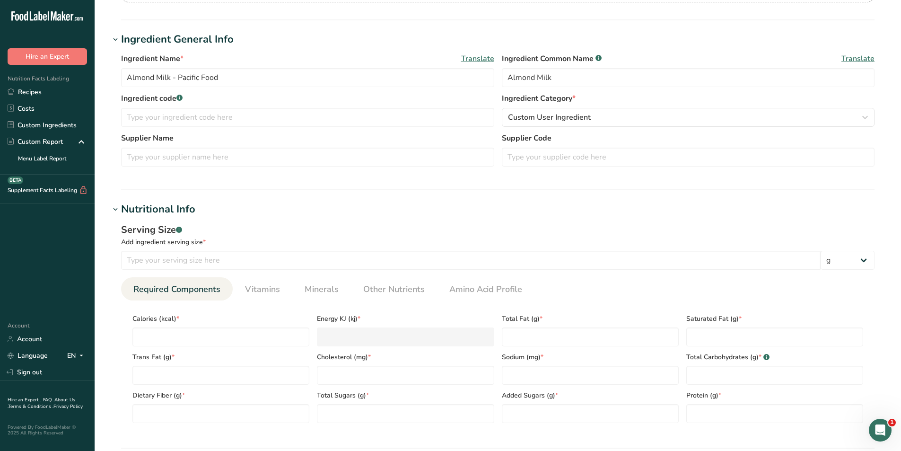
scroll to position [237, 0]
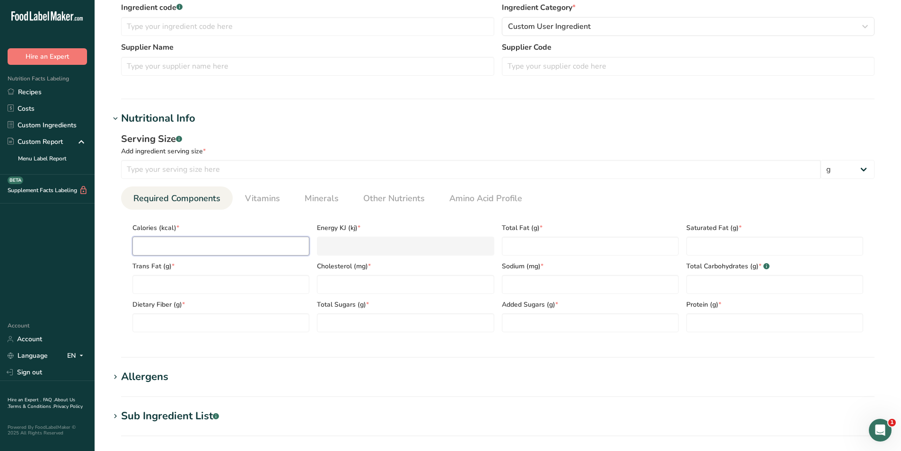
click at [209, 245] on input "number" at bounding box center [220, 246] width 177 height 19
type input "7"
type KJ "29.3"
type input "70"
type KJ "292.9"
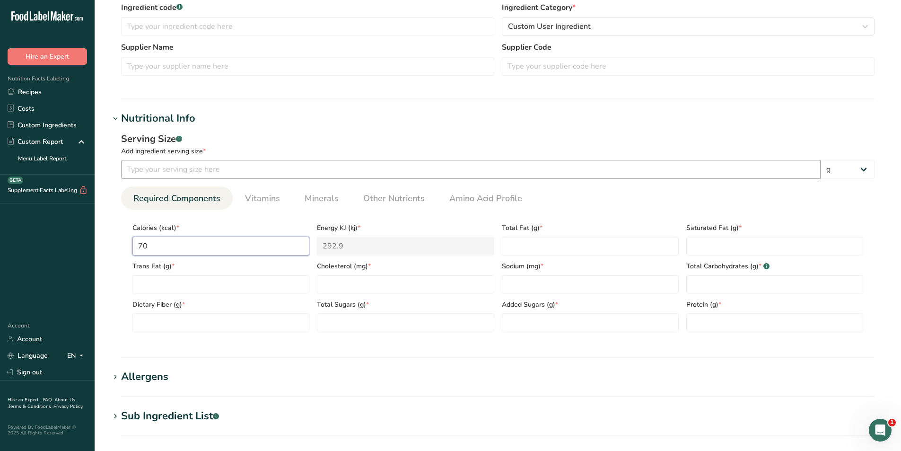
type input "70"
click at [201, 170] on input "number" at bounding box center [471, 169] width 700 height 19
type input "240"
click at [850, 170] on select "g kg mg mcg lb oz l mL fl oz tbsp tsp cup qt gallon" at bounding box center [848, 169] width 54 height 19
select select "17"
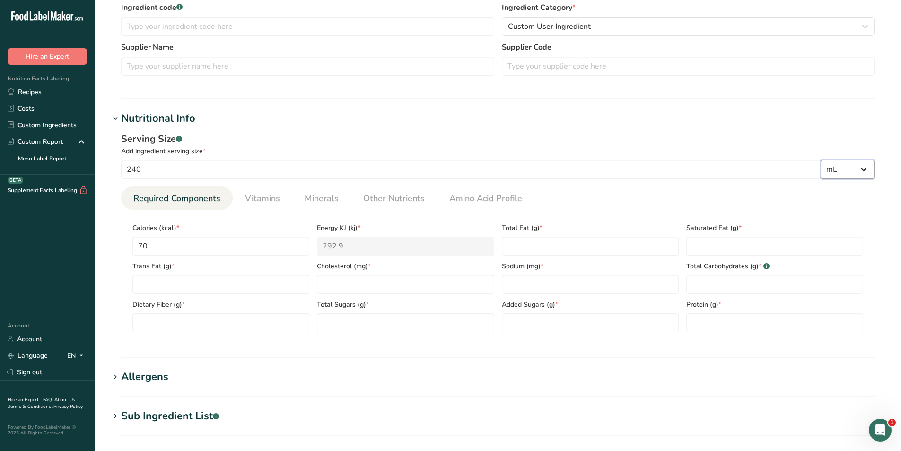
click at [821, 160] on select "g kg mg mcg lb oz l mL fl oz tbsp tsp cup qt gallon" at bounding box center [848, 169] width 54 height 19
select select "22"
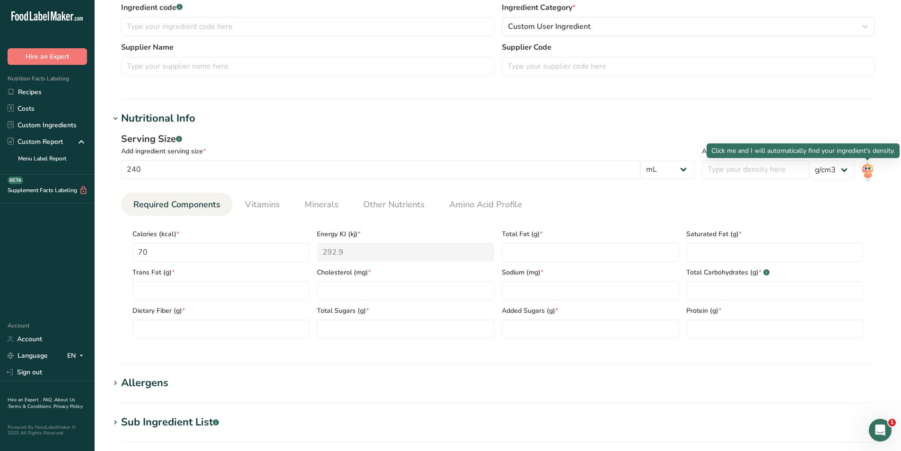
click at [868, 168] on img at bounding box center [868, 170] width 14 height 21
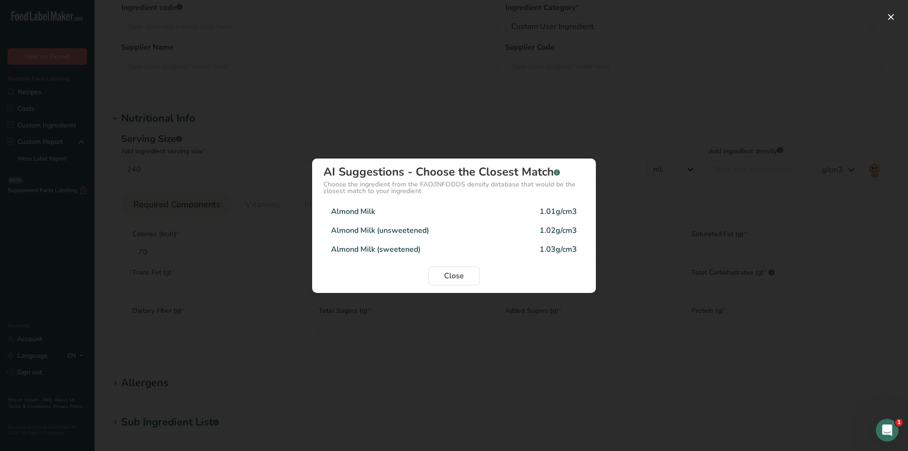
click at [367, 212] on div "Almond Milk" at bounding box center [353, 211] width 44 height 11
type input "1.01"
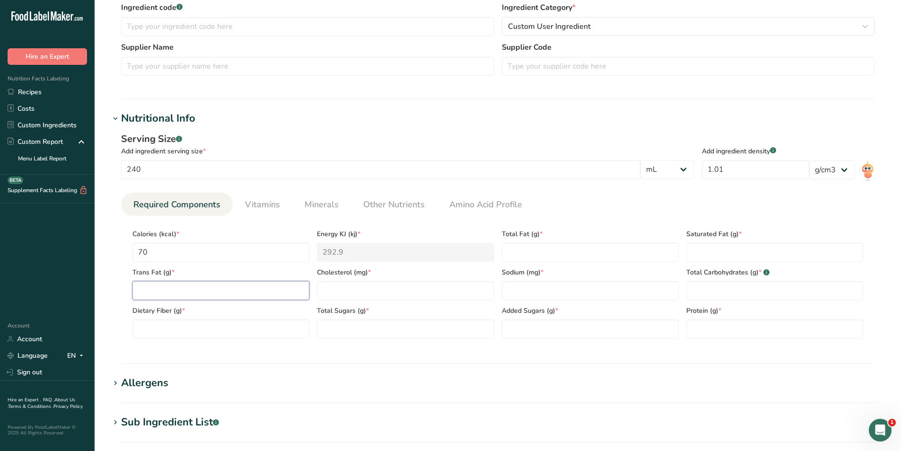
click at [173, 282] on Fat "number" at bounding box center [220, 290] width 177 height 19
click at [184, 255] on input "70" at bounding box center [220, 252] width 177 height 19
type Fat "4"
type Fat "0"
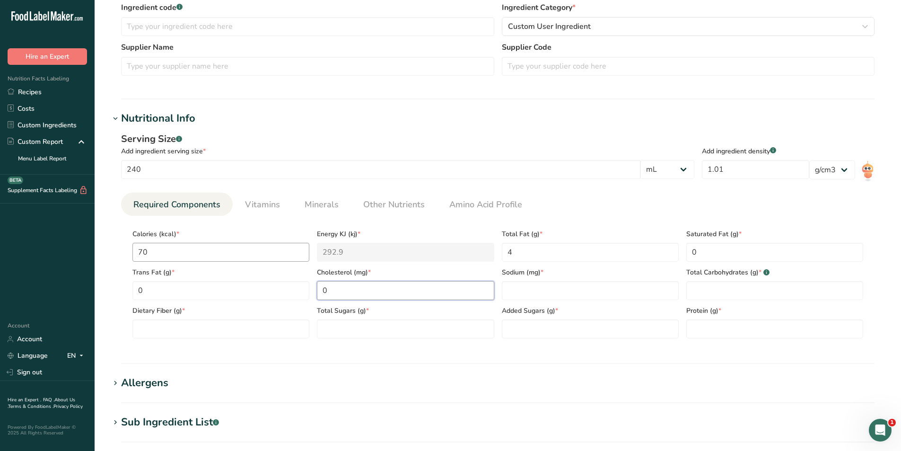
type input "0"
type input "150"
type Carbohydrates "9"
type Fiber "0"
type Sugars "8"
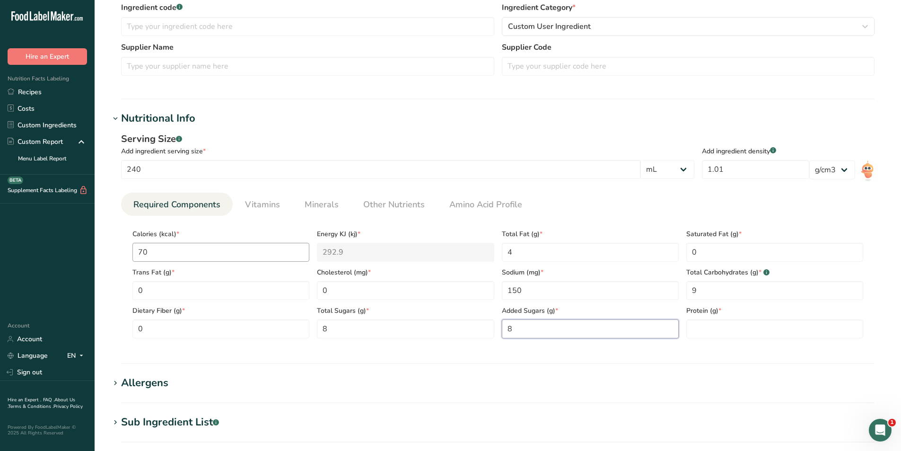
type Sugars "8"
type input "1"
click at [272, 207] on span "Vitamins" at bounding box center [262, 204] width 35 height 13
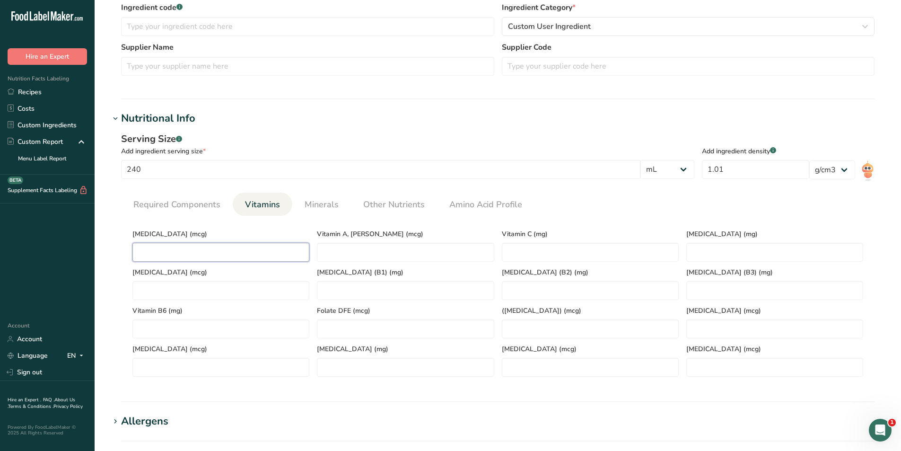
click at [221, 257] on D "number" at bounding box center [220, 252] width 177 height 19
type D "0"
click at [326, 205] on span "Minerals" at bounding box center [322, 204] width 34 height 13
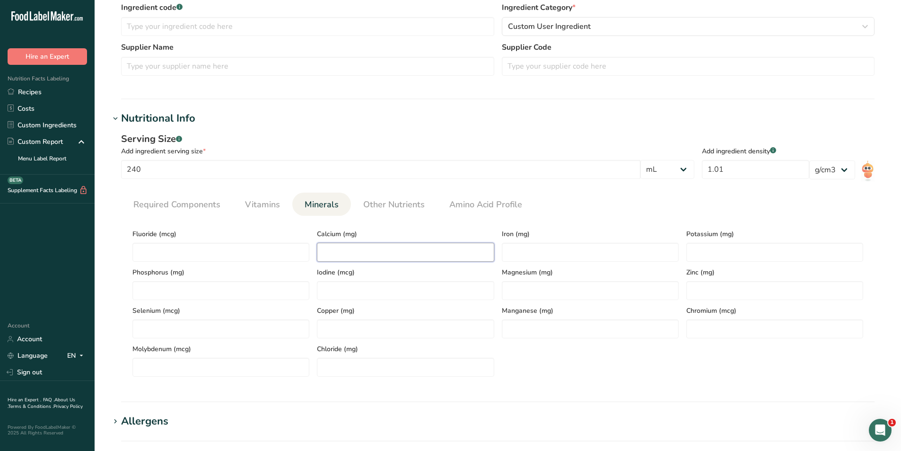
click at [351, 254] on input "number" at bounding box center [405, 252] width 177 height 19
type input "30"
type input "0.2"
type input "180"
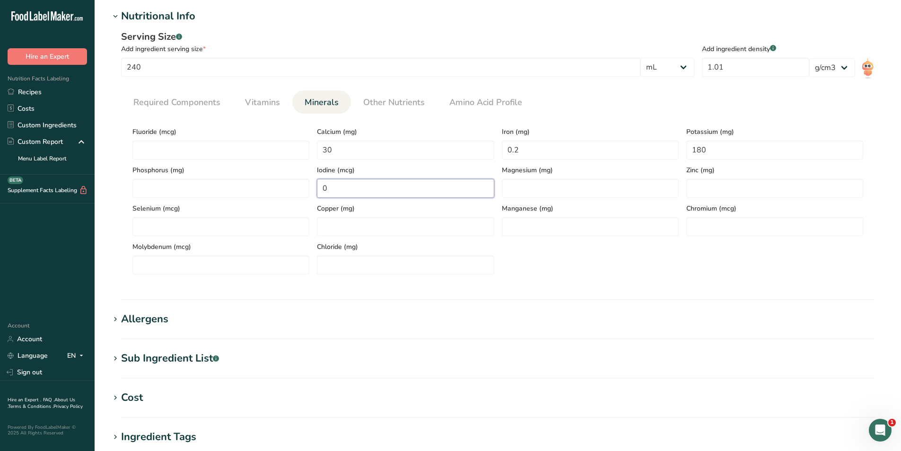
scroll to position [426, 0]
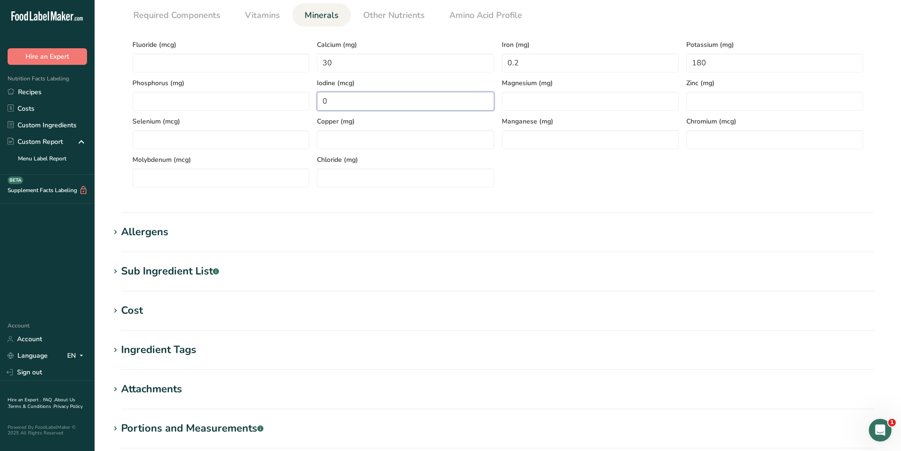
type input "0"
click at [185, 271] on div "Sub Ingredient List .a-a{fill:#347362;}.b-a{fill:#fff;}" at bounding box center [170, 272] width 98 height 16
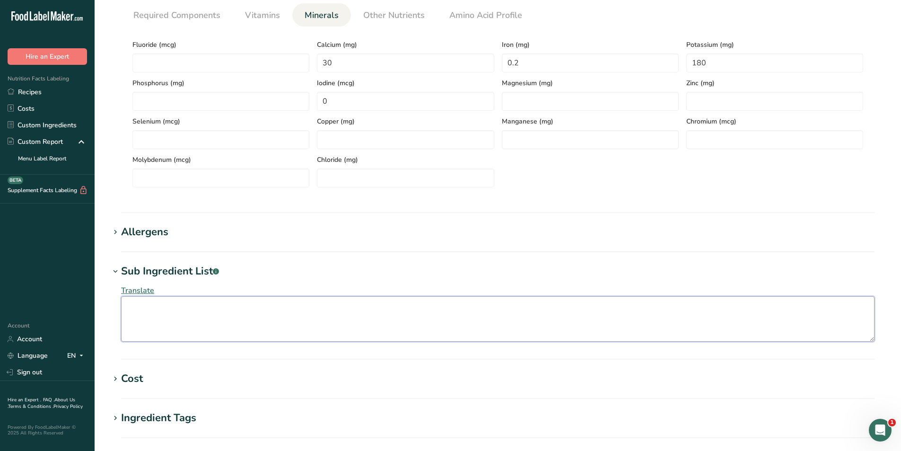
click at [162, 310] on textarea at bounding box center [498, 318] width 754 height 45
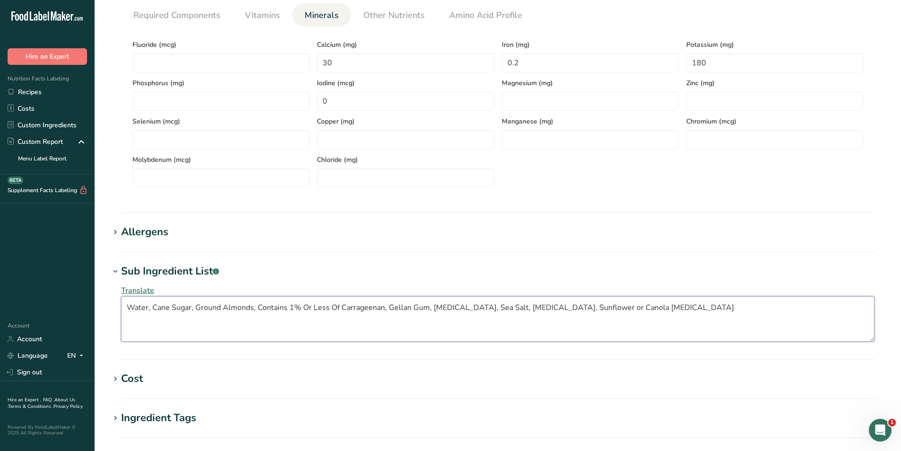
drag, startPoint x: 400, startPoint y: 310, endPoint x: 384, endPoint y: 318, distance: 18.4
click at [384, 318] on textarea "Water, Cane Sugar, Ground Almonds, Contains 1% Or Less Of Carrageenan, Gellan G…" at bounding box center [498, 318] width 754 height 45
click at [690, 312] on textarea "Water, Cane Sugar, Ground Almonds, Contains 1% Or Less Of Carrageenan, Gellan G…" at bounding box center [498, 318] width 754 height 45
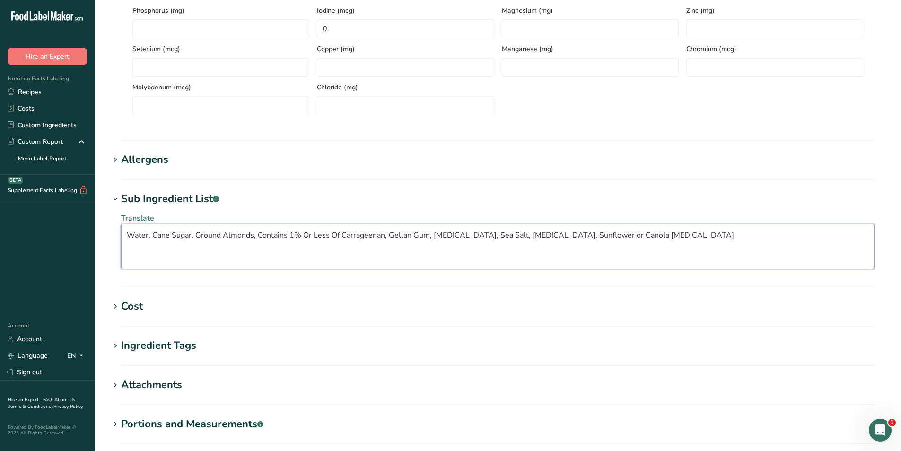
scroll to position [417, 0]
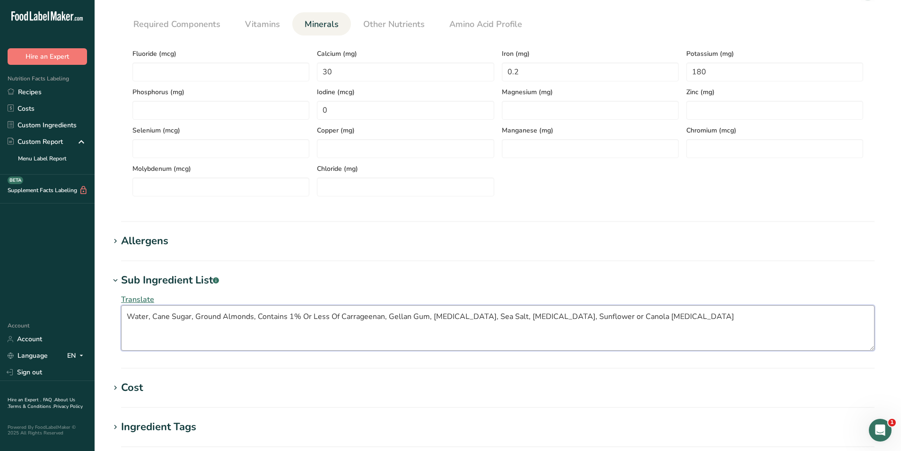
type textarea "Water, Cane Sugar, Ground Almonds, Contains 1% Or Less Of Carrageenan, Gellan G…"
click at [170, 246] on h1 "Allergens" at bounding box center [498, 241] width 776 height 16
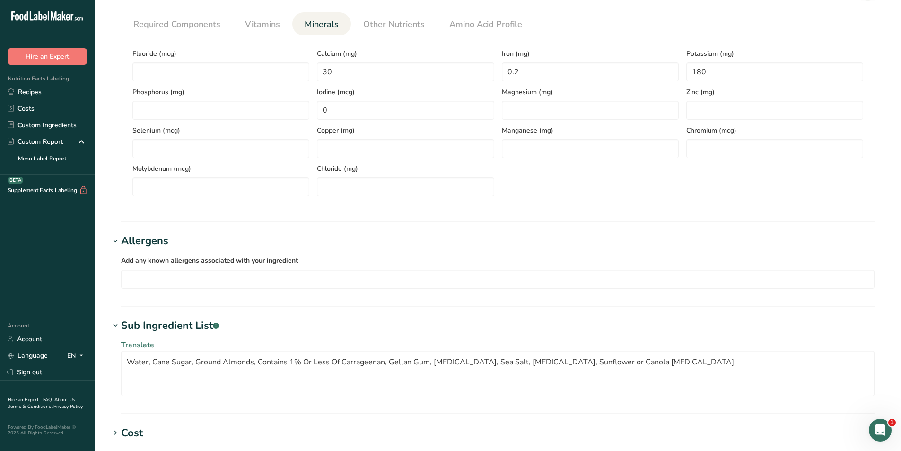
click at [242, 294] on div "Add any known allergens associated with your ingredient Soy Tree Nuts Wheat Mil…" at bounding box center [498, 271] width 776 height 45
click at [250, 282] on input "text" at bounding box center [498, 279] width 753 height 15
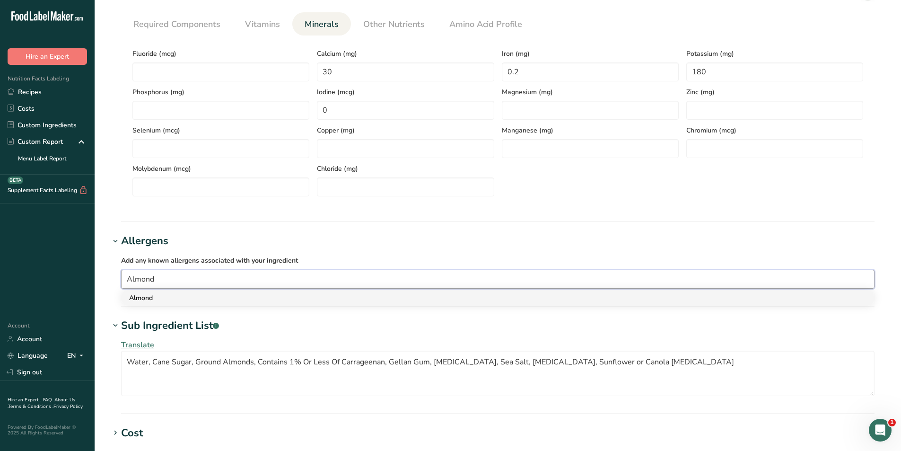
type input "Almond"
click at [177, 293] on div "Almond" at bounding box center [490, 298] width 722 height 10
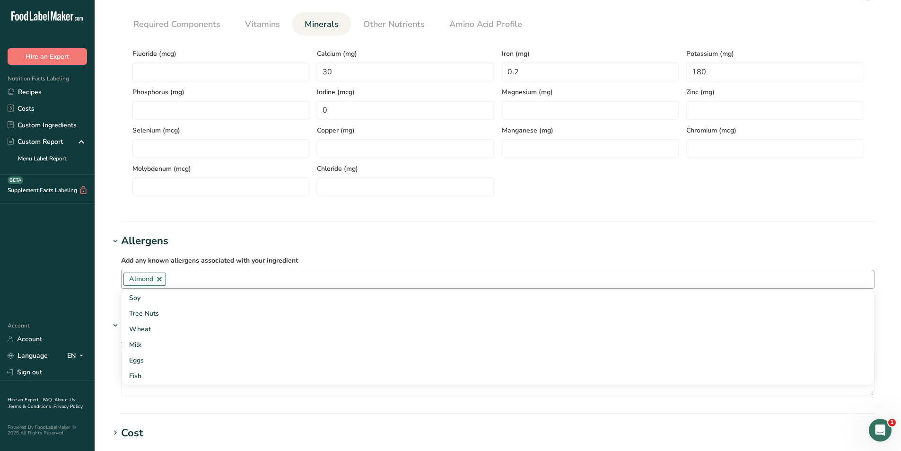
click at [344, 241] on h1 "Allergens" at bounding box center [498, 241] width 776 height 16
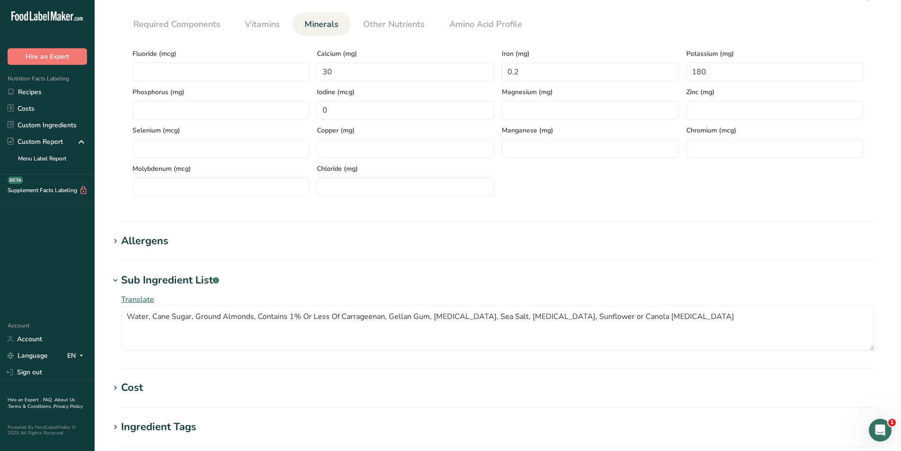
click at [190, 243] on h1 "Allergens" at bounding box center [498, 241] width 776 height 16
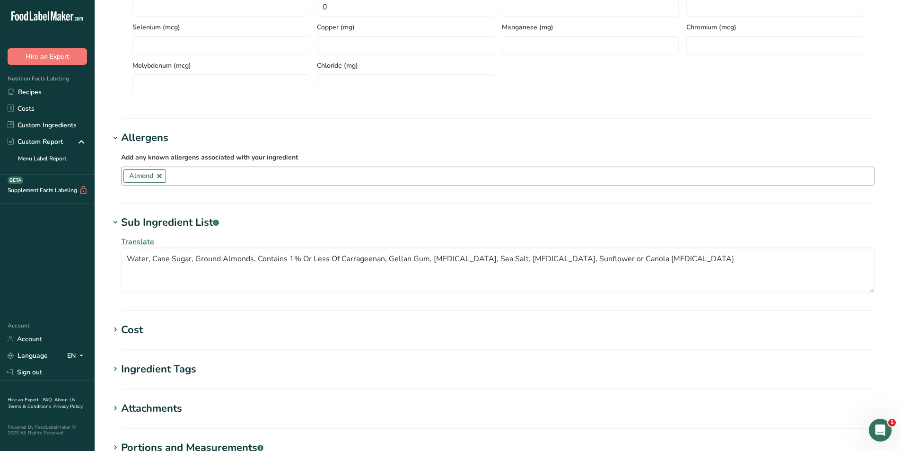
scroll to position [651, 0]
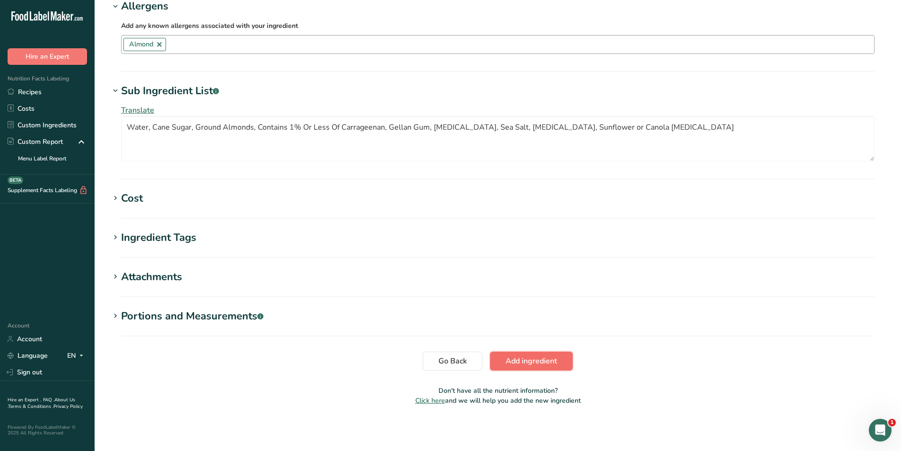
click at [537, 359] on span "Add ingredient" at bounding box center [532, 360] width 52 height 11
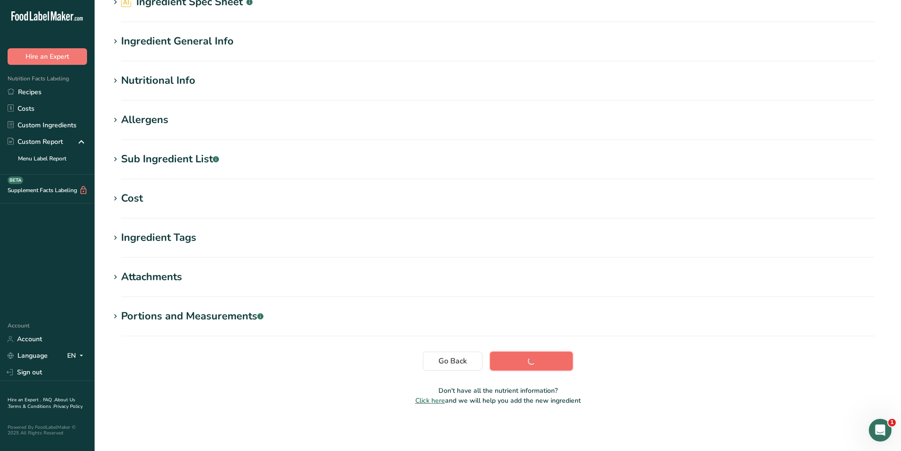
scroll to position [50, 0]
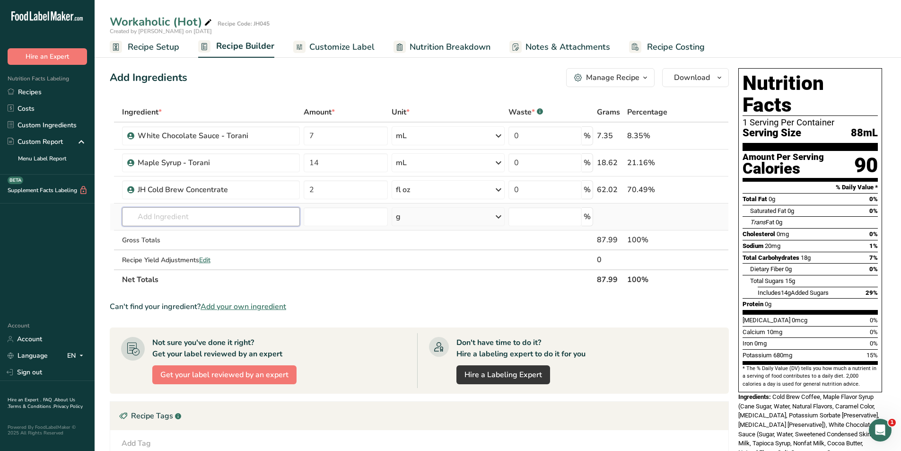
click at [159, 219] on input "text" at bounding box center [211, 216] width 178 height 19
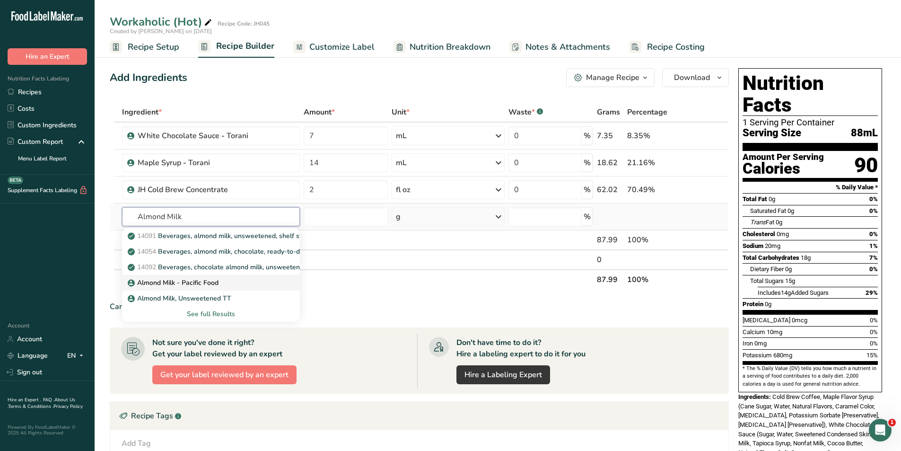
type input "Almond Milk"
click at [214, 283] on p "Almond Milk - Pacific Food" at bounding box center [174, 283] width 89 height 10
type input "Almond Milk - Pacific Food"
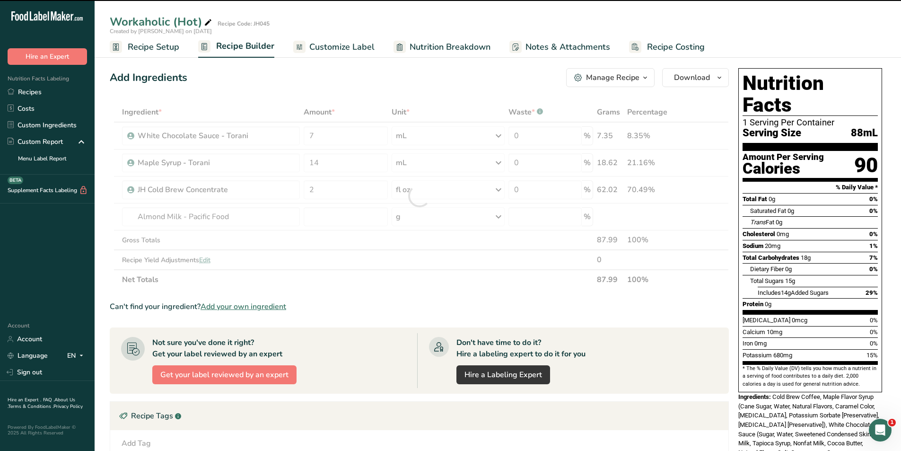
type input "0"
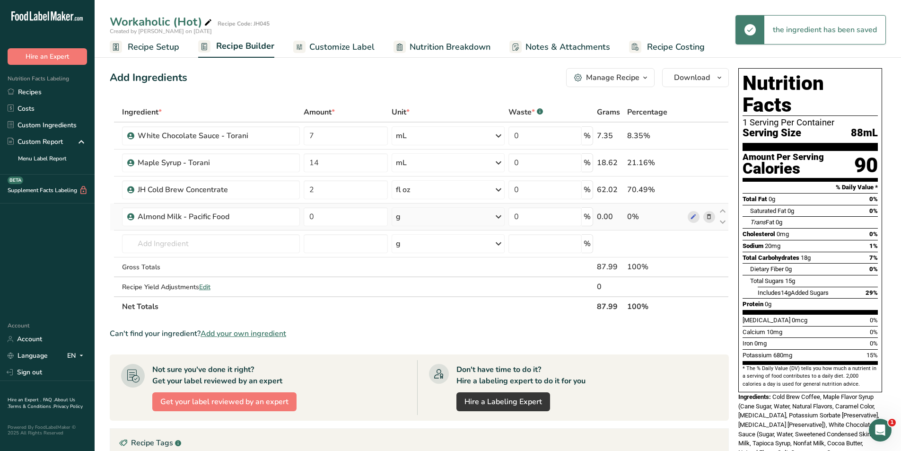
click at [441, 214] on div "g" at bounding box center [448, 216] width 113 height 19
click at [415, 344] on div "fl oz" at bounding box center [436, 350] width 79 height 14
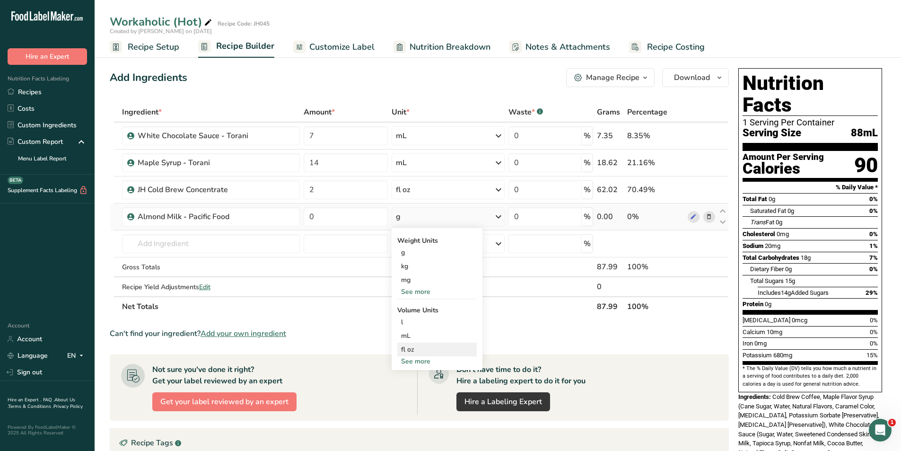
click at [415, 349] on div "fl oz" at bounding box center [437, 349] width 72 height 10
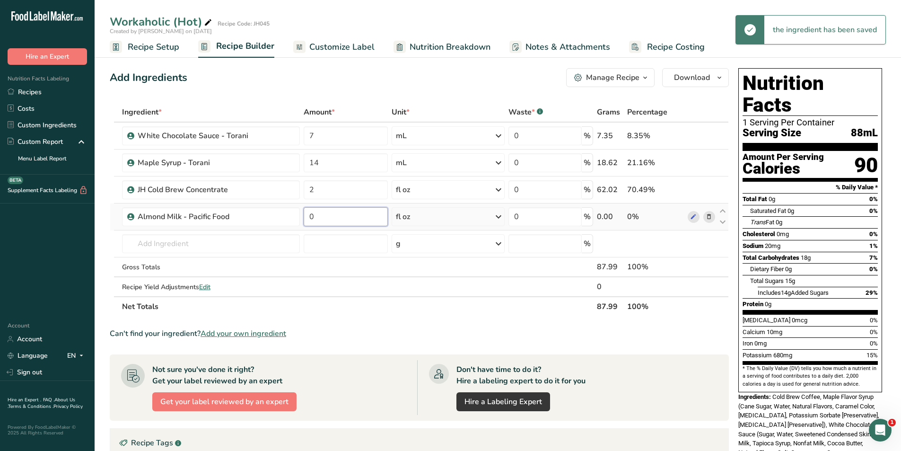
drag, startPoint x: 323, startPoint y: 217, endPoint x: 302, endPoint y: 216, distance: 21.3
click at [302, 216] on td "0" at bounding box center [346, 216] width 88 height 27
click at [333, 220] on input "100" at bounding box center [345, 216] width 84 height 19
click at [327, 218] on input "100" at bounding box center [345, 216] width 84 height 19
type input "10"
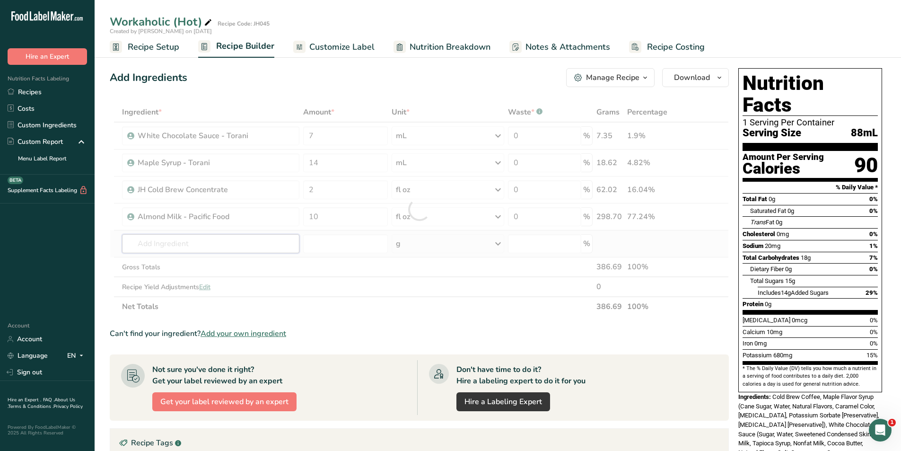
click at [157, 239] on div "Ingredient * Amount * Unit * Waste * .a-a{fill:#347362;}.b-a{fill:#fff;} Grams …" at bounding box center [419, 209] width 619 height 214
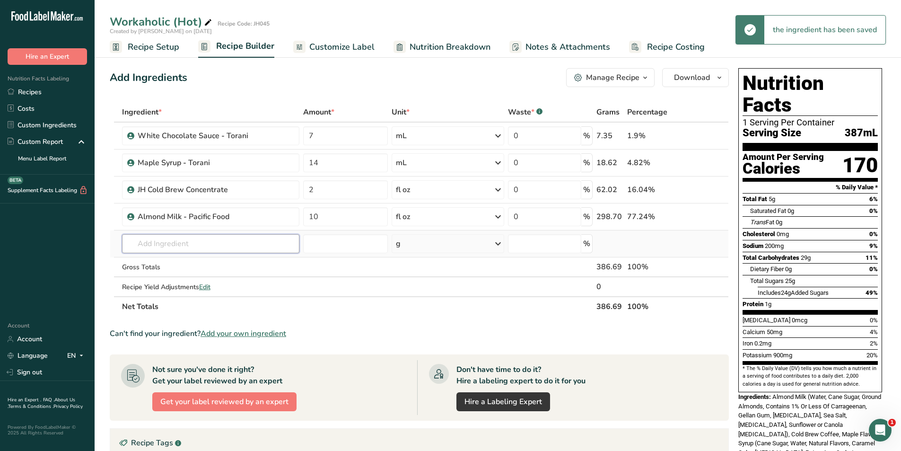
click at [170, 244] on input "text" at bounding box center [211, 243] width 178 height 19
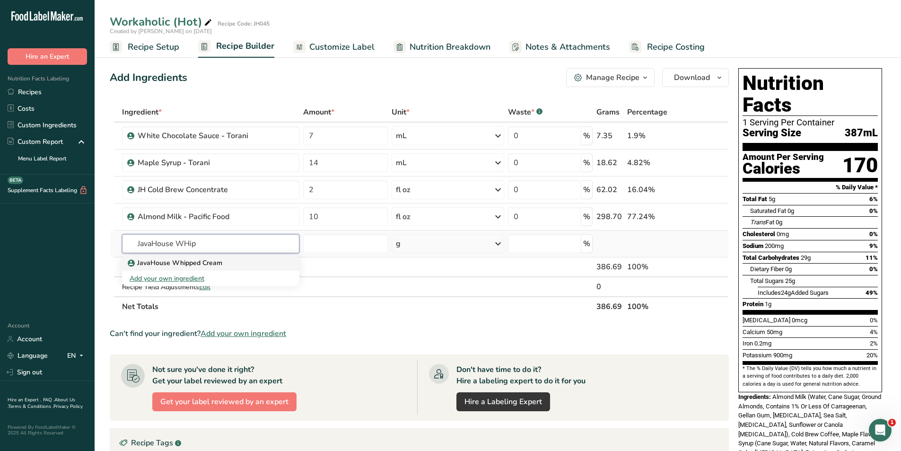
type input "JavaHouse WHip"
click at [206, 262] on p "JavaHouse Whipped Cream" at bounding box center [176, 263] width 93 height 10
type input "JavaHouse Whipped Cream"
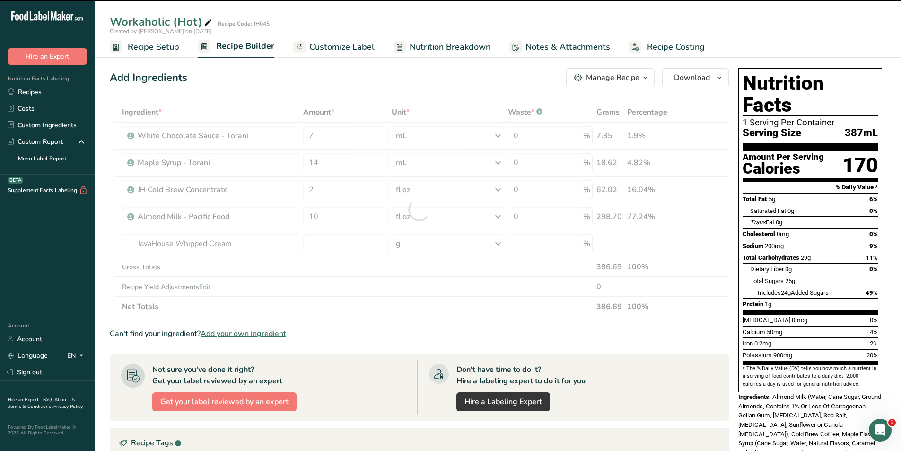
type input "0"
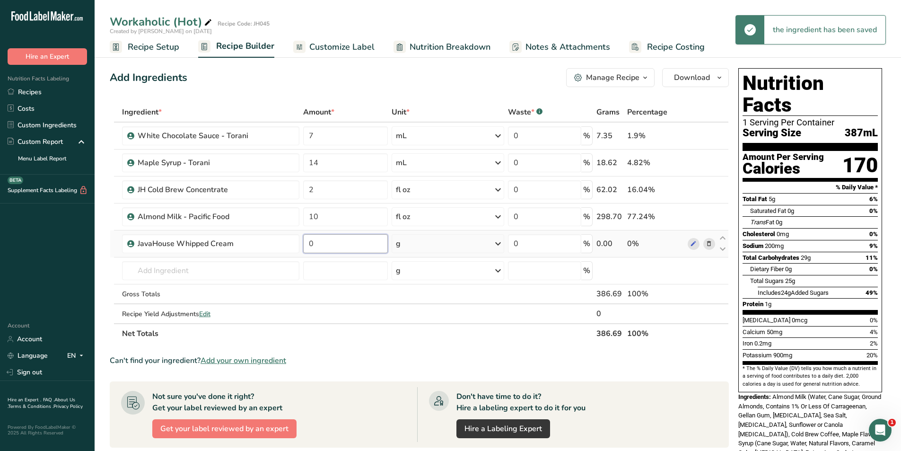
drag, startPoint x: 329, startPoint y: 246, endPoint x: 310, endPoint y: 245, distance: 19.4
click at [310, 245] on input "0" at bounding box center [345, 243] width 84 height 19
type input "28"
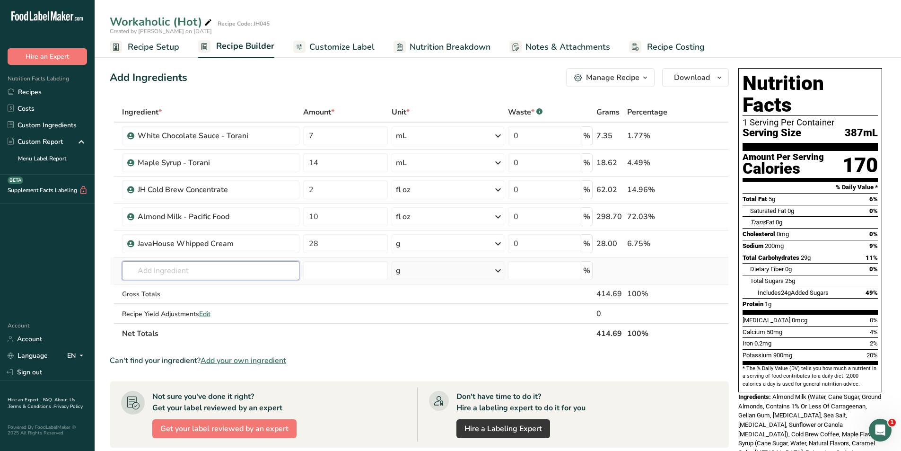
click at [228, 270] on div "Ingredient * Amount * Unit * Waste * .a-a{fill:#347362;}.b-a{fill:#fff;} Grams …" at bounding box center [419, 222] width 619 height 241
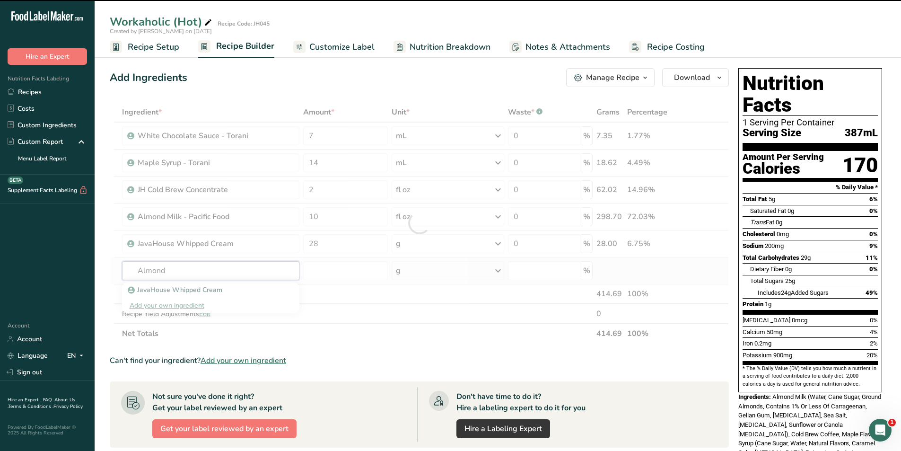
type input "Almond"
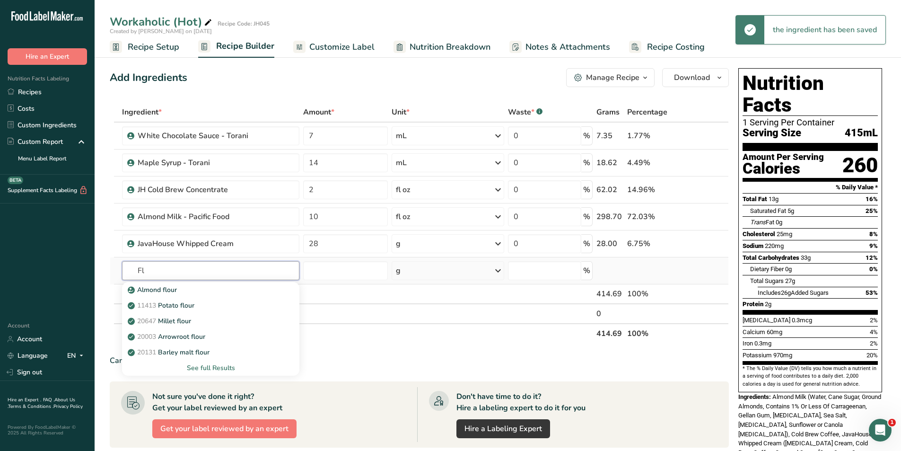
type input "F"
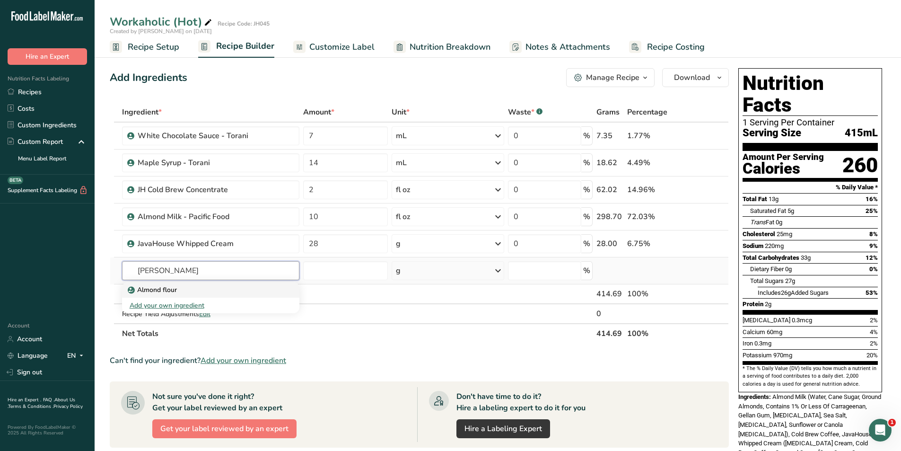
type input "[PERSON_NAME]"
click at [158, 290] on p "Almond flour" at bounding box center [153, 290] width 47 height 10
type input "Almond flour"
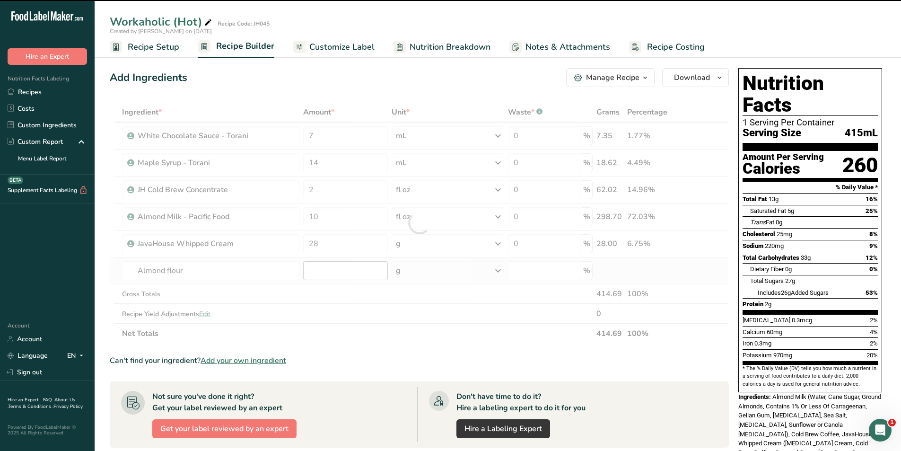
type input "0"
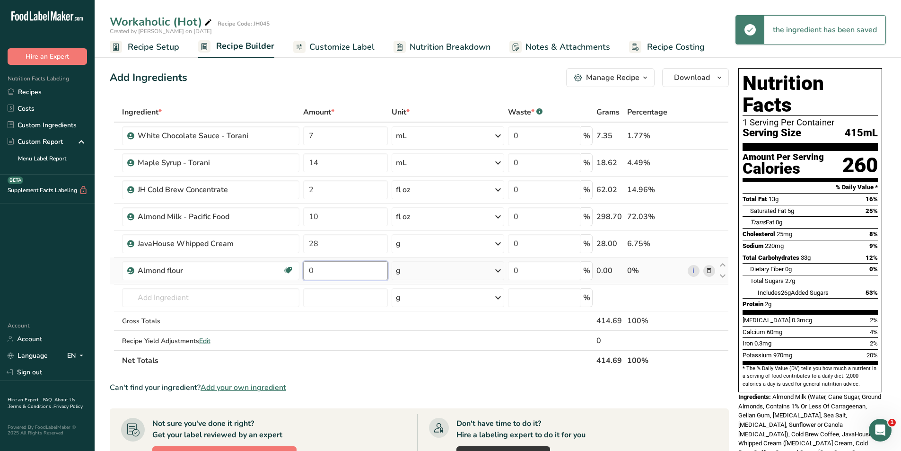
drag, startPoint x: 324, startPoint y: 270, endPoint x: 308, endPoint y: 272, distance: 15.7
click at [308, 272] on input "0" at bounding box center [345, 270] width 84 height 19
type input "2"
click at [410, 369] on div "Ingredient * Amount * Unit * Waste * .a-a{fill:#347362;}.b-a{fill:#fff;} Grams …" at bounding box center [419, 236] width 619 height 268
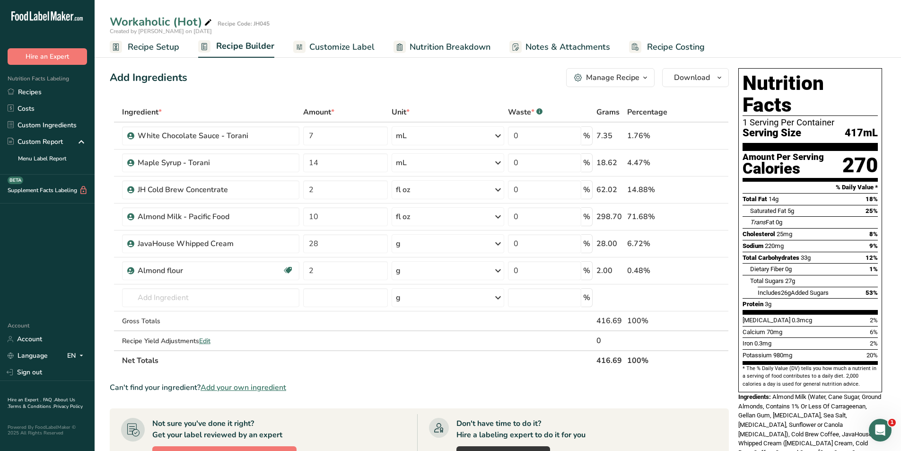
click at [331, 48] on span "Customize Label" at bounding box center [341, 47] width 65 height 13
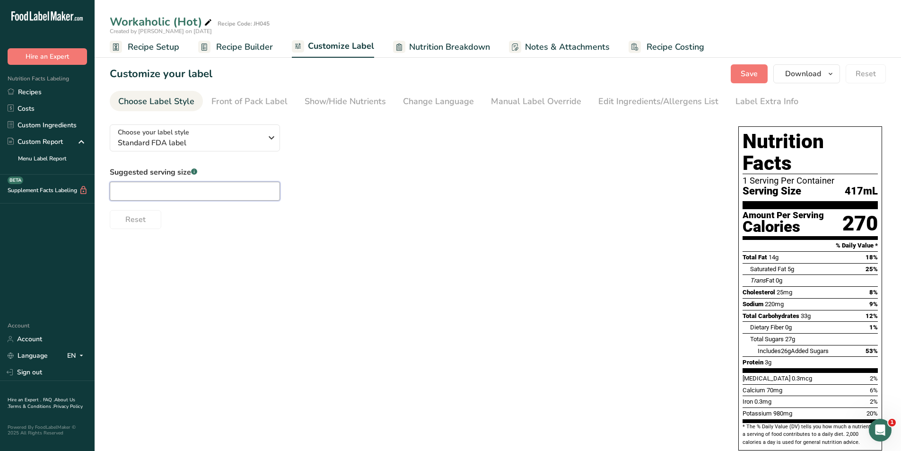
click at [144, 191] on input "text" at bounding box center [195, 191] width 170 height 19
type input "16oz"
click at [254, 101] on div "Front of Pack Label" at bounding box center [249, 101] width 76 height 13
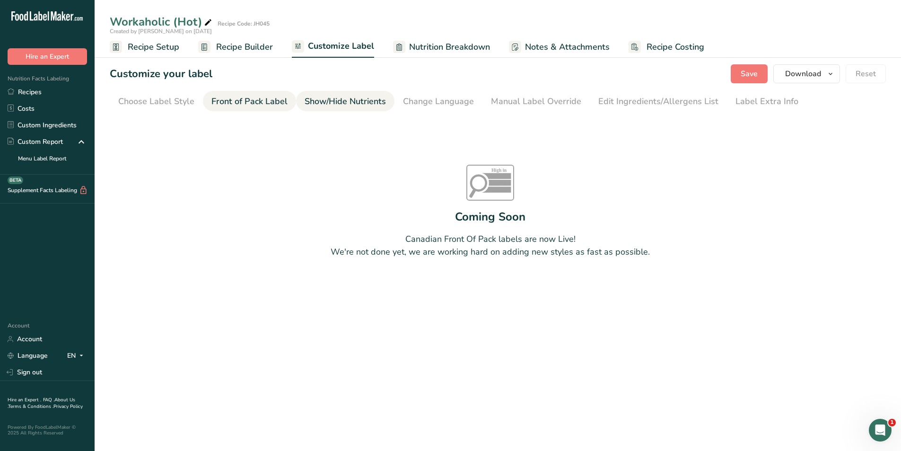
click at [333, 97] on div "Show/Hide Nutrients" at bounding box center [345, 101] width 81 height 13
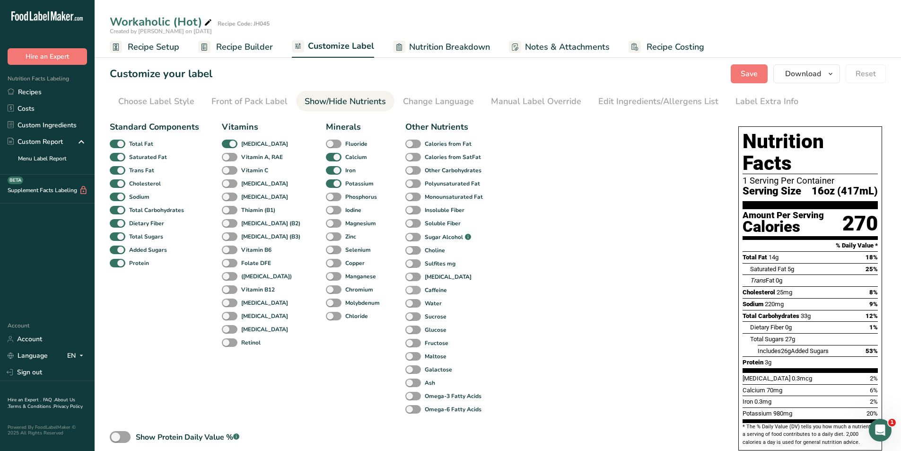
click at [405, 290] on span at bounding box center [413, 290] width 16 height 9
click at [405, 290] on input "Caffeine" at bounding box center [408, 290] width 6 height 6
checkbox input "true"
click at [424, 100] on div "Change Language" at bounding box center [438, 101] width 71 height 13
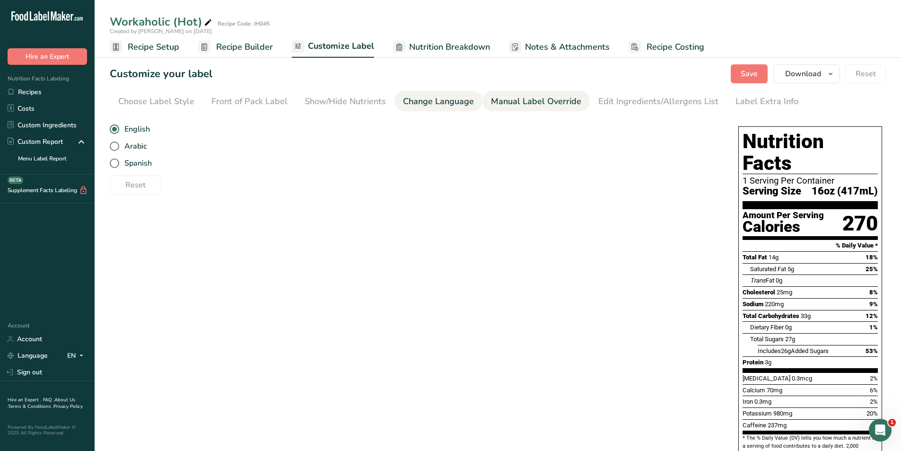
click at [524, 104] on div "Manual Label Override" at bounding box center [536, 101] width 90 height 13
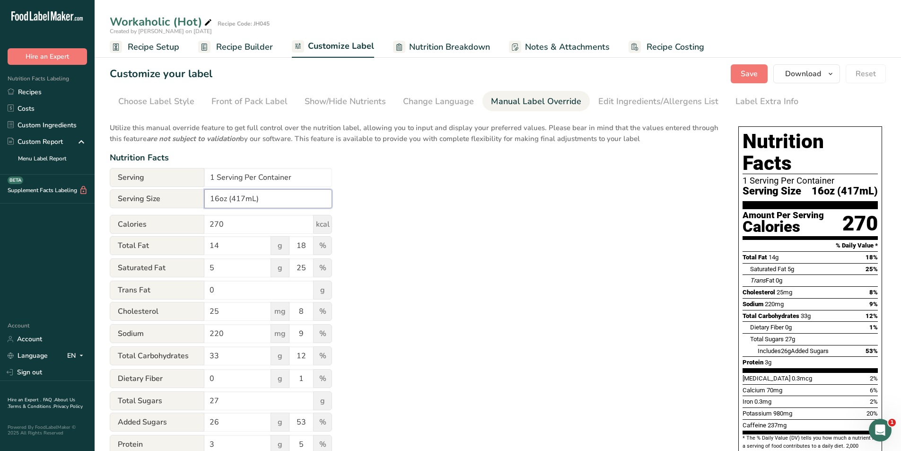
click at [244, 201] on input "16oz (417mL)" at bounding box center [268, 198] width 128 height 19
type input "16oz (473mL)"
click at [386, 179] on div "Utilize this manual override feature to get full control over the nutrition lab…" at bounding box center [415, 354] width 610 height 474
click at [659, 100] on div "Edit Ingredients/Allergens List" at bounding box center [658, 101] width 120 height 13
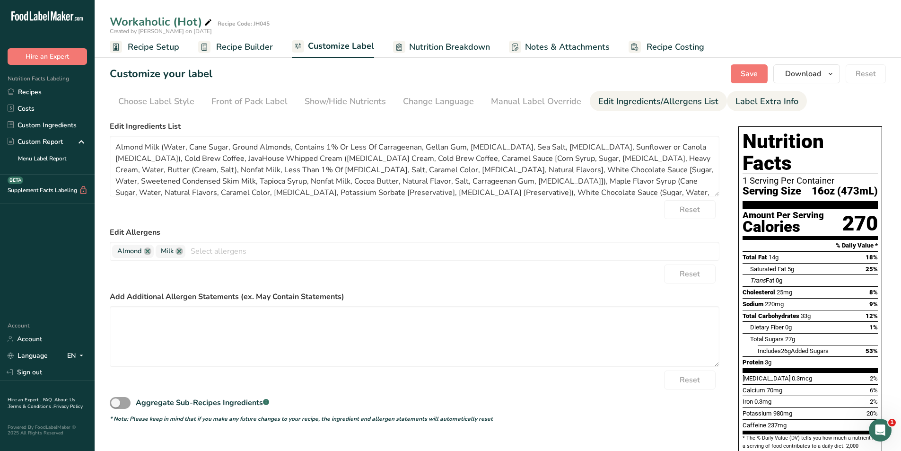
click at [753, 101] on div "Label Extra Info" at bounding box center [767, 101] width 63 height 13
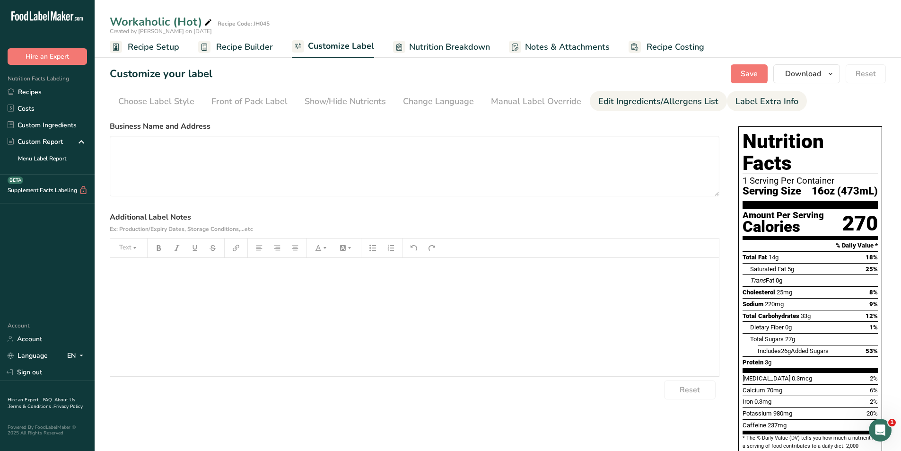
click at [655, 102] on div "Edit Ingredients/Allergens List" at bounding box center [658, 101] width 120 height 13
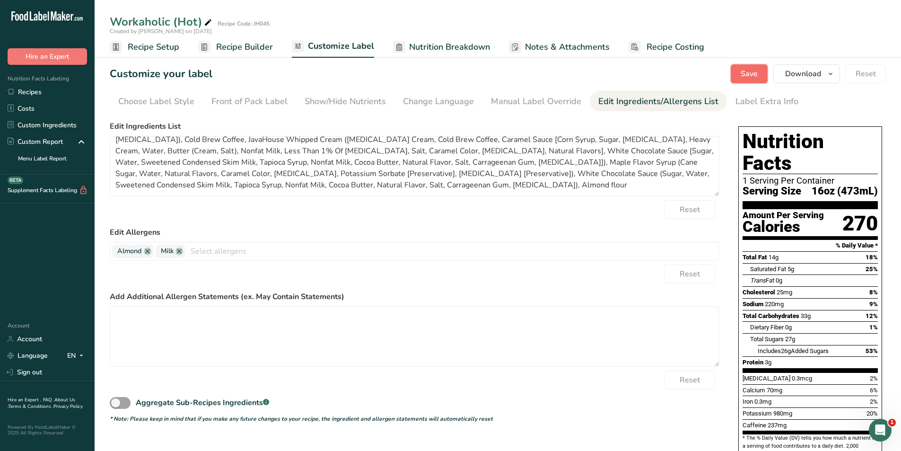
click at [753, 70] on span "Save" at bounding box center [749, 73] width 17 height 11
click at [805, 72] on span "Download" at bounding box center [803, 73] width 36 height 11
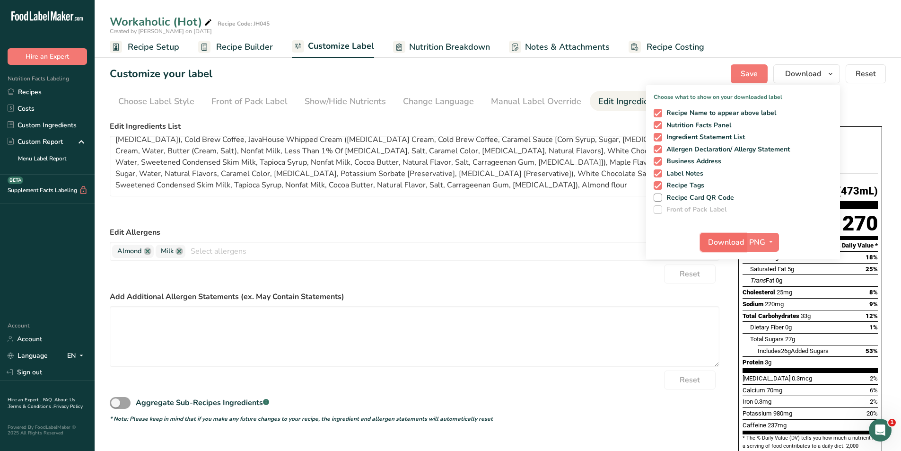
click at [715, 238] on span "Download" at bounding box center [726, 242] width 36 height 11
click at [548, 213] on div "Reset" at bounding box center [415, 209] width 610 height 19
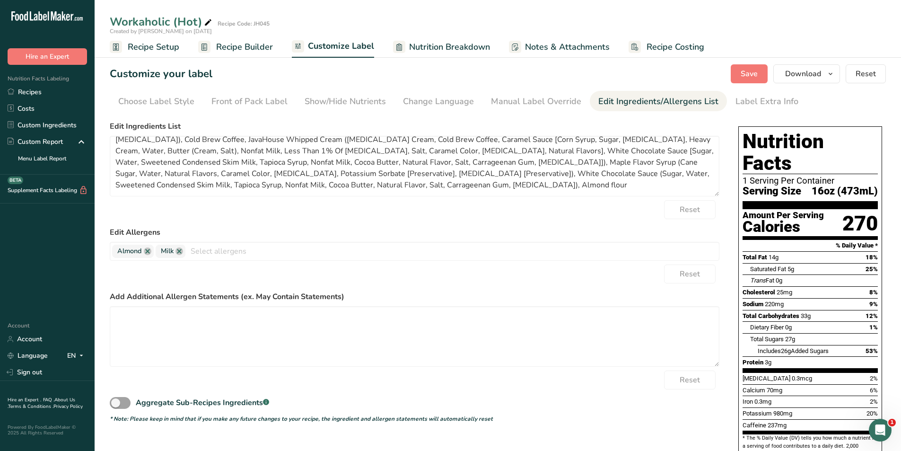
click at [473, 217] on div "Reset" at bounding box center [415, 209] width 610 height 19
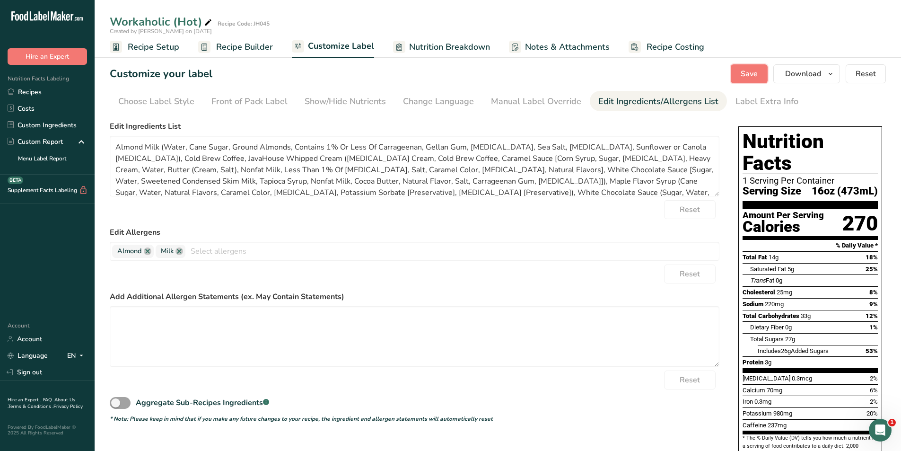
click at [747, 67] on button "Save" at bounding box center [749, 73] width 37 height 19
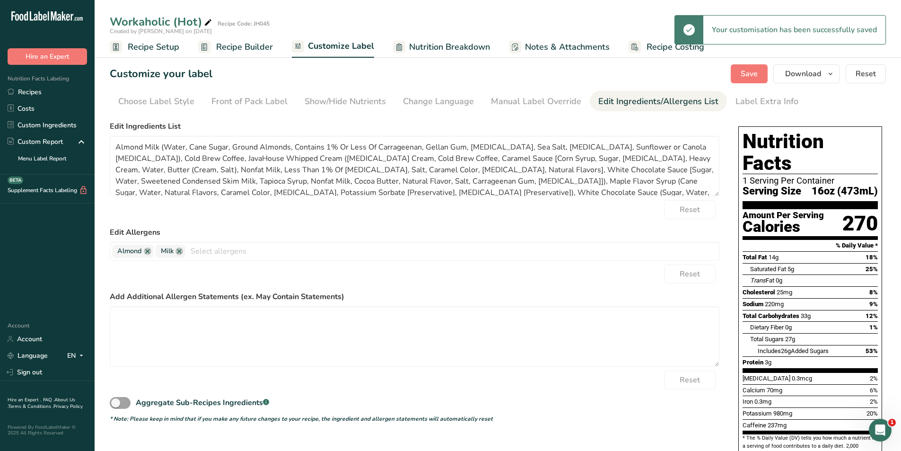
click at [152, 47] on span "Recipe Setup" at bounding box center [154, 47] width 52 height 13
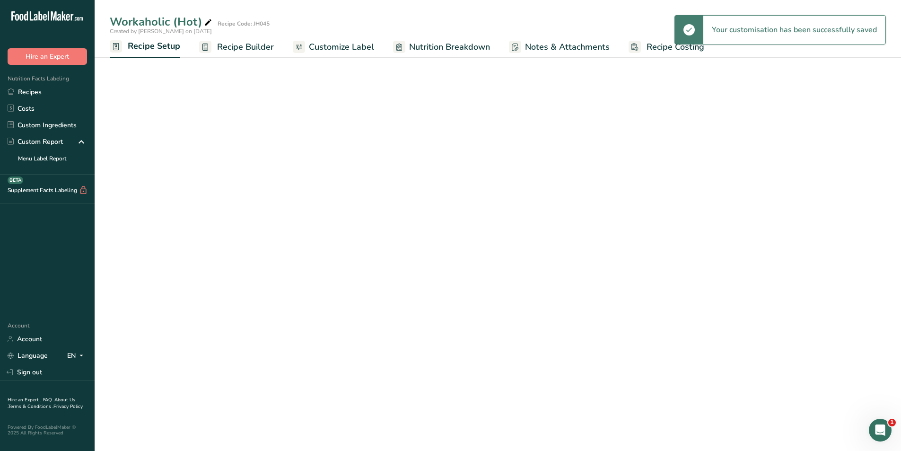
select select "22"
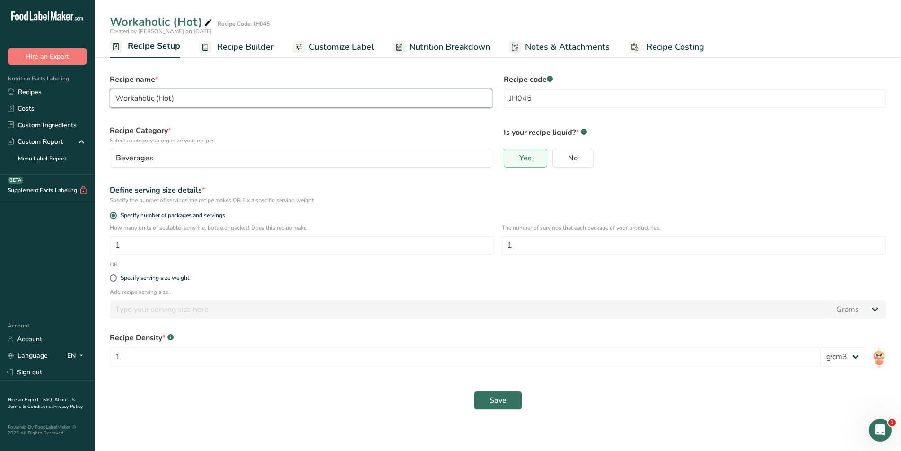
click at [170, 99] on input "Workaholic (Hot)" at bounding box center [301, 98] width 383 height 19
type input "Workaholic (Iced)"
click at [492, 396] on span "Save" at bounding box center [498, 400] width 17 height 11
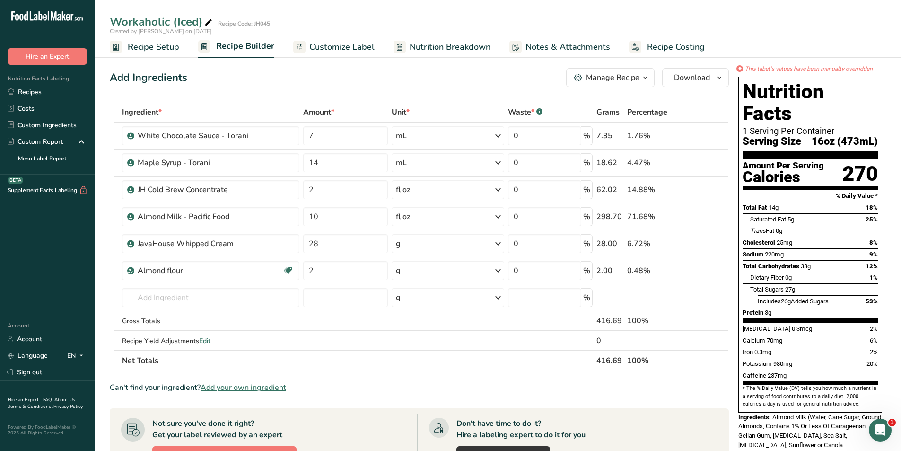
click at [339, 45] on span "Customize Label" at bounding box center [341, 47] width 65 height 13
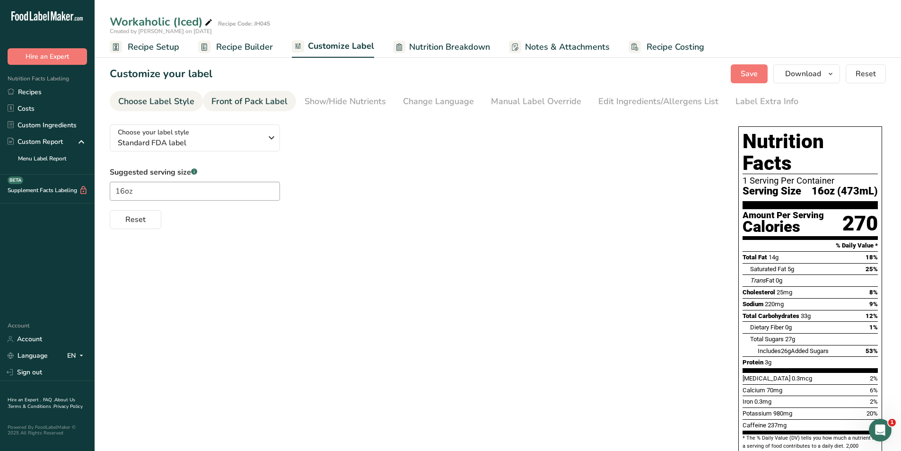
click at [251, 103] on div "Front of Pack Label" at bounding box center [249, 101] width 76 height 13
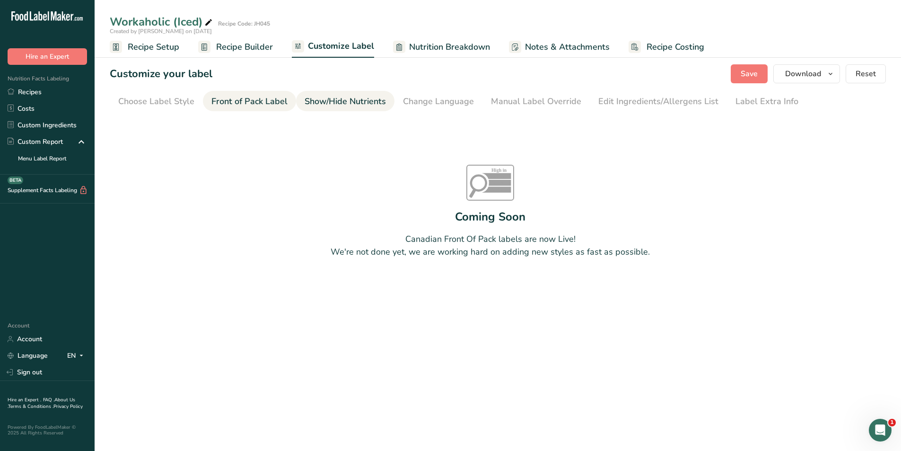
click at [325, 102] on div "Show/Hide Nutrients" at bounding box center [345, 101] width 81 height 13
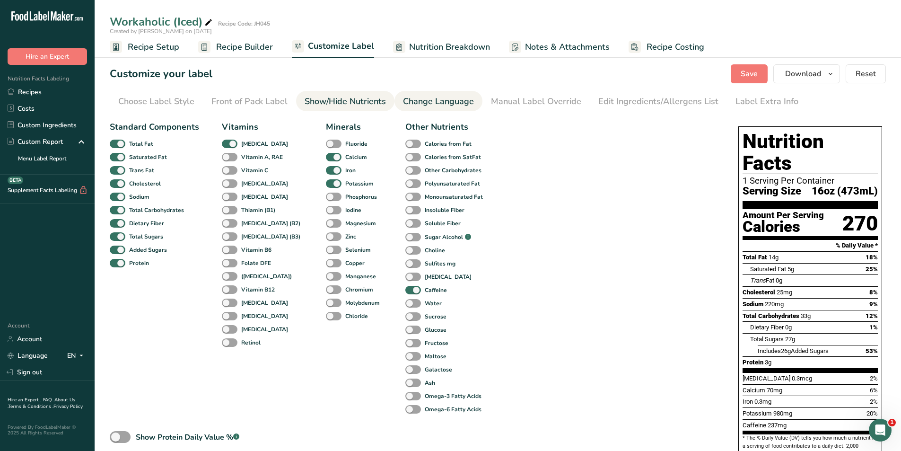
click at [435, 99] on div "Change Language" at bounding box center [438, 101] width 71 height 13
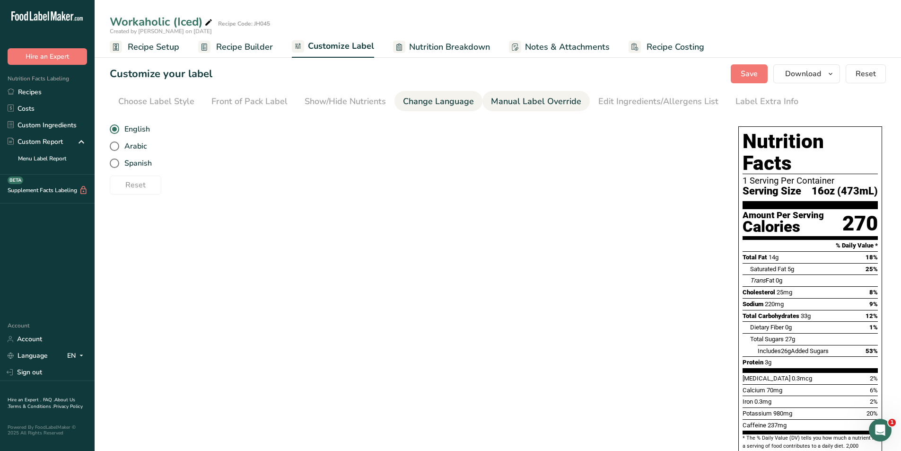
click at [510, 104] on div "Manual Label Override" at bounding box center [536, 101] width 90 height 13
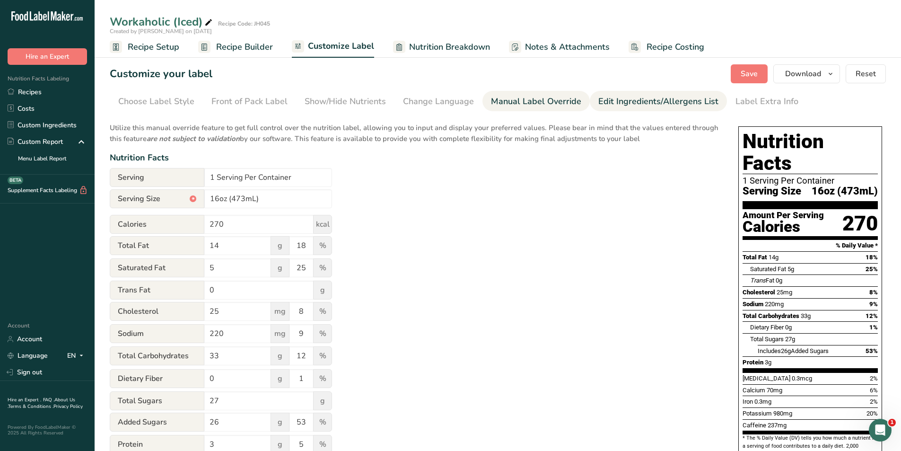
click at [627, 105] on div "Edit Ingredients/Allergens List" at bounding box center [658, 101] width 120 height 13
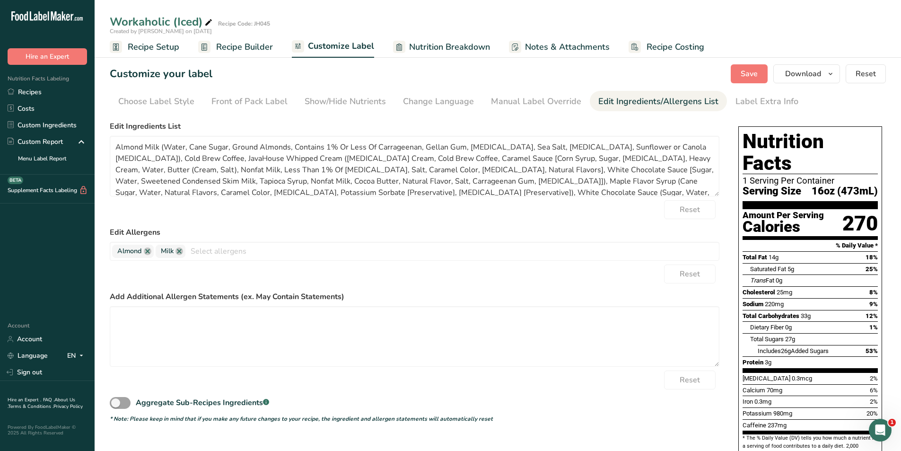
click at [431, 47] on span "Nutrition Breakdown" at bounding box center [449, 47] width 81 height 13
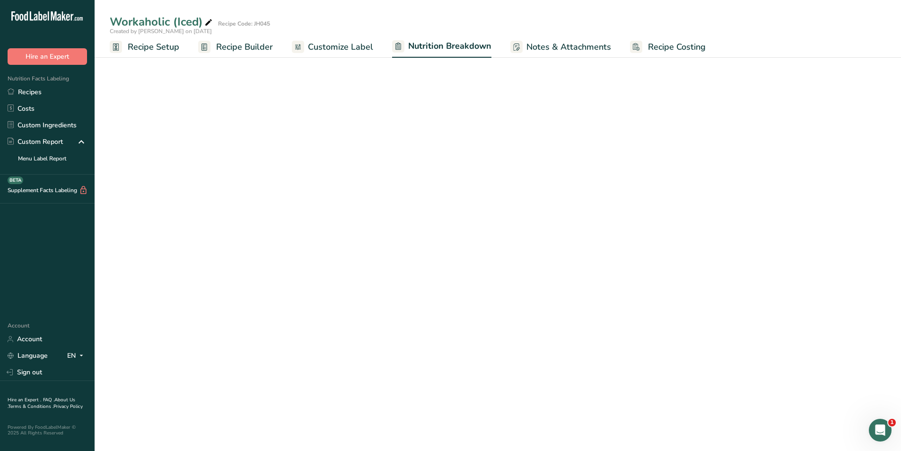
select select "Calories"
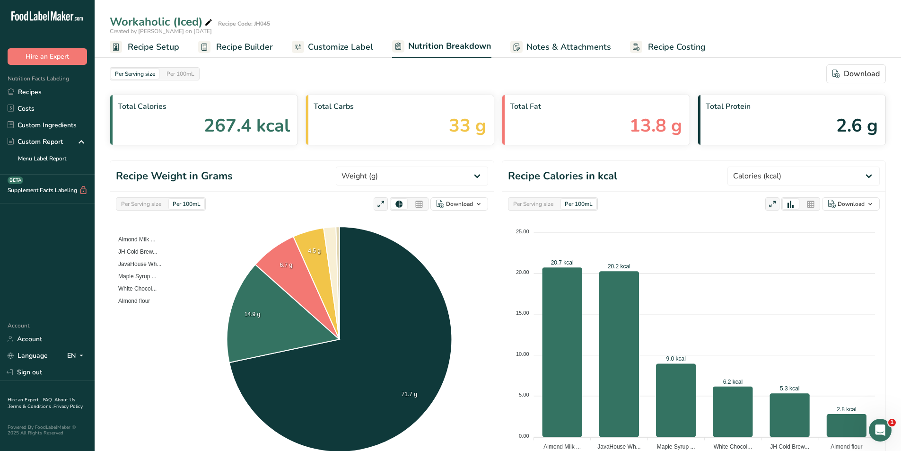
click at [349, 48] on span "Customize Label" at bounding box center [340, 47] width 65 height 13
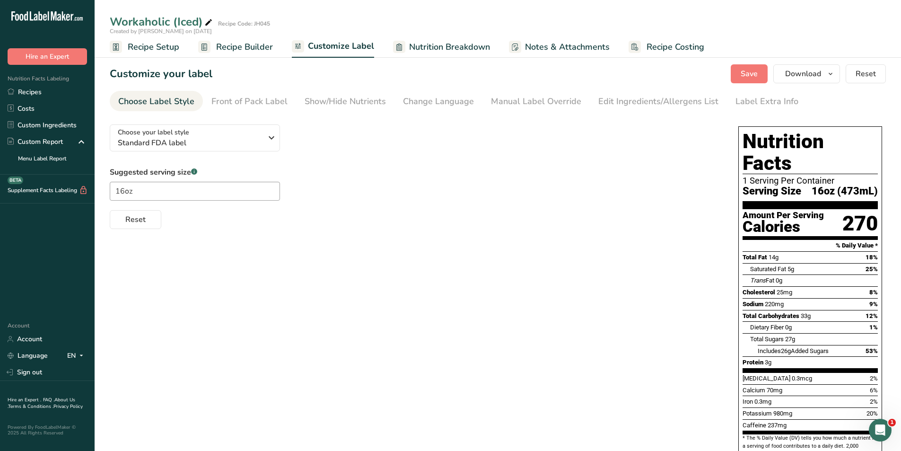
click at [227, 44] on span "Recipe Builder" at bounding box center [244, 47] width 57 height 13
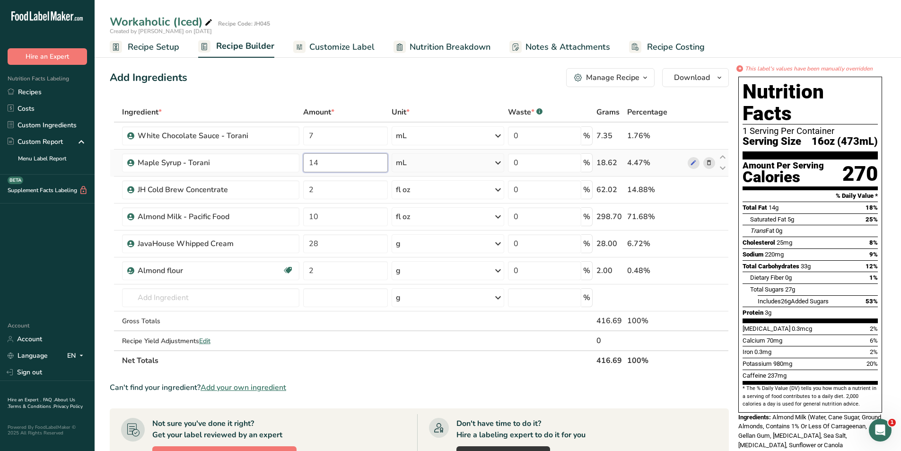
drag, startPoint x: 322, startPoint y: 163, endPoint x: 308, endPoint y: 160, distance: 14.0
click at [308, 160] on input "14" at bounding box center [345, 162] width 84 height 19
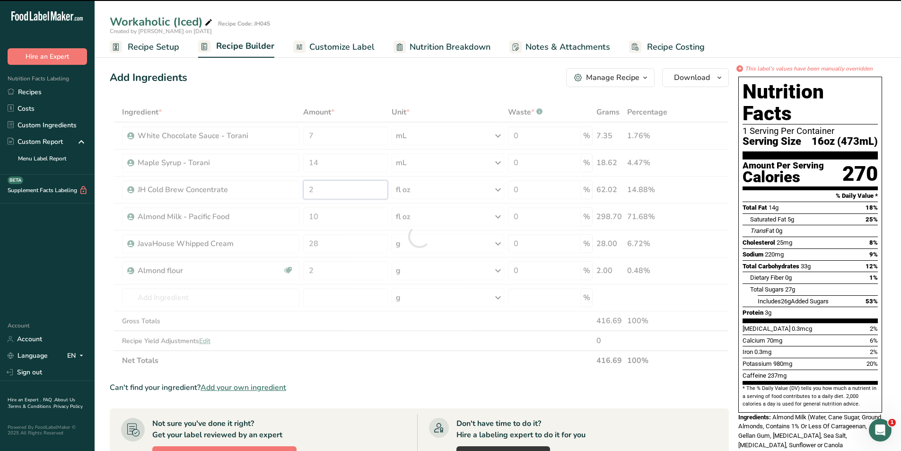
drag, startPoint x: 318, startPoint y: 192, endPoint x: 309, endPoint y: 191, distance: 9.5
click at [309, 191] on div "Ingredient * Amount * Unit * Waste * .a-a{fill:#347362;}.b-a{fill:#fff;} Grams …" at bounding box center [419, 236] width 619 height 268
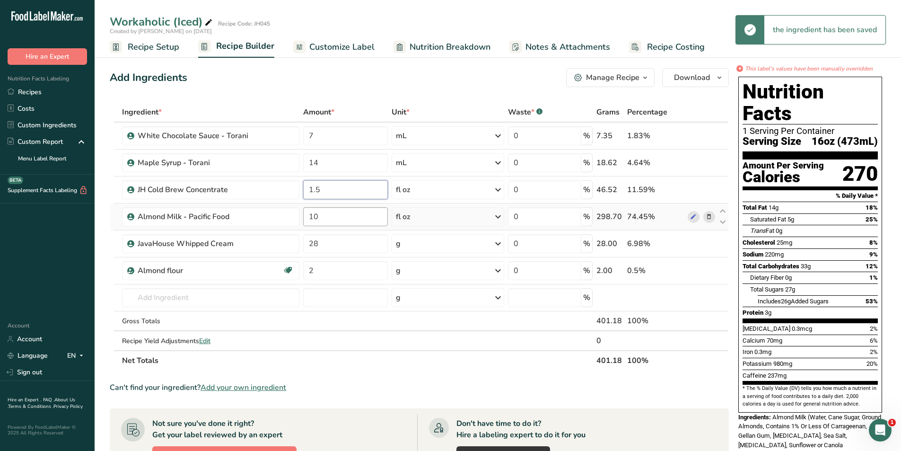
type input "1.5"
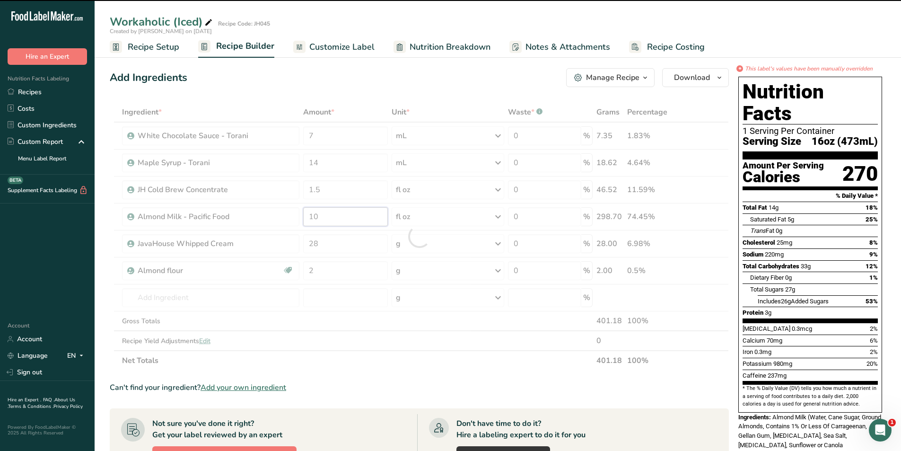
drag, startPoint x: 321, startPoint y: 220, endPoint x: 306, endPoint y: 218, distance: 15.7
click at [306, 218] on div "Ingredient * Amount * Unit * Waste * .a-a{fill:#347362;}.b-a{fill:#fff;} Grams …" at bounding box center [419, 236] width 619 height 268
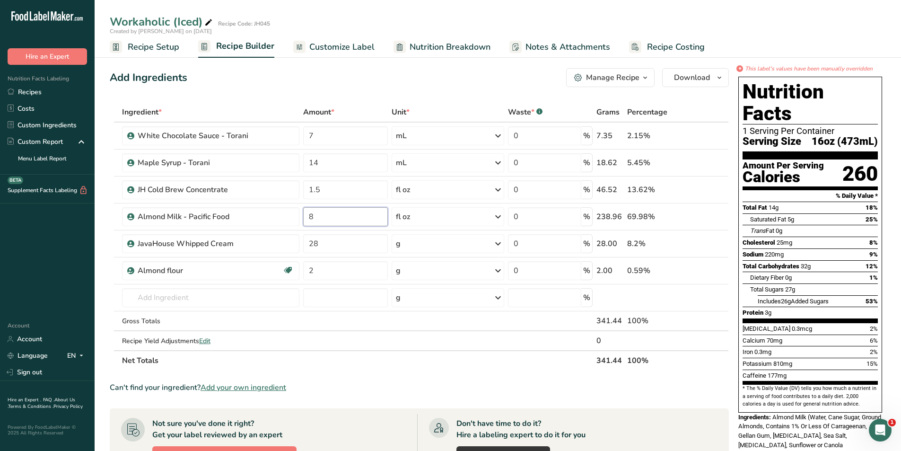
type input "8"
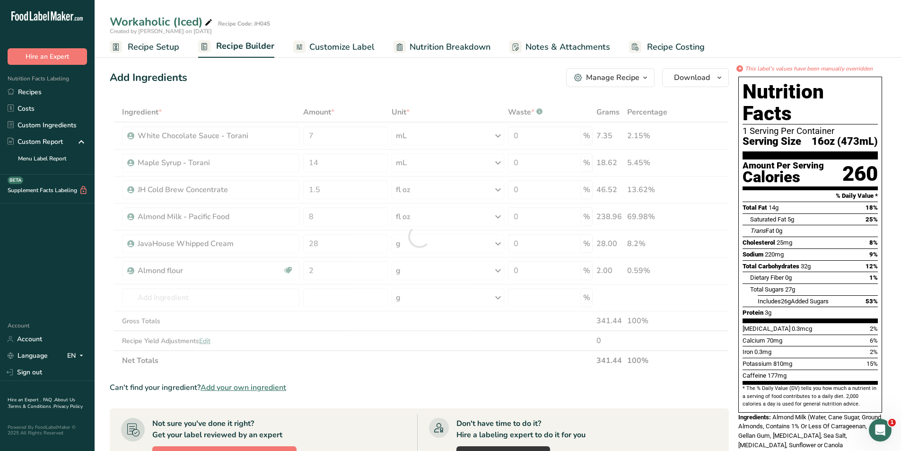
click at [367, 387] on div "Can't find your ingredient? Add your own ingredient" at bounding box center [419, 387] width 619 height 11
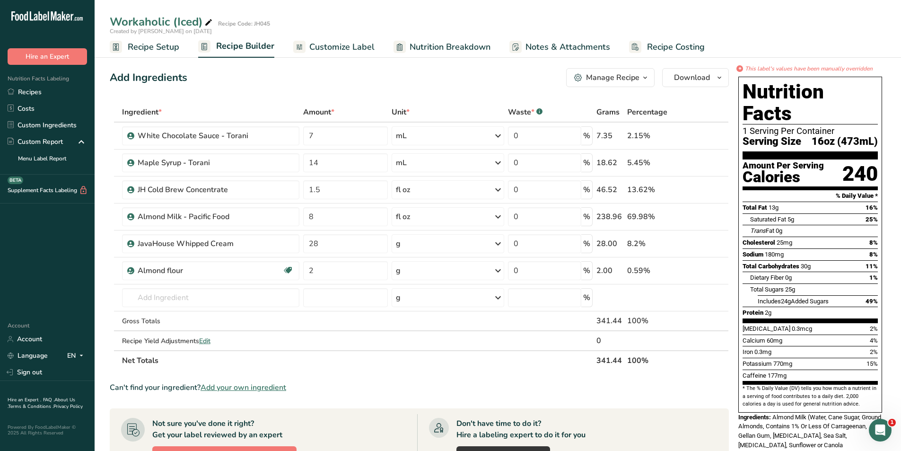
click at [334, 42] on span "Customize Label" at bounding box center [341, 47] width 65 height 13
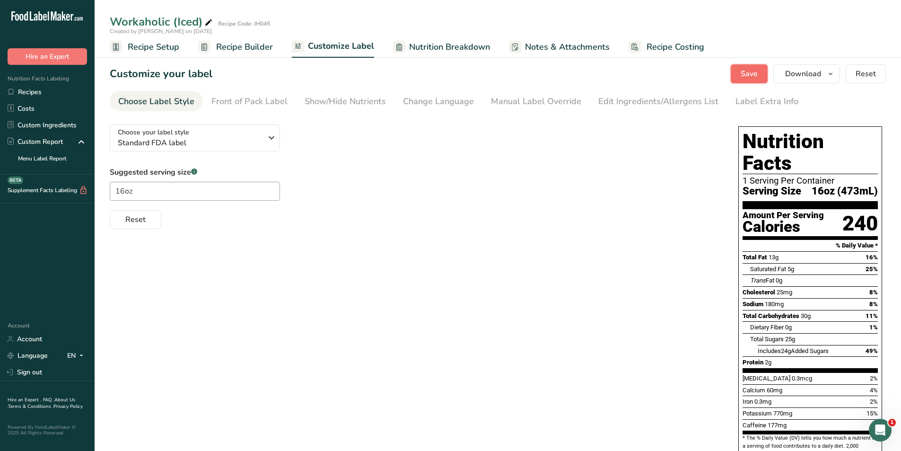
click at [740, 76] on button "Save" at bounding box center [749, 73] width 37 height 19
click at [803, 73] on span "Download" at bounding box center [803, 73] width 36 height 11
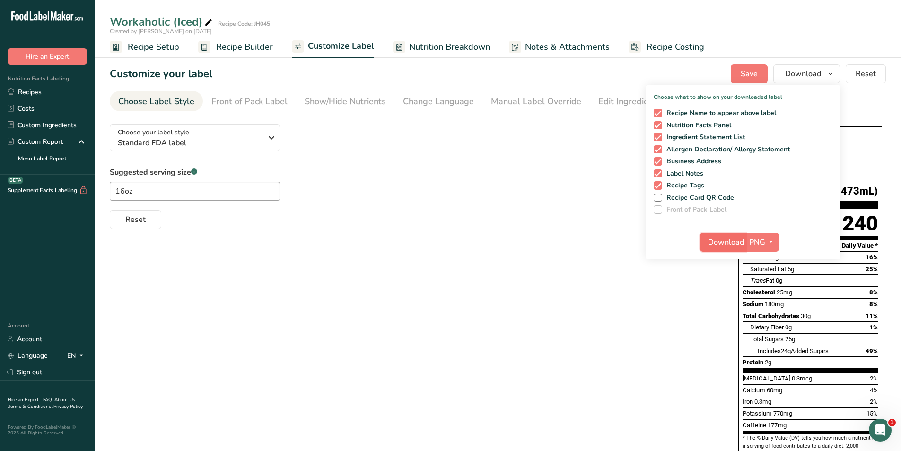
click at [725, 244] on span "Download" at bounding box center [726, 242] width 36 height 11
click at [515, 287] on div "Choose your label style Standard FDA label USA (FDA) Standard FDA label Tabular…" at bounding box center [498, 401] width 776 height 569
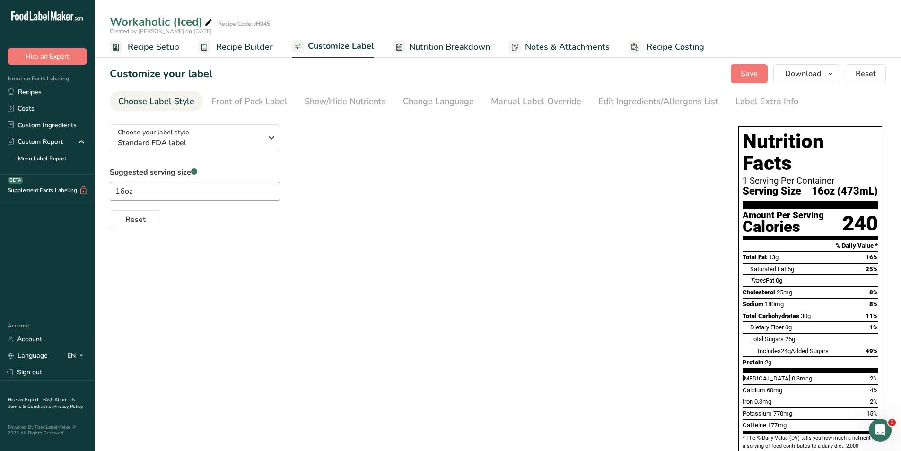
click at [150, 42] on span "Recipe Setup" at bounding box center [154, 47] width 52 height 13
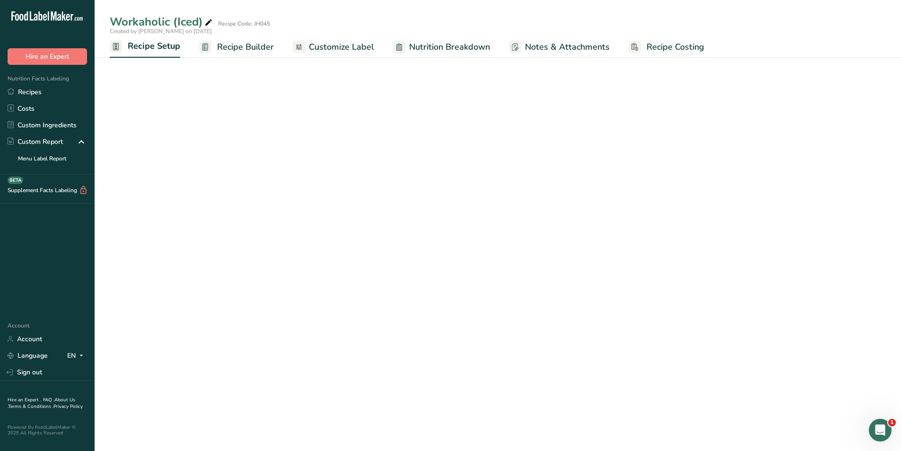
select select "22"
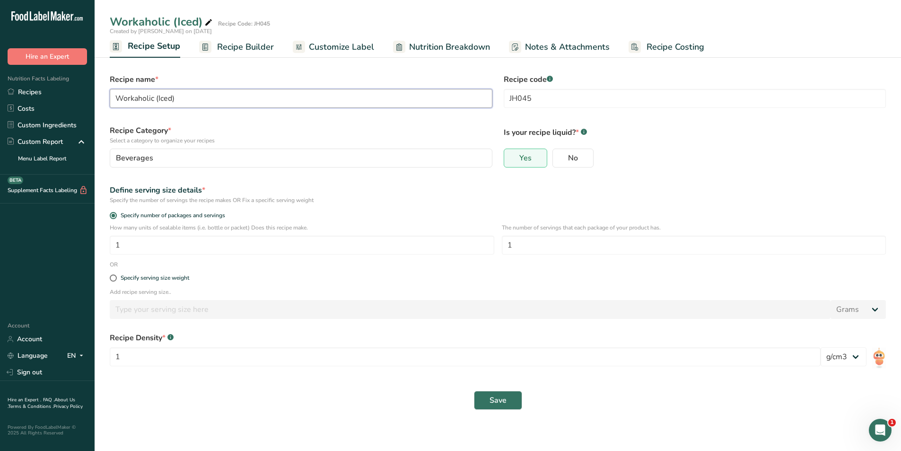
click at [169, 97] on input "Workaholic (Iced)" at bounding box center [301, 98] width 383 height 19
type input "Workaholic (Frappe)"
click at [217, 124] on div "Recipe Category * Select a category to organize your recipes [GEOGRAPHIC_DATA] …" at bounding box center [301, 146] width 394 height 54
click at [505, 405] on span "Save" at bounding box center [498, 400] width 17 height 11
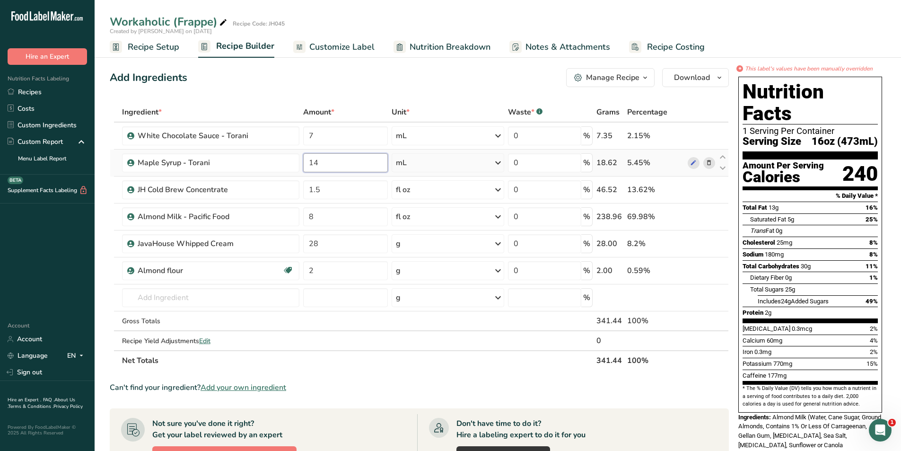
drag, startPoint x: 330, startPoint y: 167, endPoint x: 308, endPoint y: 167, distance: 21.3
click at [308, 167] on input "14" at bounding box center [345, 162] width 84 height 19
type input "7"
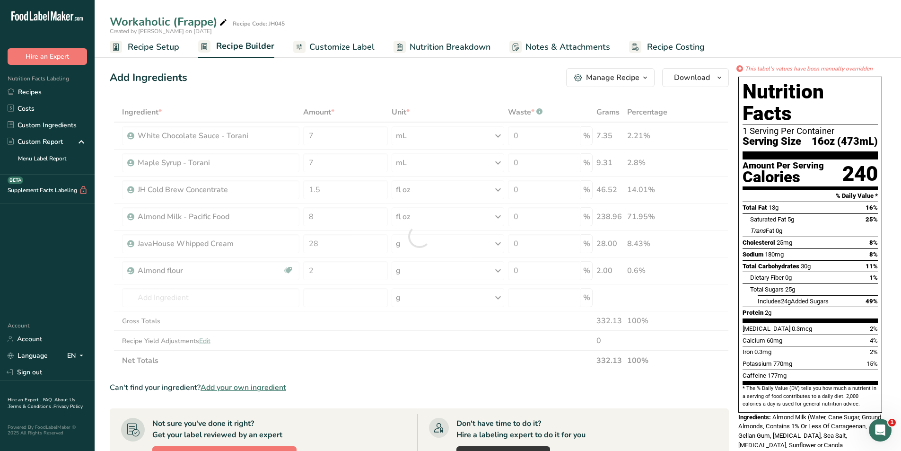
click at [339, 385] on div "Can't find your ingredient? Add your own ingredient" at bounding box center [419, 387] width 619 height 11
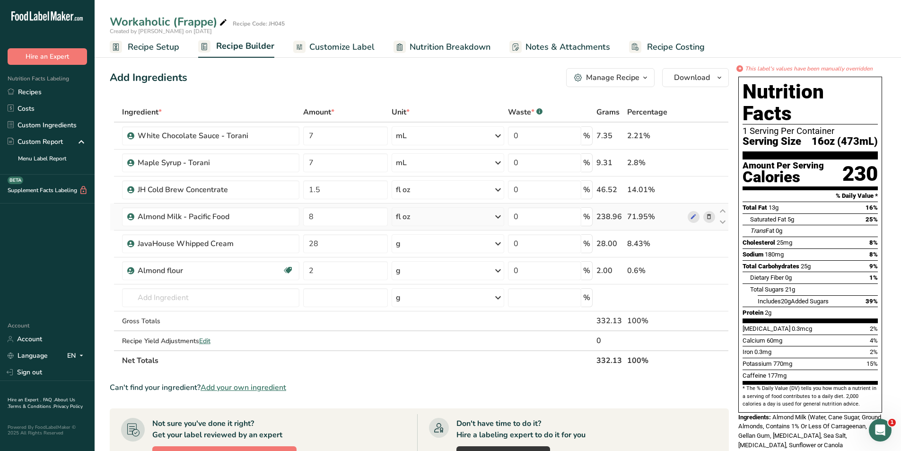
click at [711, 216] on icon at bounding box center [709, 217] width 7 height 10
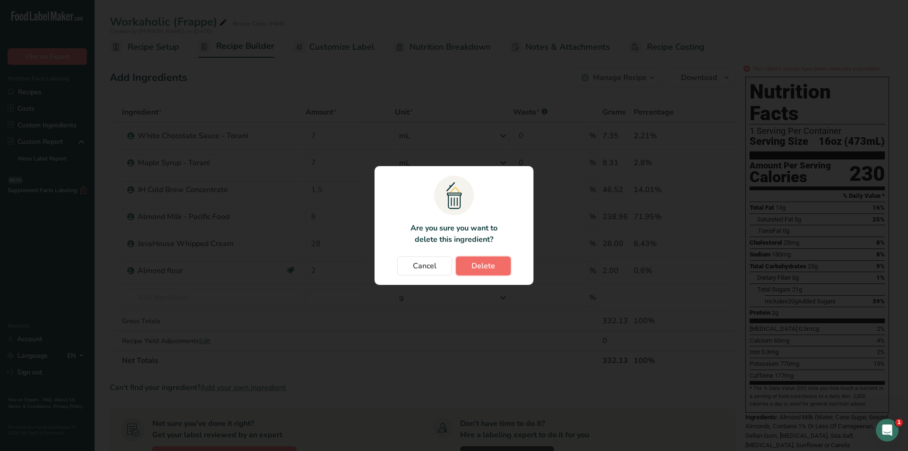
click at [492, 266] on span "Delete" at bounding box center [484, 265] width 24 height 11
type input "28"
type input "2"
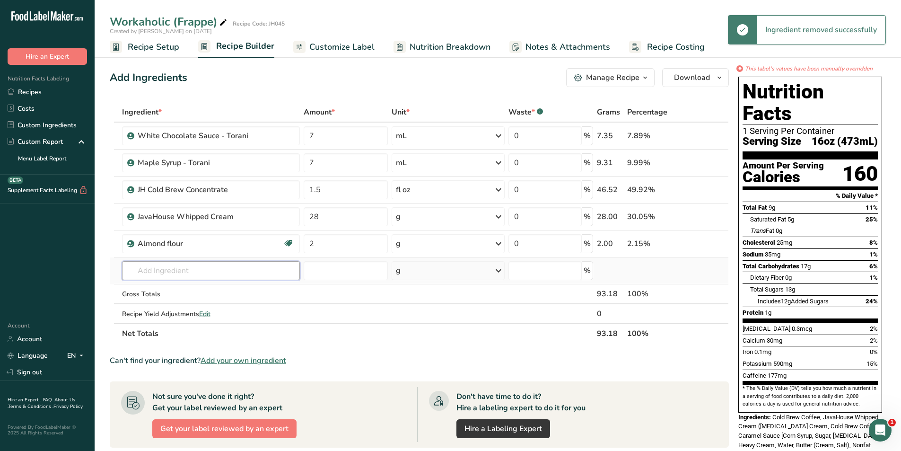
click at [184, 271] on input "text" at bounding box center [211, 270] width 178 height 19
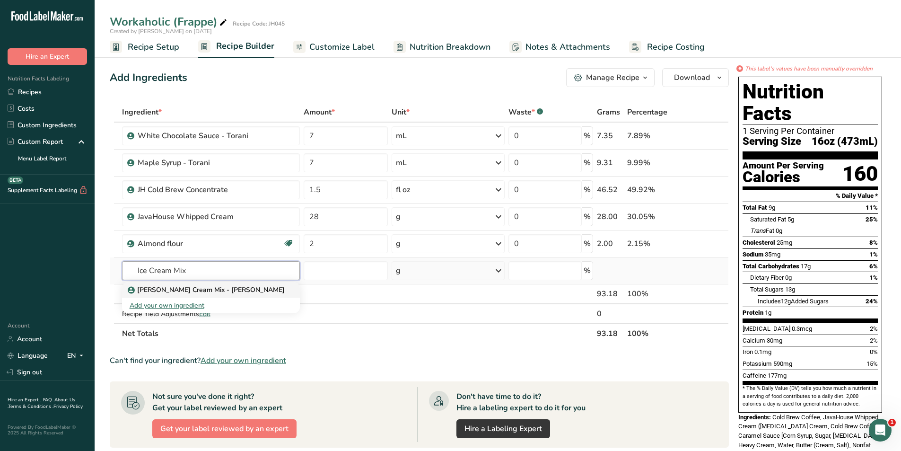
type input "Ice Cream Mix"
click at [198, 290] on p "[PERSON_NAME] Cream Mix - [PERSON_NAME]" at bounding box center [207, 290] width 155 height 10
type input "[PERSON_NAME] Cream Mix - [PERSON_NAME]"
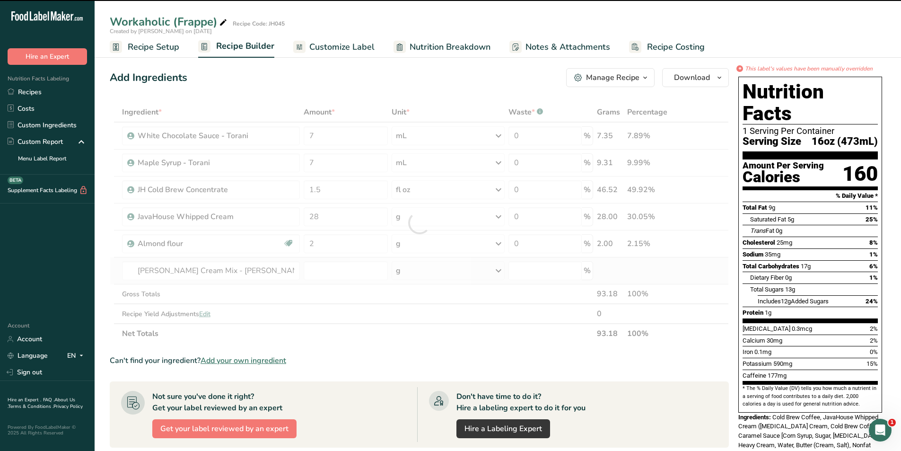
type input "0"
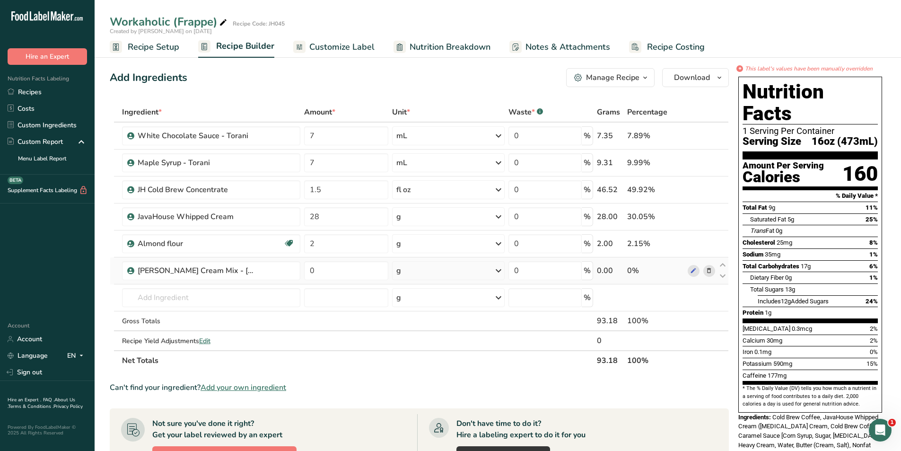
click at [442, 272] on div "g" at bounding box center [448, 270] width 113 height 19
click at [413, 400] on div "fl oz" at bounding box center [438, 403] width 72 height 10
drag, startPoint x: 330, startPoint y: 270, endPoint x: 309, endPoint y: 270, distance: 21.3
click at [309, 270] on input "0" at bounding box center [346, 270] width 84 height 19
type input "5"
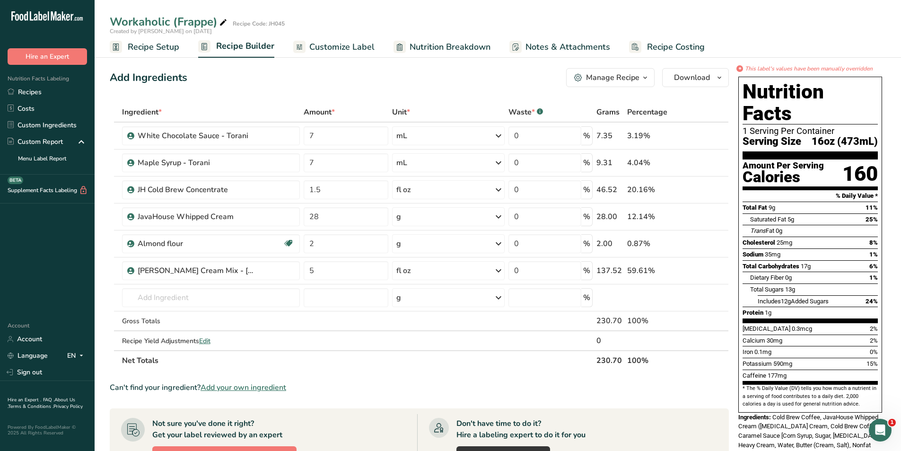
click at [528, 366] on div "Ingredient * Amount * Unit * Waste * .a-a{fill:#347362;}.b-a{fill:#fff;} Grams …" at bounding box center [419, 236] width 619 height 268
click at [337, 50] on span "Customize Label" at bounding box center [341, 47] width 65 height 13
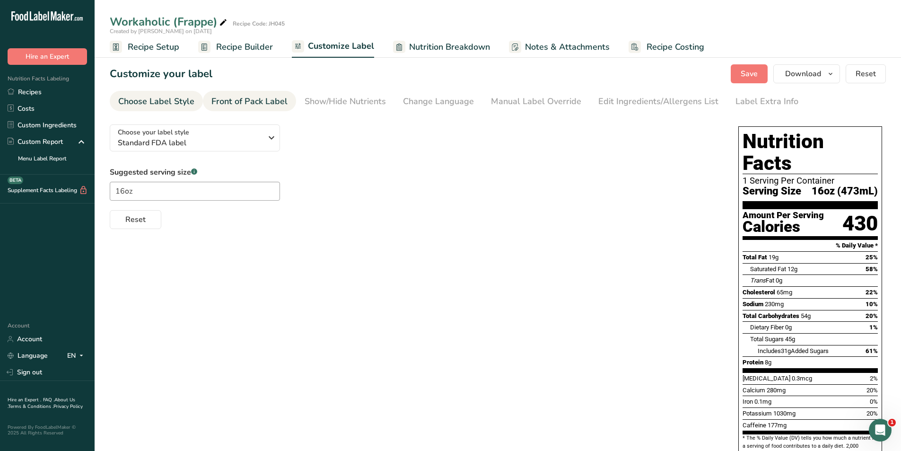
click at [253, 106] on div "Front of Pack Label" at bounding box center [249, 101] width 76 height 13
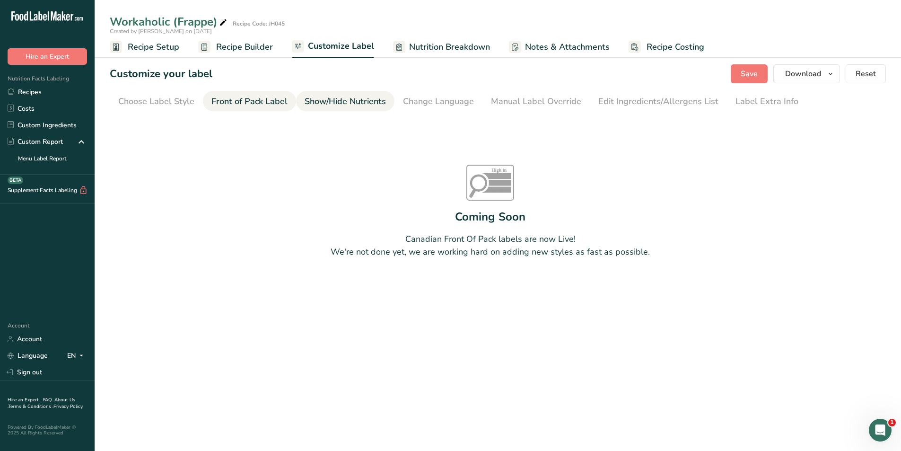
click at [327, 103] on div "Show/Hide Nutrients" at bounding box center [345, 101] width 81 height 13
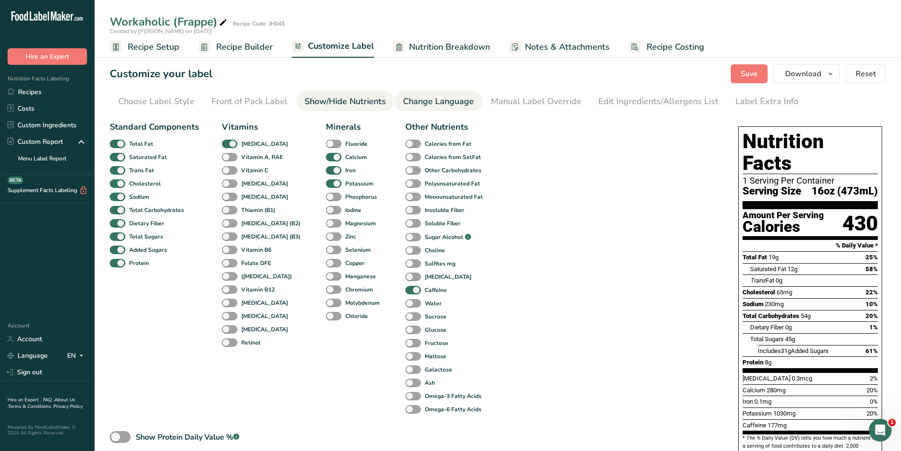
click at [417, 99] on div "Change Language" at bounding box center [438, 101] width 71 height 13
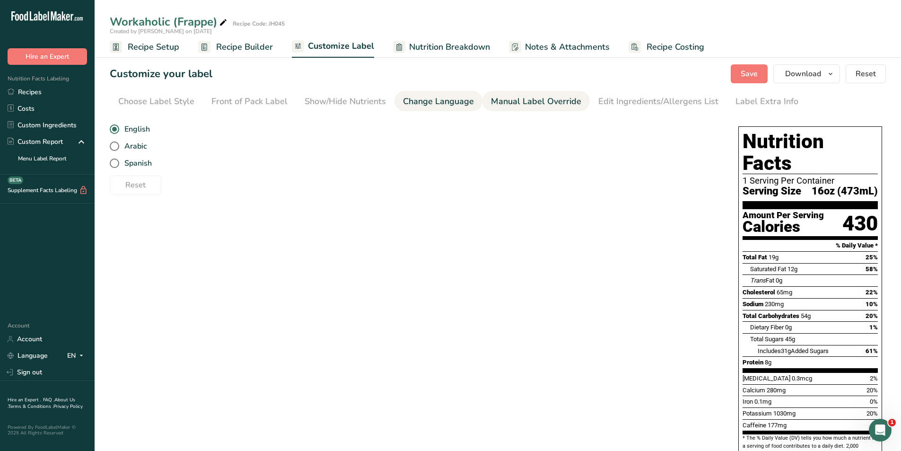
click at [505, 99] on div "Manual Label Override" at bounding box center [536, 101] width 90 height 13
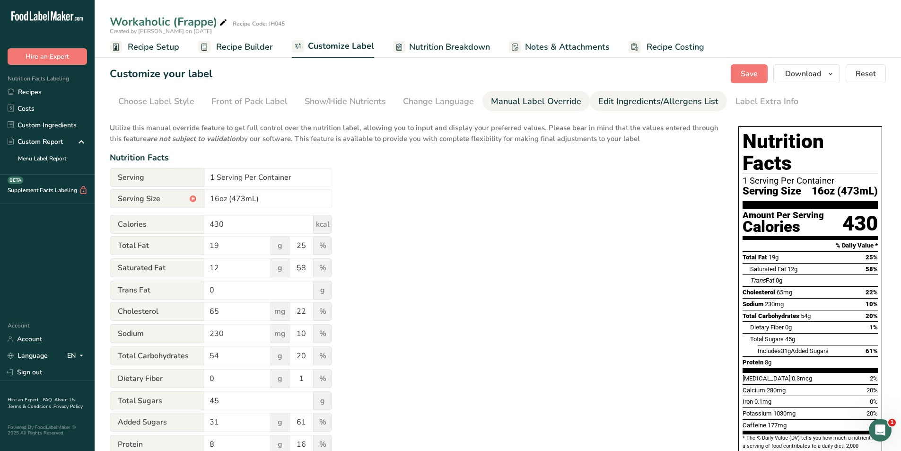
click at [635, 102] on div "Edit Ingredients/Allergens List" at bounding box center [658, 101] width 120 height 13
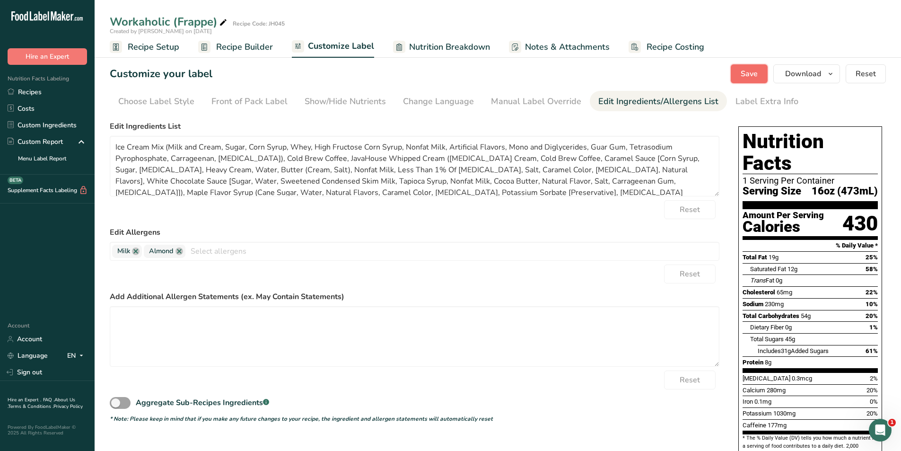
click at [749, 77] on span "Save" at bounding box center [749, 73] width 17 height 11
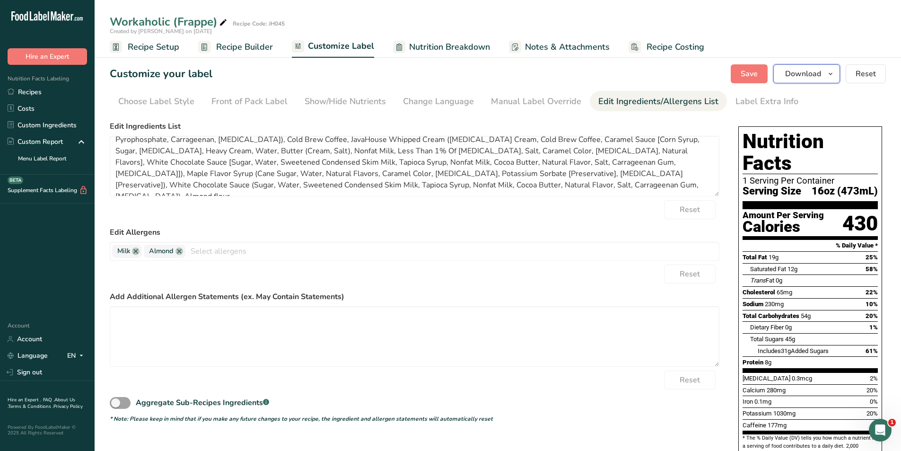
click at [807, 70] on span "Download" at bounding box center [803, 73] width 36 height 11
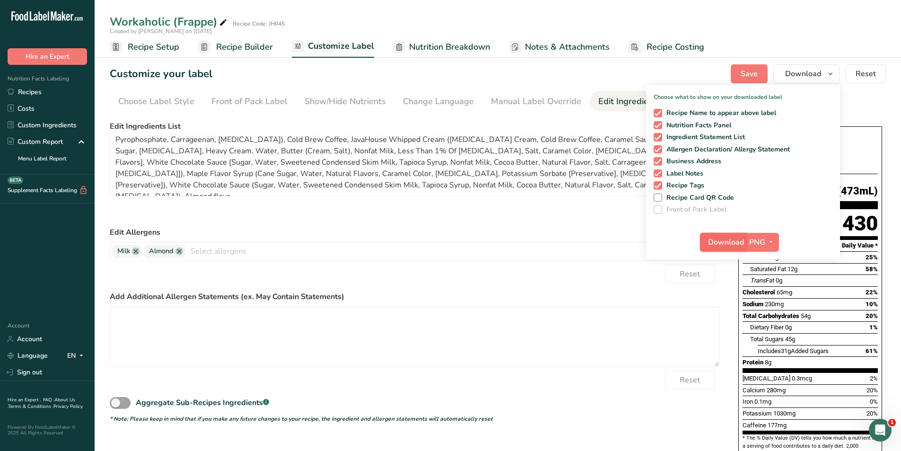
click at [717, 247] on span "Download" at bounding box center [726, 242] width 36 height 11
